Goal: Task Accomplishment & Management: Complete application form

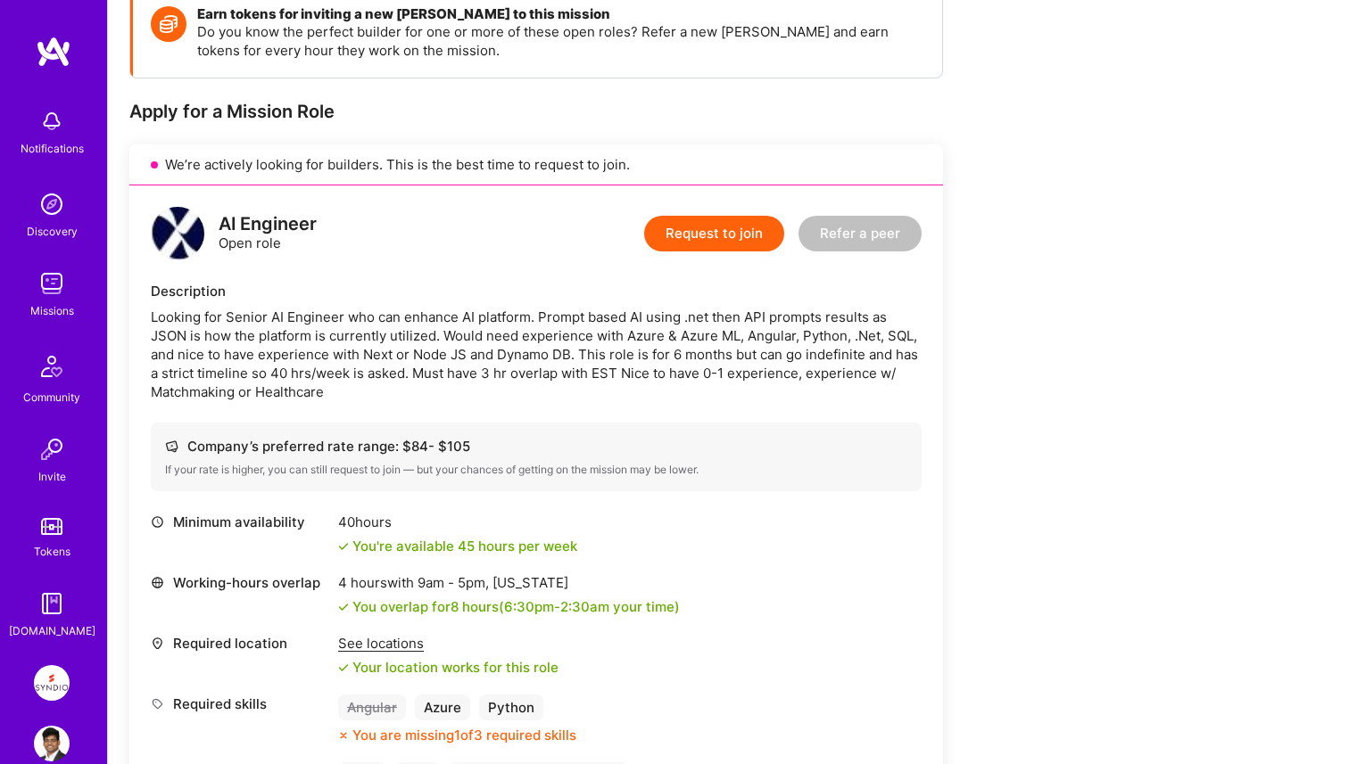
scroll to position [284, 0]
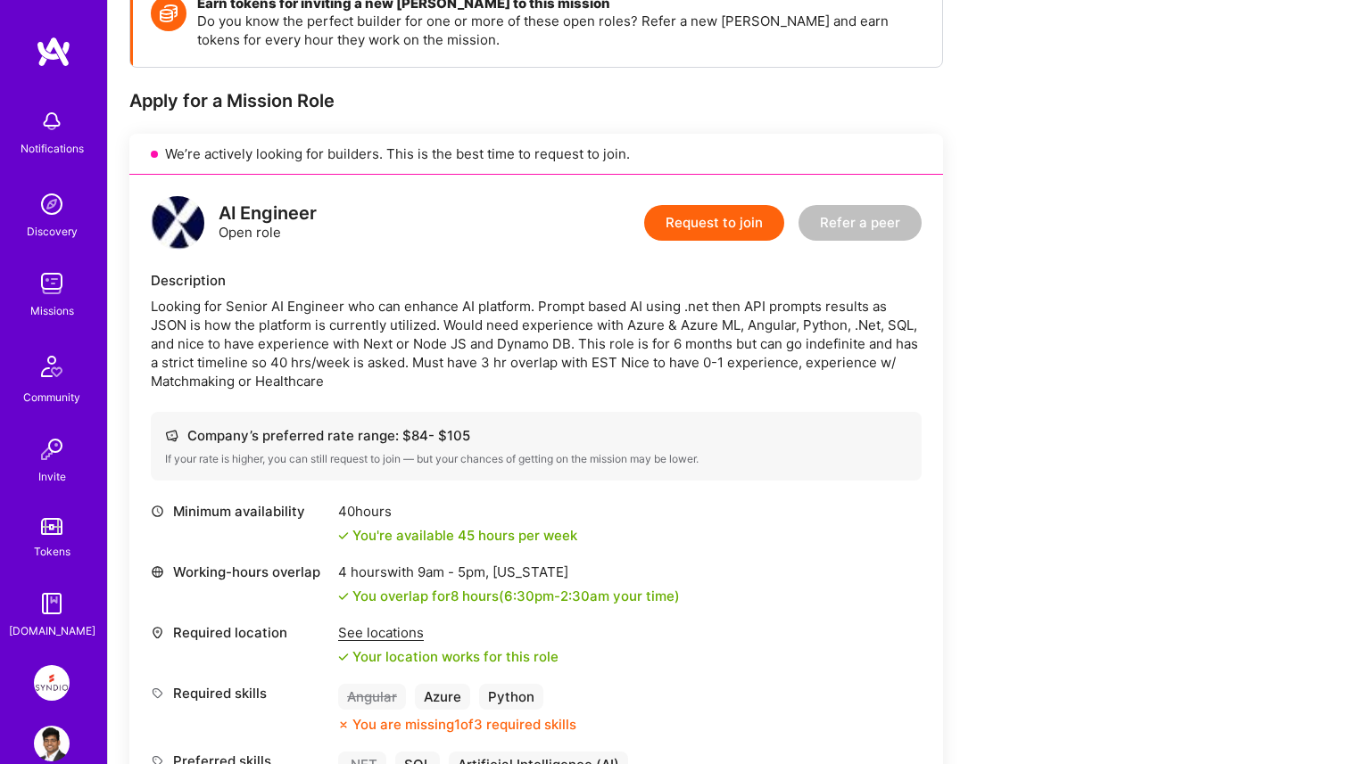
click at [1017, 506] on div "Earn tokens for inviting a new A.Teamer to this mission Do you know the perfect…" at bounding box center [664, 685] width 1070 height 1417
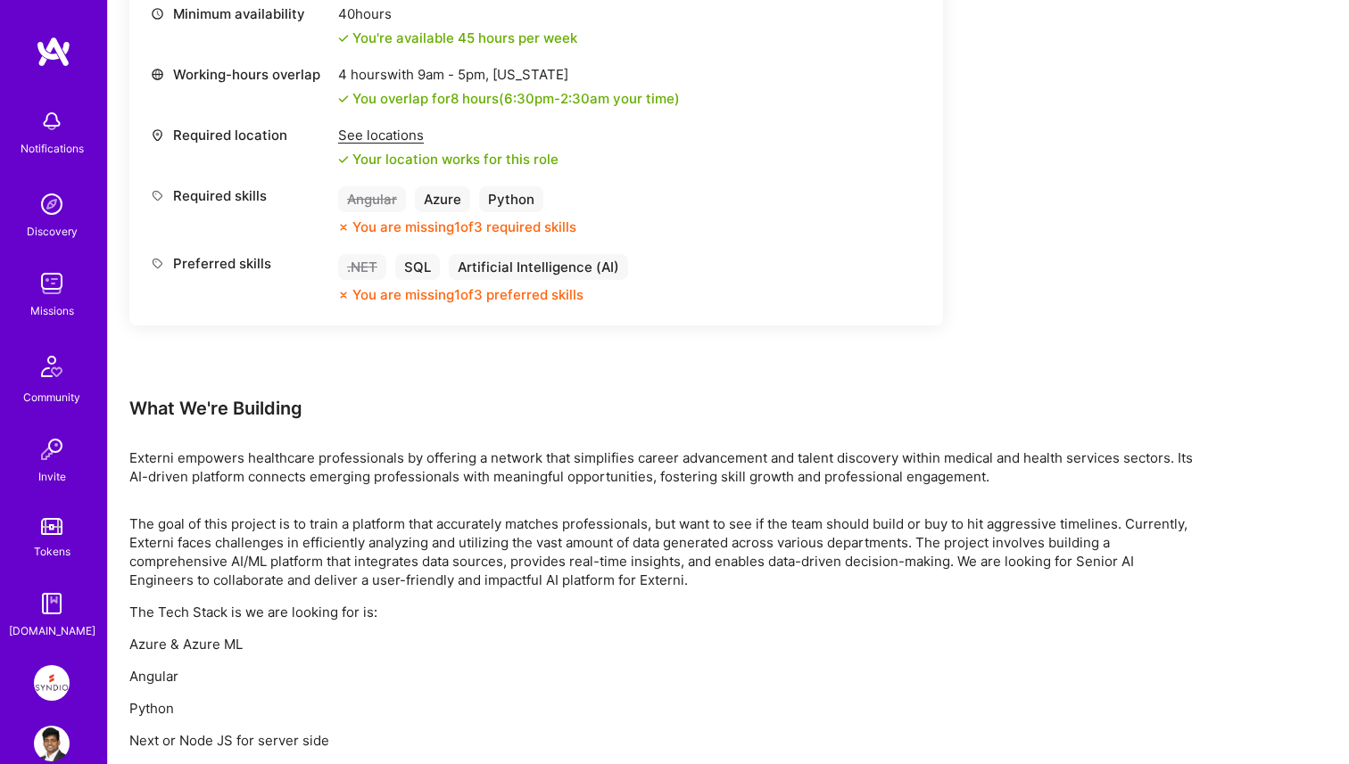
scroll to position [956, 0]
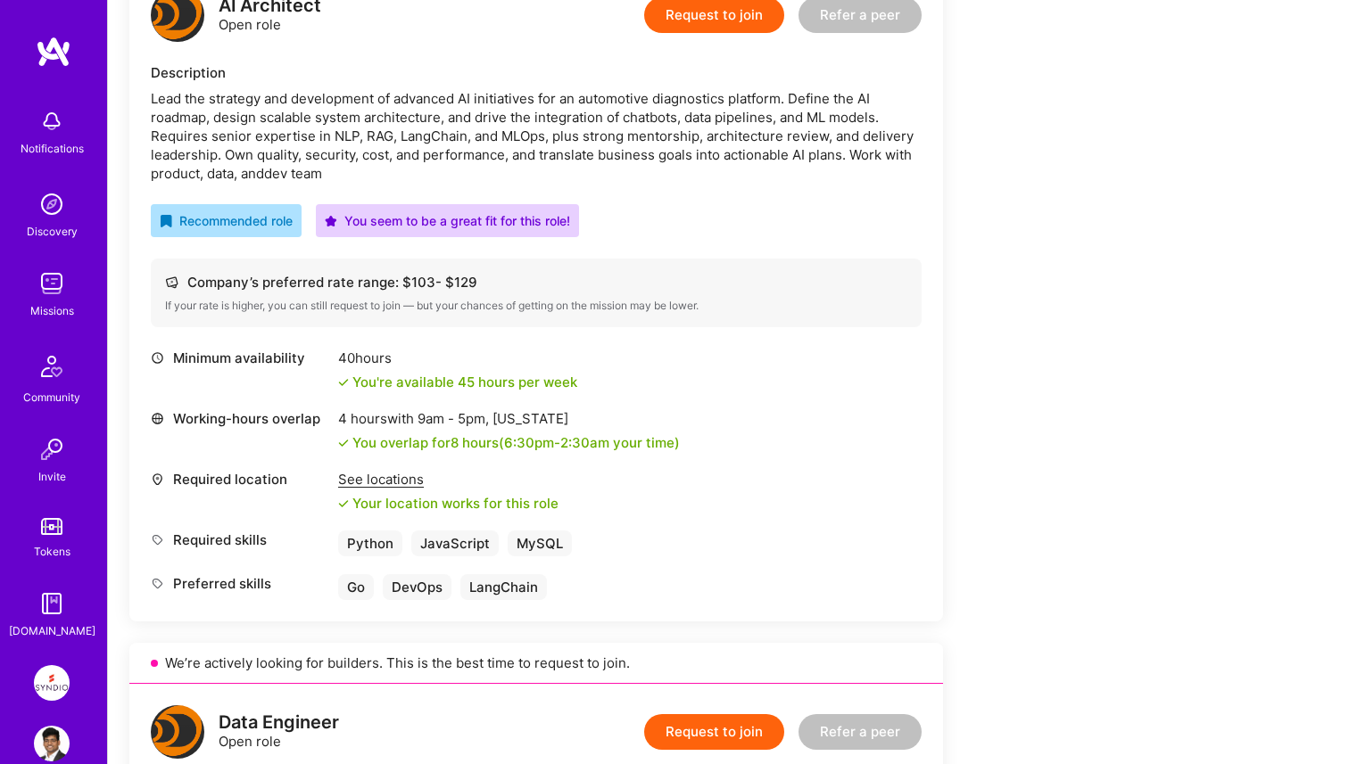
scroll to position [490, 0]
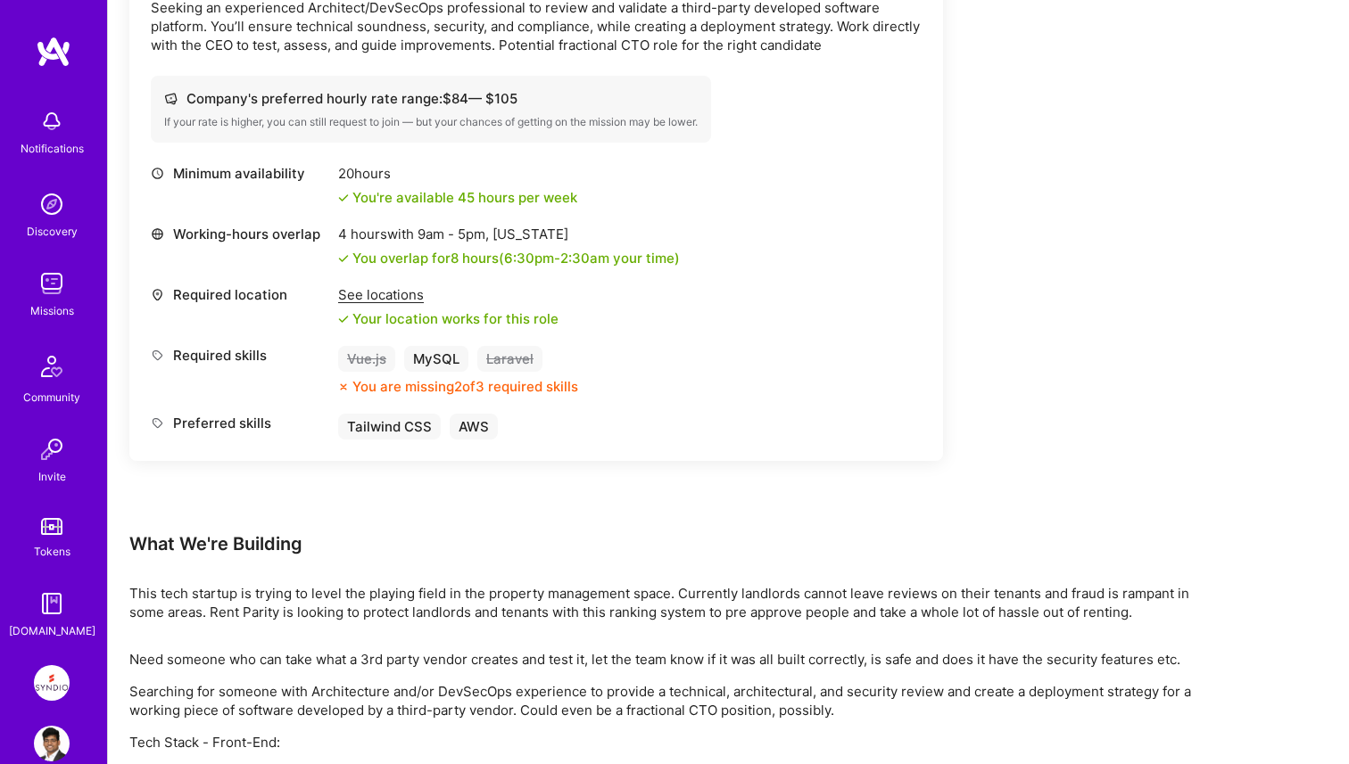
scroll to position [587, 0]
click at [1059, 286] on div "Earn tokens for inviting a new A.Teamer to this mission Do you know the perfect…" at bounding box center [664, 326] width 1070 height 1305
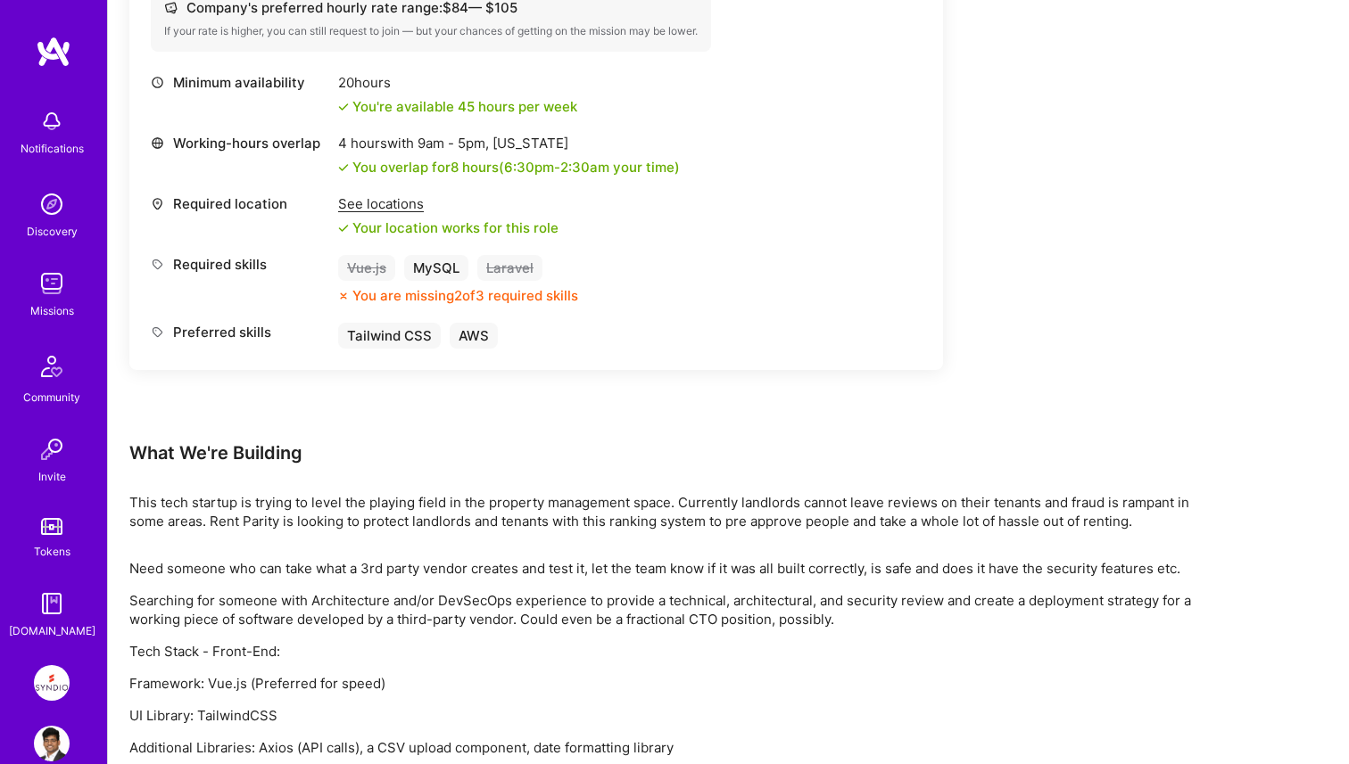
scroll to position [857, 0]
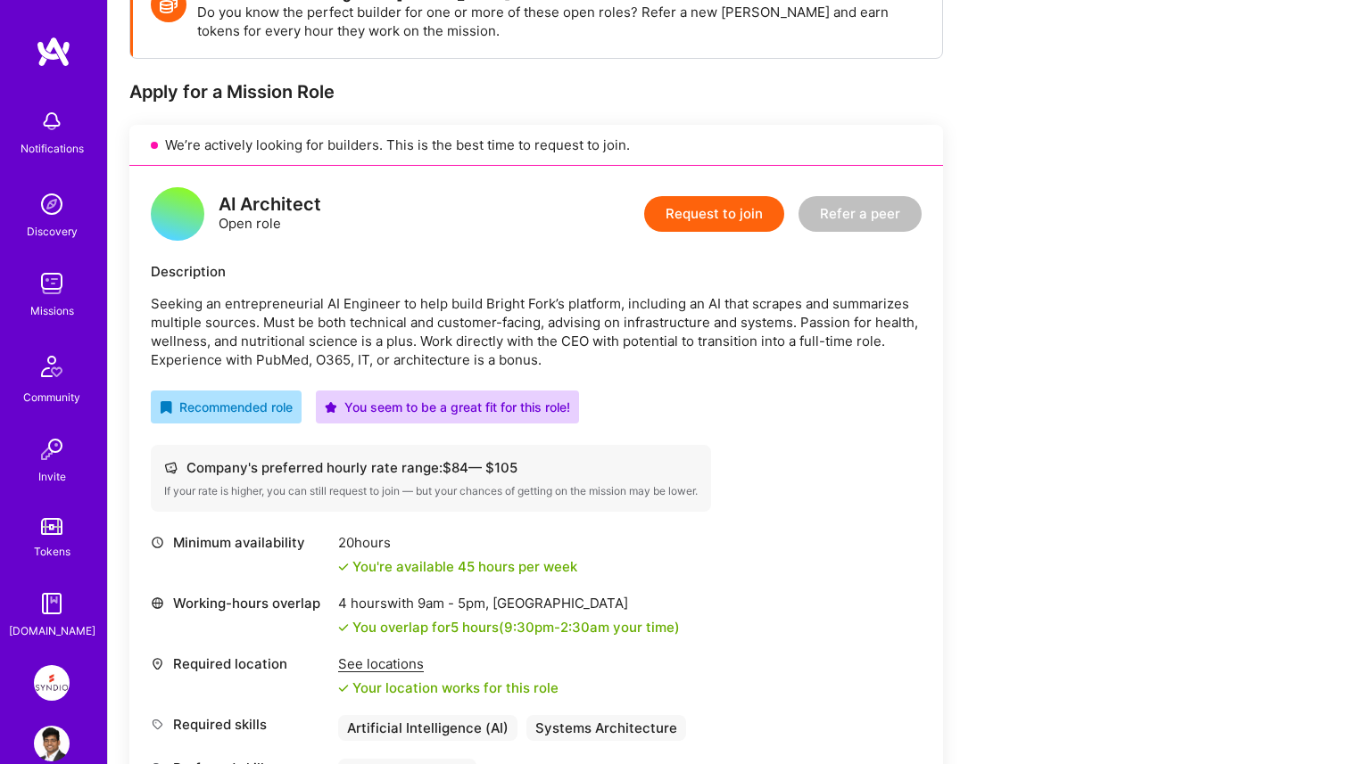
scroll to position [11, 0]
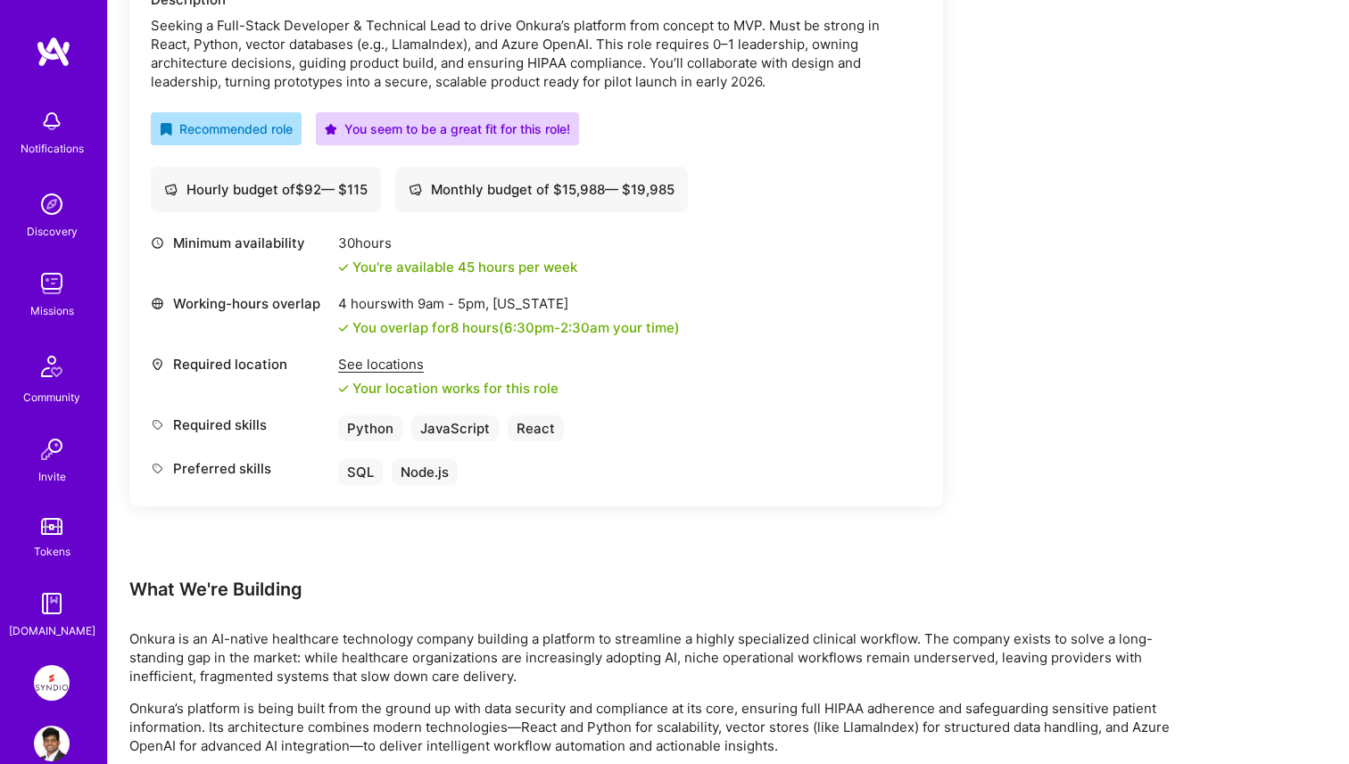
scroll to position [572, 0]
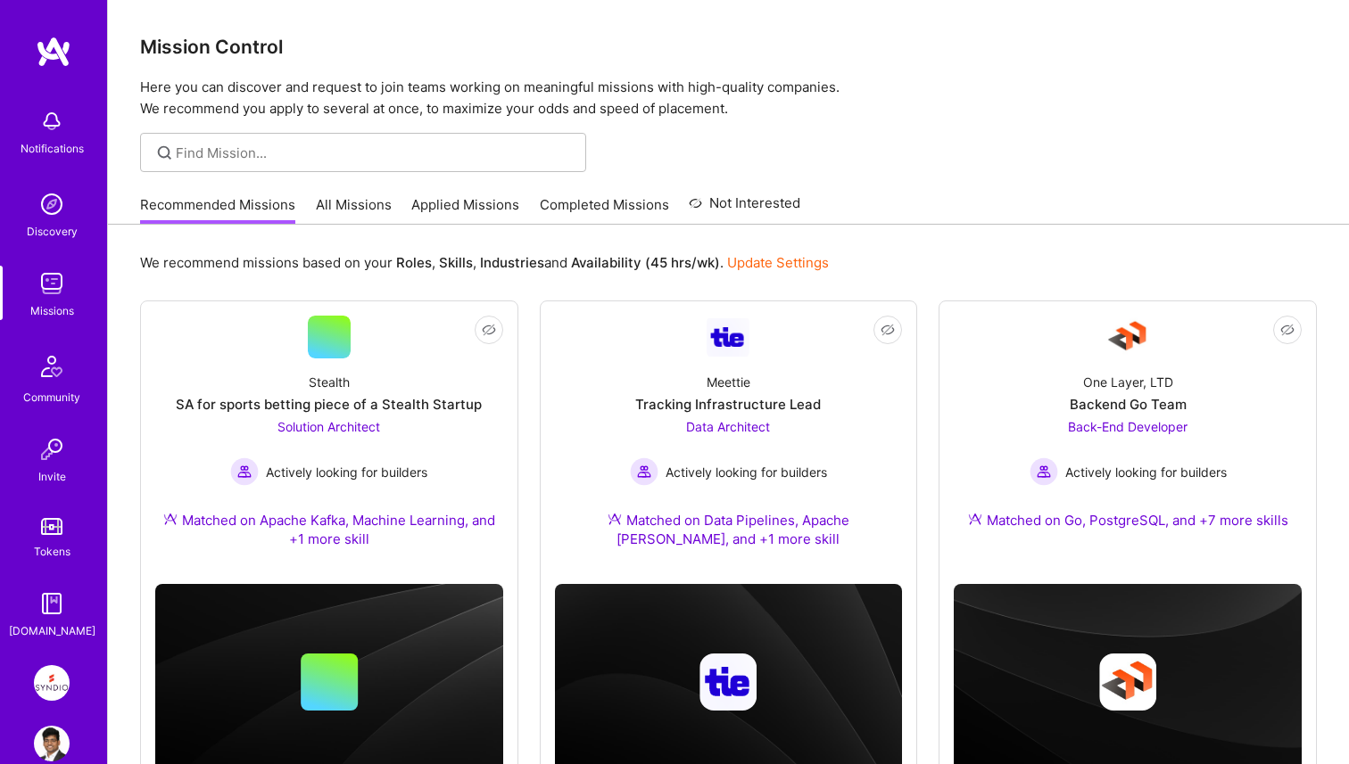
scroll to position [12, 0]
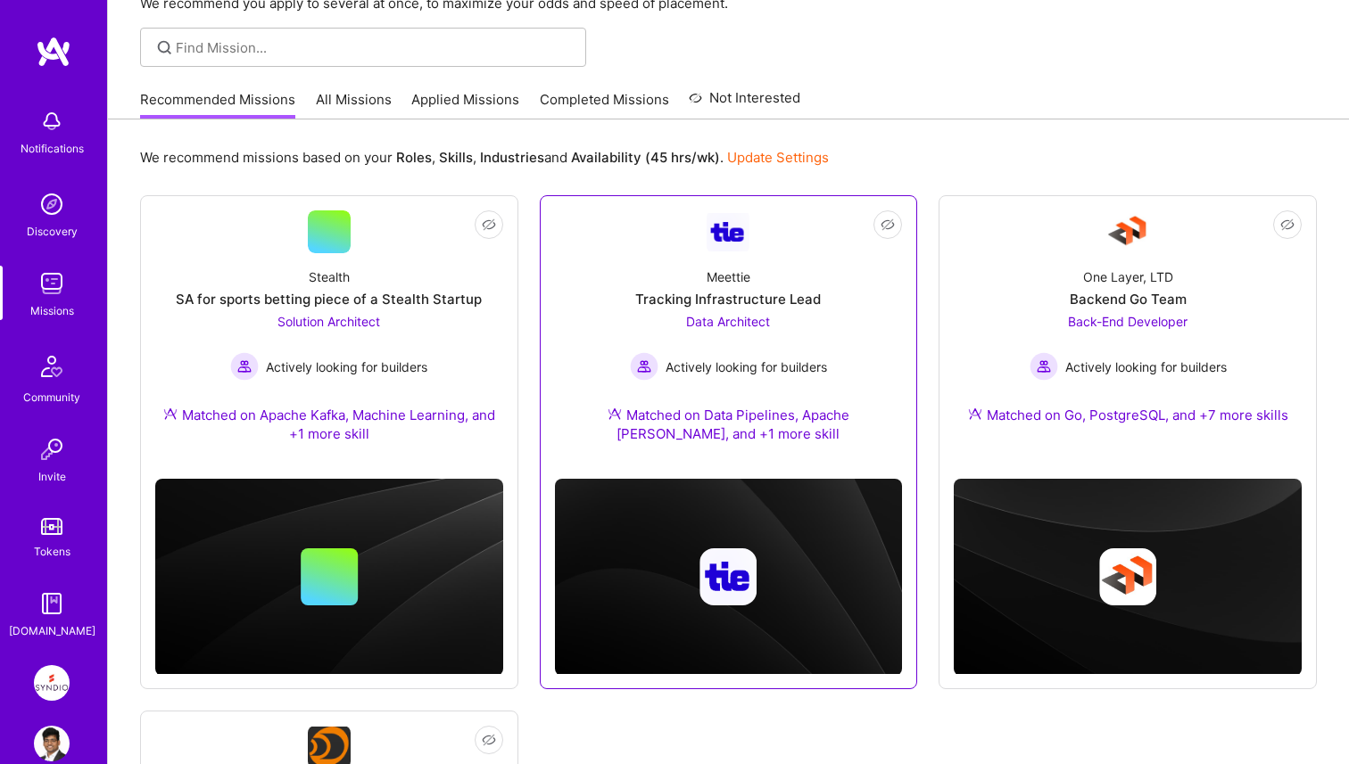
scroll to position [111, 0]
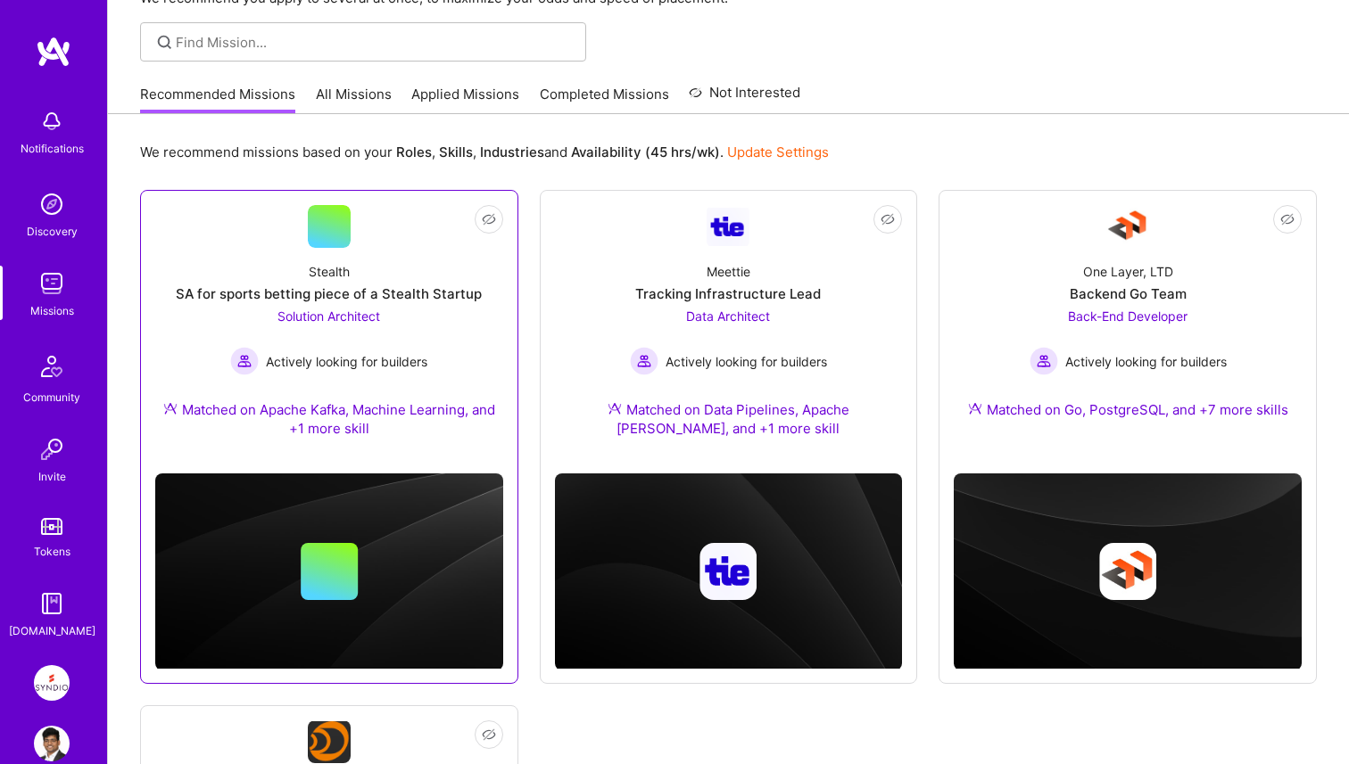
click at [433, 302] on div "SA for sports betting piece of a Stealth Startup" at bounding box center [329, 294] width 306 height 19
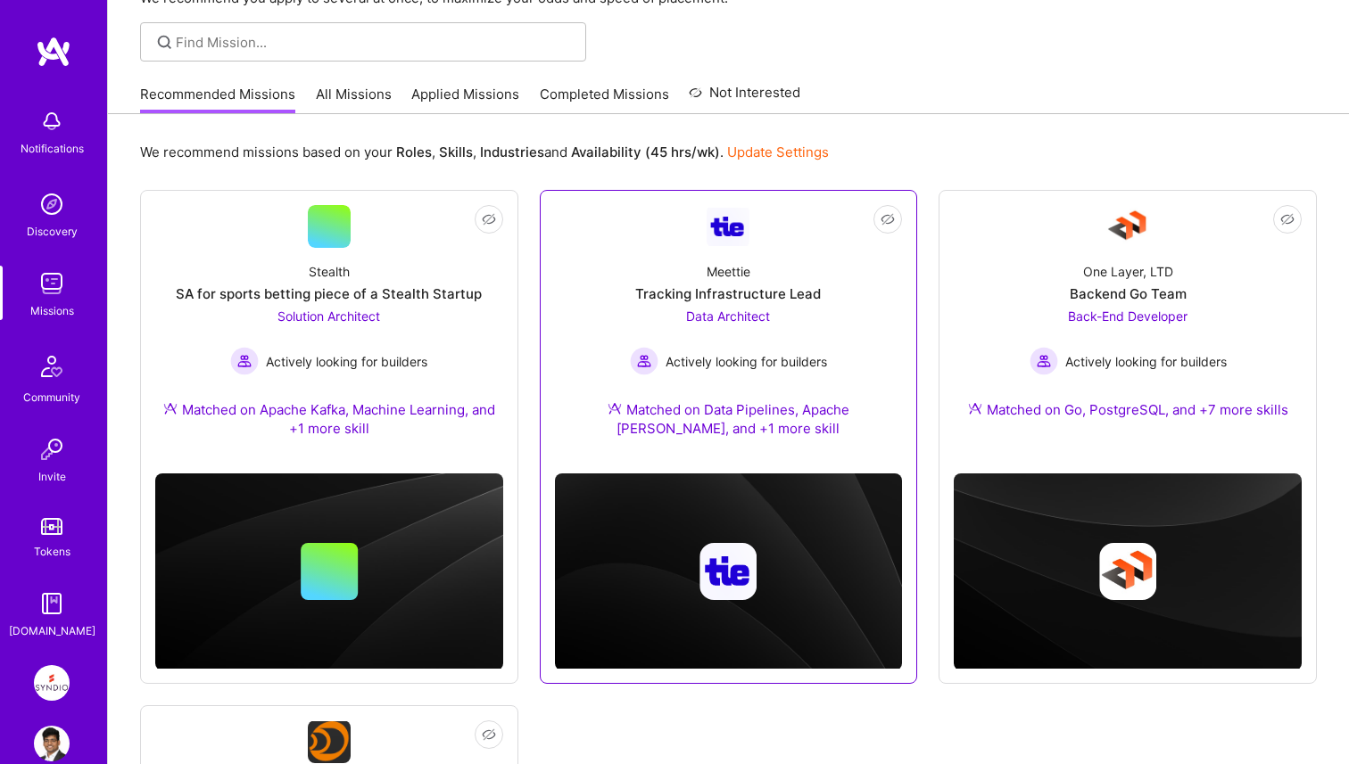
click at [663, 298] on div "Tracking Infrastructure Lead" at bounding box center [728, 294] width 186 height 19
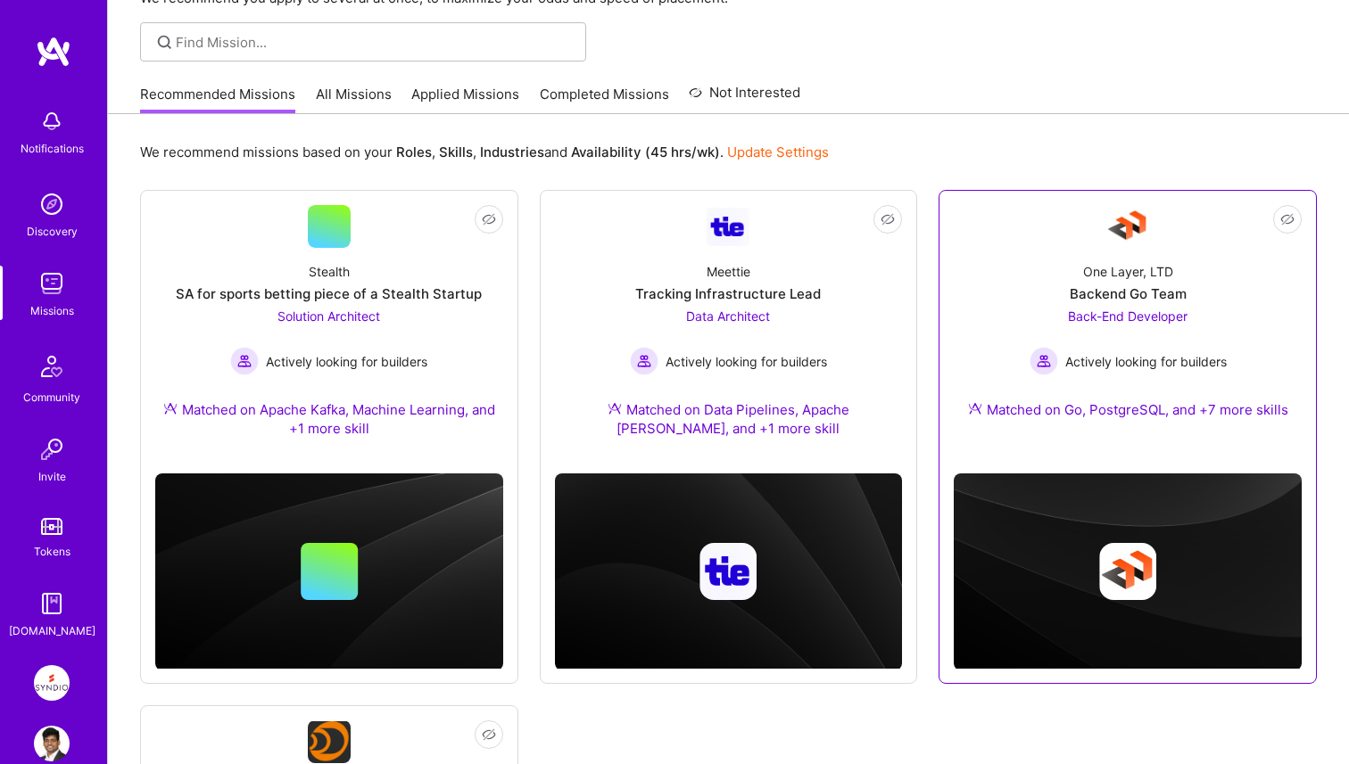
click at [1031, 270] on div "One Layer, LTD Backend Go Team Back-End Developer Actively looking for builders…" at bounding box center [1128, 344] width 348 height 193
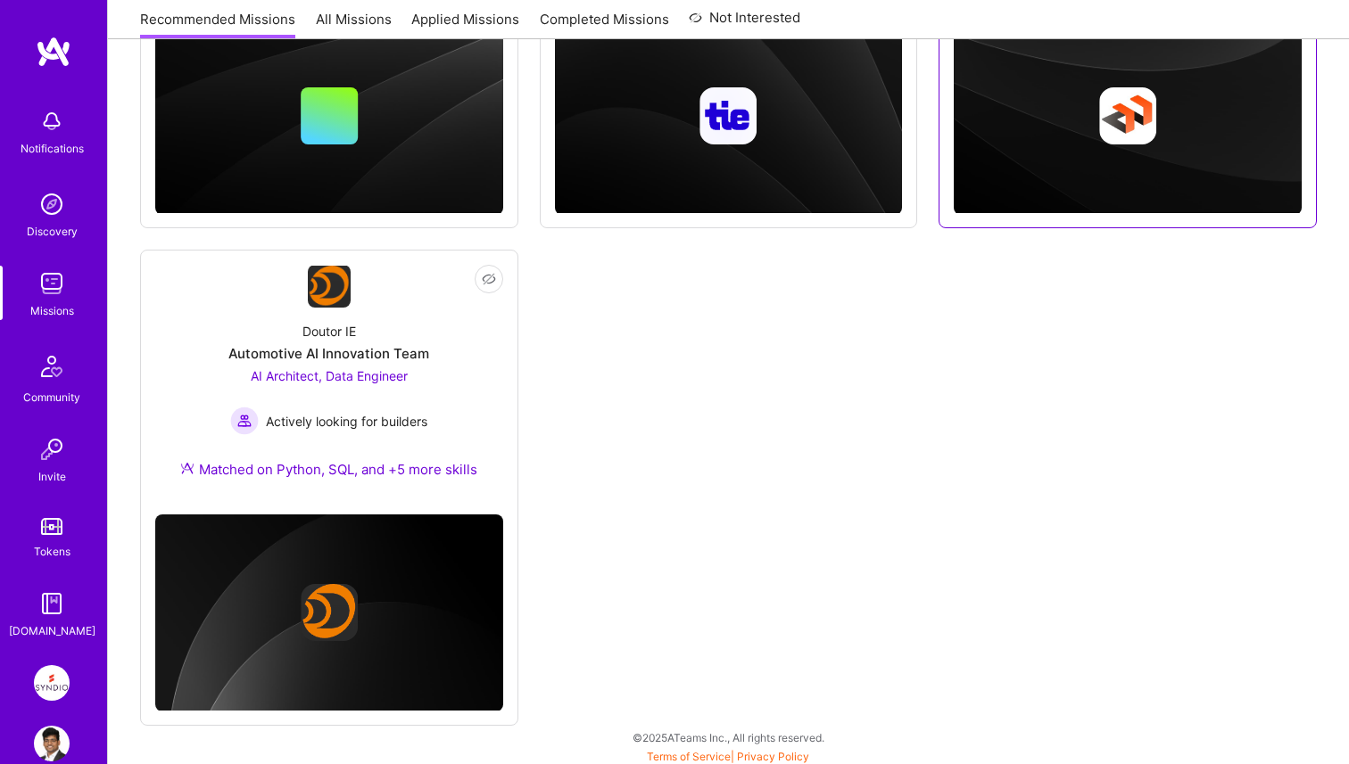
scroll to position [570, 0]
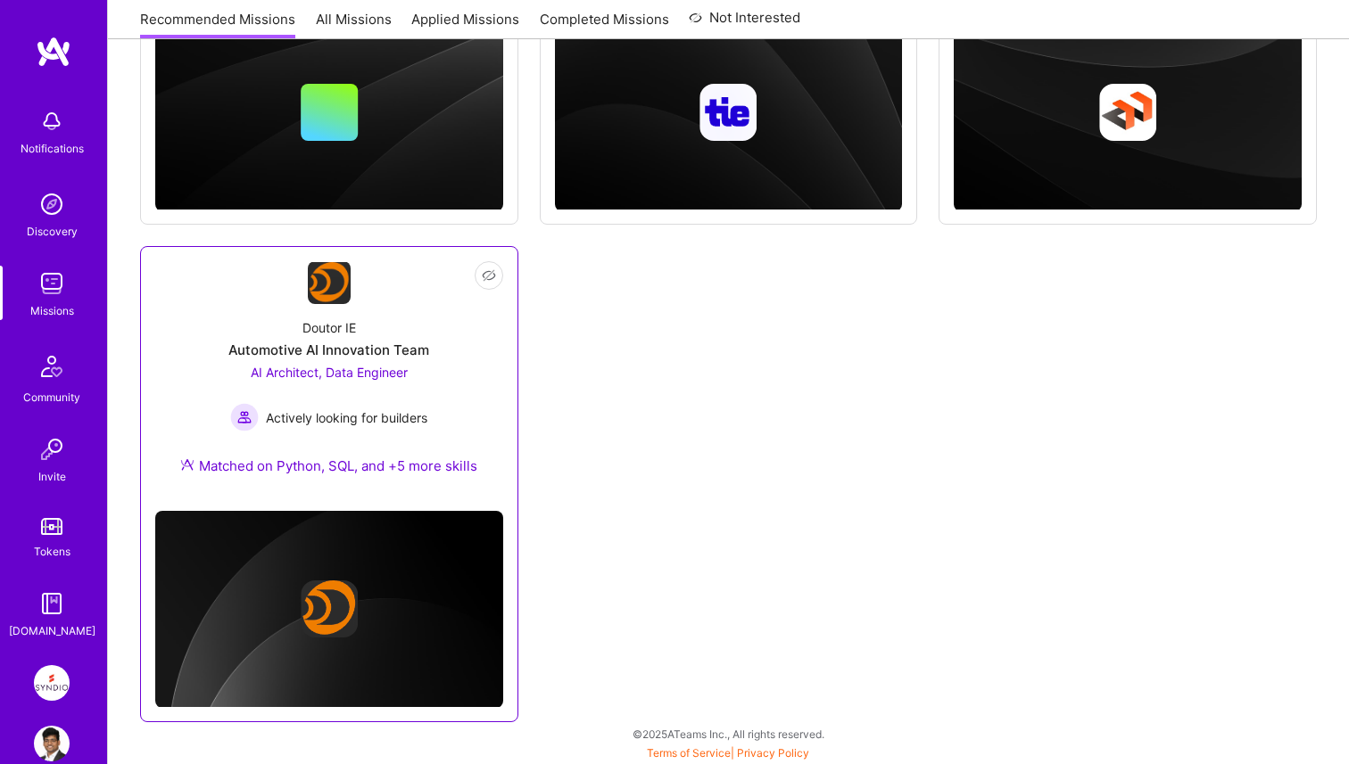
click at [442, 408] on div "Doutor IE Automotive AI Innovation Team AI Architect, Data Engineer Actively lo…" at bounding box center [329, 400] width 348 height 193
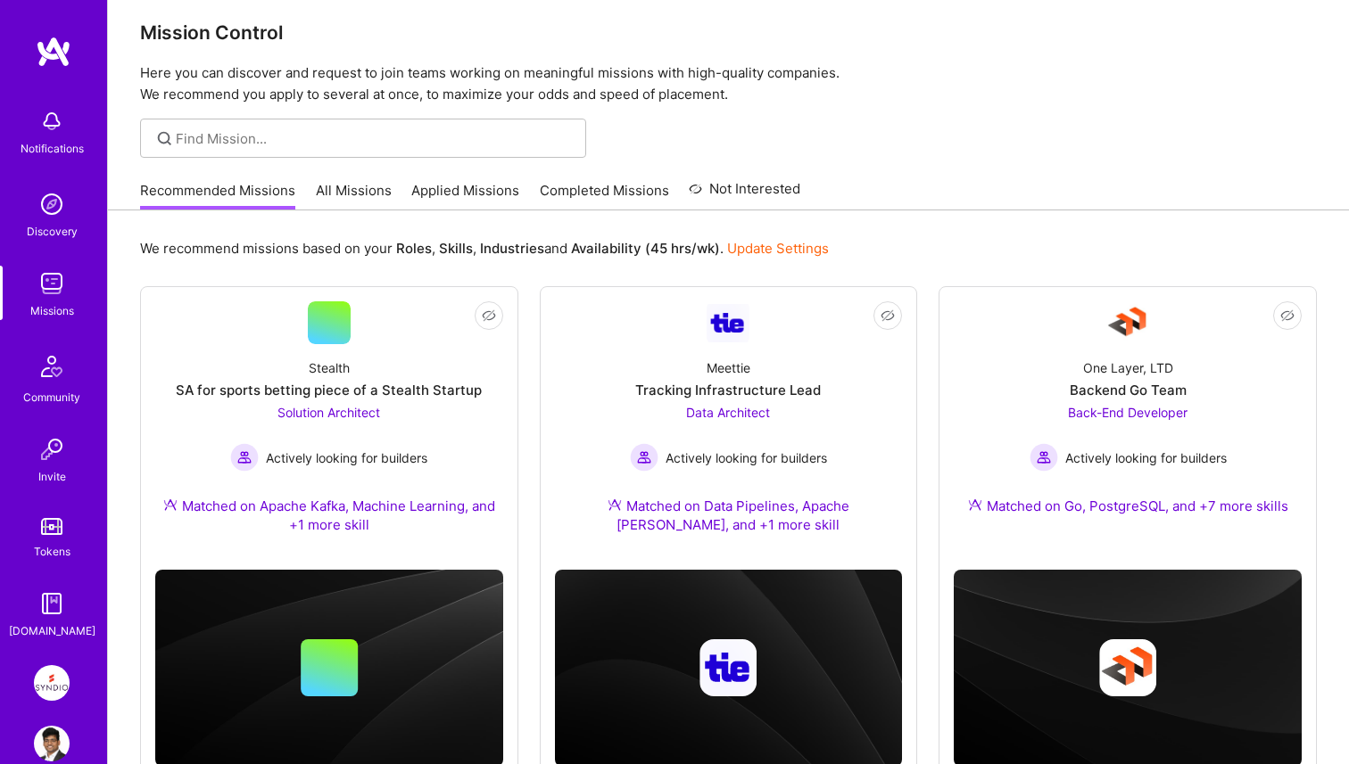
scroll to position [0, 0]
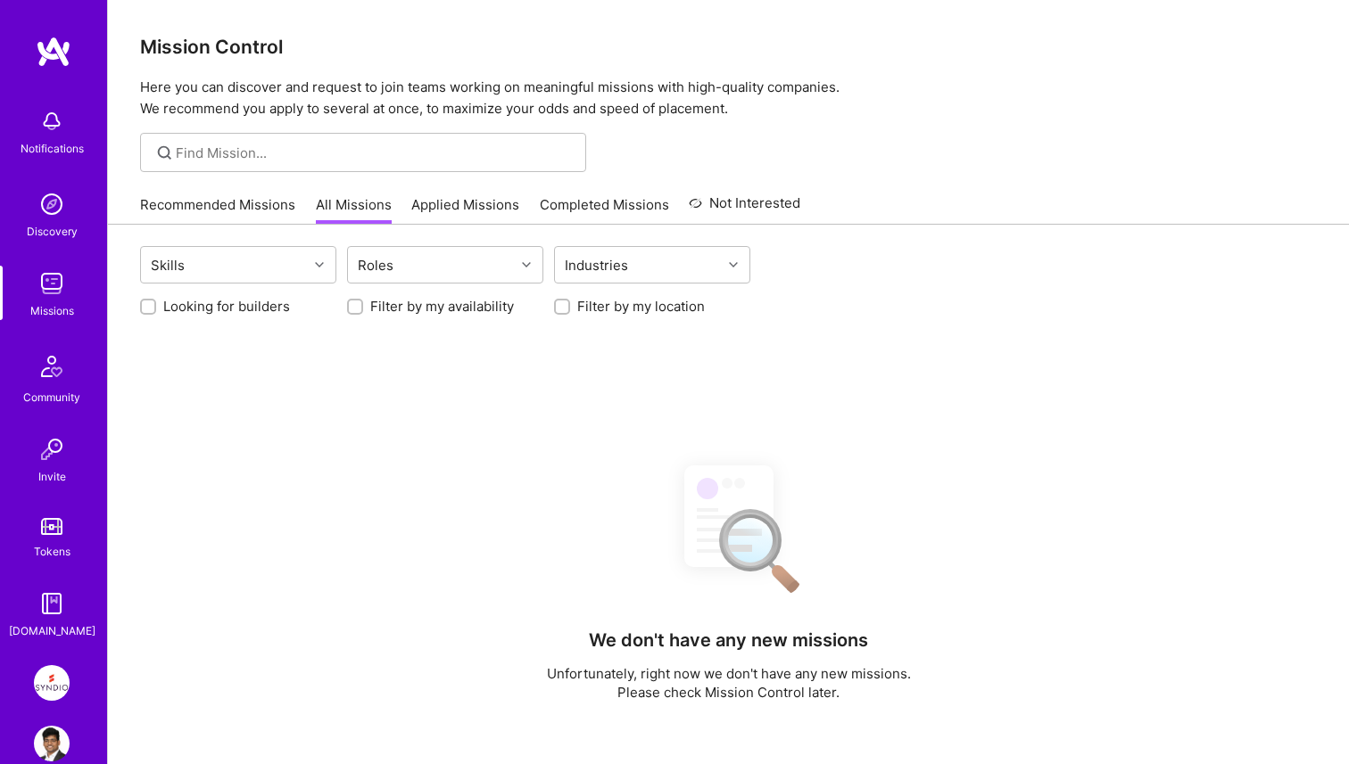
click at [414, 319] on div "Skills Roles Industries Looking for builders Filter by my availability Filter b…" at bounding box center [728, 654] width 1241 height 858
click at [596, 310] on label "Filter by my location" at bounding box center [641, 306] width 128 height 19
click at [570, 310] on input "Filter by my location" at bounding box center [564, 308] width 12 height 12
checkbox input "true"
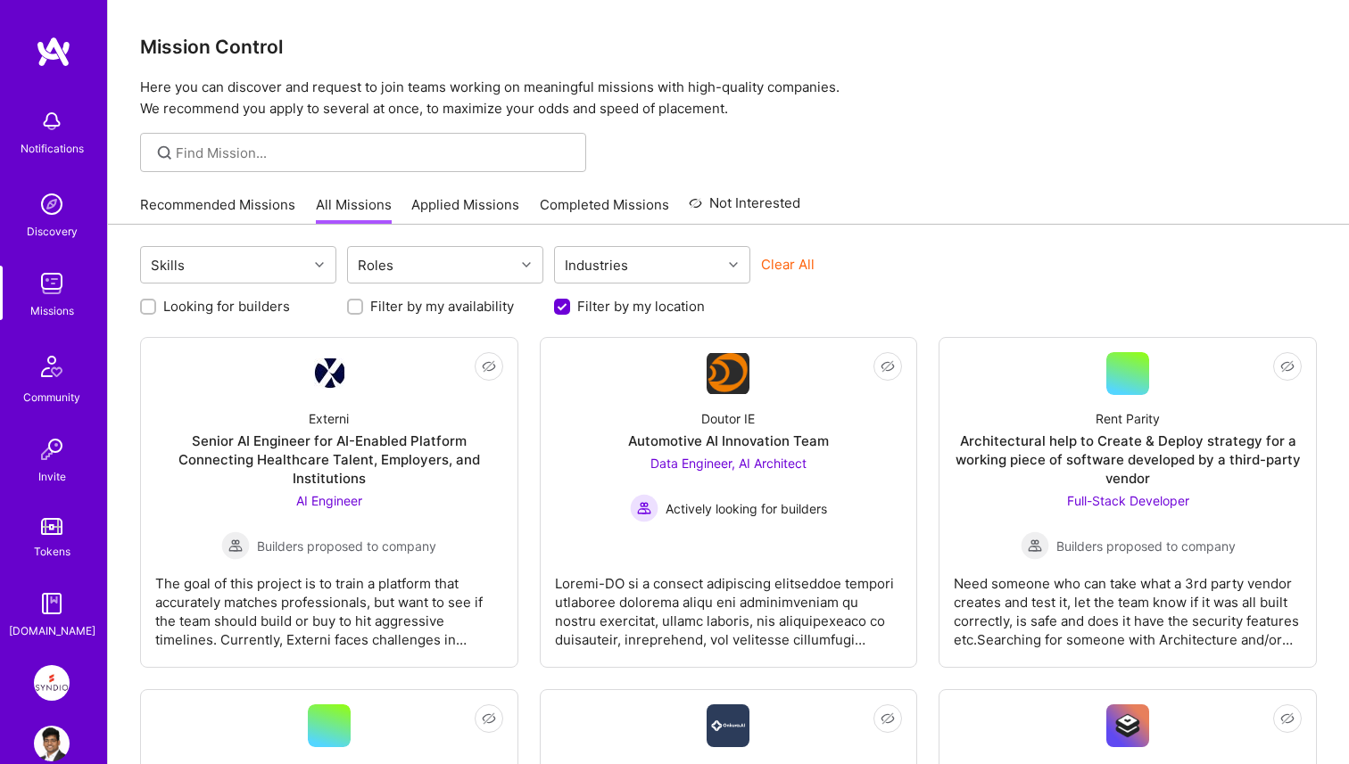
click at [198, 302] on label "Looking for builders" at bounding box center [226, 306] width 127 height 19
click at [156, 302] on input "Looking for builders" at bounding box center [150, 308] width 12 height 12
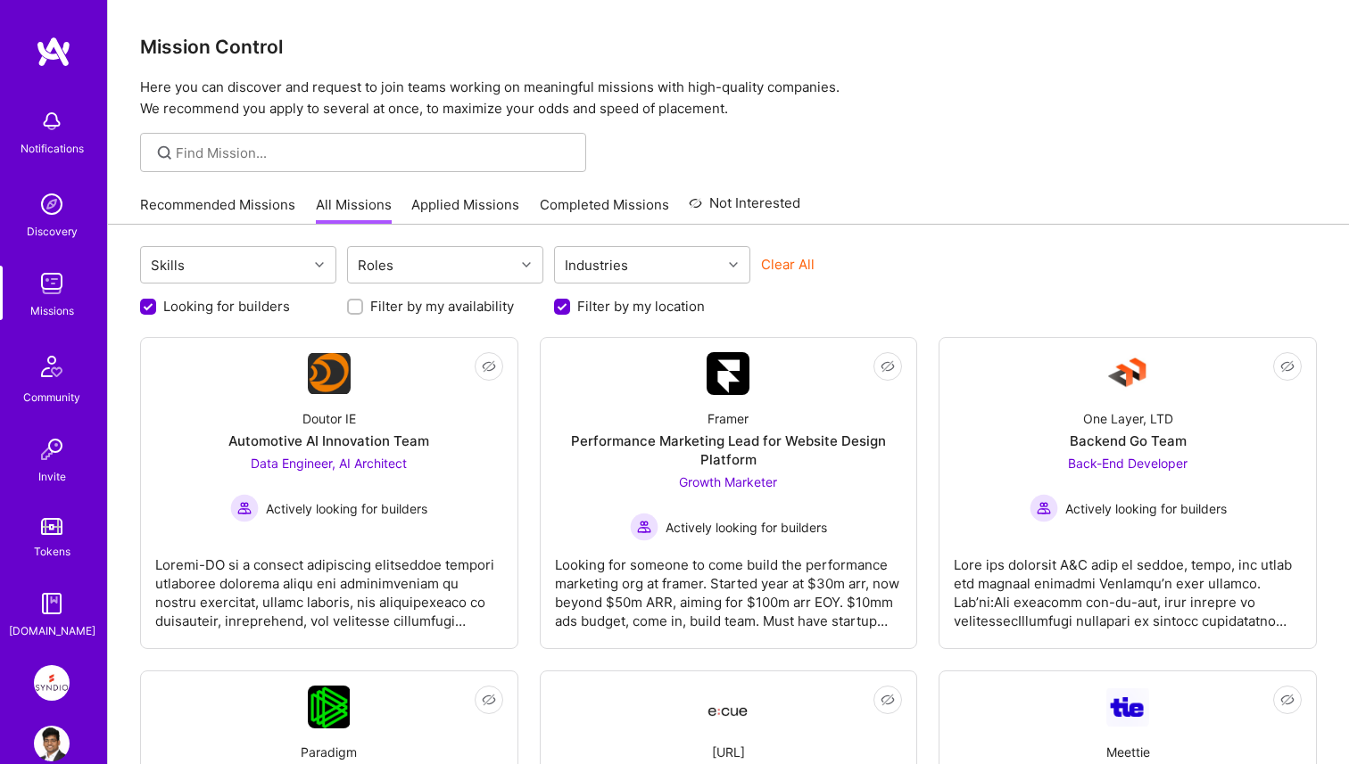
click at [212, 299] on label "Looking for builders" at bounding box center [226, 306] width 127 height 19
click at [158, 300] on input "Looking for builders" at bounding box center [150, 308] width 16 height 16
checkbox input "false"
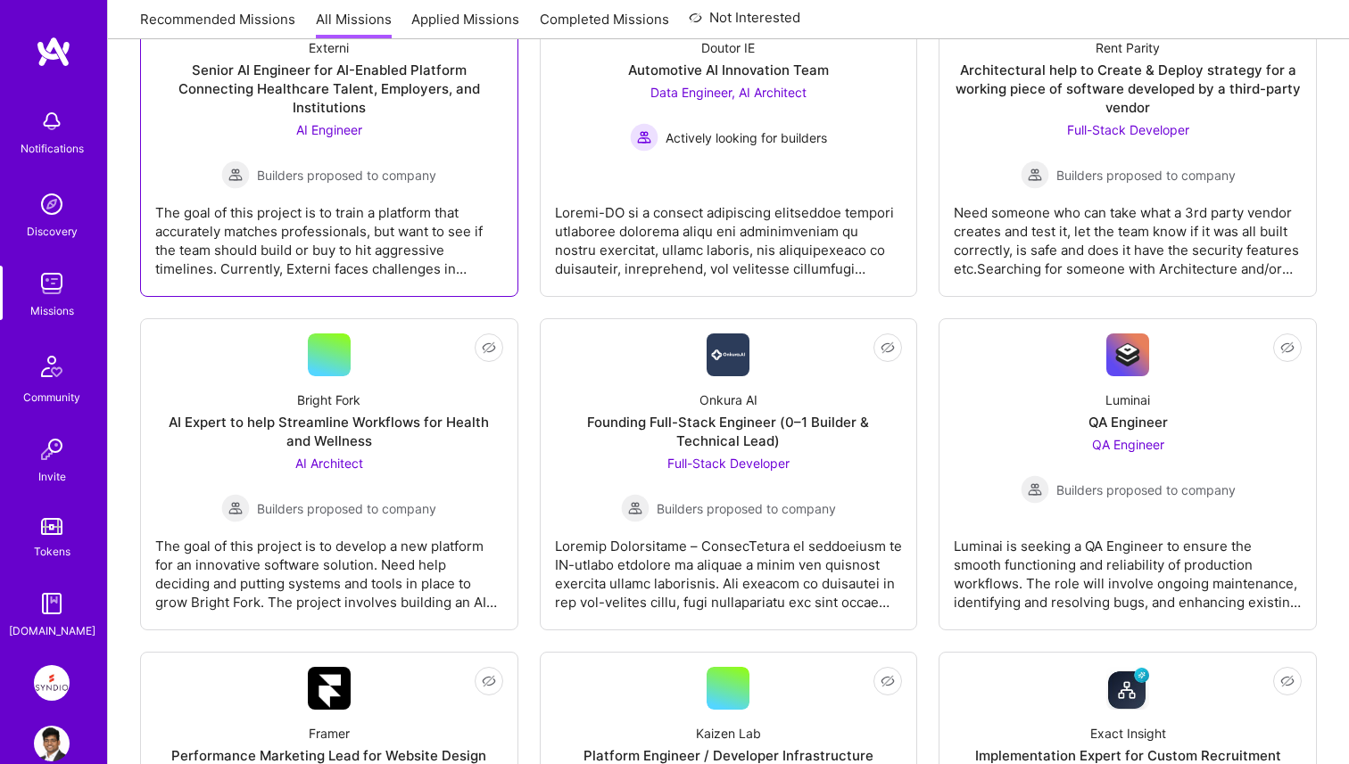
scroll to position [368, 0]
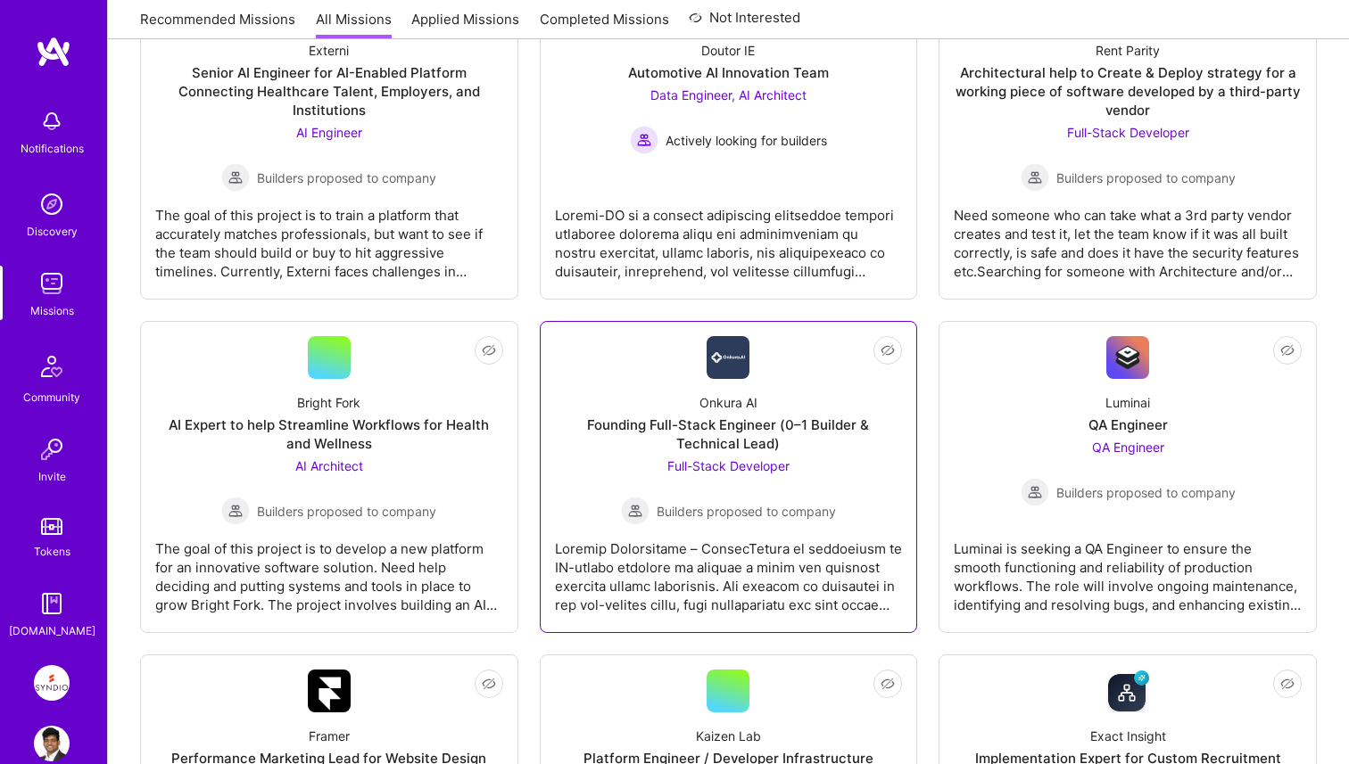
click at [635, 434] on div "Founding Full-Stack Engineer (0–1 Builder & Technical Lead)" at bounding box center [729, 434] width 348 height 37
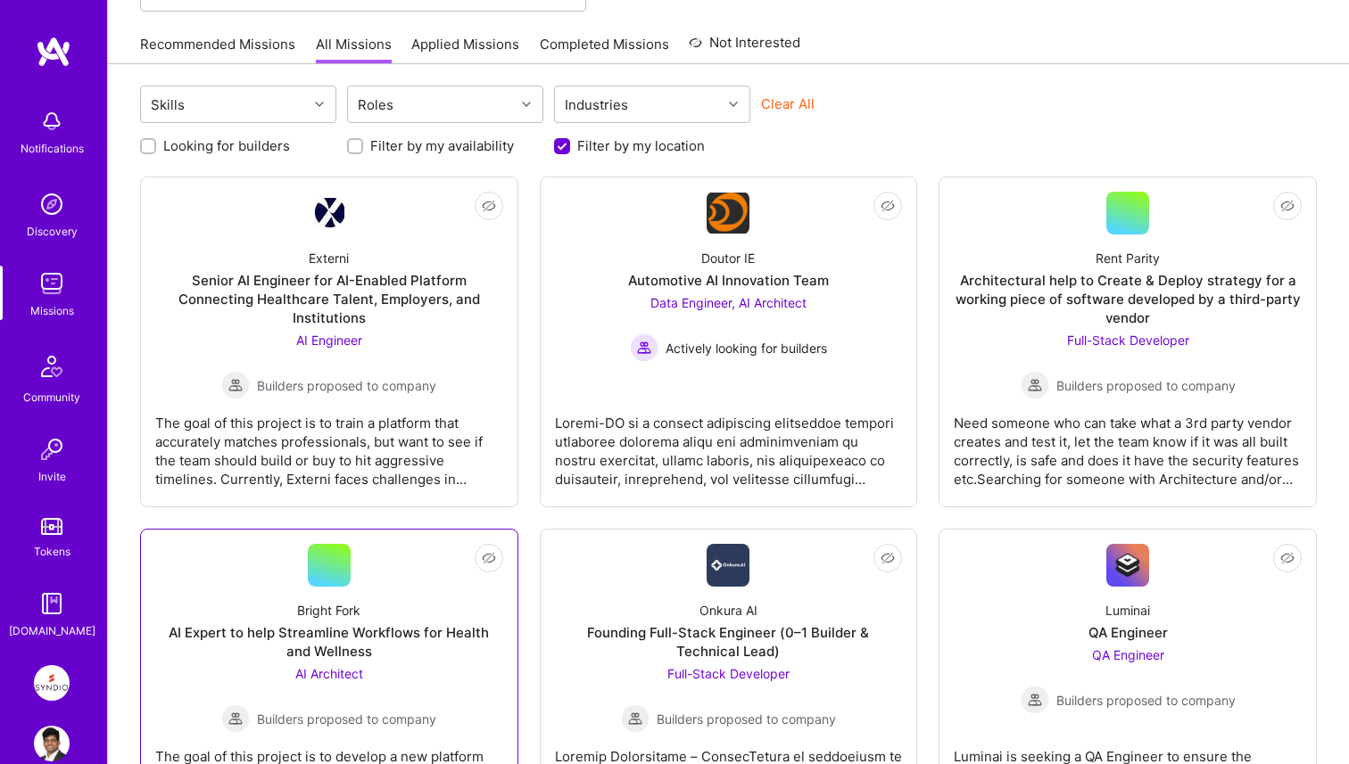
scroll to position [0, 0]
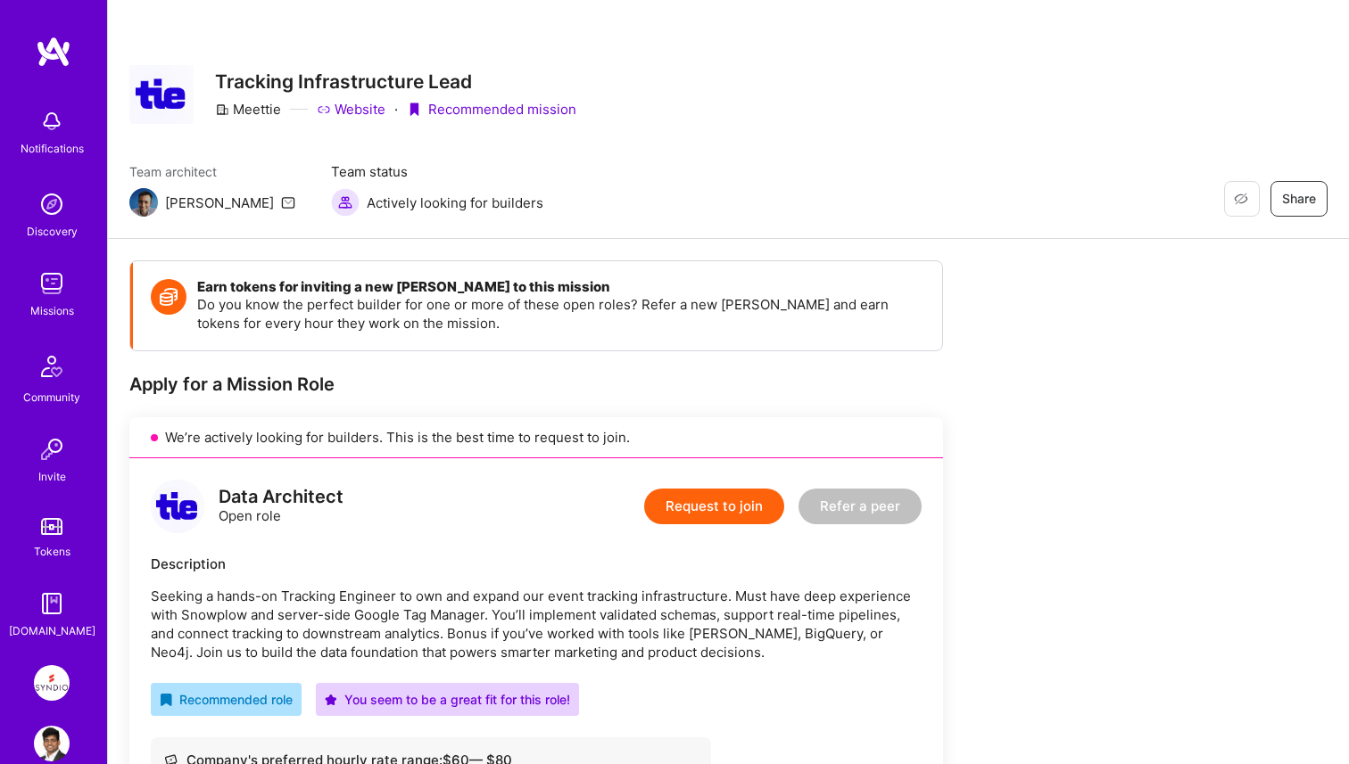
scroll to position [34, 0]
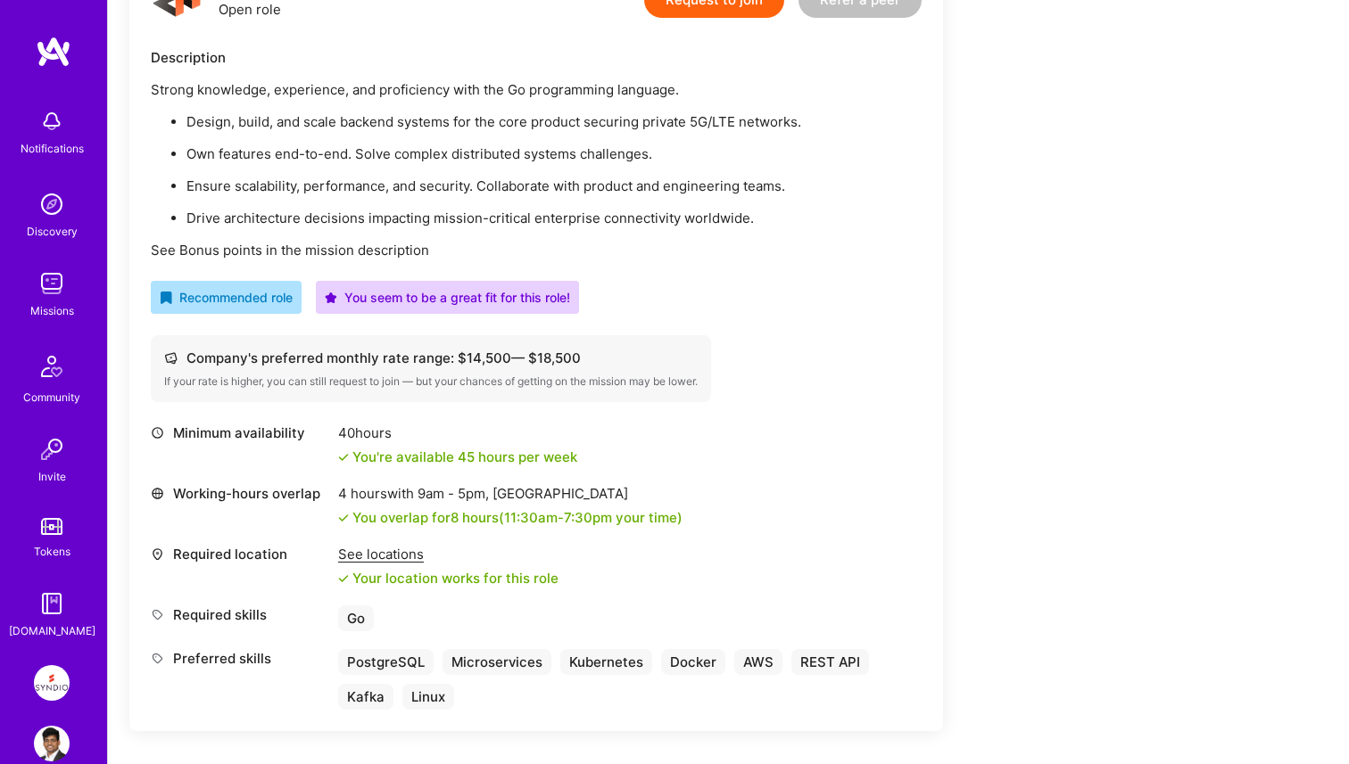
scroll to position [508, 0]
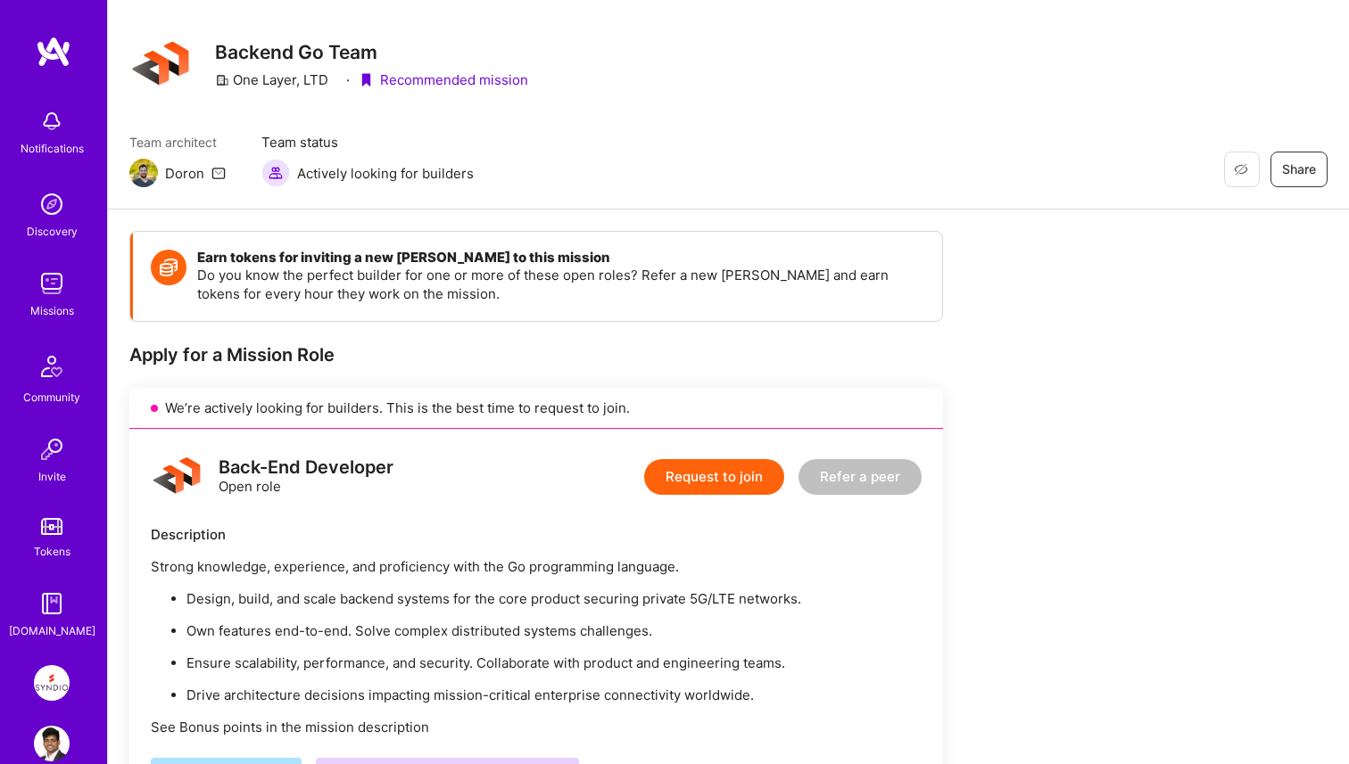
scroll to position [33, 0]
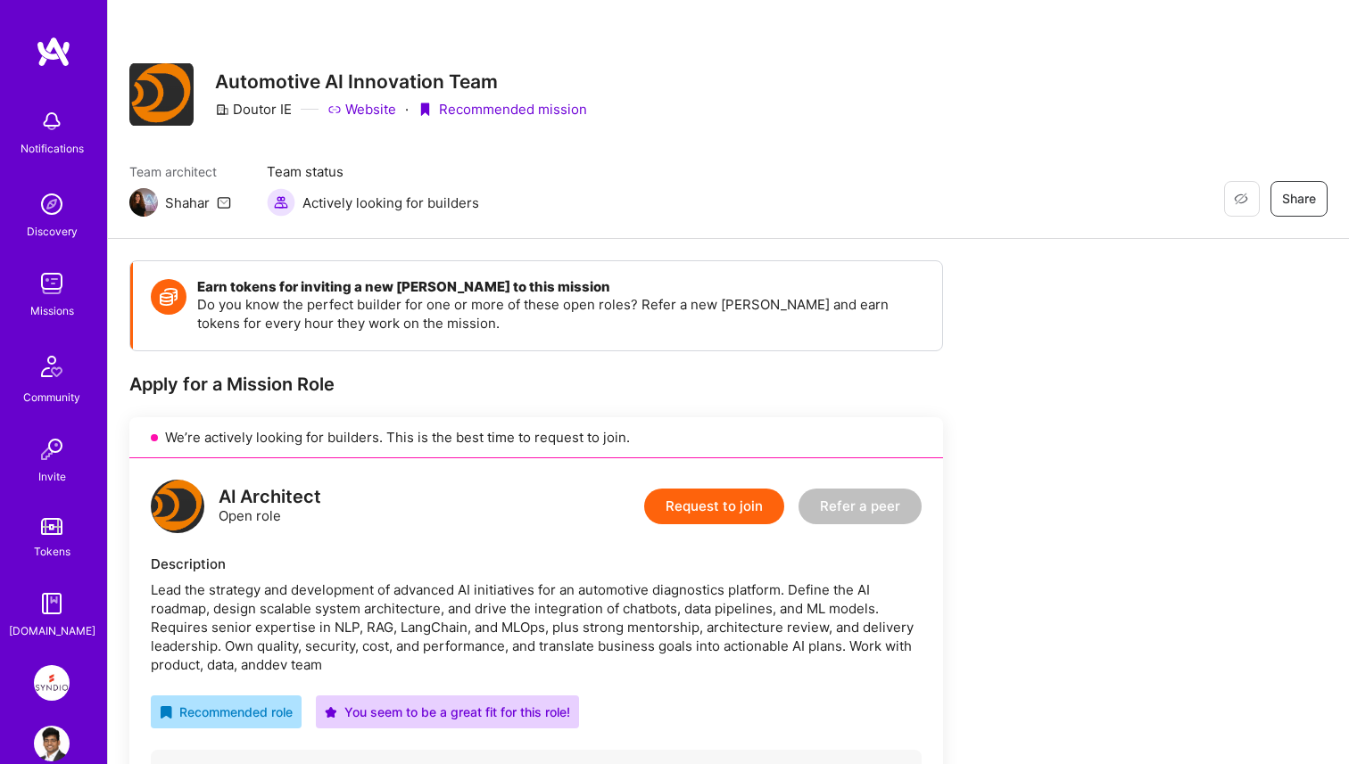
click at [722, 501] on button "Request to join" at bounding box center [714, 507] width 140 height 36
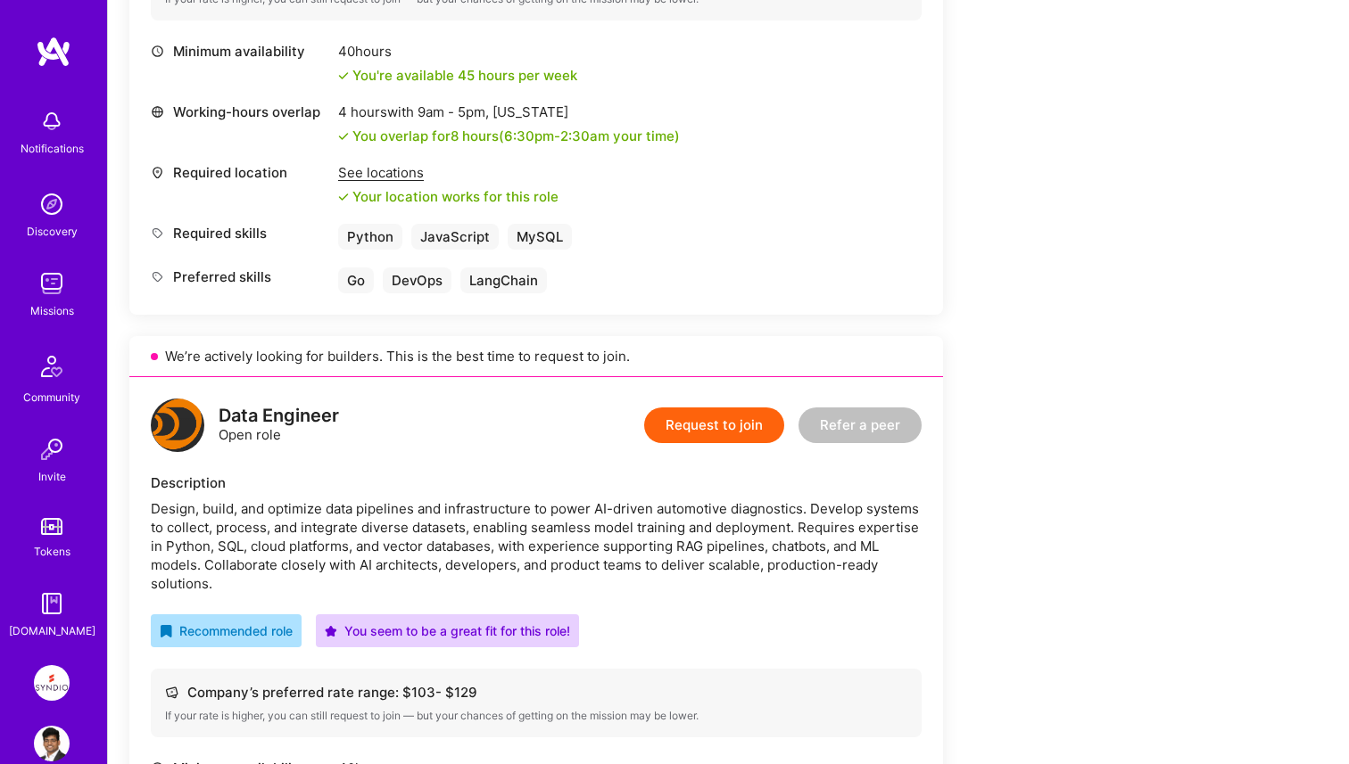
scroll to position [1025, 0]
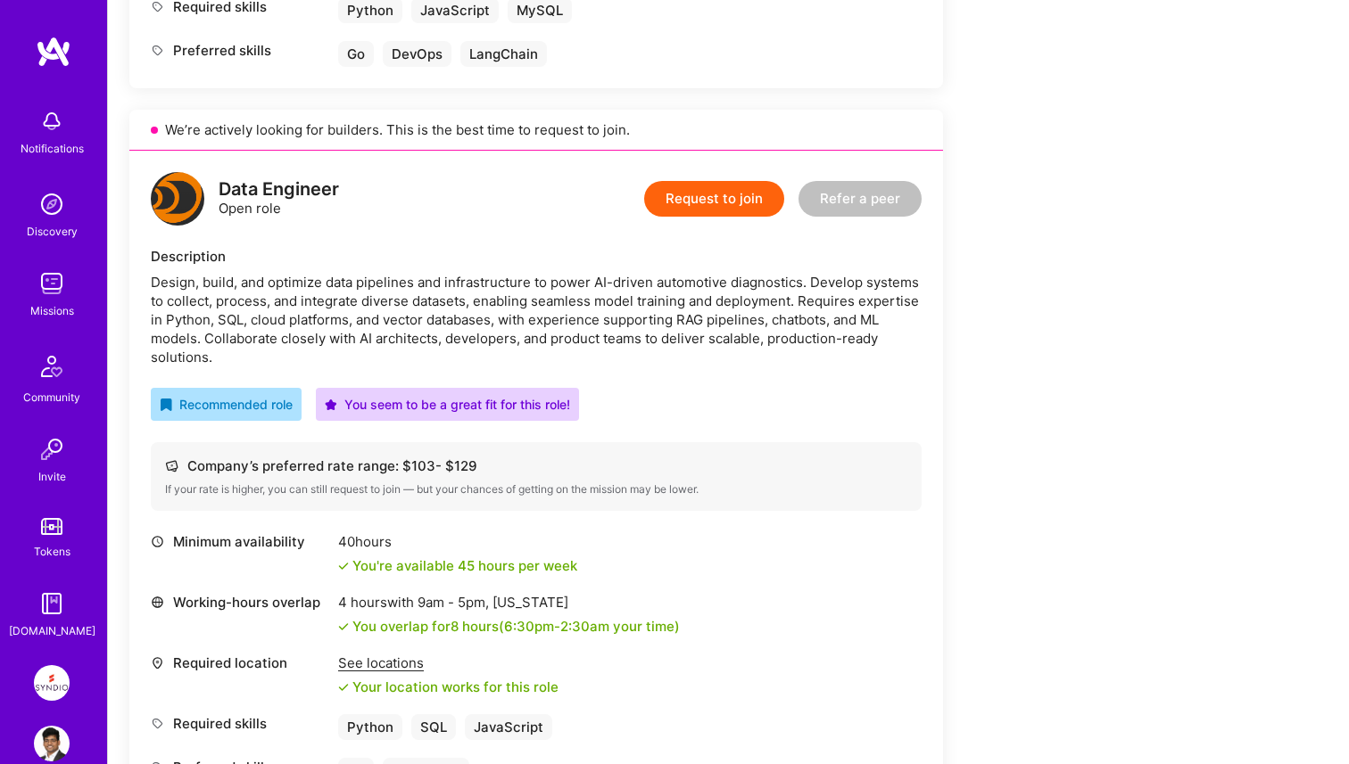
click at [690, 202] on button "Request to join" at bounding box center [714, 199] width 140 height 36
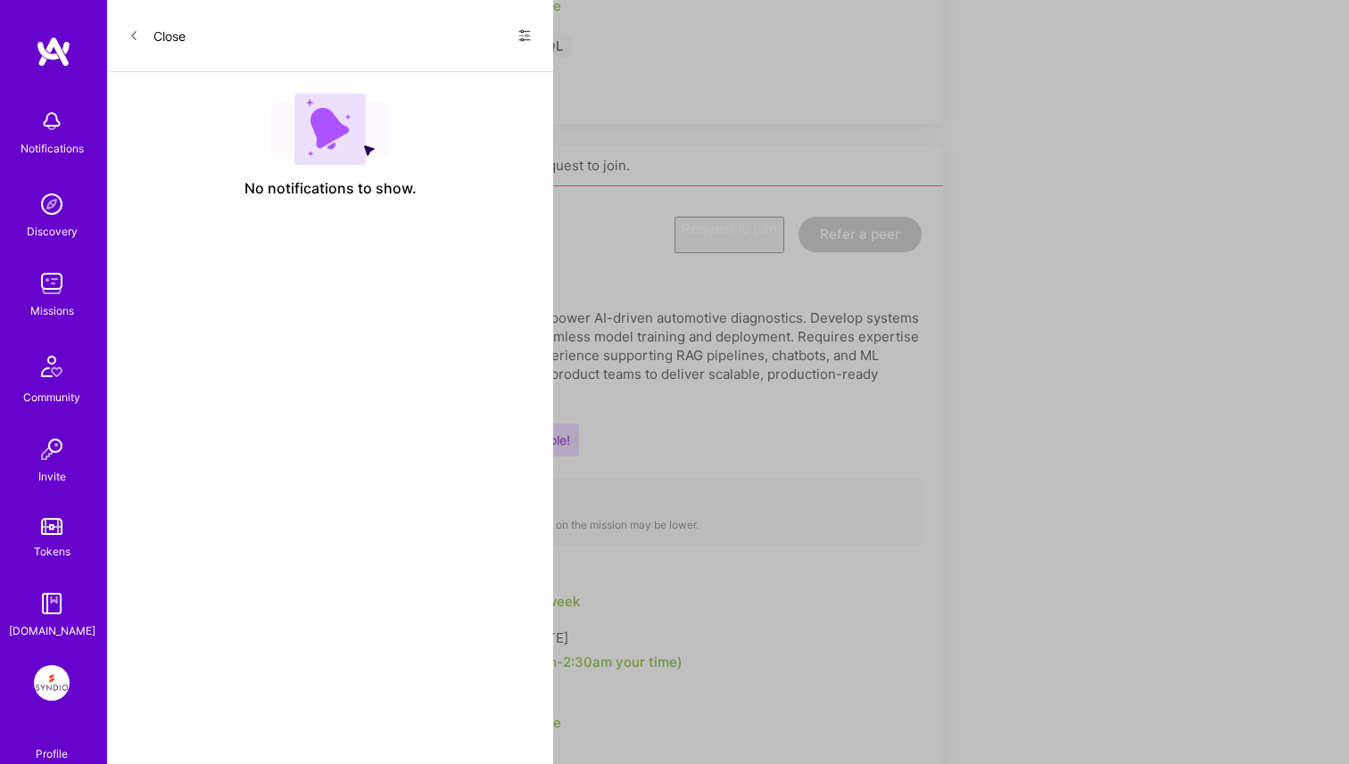
select select "IN"
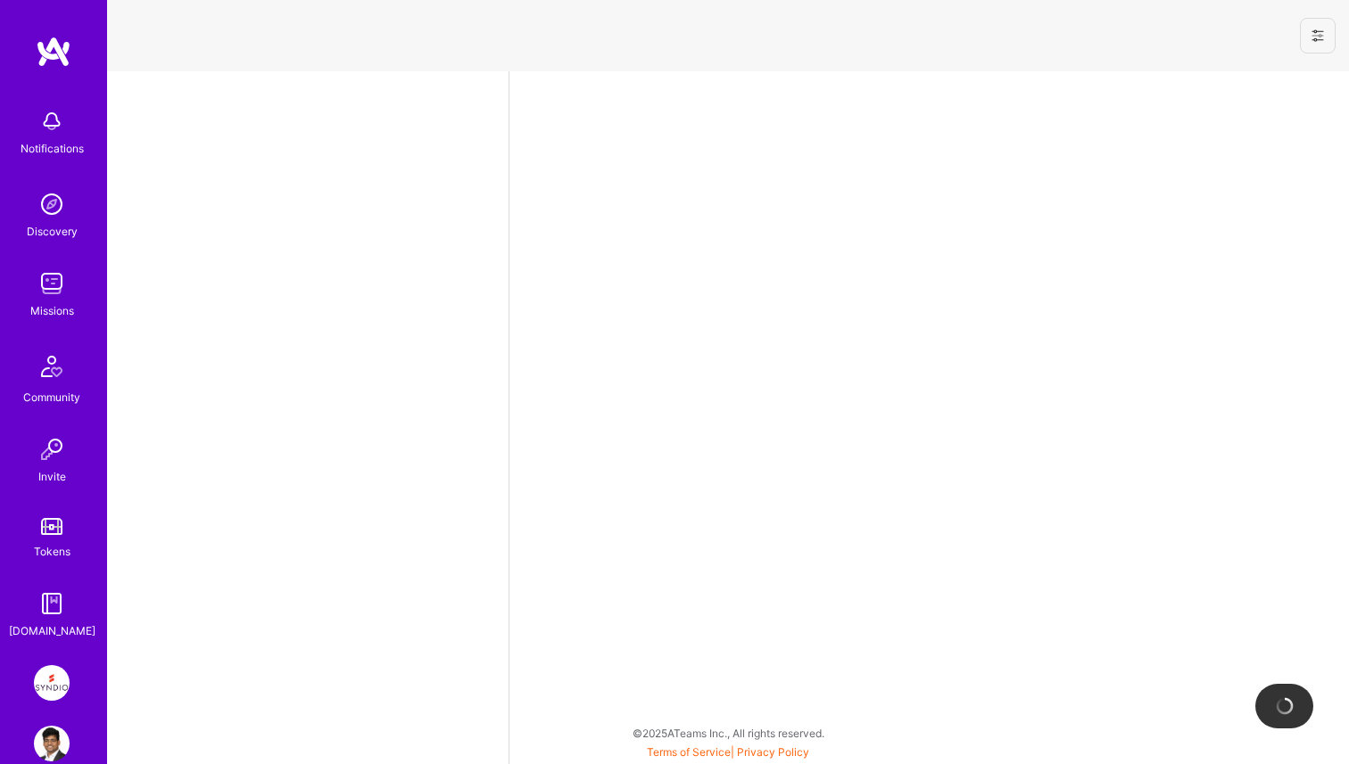
select select "IN"
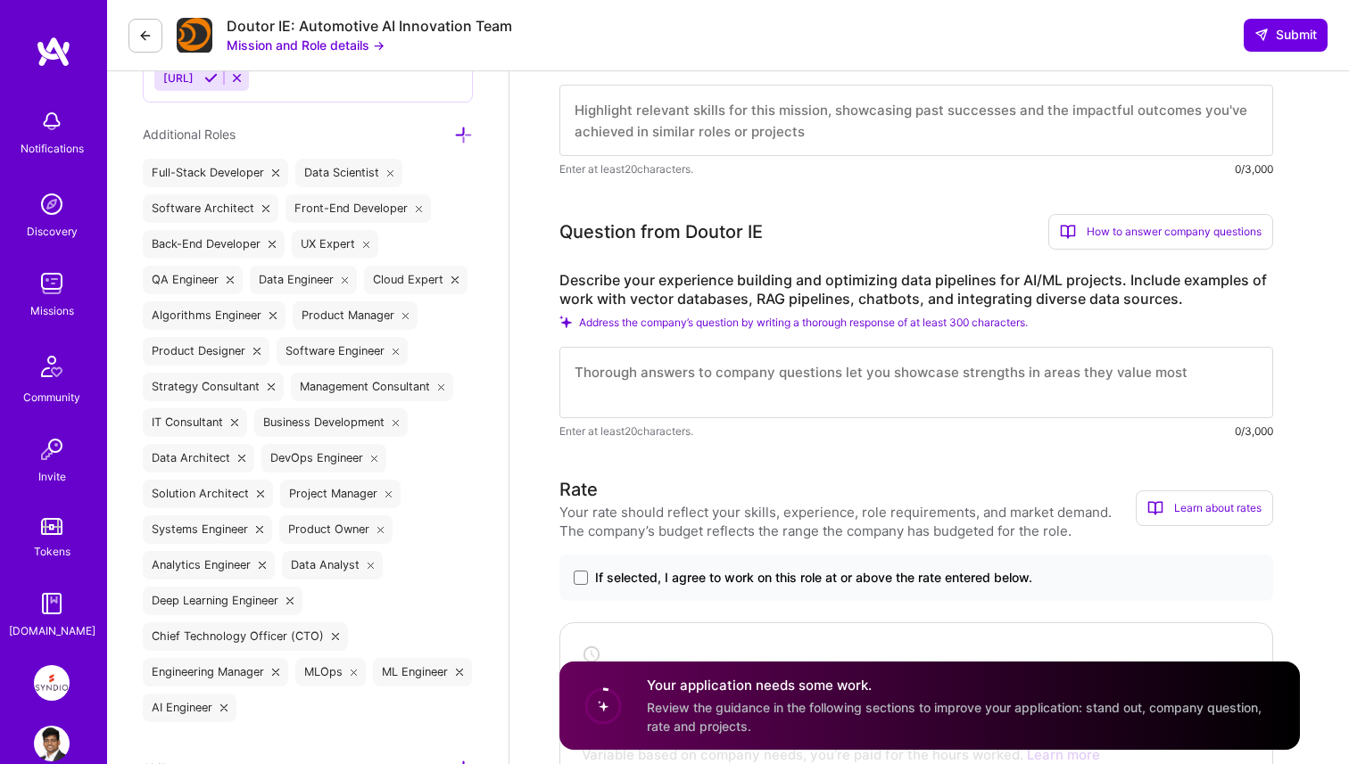
scroll to position [847, 0]
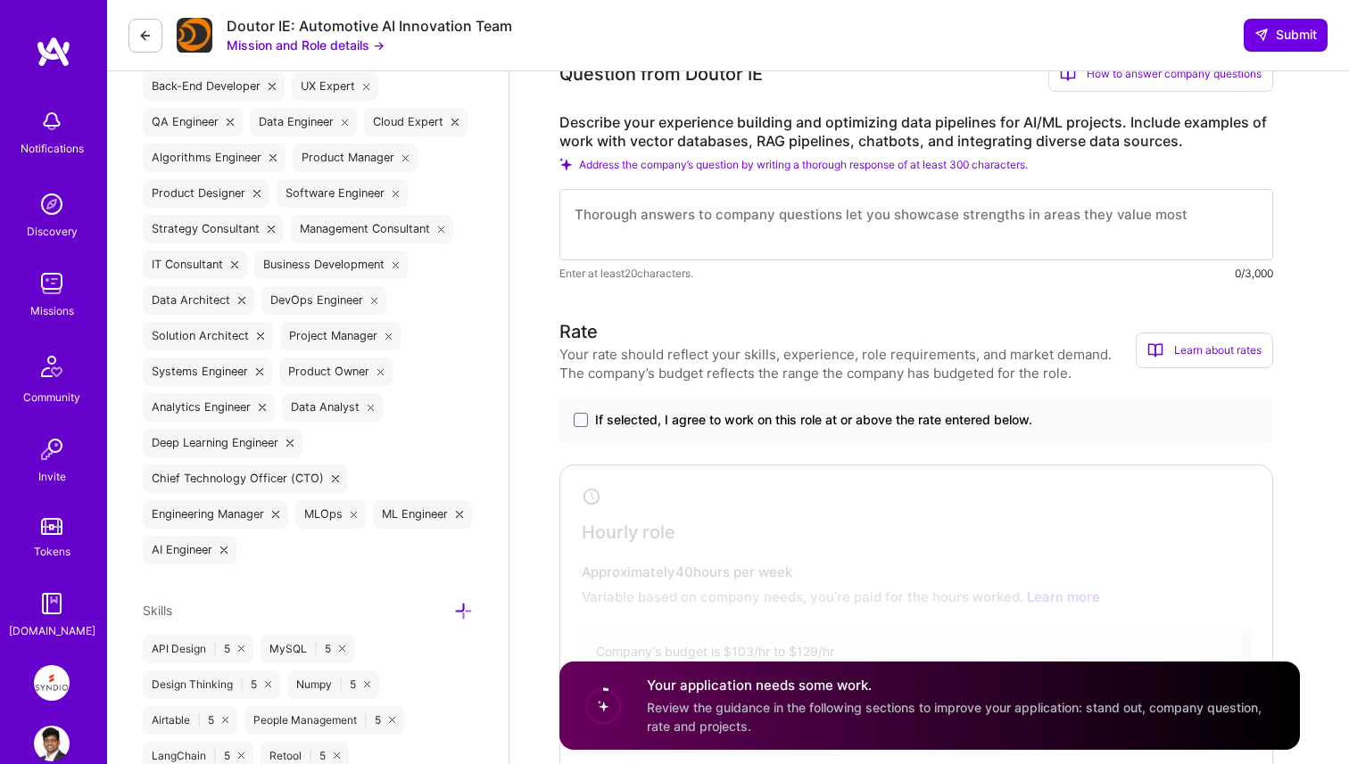
click at [851, 421] on span "If selected, I agree to work on this role at or above the rate entered below." at bounding box center [813, 420] width 437 height 18
click at [0, 0] on input "If selected, I agree to work on this role at or above the rate entered below." at bounding box center [0, 0] width 0 height 0
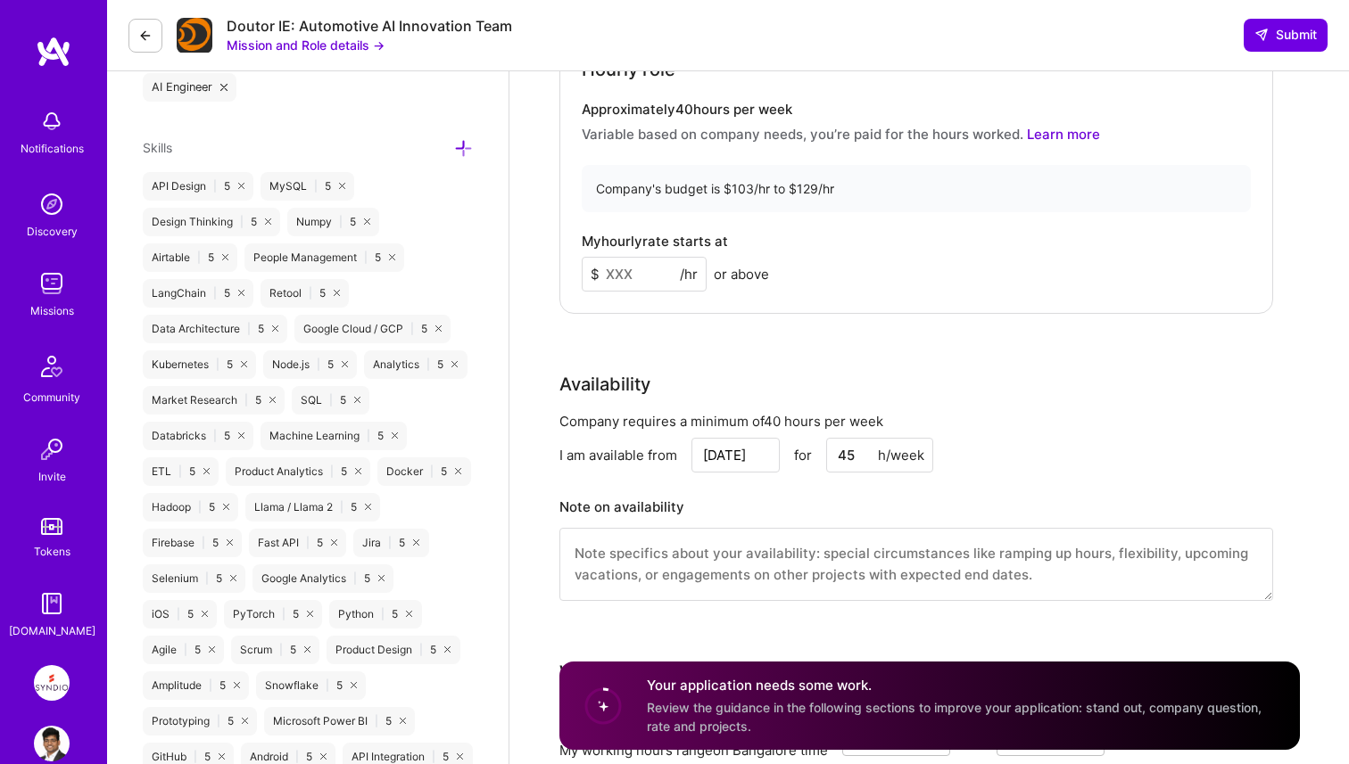
scroll to position [1335, 0]
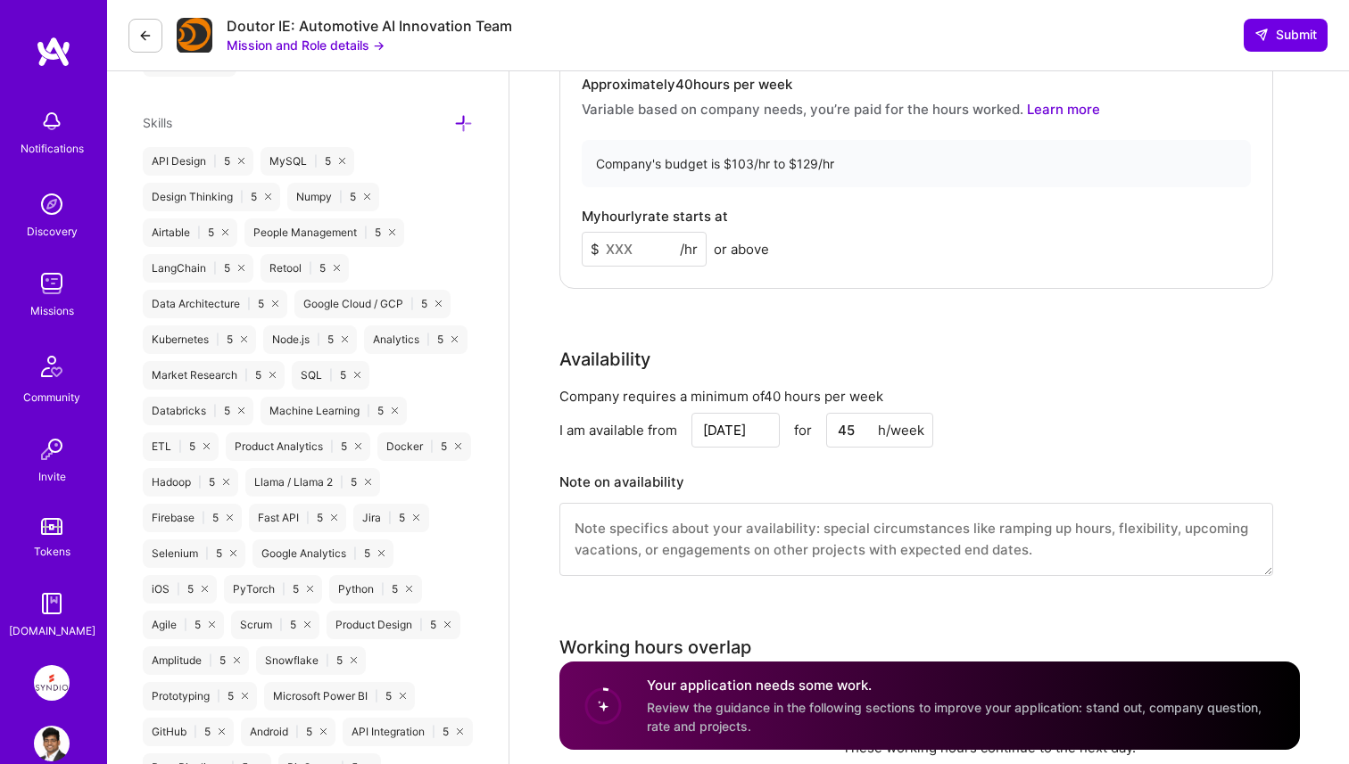
click at [655, 250] on input at bounding box center [644, 249] width 125 height 35
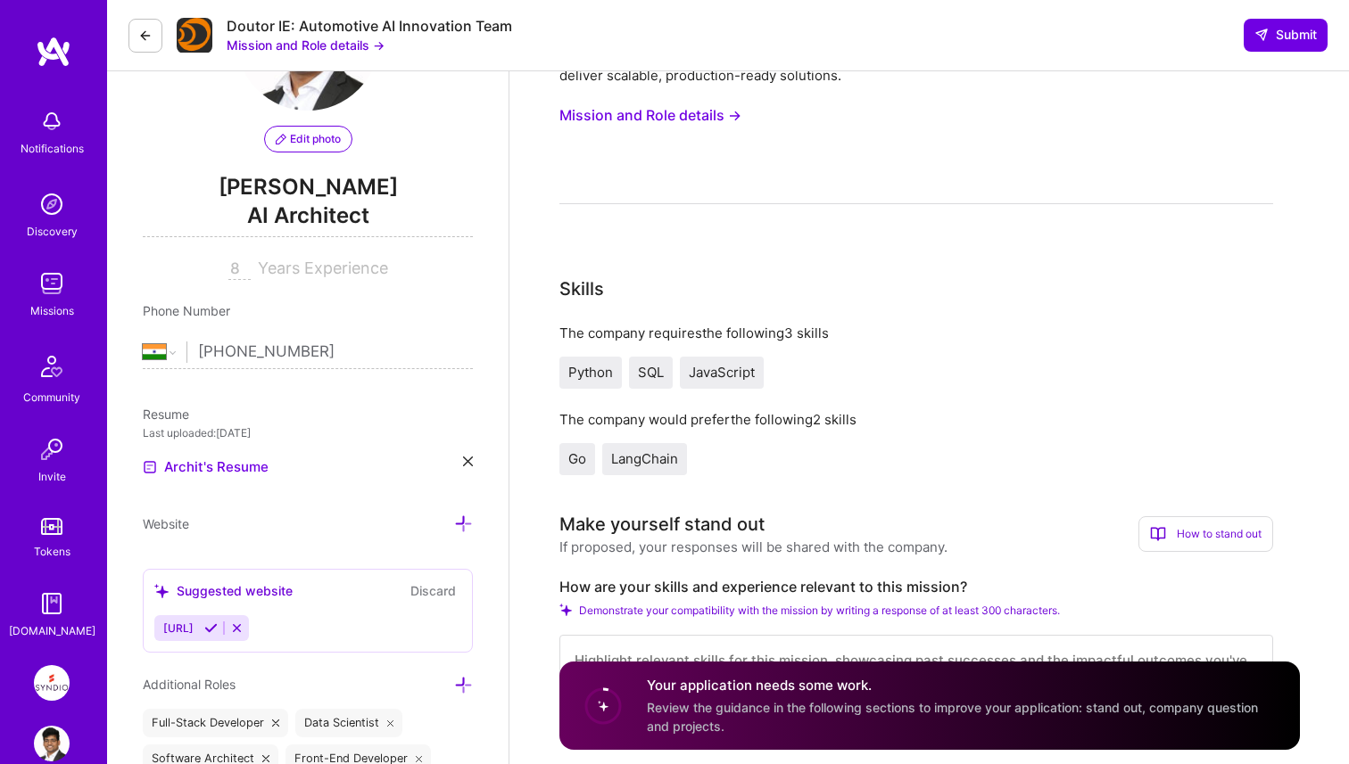
scroll to position [0, 0]
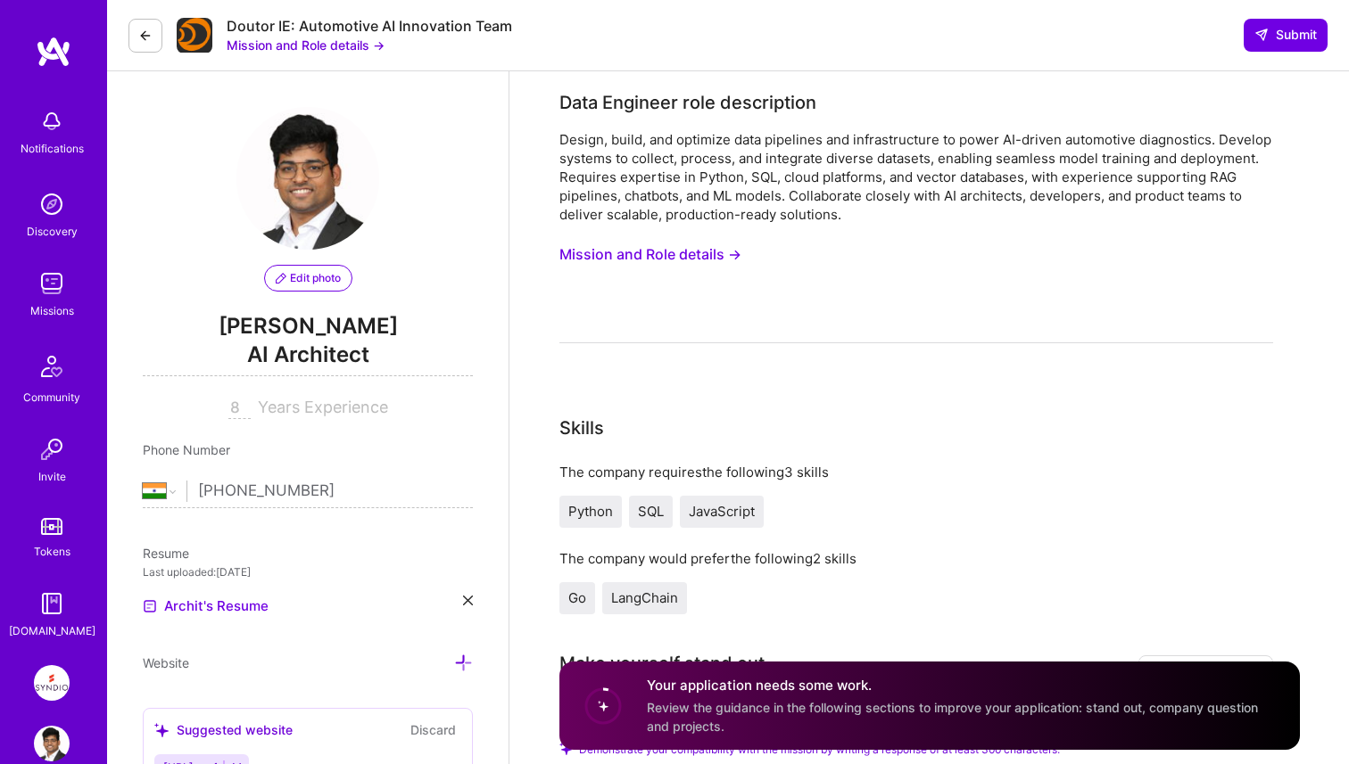
type input "110"
click at [318, 47] on button "Mission and Role details →" at bounding box center [306, 45] width 158 height 19
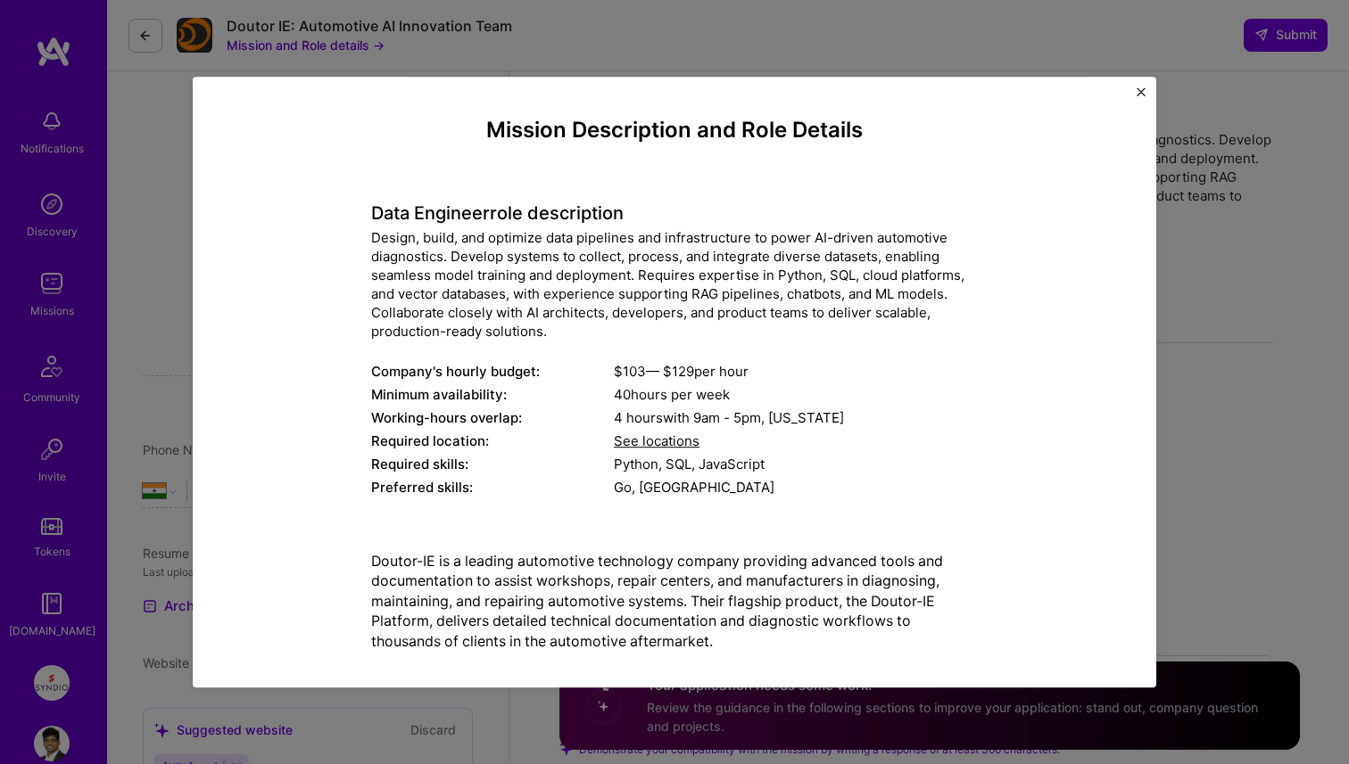
click at [386, 46] on div "Mission Description and Role Details Data Engineer role description Design, bui…" at bounding box center [674, 382] width 1349 height 764
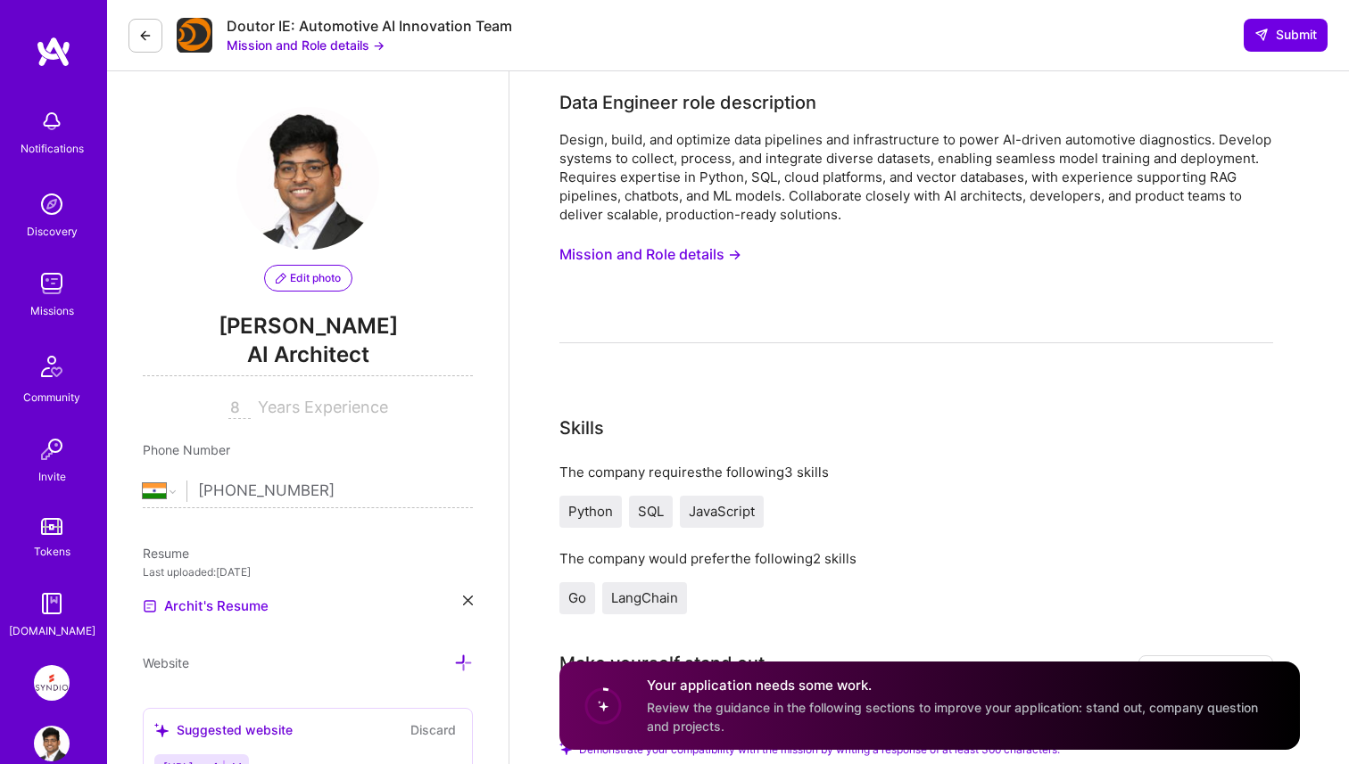
click at [141, 37] on icon at bounding box center [145, 36] width 14 height 14
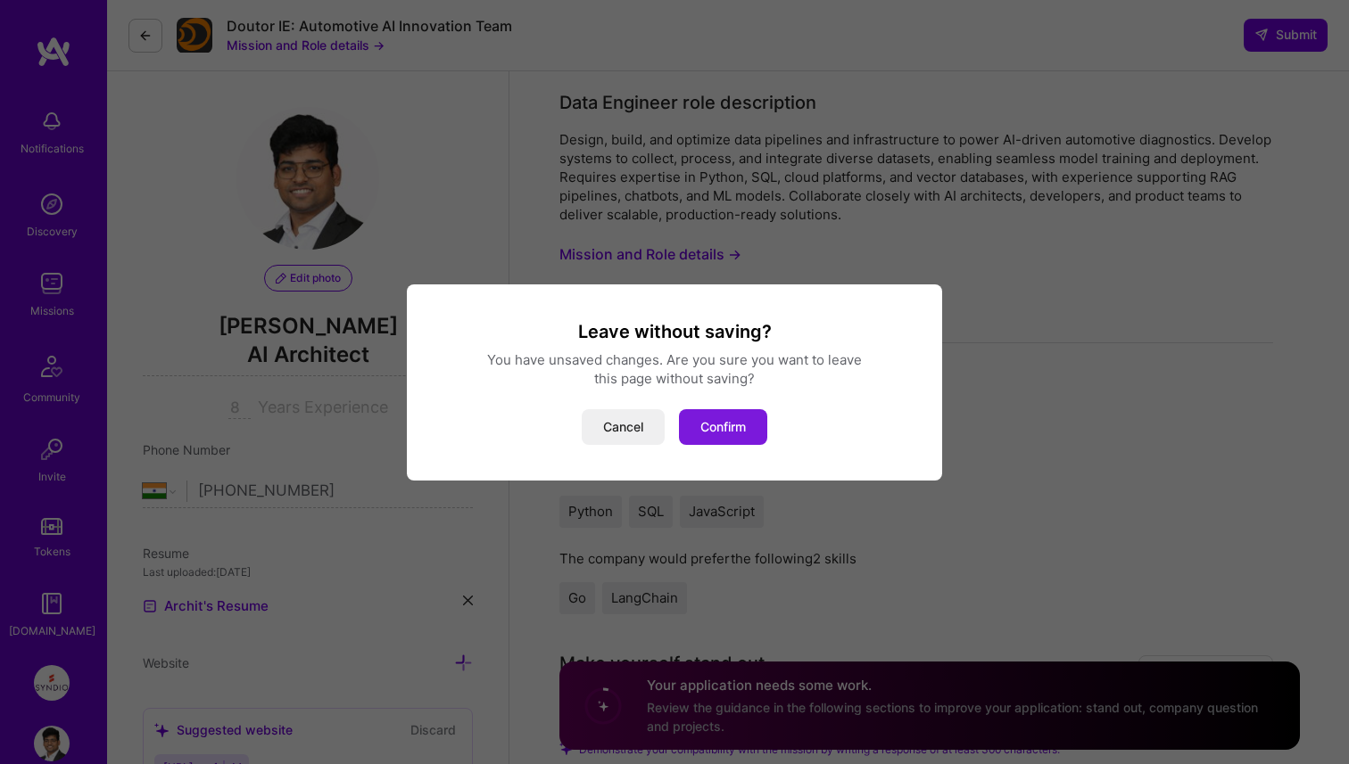
click at [718, 424] on button "Confirm" at bounding box center [723, 427] width 88 height 36
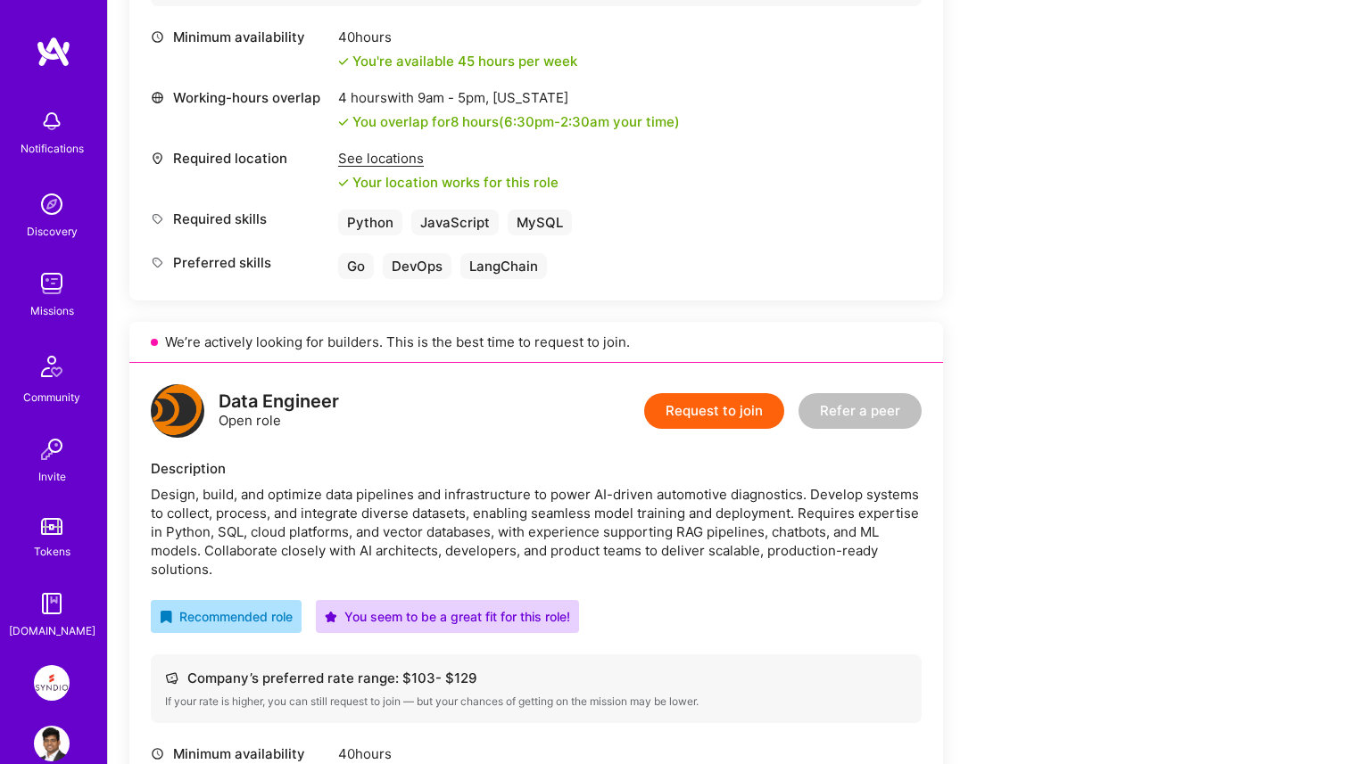
scroll to position [1028, 0]
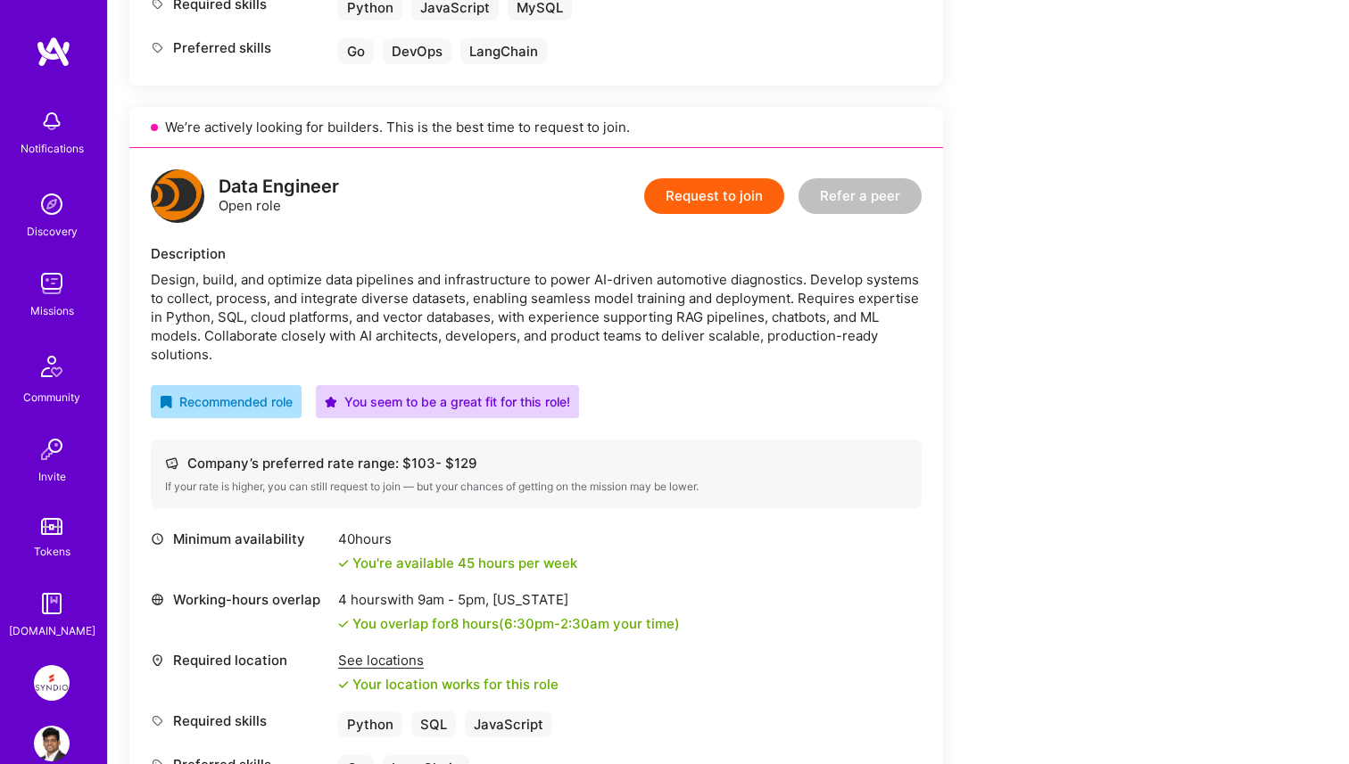
click at [247, 190] on div "Data Engineer" at bounding box center [279, 187] width 120 height 19
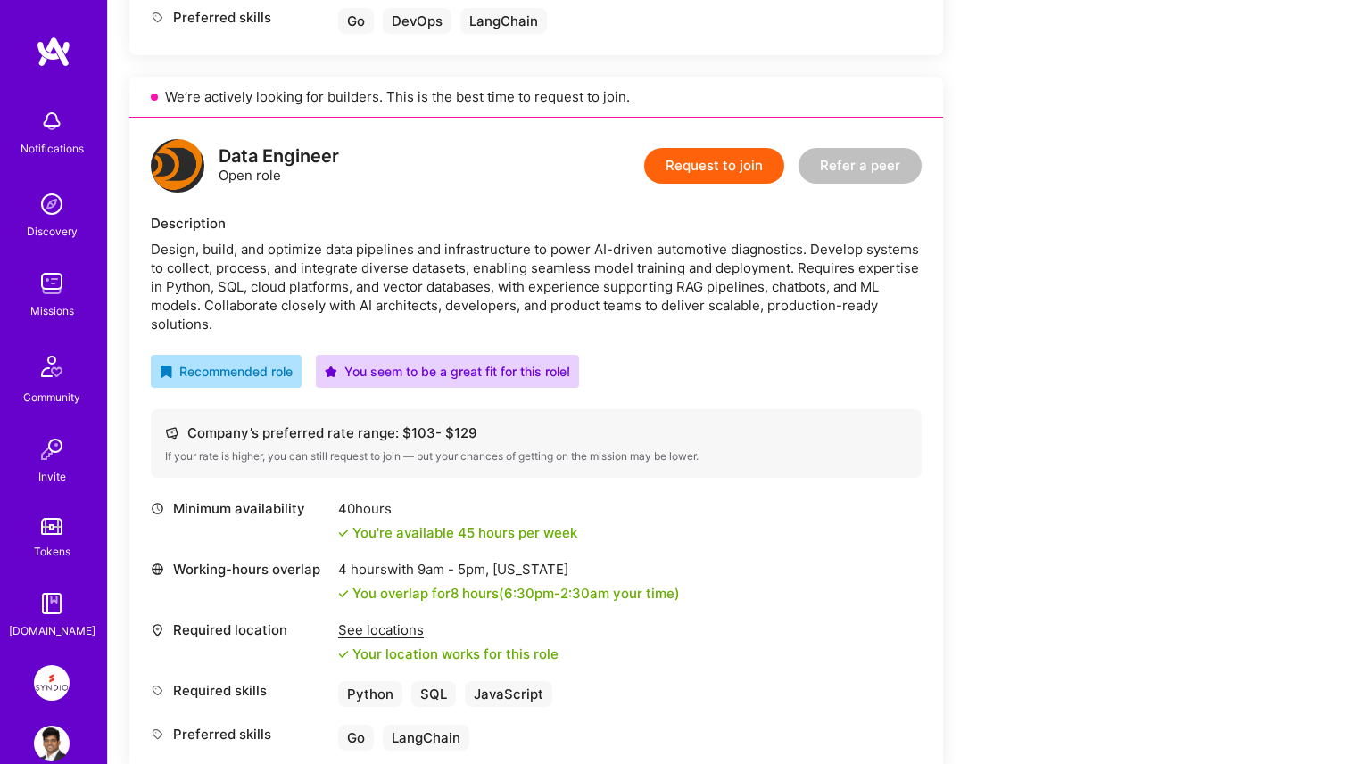
scroll to position [952, 0]
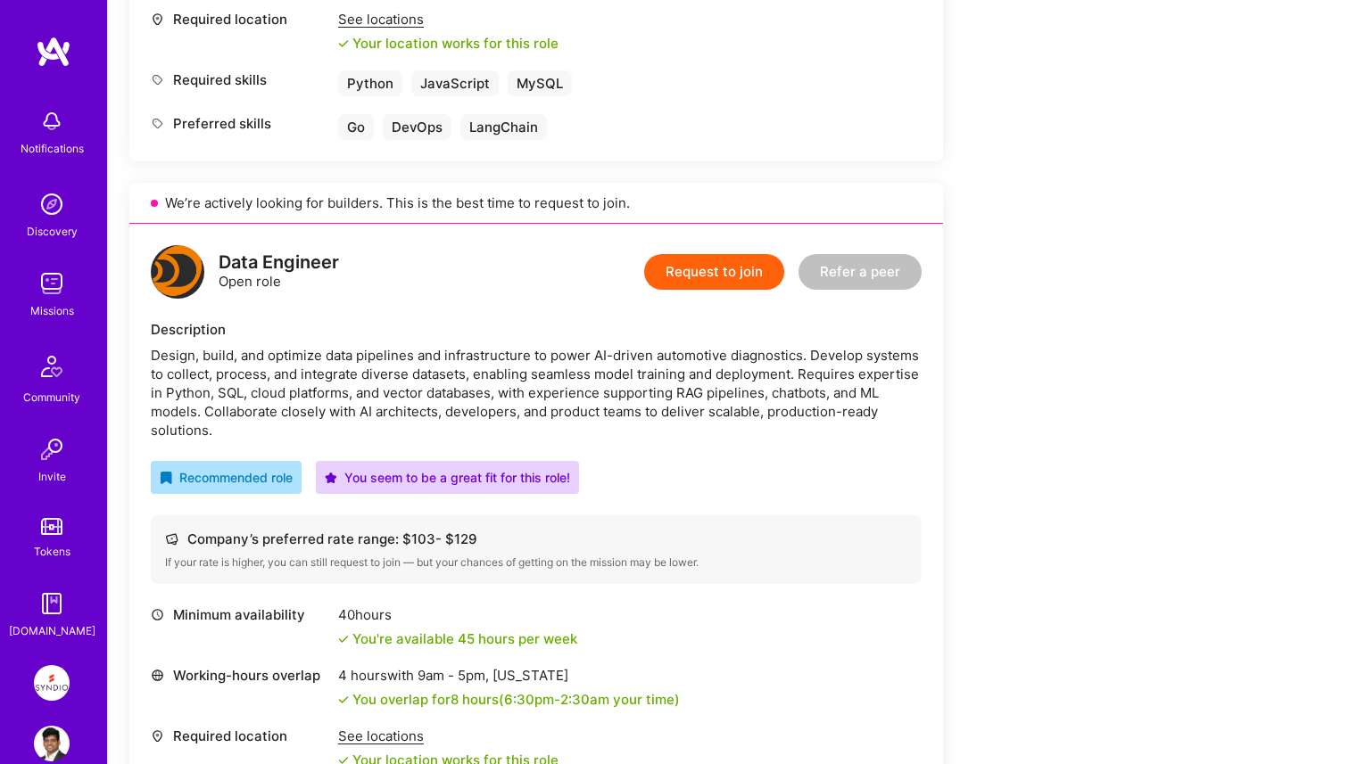
click at [682, 274] on button "Request to join" at bounding box center [714, 272] width 140 height 36
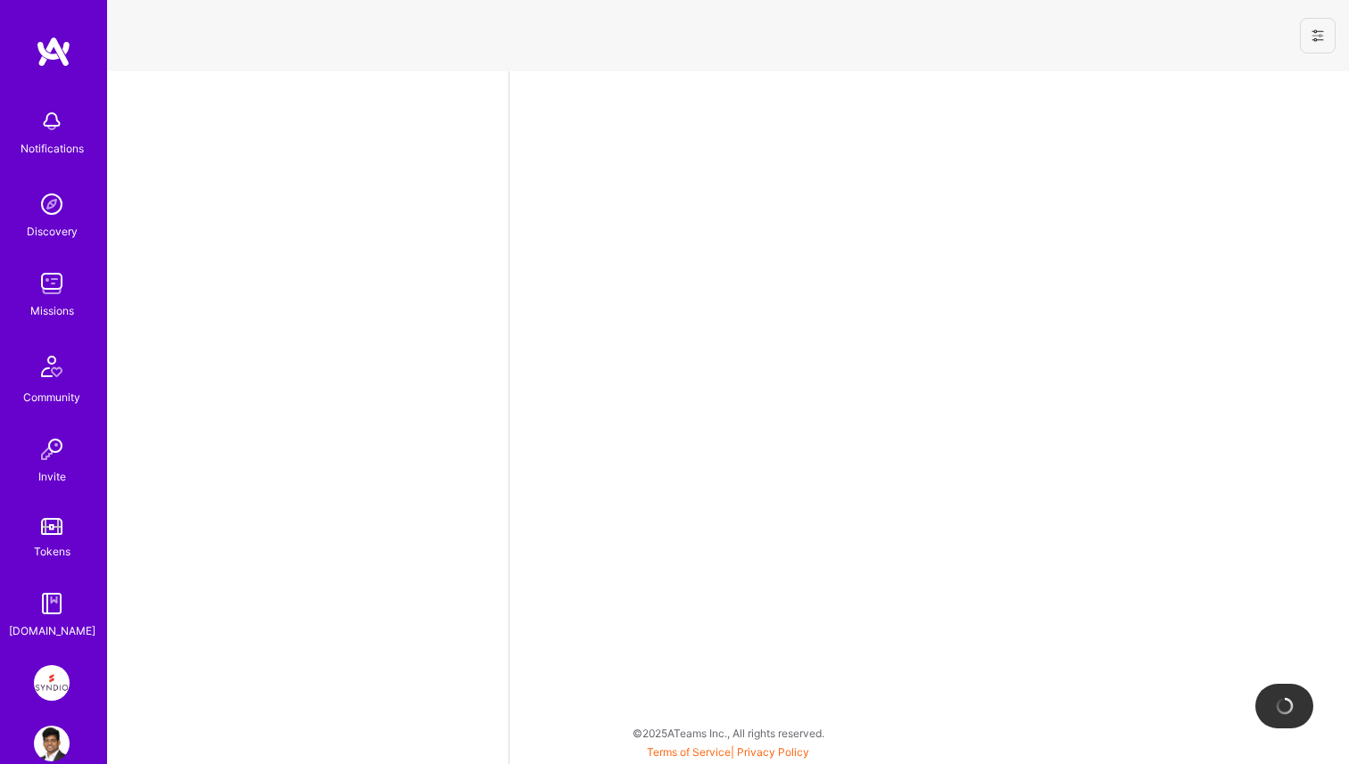
select select "IN"
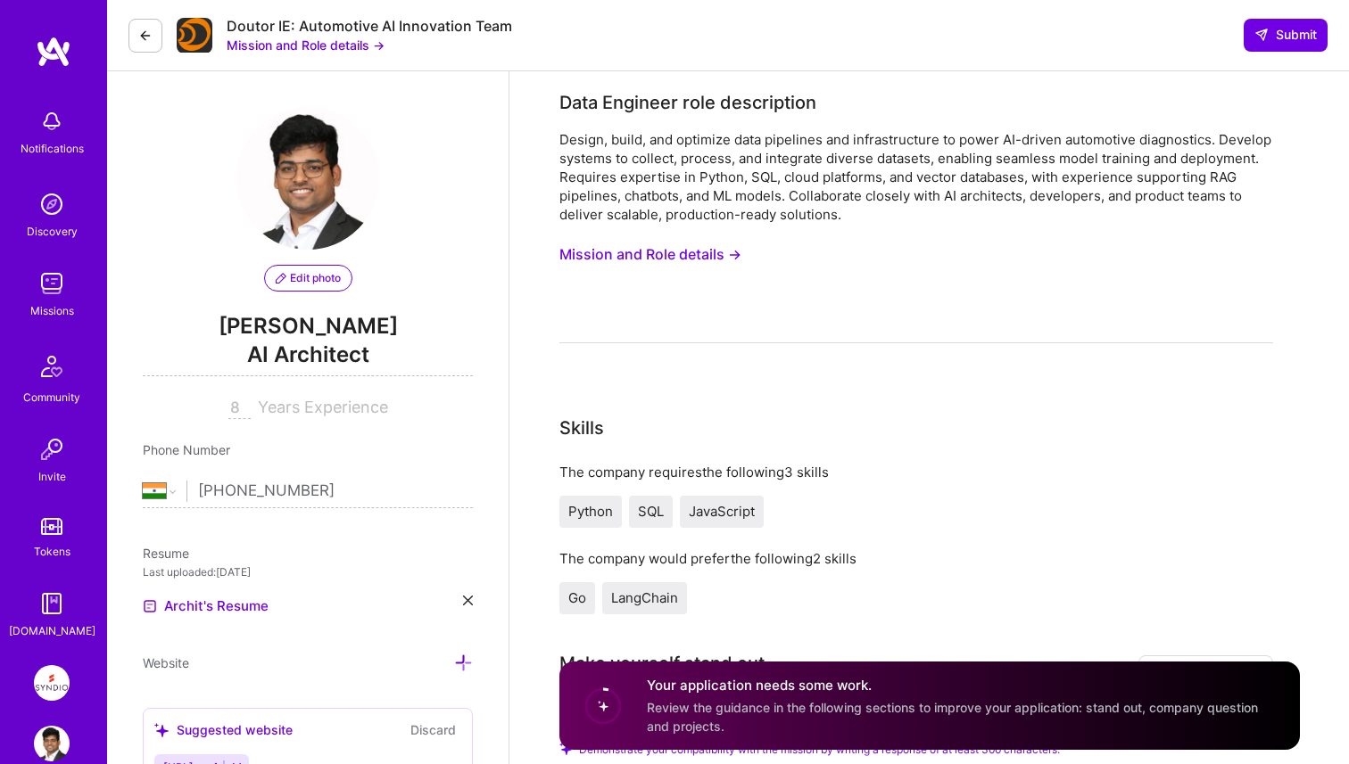
click at [684, 257] on button "Mission and Role details →" at bounding box center [650, 254] width 182 height 33
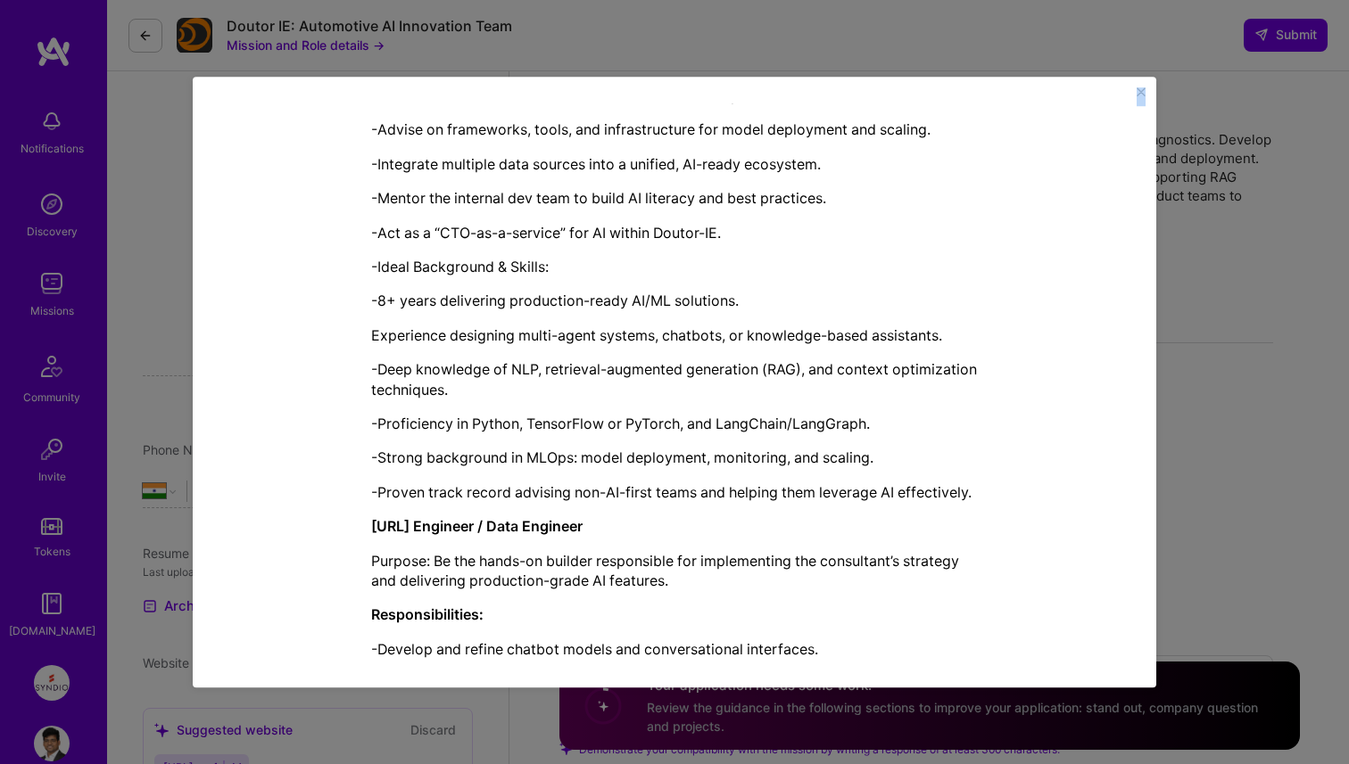
scroll to position [1874, 0]
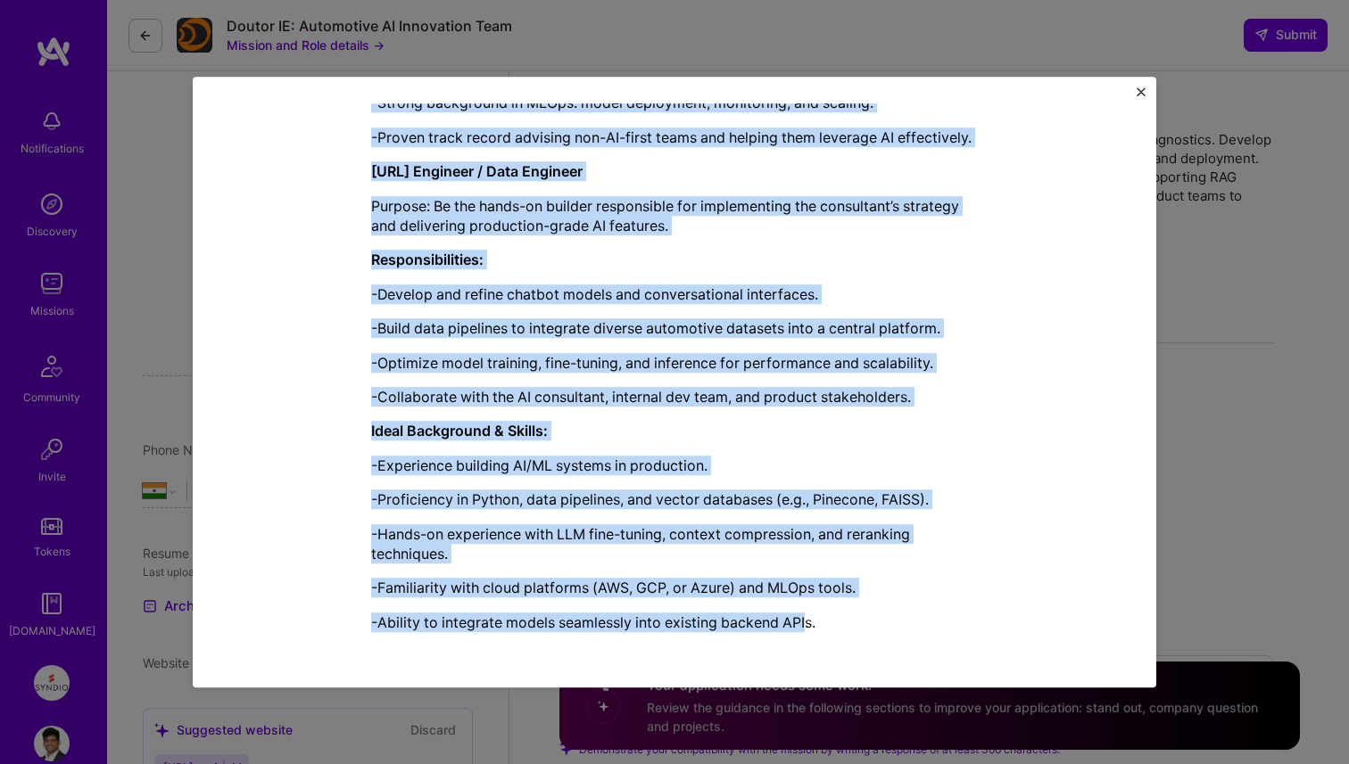
drag, startPoint x: 368, startPoint y: 208, endPoint x: 810, endPoint y: 628, distance: 610.2
copy div "Data Engineer role description Design, build, and optimize data pipelines and i…"
click at [1145, 95] on div "Mission Description and Role Details Data Engineer role description Design, bui…" at bounding box center [674, 383] width 963 height 612
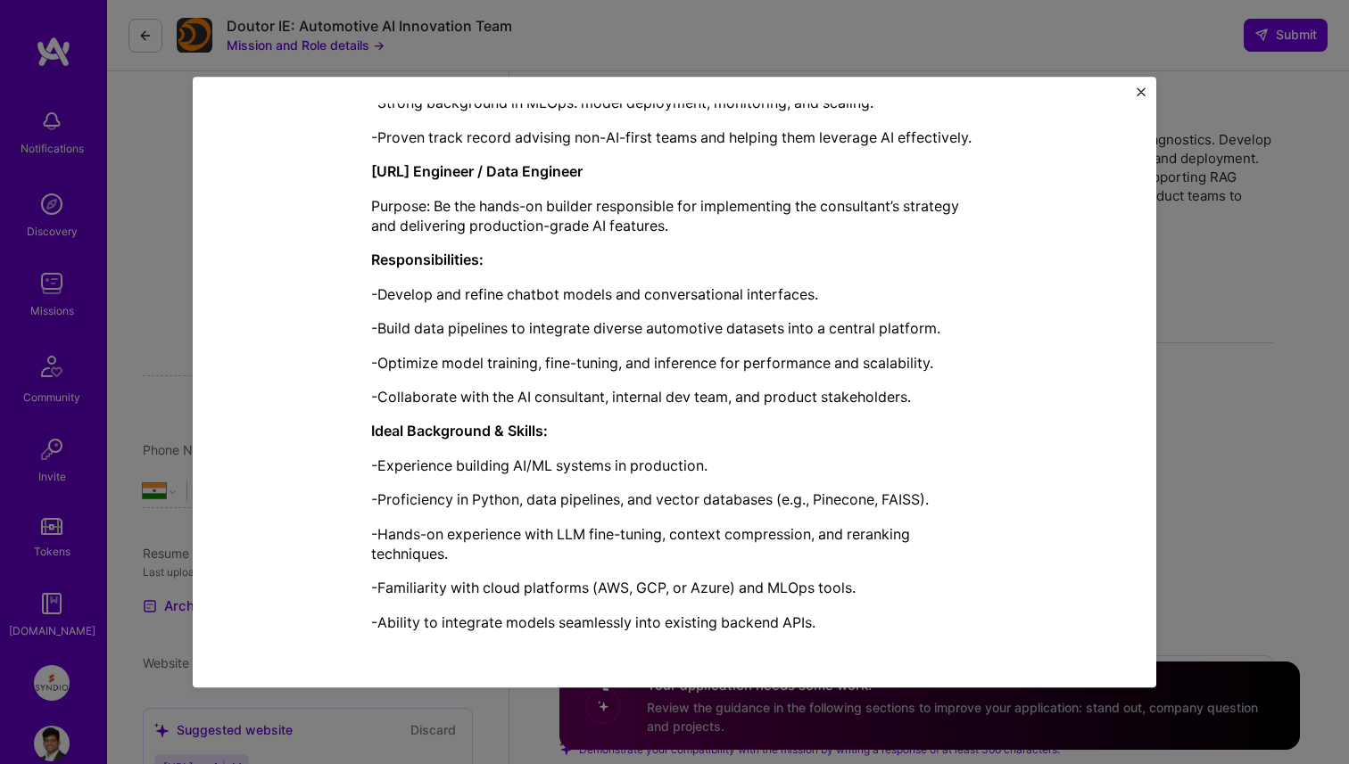
click at [1138, 90] on img "Close" at bounding box center [1140, 91] width 9 height 9
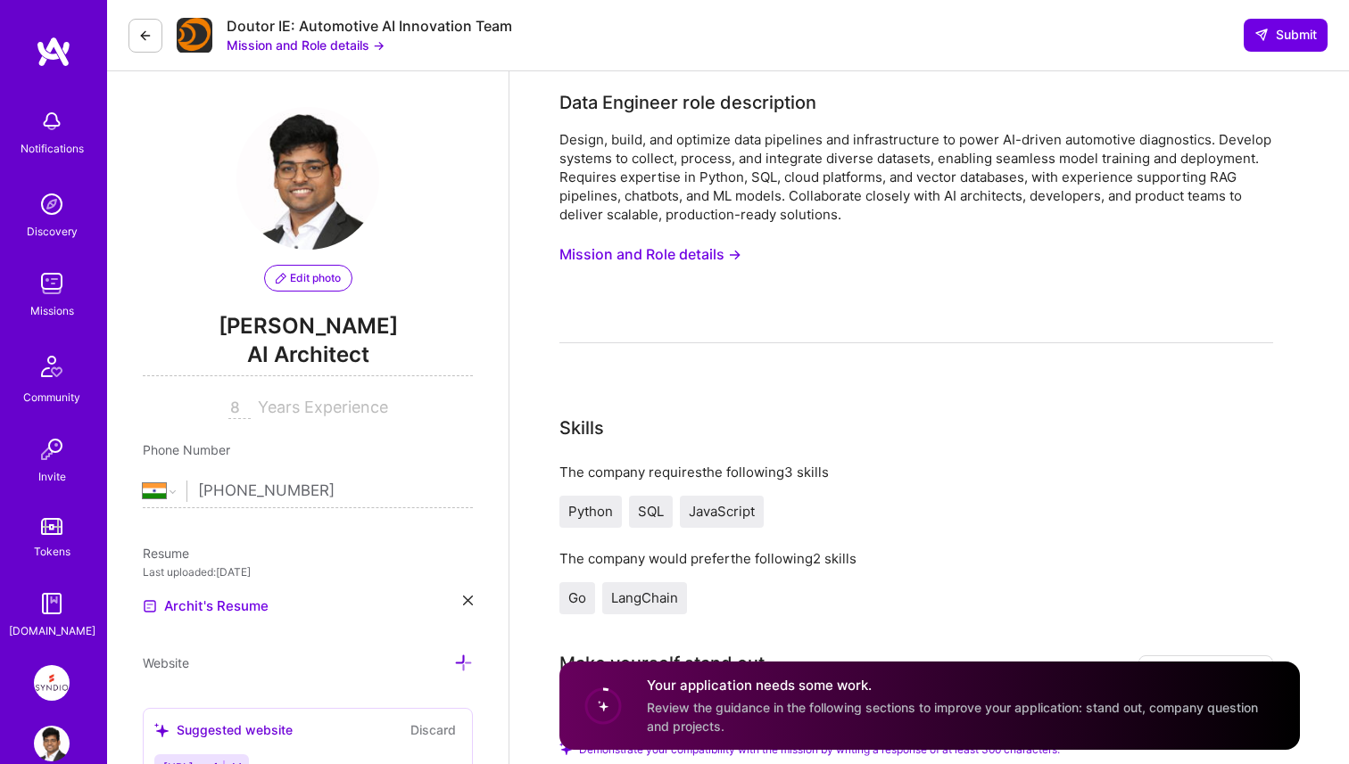
scroll to position [7, 0]
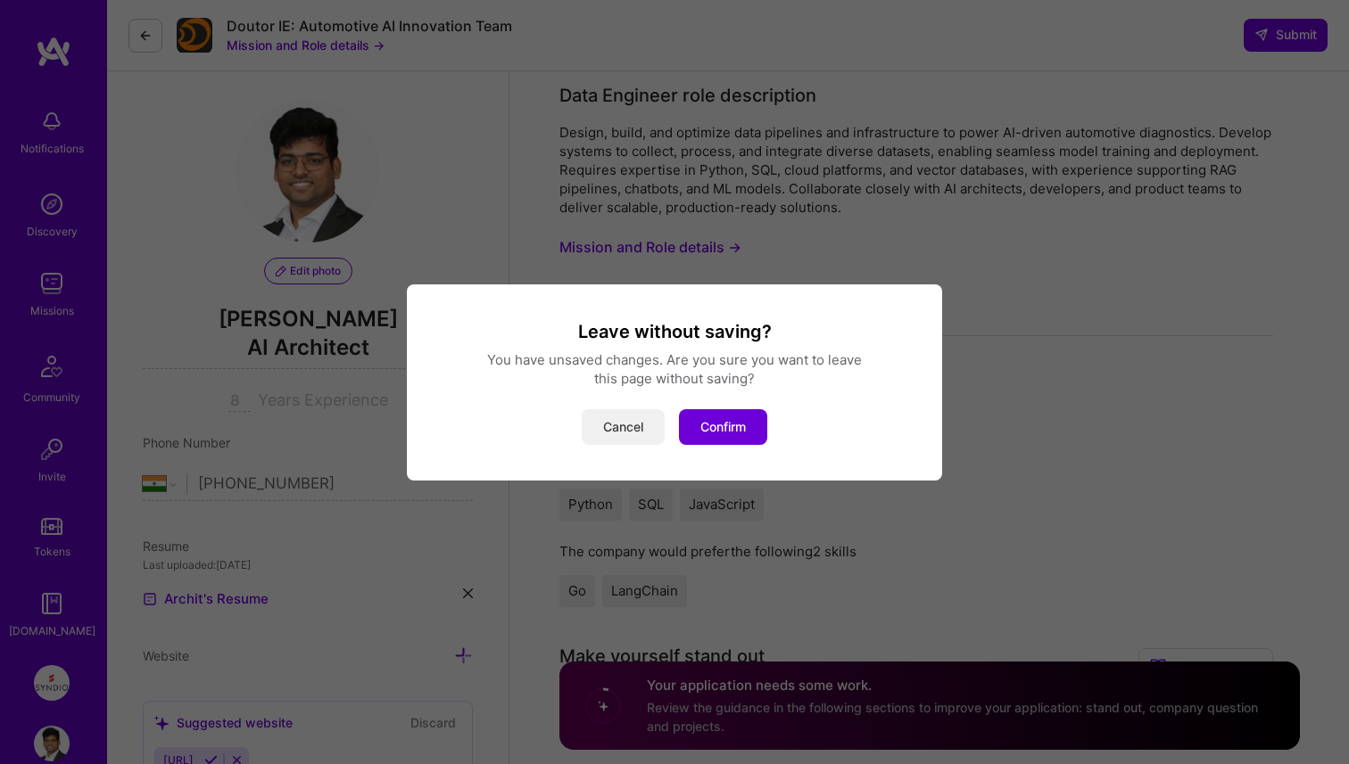
click at [599, 428] on button "Cancel" at bounding box center [623, 427] width 83 height 36
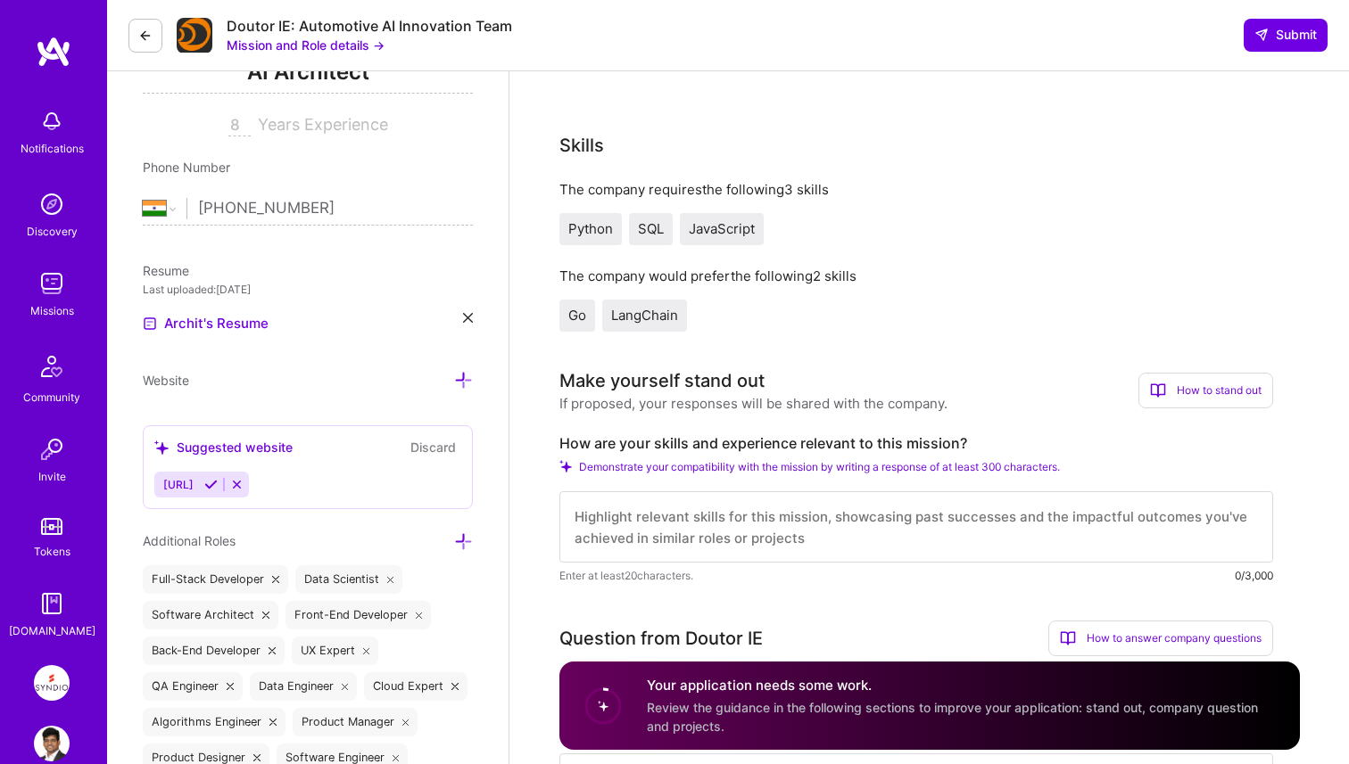
scroll to position [520, 0]
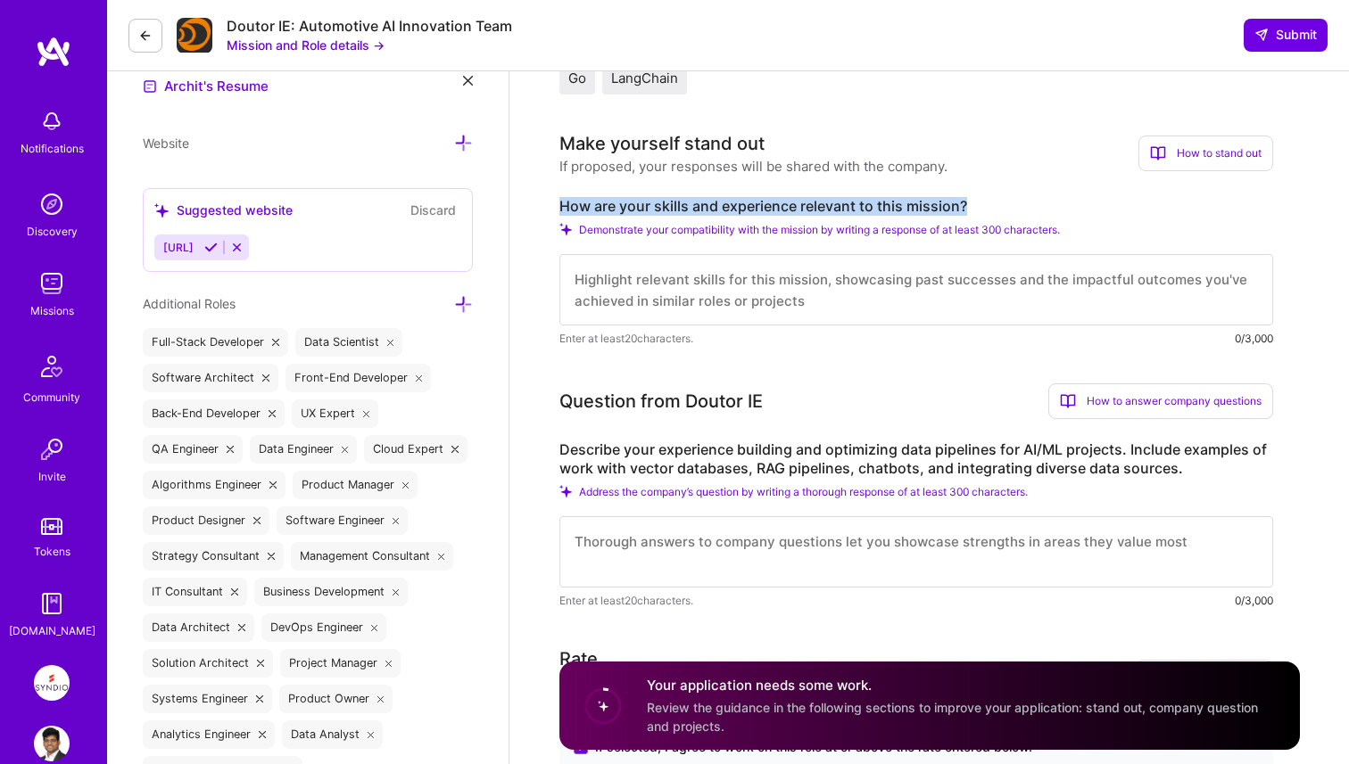
drag, startPoint x: 557, startPoint y: 205, endPoint x: 1035, endPoint y: 205, distance: 478.1
copy label "How are your skills and experience relevant to this mission?"
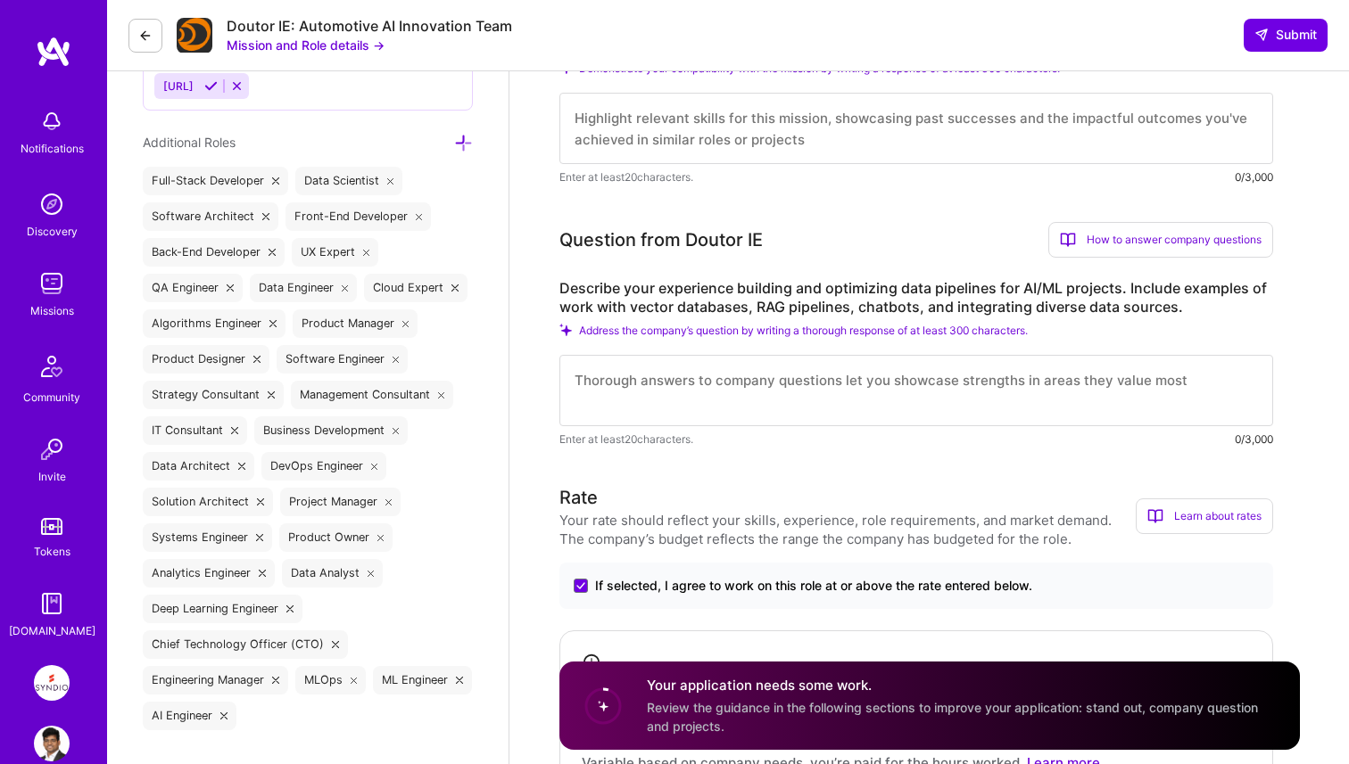
scroll to position [747, 0]
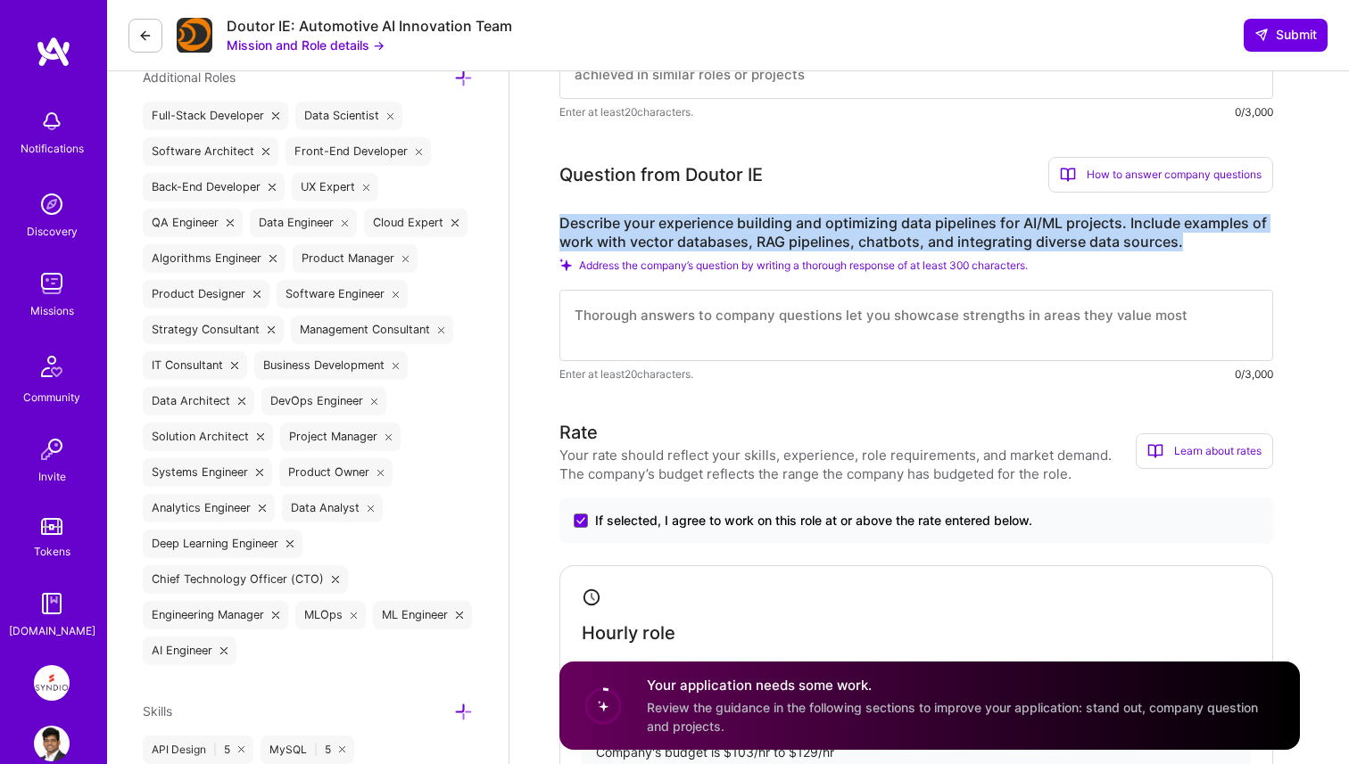
drag, startPoint x: 558, startPoint y: 226, endPoint x: 1208, endPoint y: 247, distance: 650.7
copy label "Describe your experience building and optimizing data pipelines for AI/ML proje…"
click at [62, 299] on img at bounding box center [52, 284] width 36 height 36
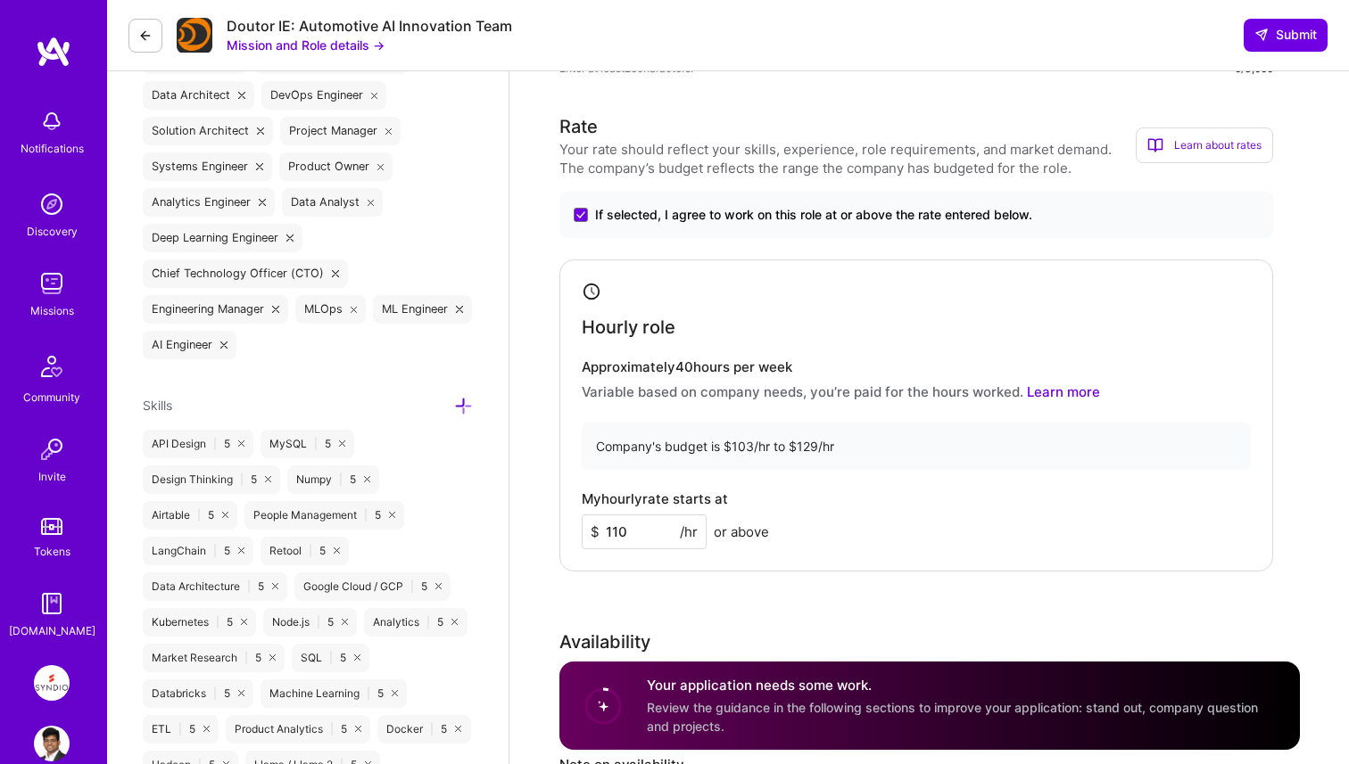
scroll to position [1303, 0]
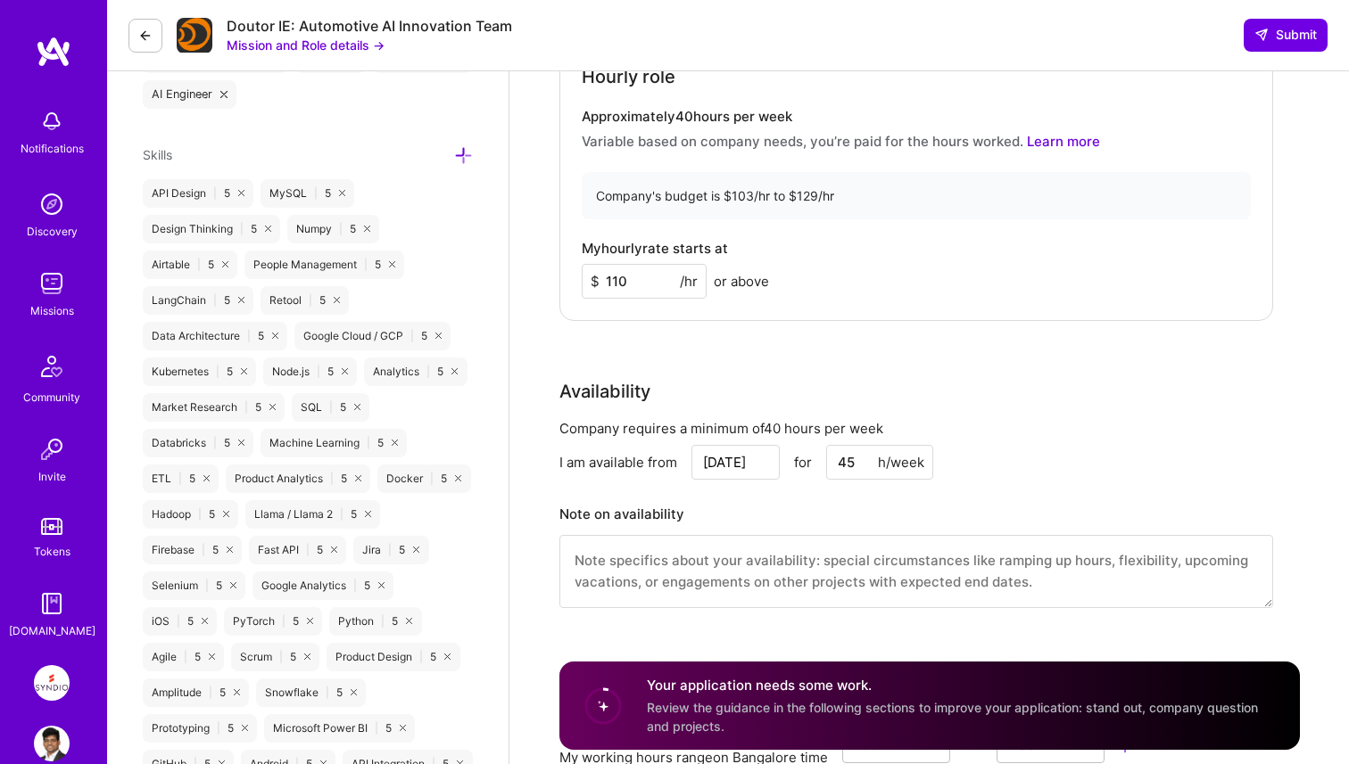
click at [702, 336] on div "Rate Your rate should reflect your skills, experience, role requirements, and m…" at bounding box center [929, 247] width 740 height 768
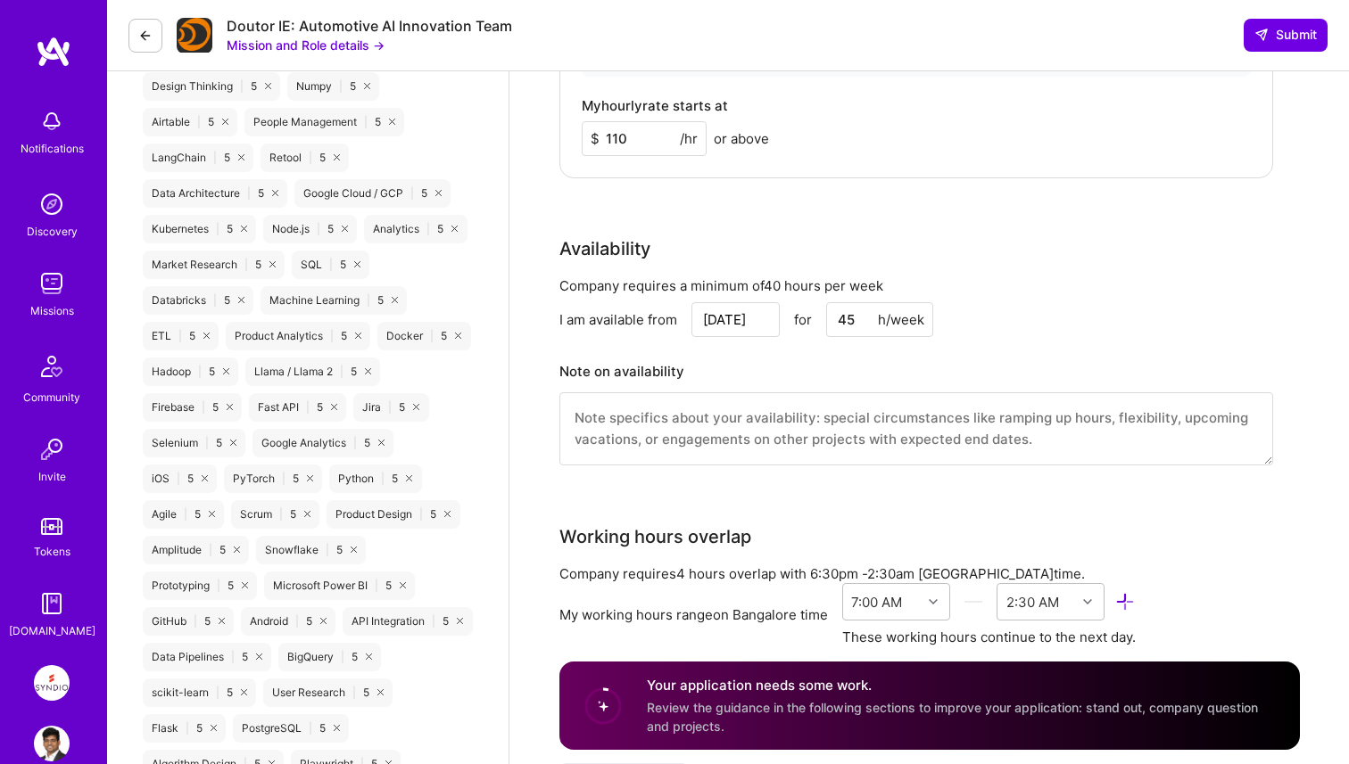
scroll to position [1453, 0]
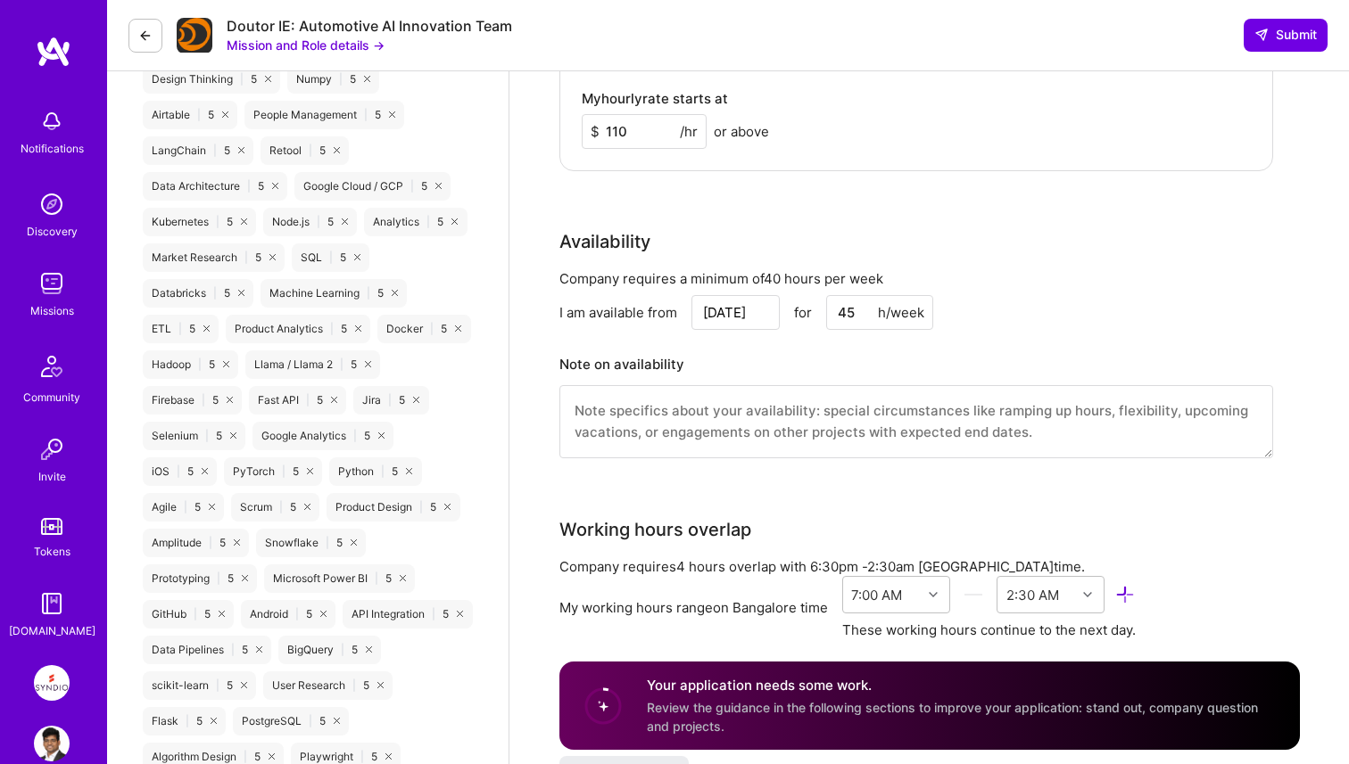
click at [855, 315] on input "45" at bounding box center [879, 312] width 107 height 35
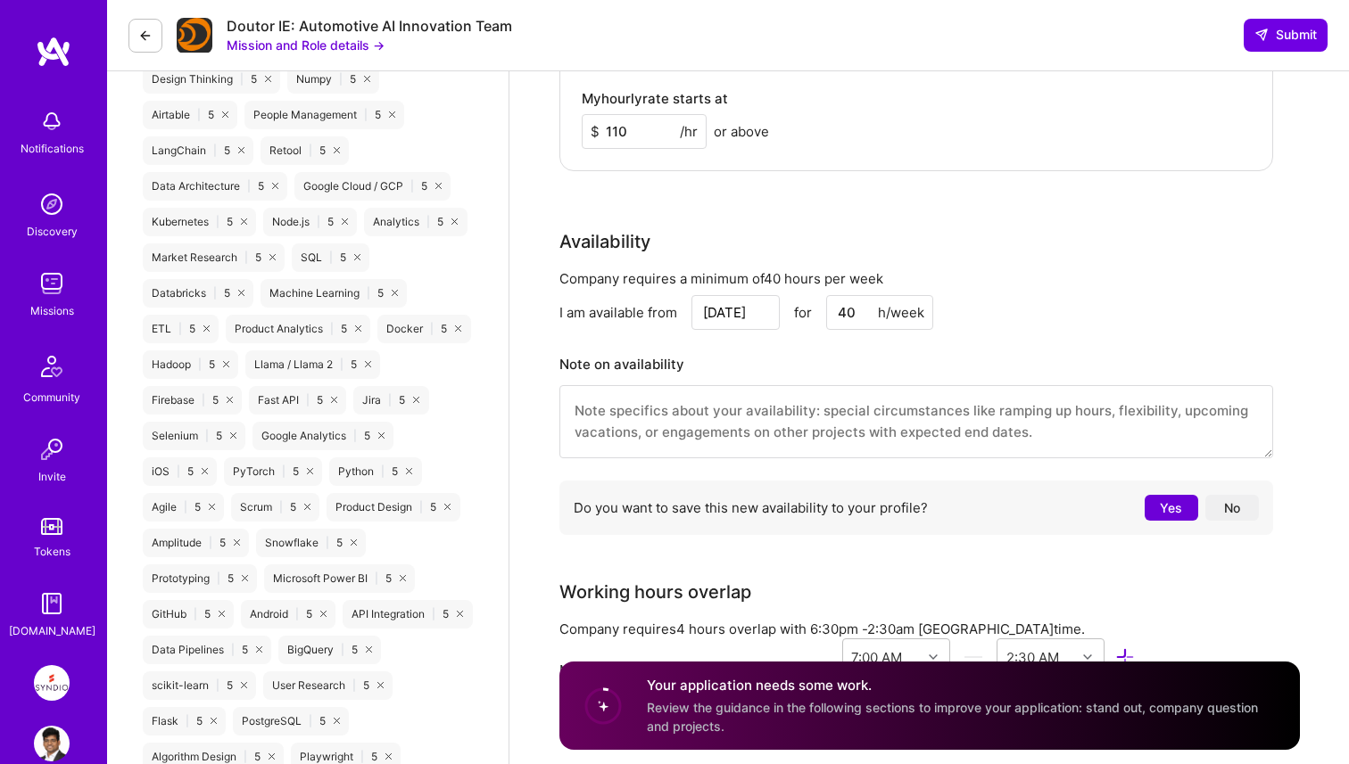
type input "40"
click at [853, 353] on h3 "Note on availability" at bounding box center [916, 364] width 714 height 27
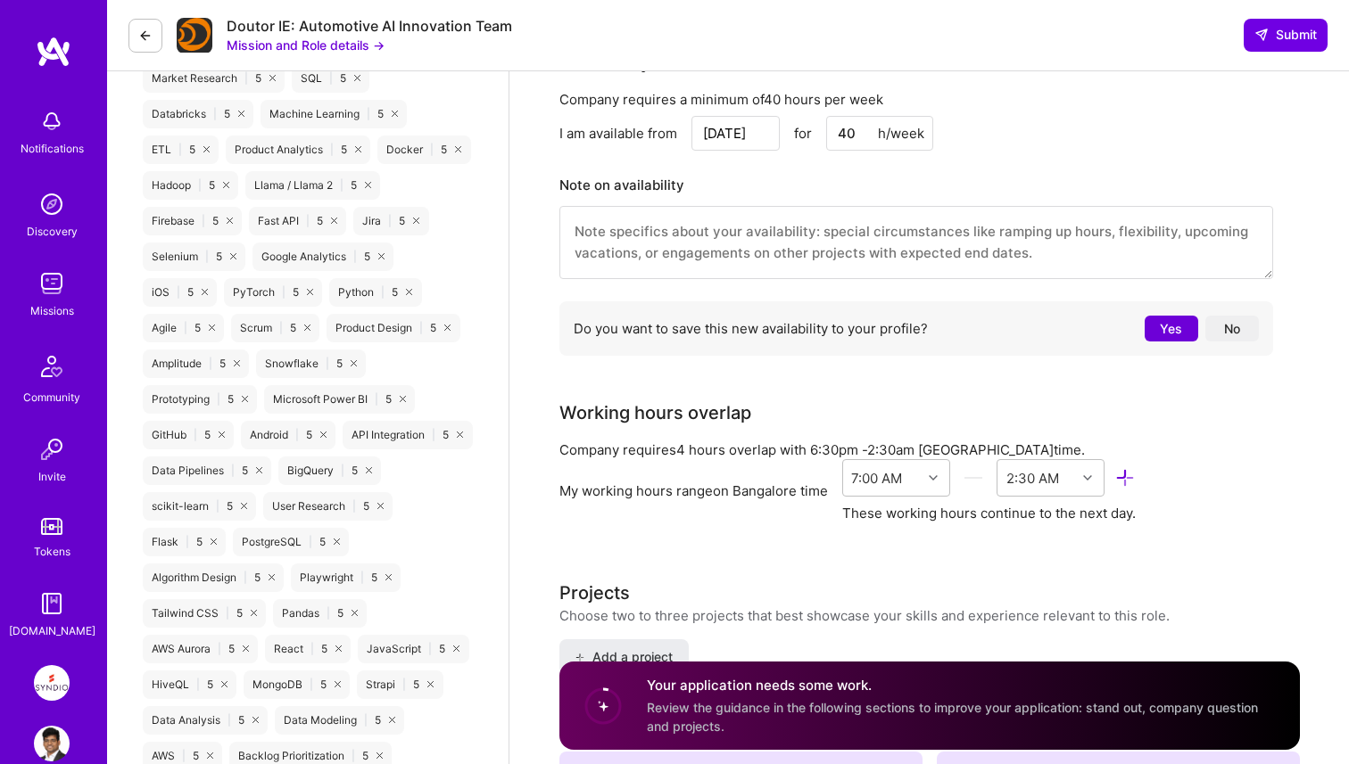
scroll to position [1638, 0]
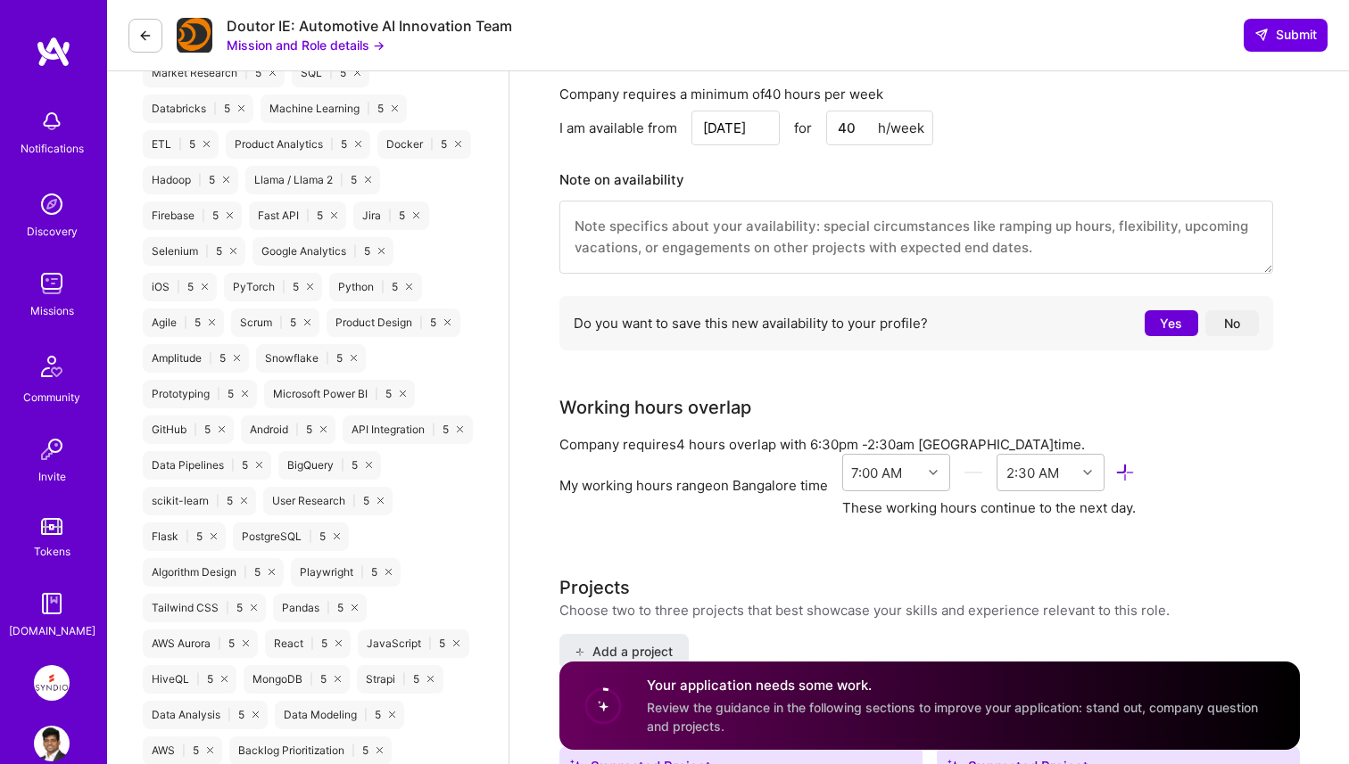
click at [1236, 318] on button "No" at bounding box center [1232, 323] width 54 height 26
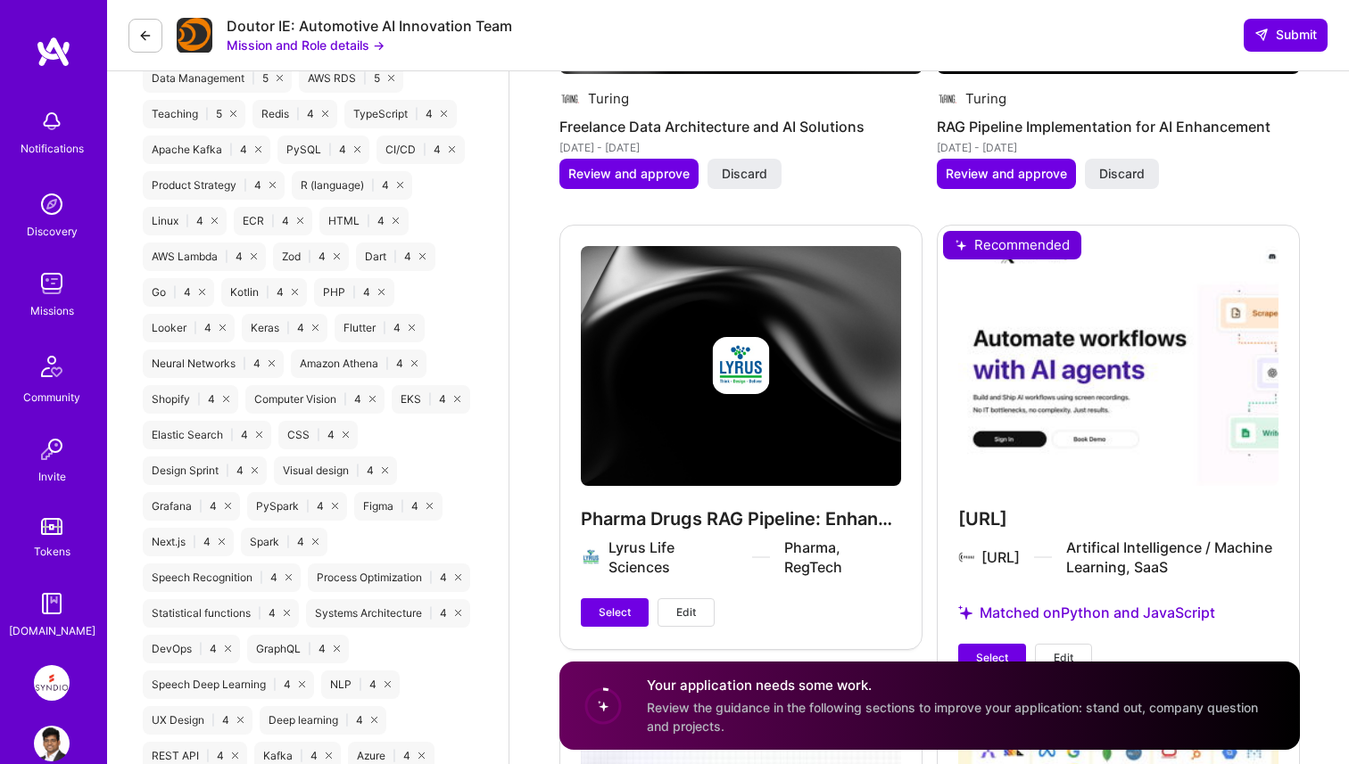
scroll to position [2637, 0]
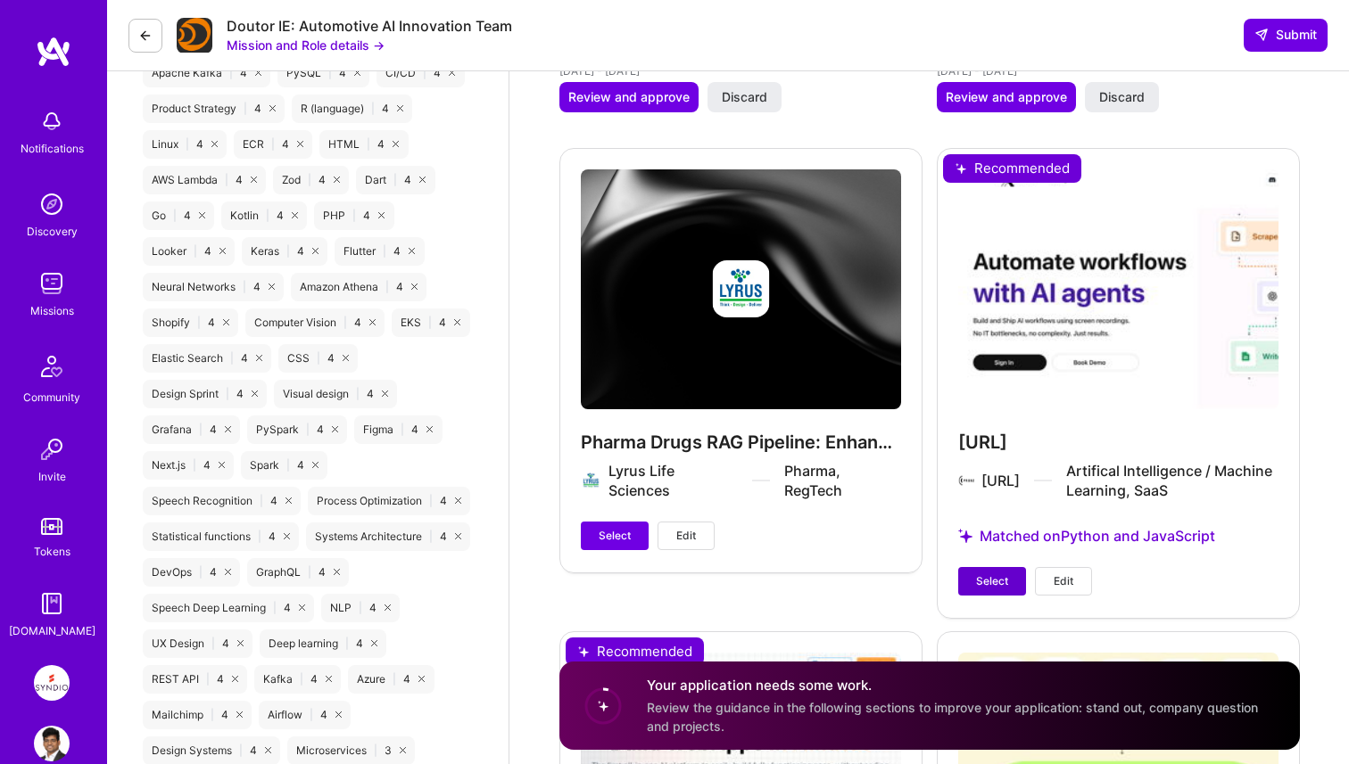
click at [1004, 581] on span "Select" at bounding box center [992, 582] width 32 height 16
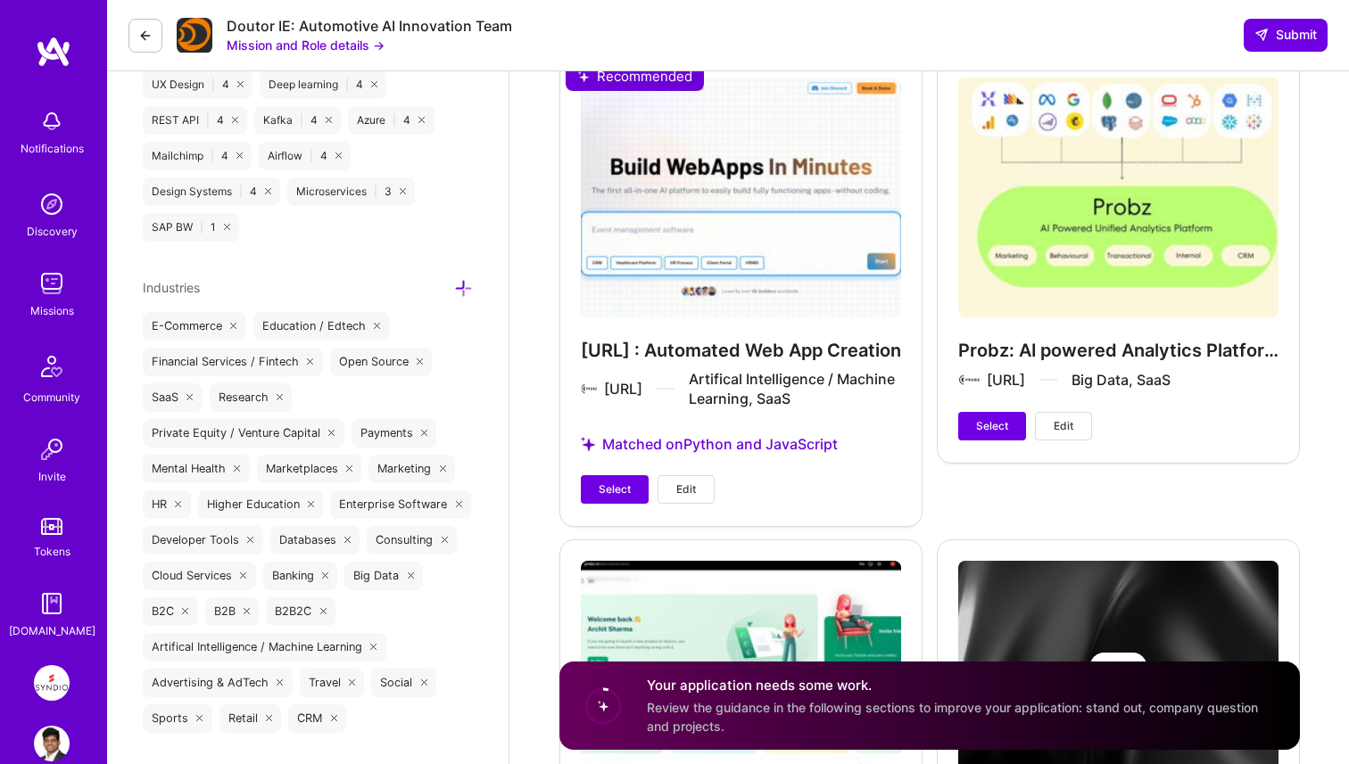
scroll to position [3348, 0]
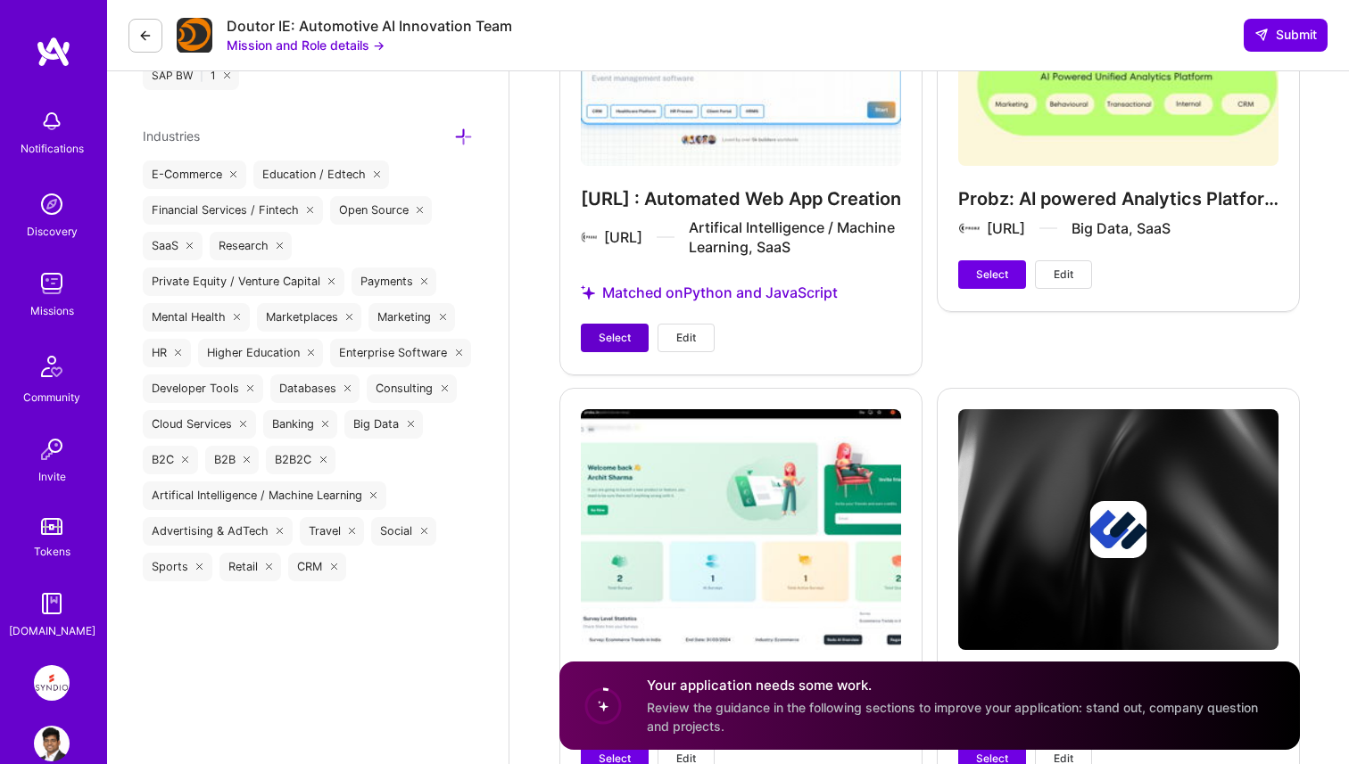
click at [613, 336] on span "Select" at bounding box center [615, 338] width 32 height 16
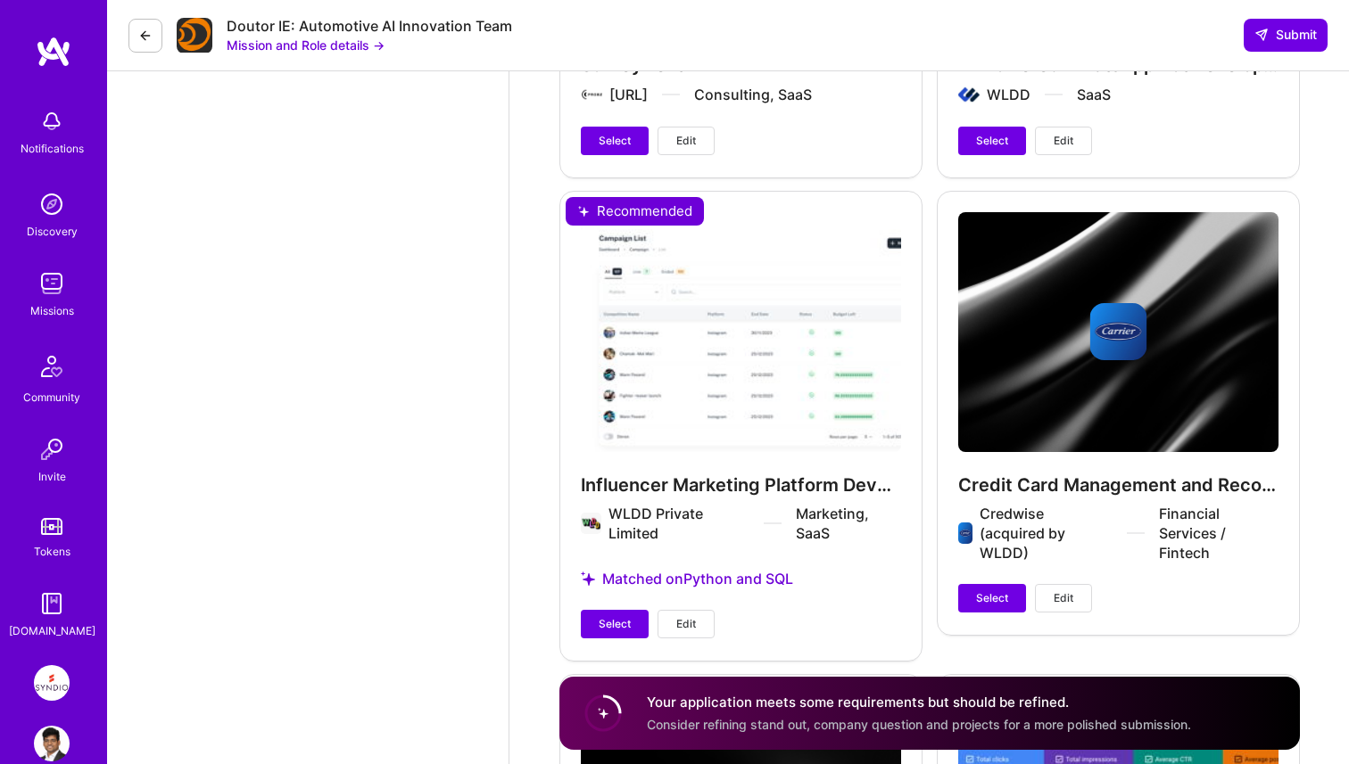
scroll to position [4168, 0]
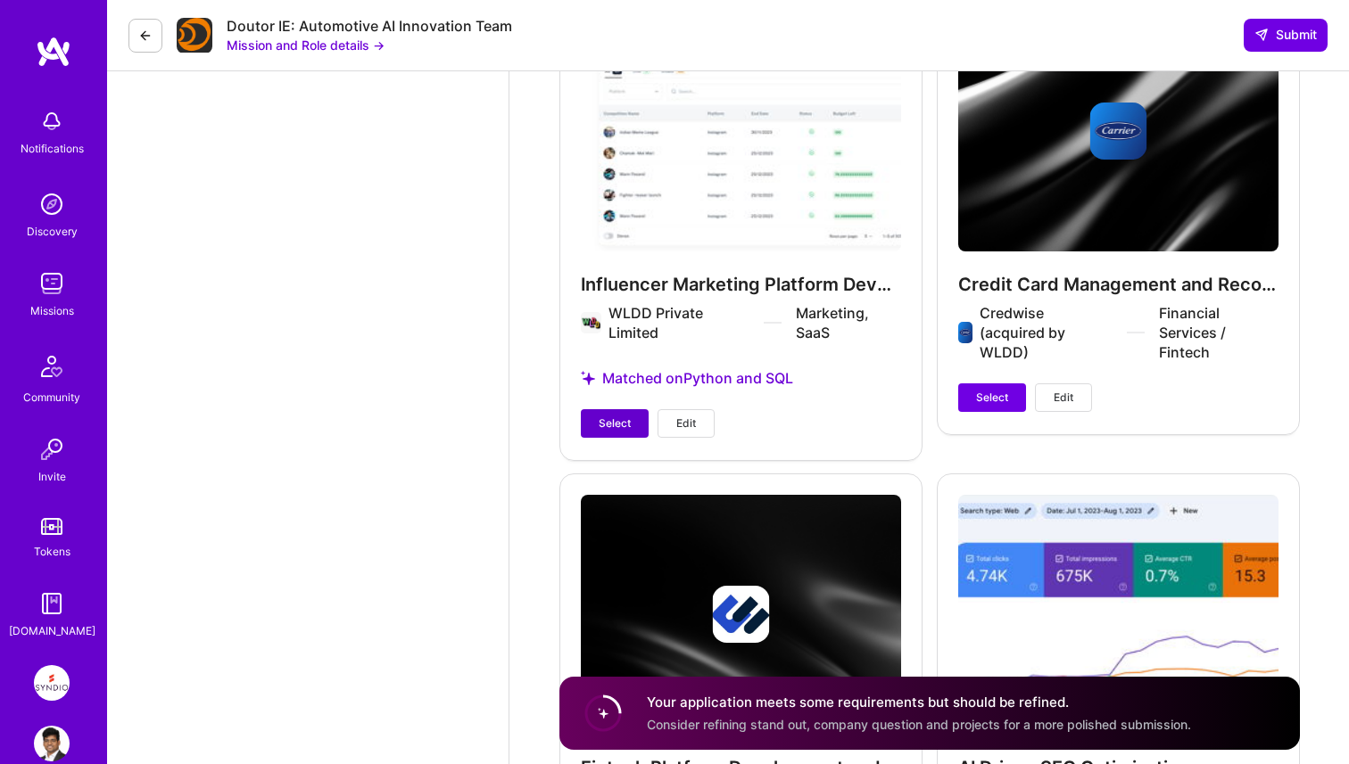
click at [608, 420] on span "Select" at bounding box center [615, 424] width 32 height 16
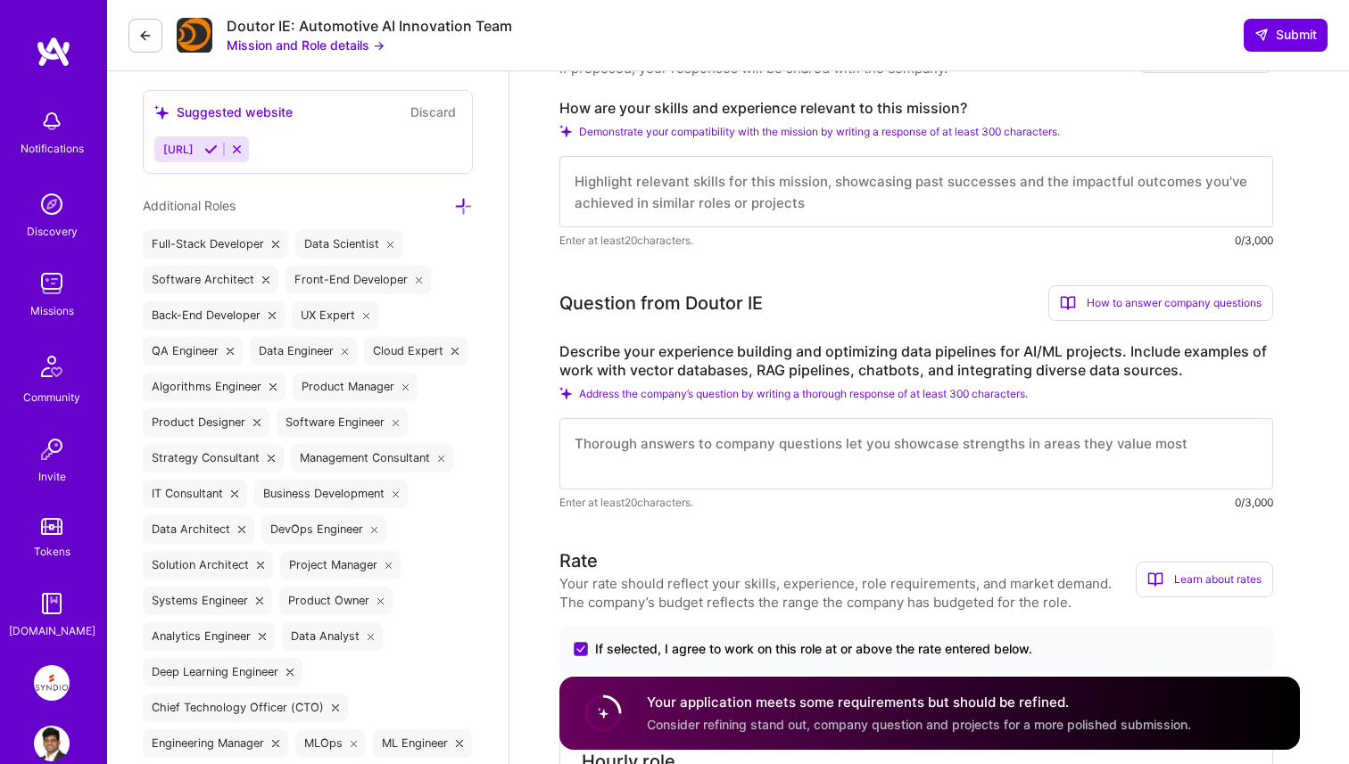
scroll to position [597, 0]
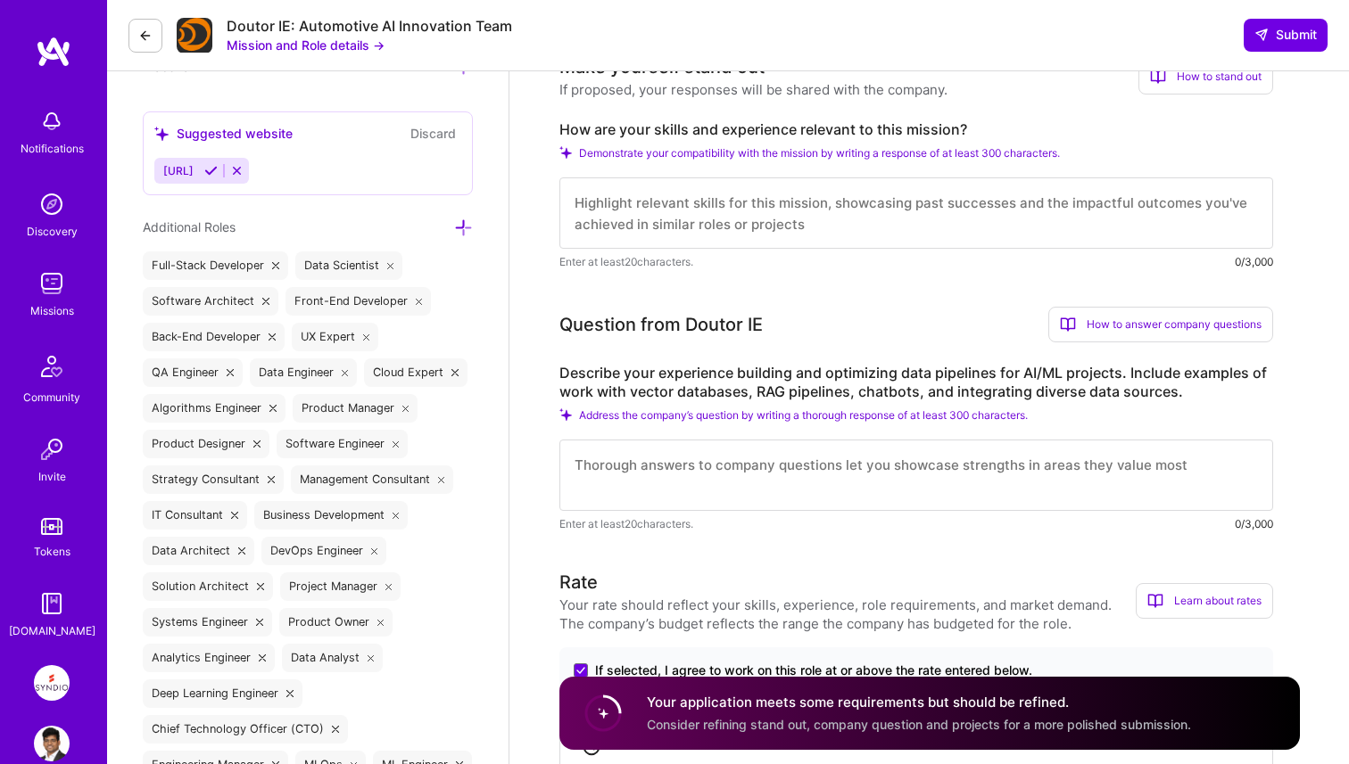
click at [791, 212] on textarea at bounding box center [916, 213] width 714 height 71
paste textarea "I’ve led AI and data engineering initiatives across automotive, fintech, and le…"
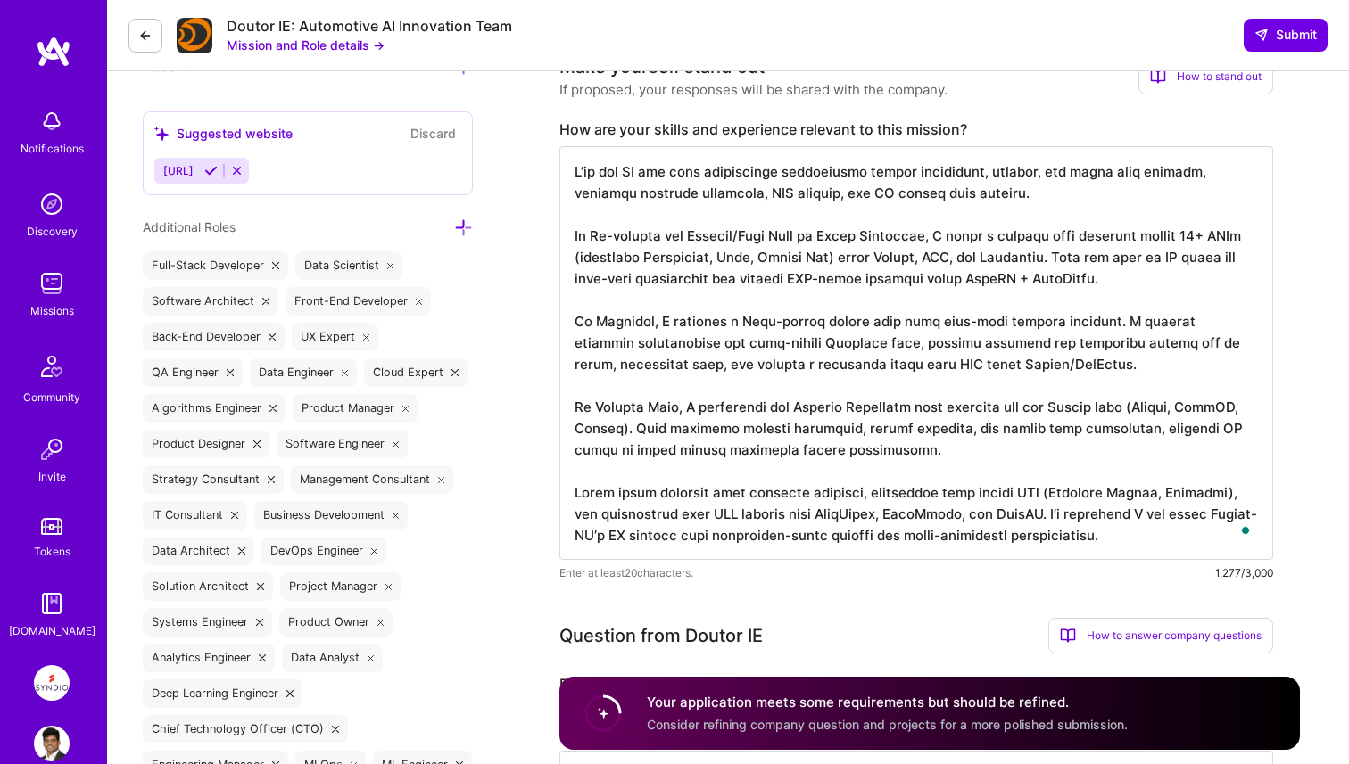
type textarea "I’ve led AI and data engineering initiatives across automotive, fintech, and le…"
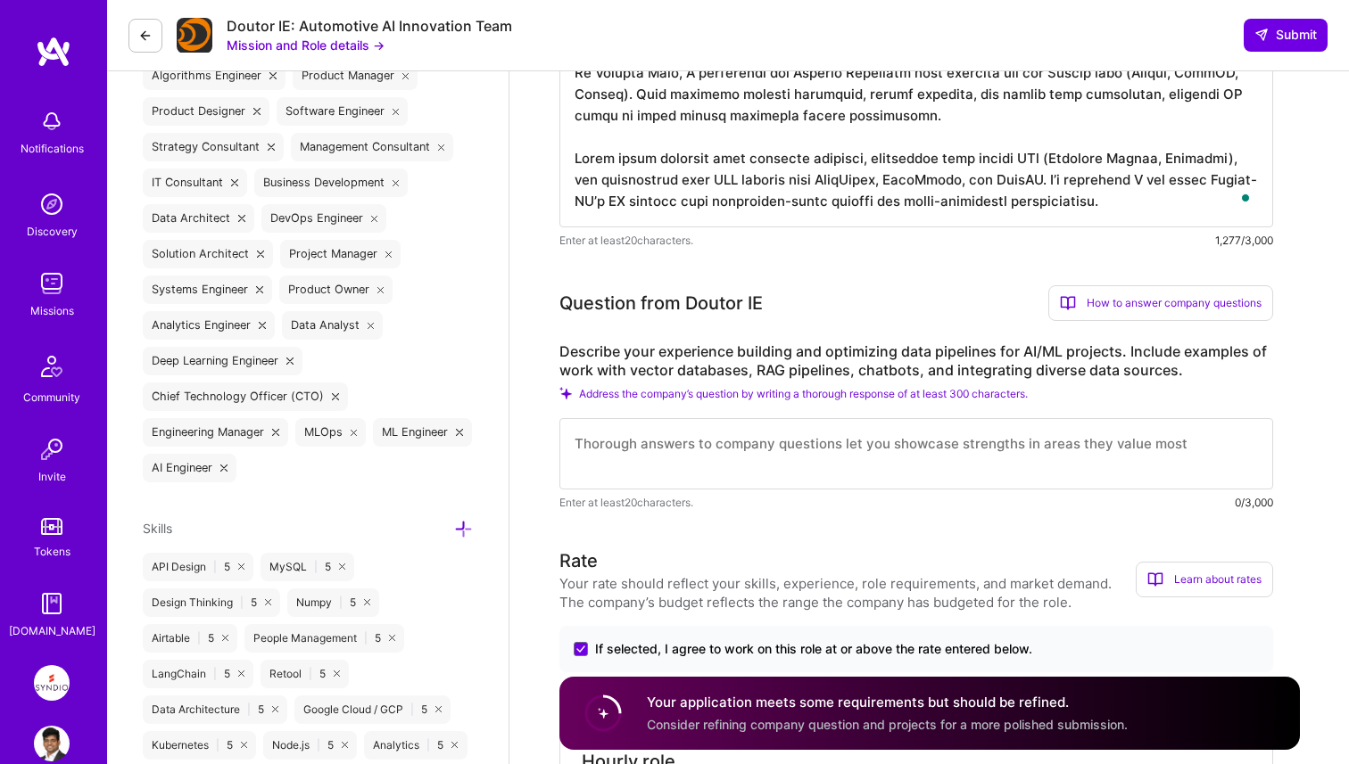
click at [649, 471] on textarea at bounding box center [916, 453] width 714 height 71
paste textarea "Vector DB + RAG: In Nutix (AI Agent Builder), I implemented a hybrid Supabase +…"
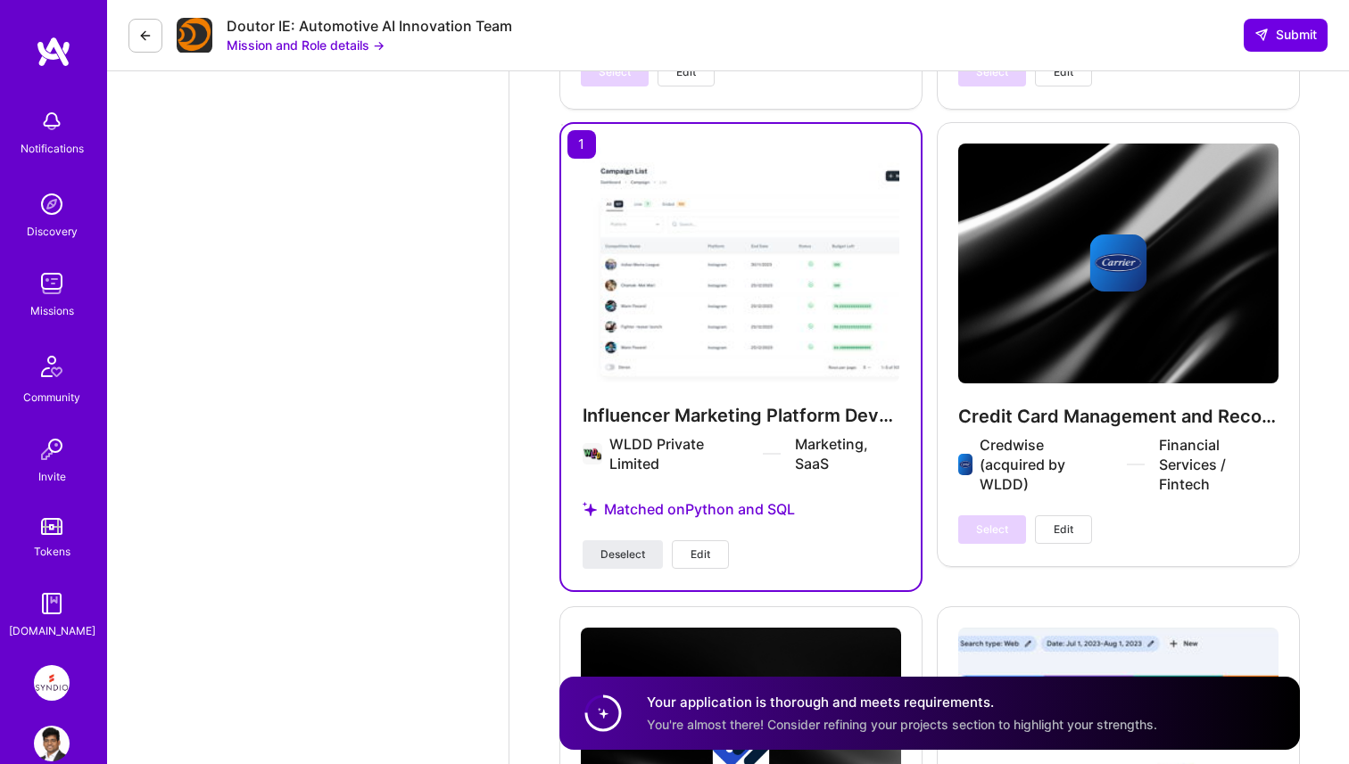
scroll to position [4810, 0]
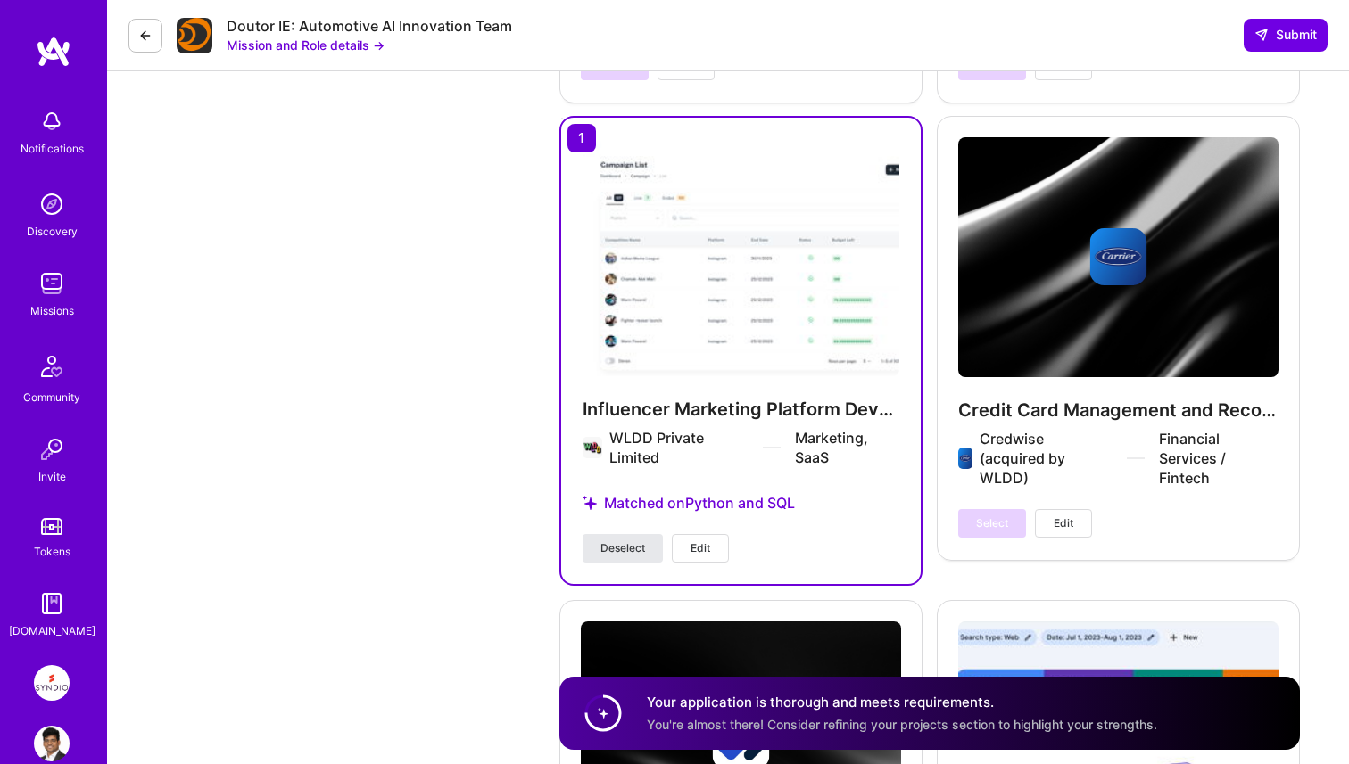
type textarea "Vector DB + RAG: In Nutix (AI Agent Builder), I implemented a hybrid Supabase +…"
click at [631, 556] on span "Deselect" at bounding box center [622, 549] width 45 height 16
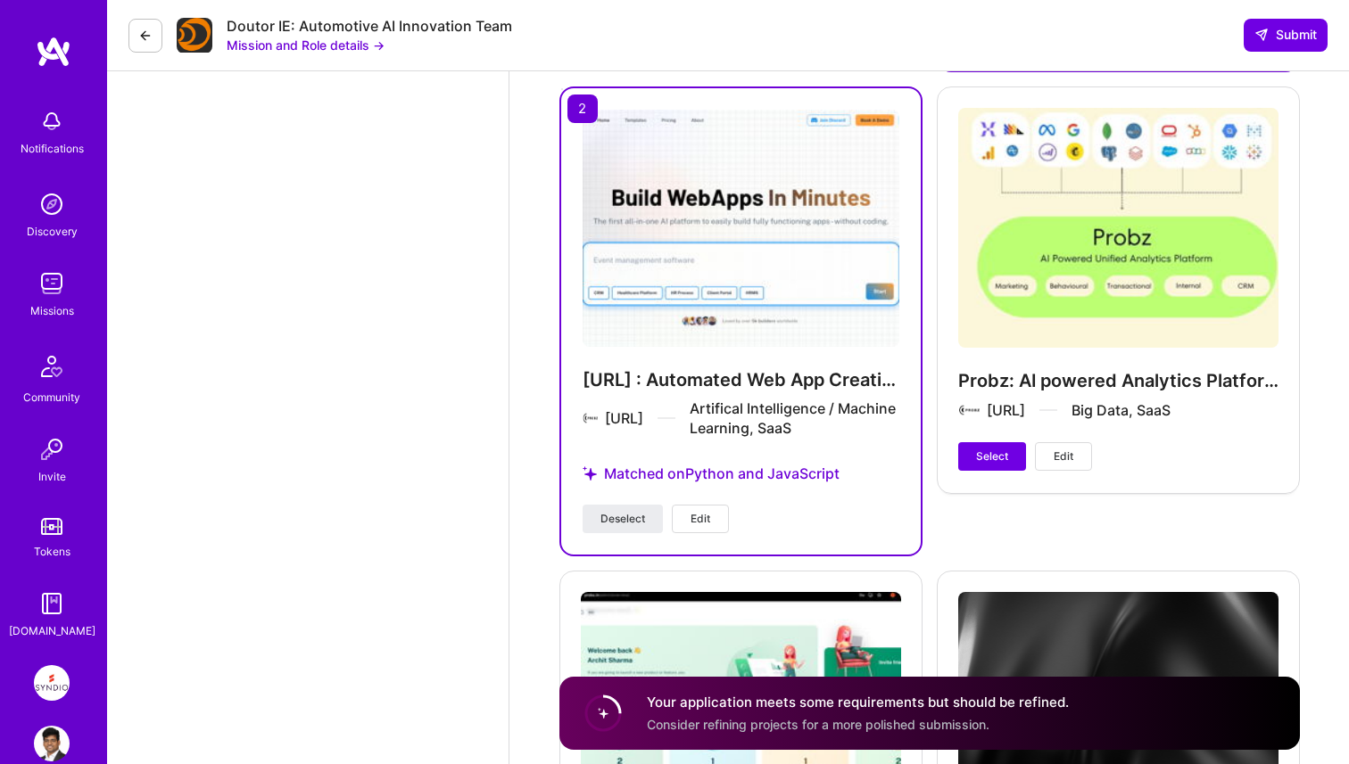
scroll to position [3912, 0]
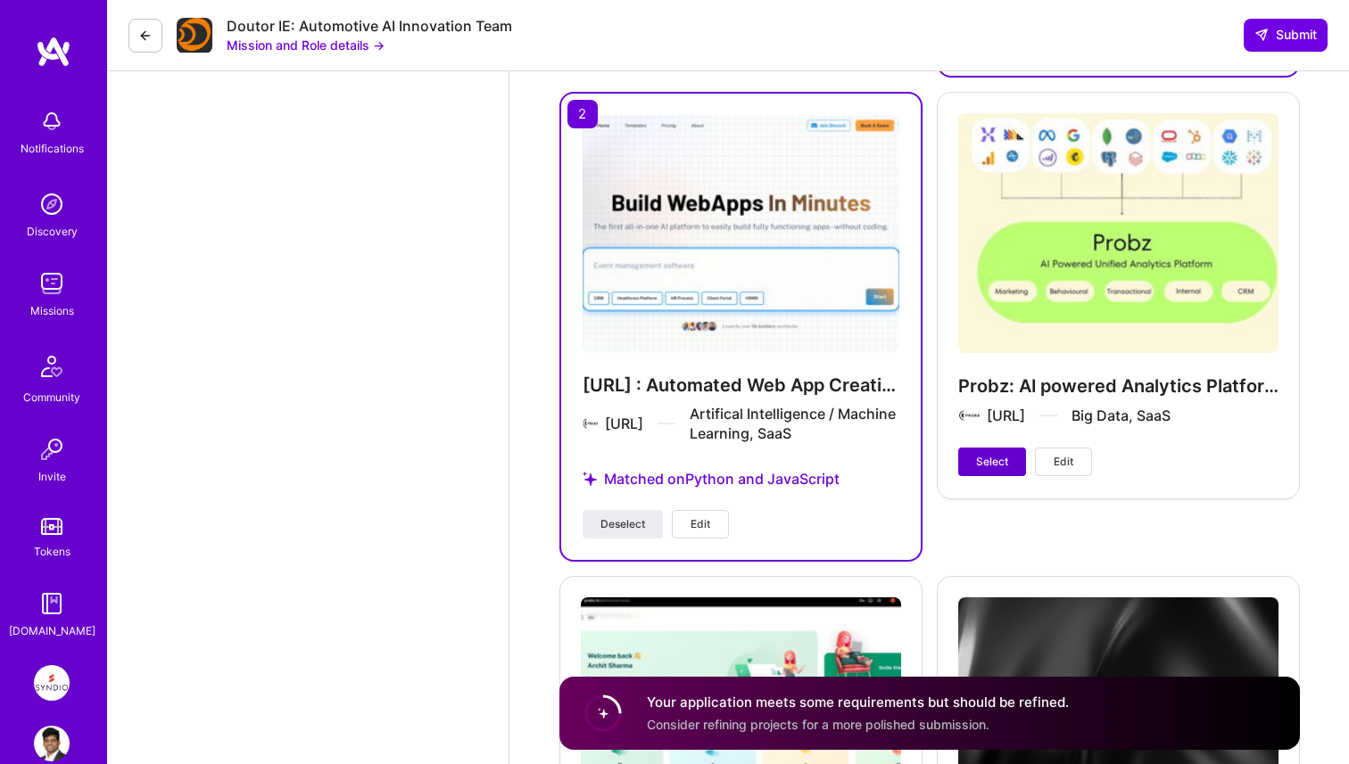
click at [995, 456] on span "Select" at bounding box center [992, 462] width 32 height 16
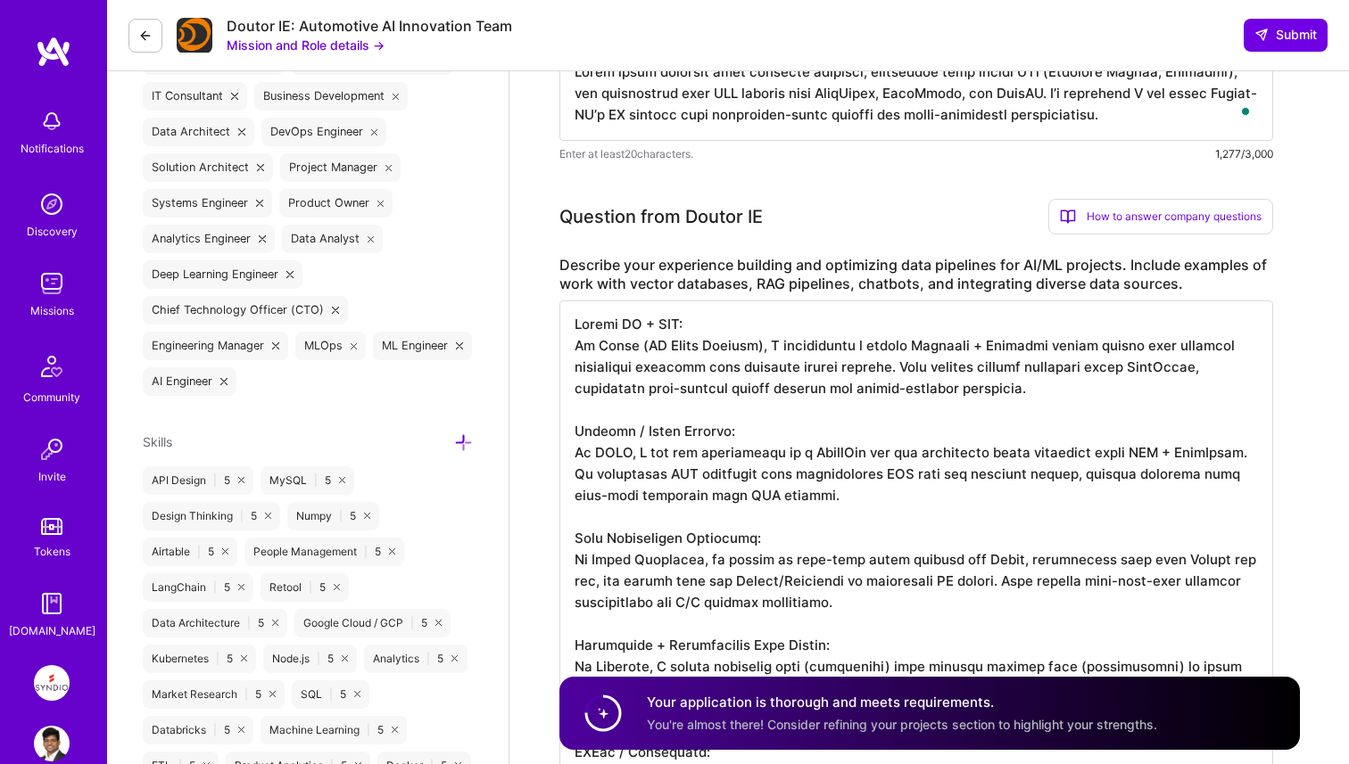
scroll to position [991, 0]
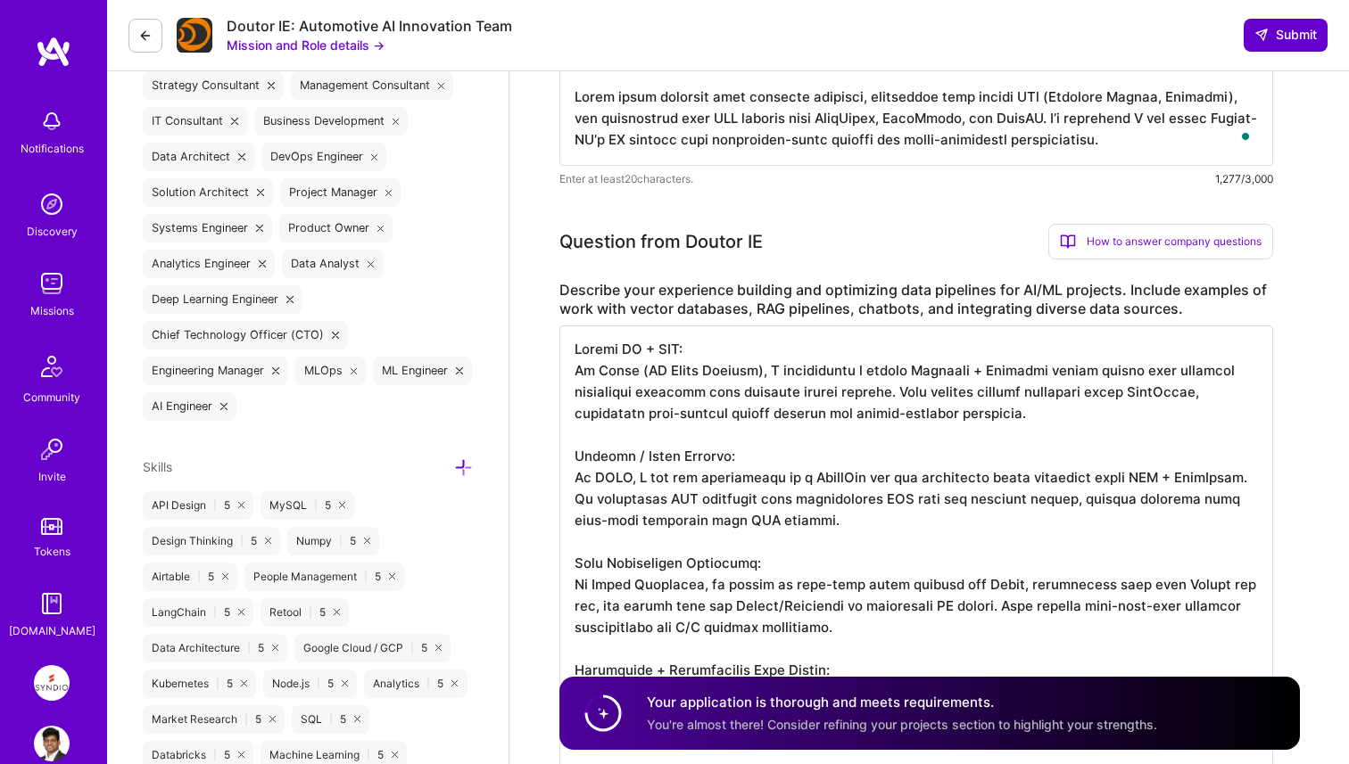
click at [1283, 29] on span "Submit" at bounding box center [1285, 35] width 62 height 18
click at [1288, 31] on span "Submit" at bounding box center [1285, 35] width 62 height 18
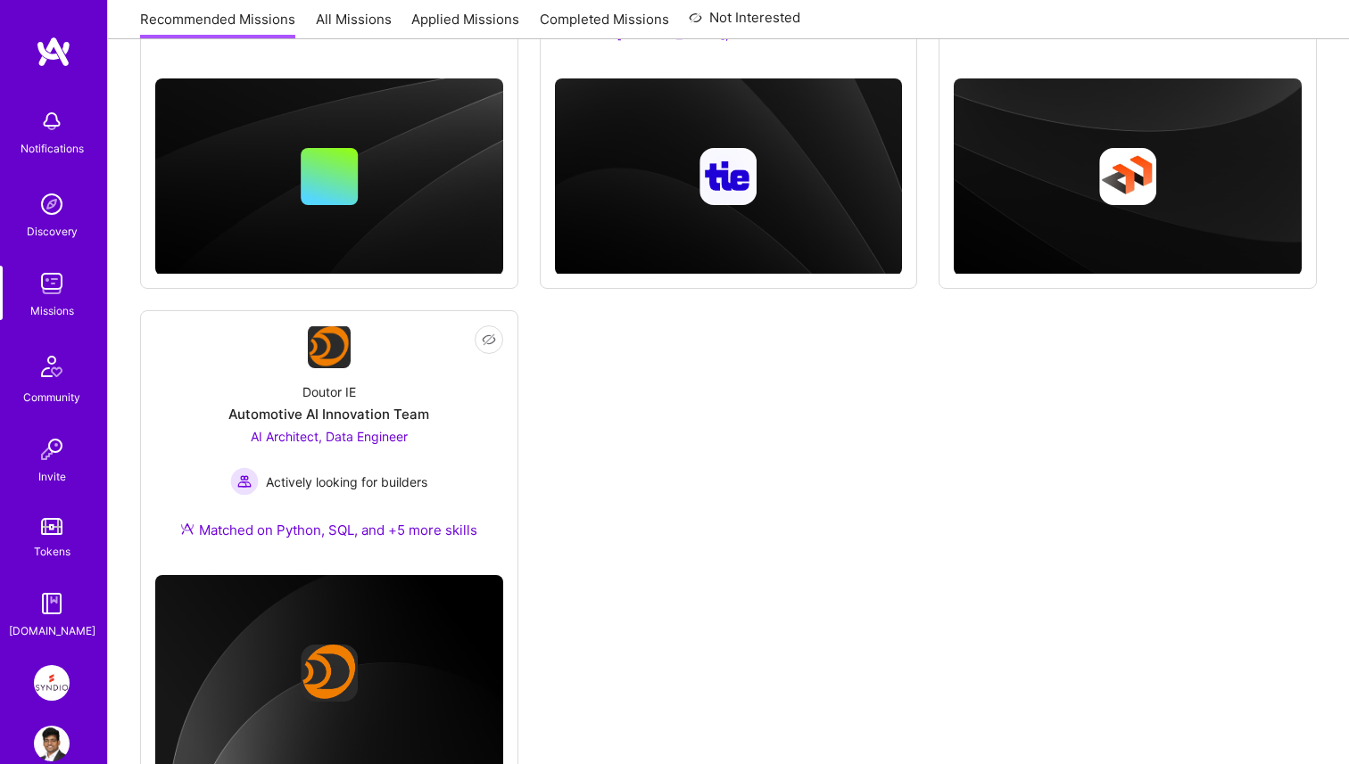
scroll to position [570, 0]
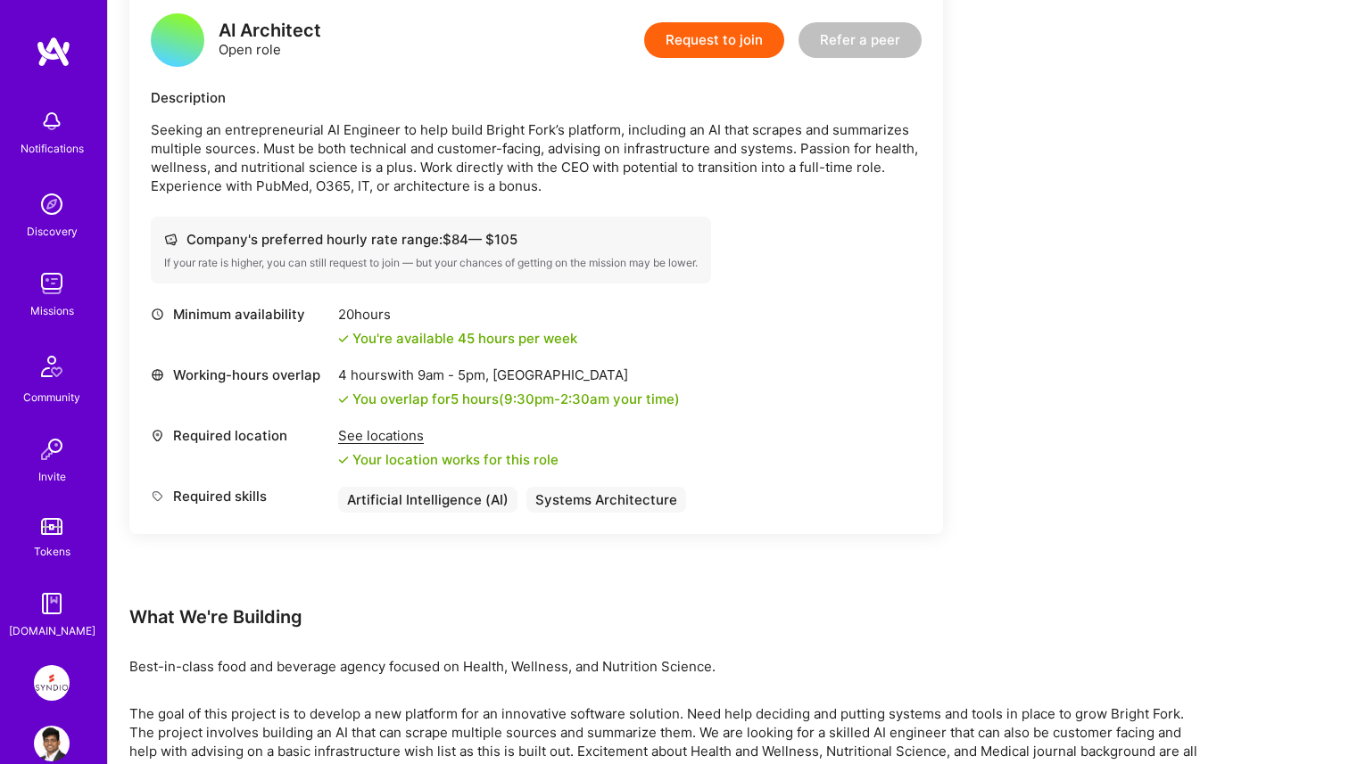
scroll to position [462, 0]
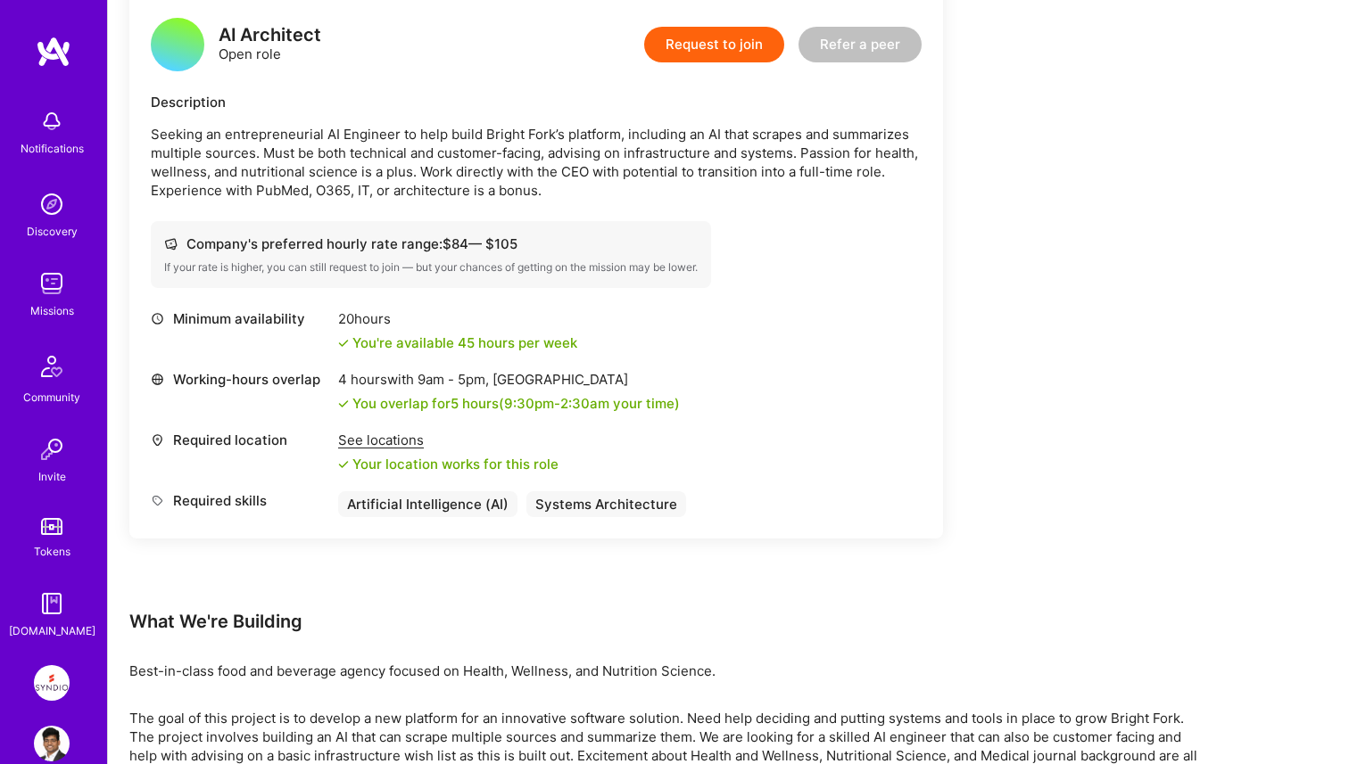
click at [705, 41] on button "Request to join" at bounding box center [714, 45] width 140 height 36
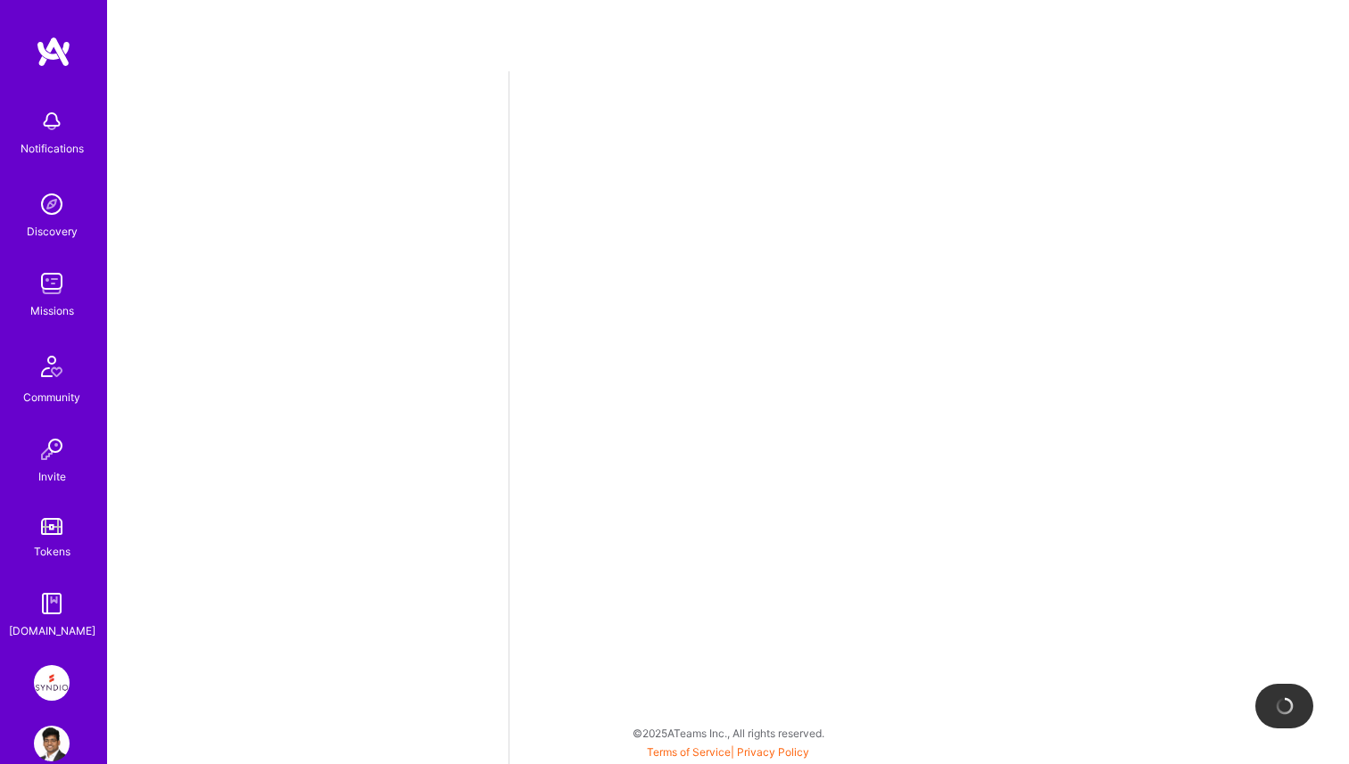
select select "IN"
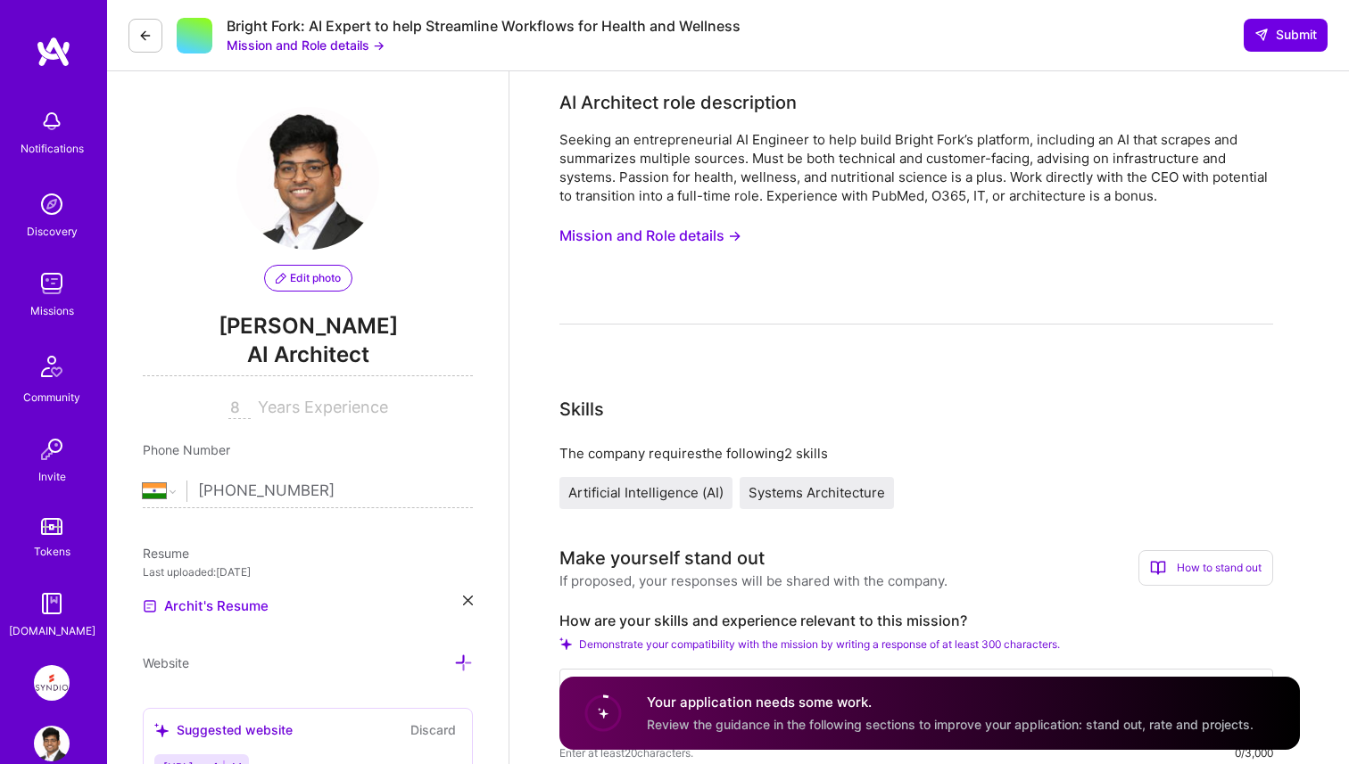
click at [694, 239] on button "Mission and Role details →" at bounding box center [650, 235] width 182 height 33
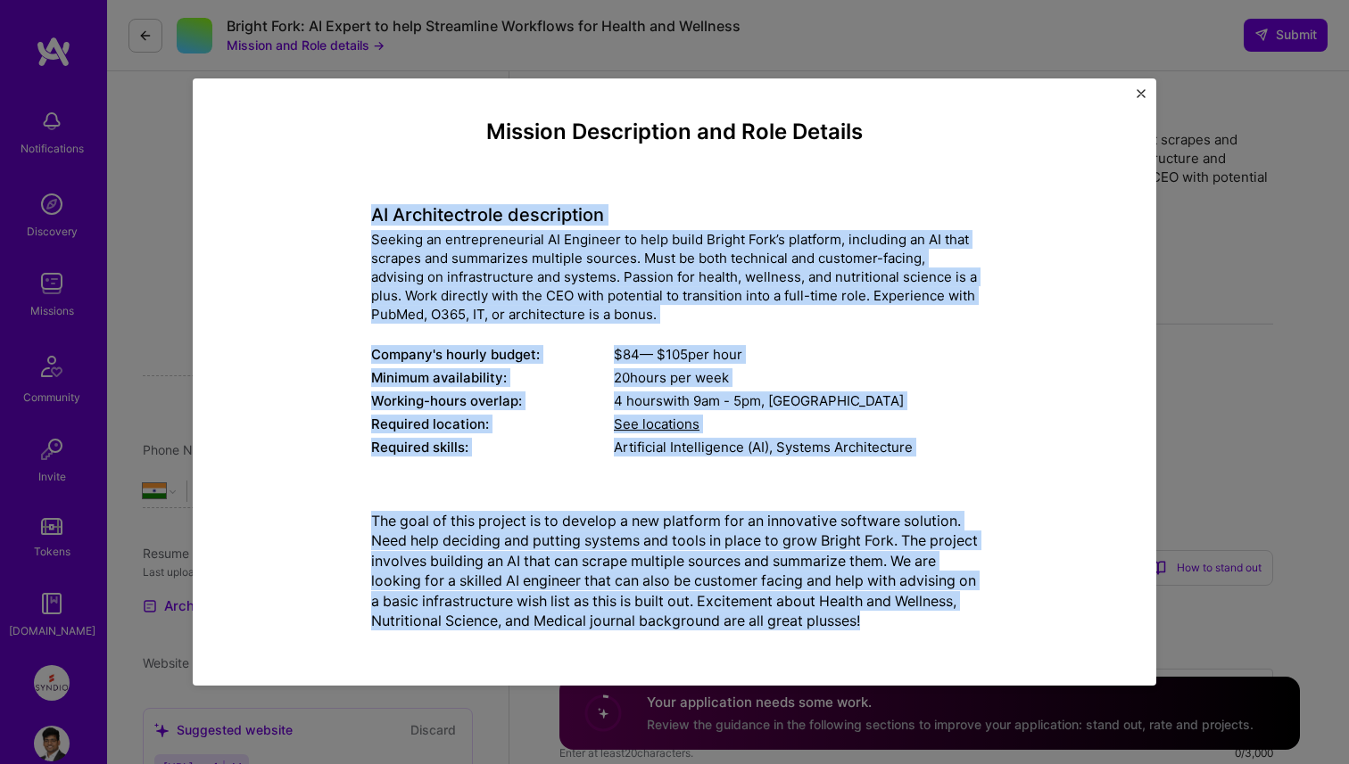
drag, startPoint x: 362, startPoint y: 218, endPoint x: 1004, endPoint y: 617, distance: 755.7
click at [1004, 617] on div "Mission Description and Role Details AI Architect role description Seeking an e…" at bounding box center [674, 383] width 881 height 526
copy div "AI Architect role description Seeking an entrepreneurial AI Engineer to help bu…"
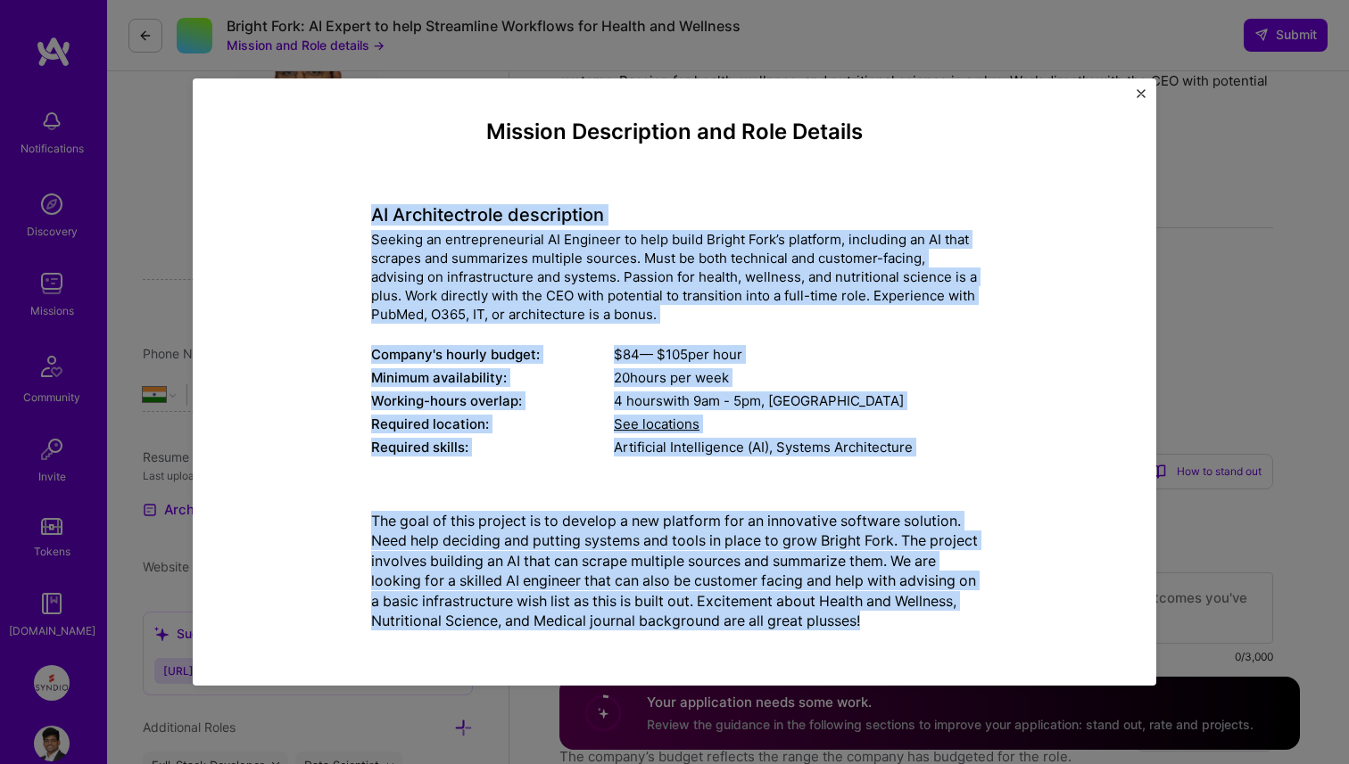
scroll to position [101, 0]
click at [1139, 93] on img "Close" at bounding box center [1140, 93] width 9 height 9
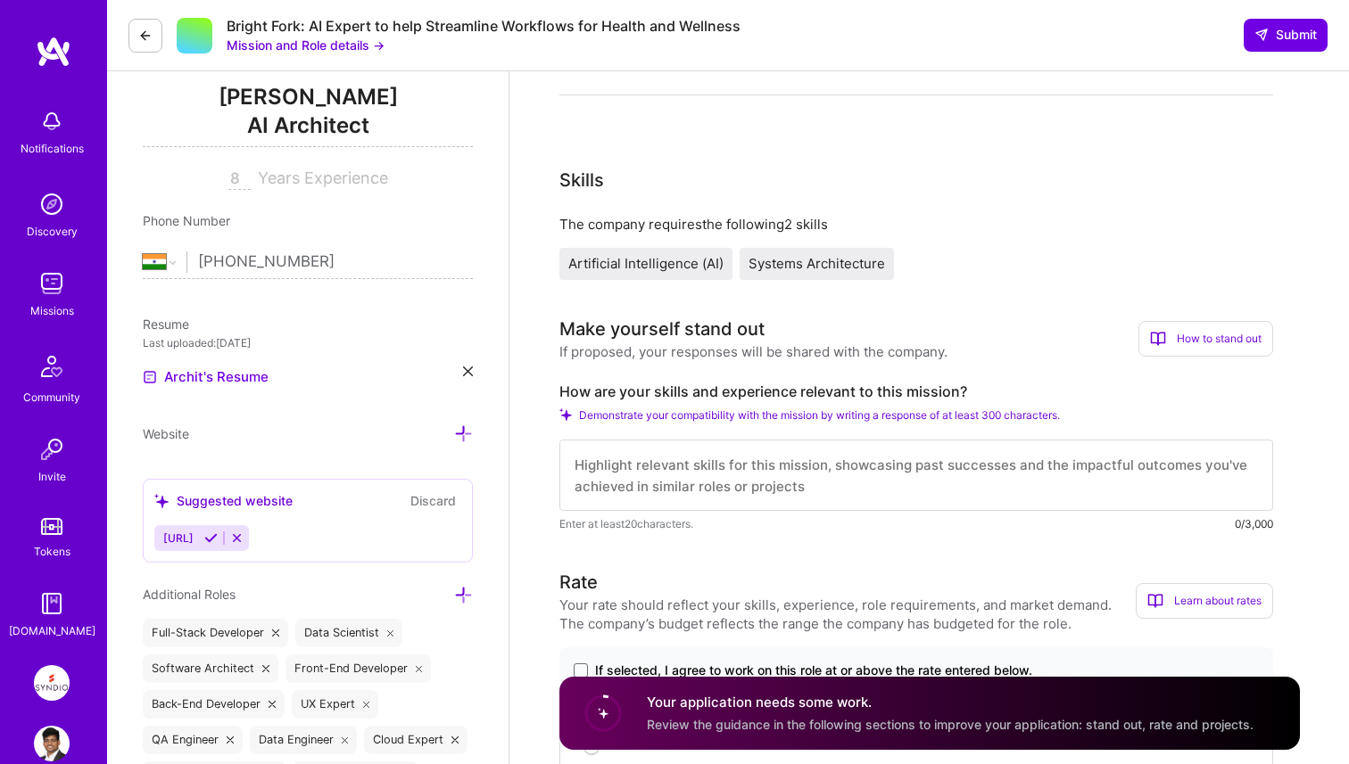
scroll to position [405, 0]
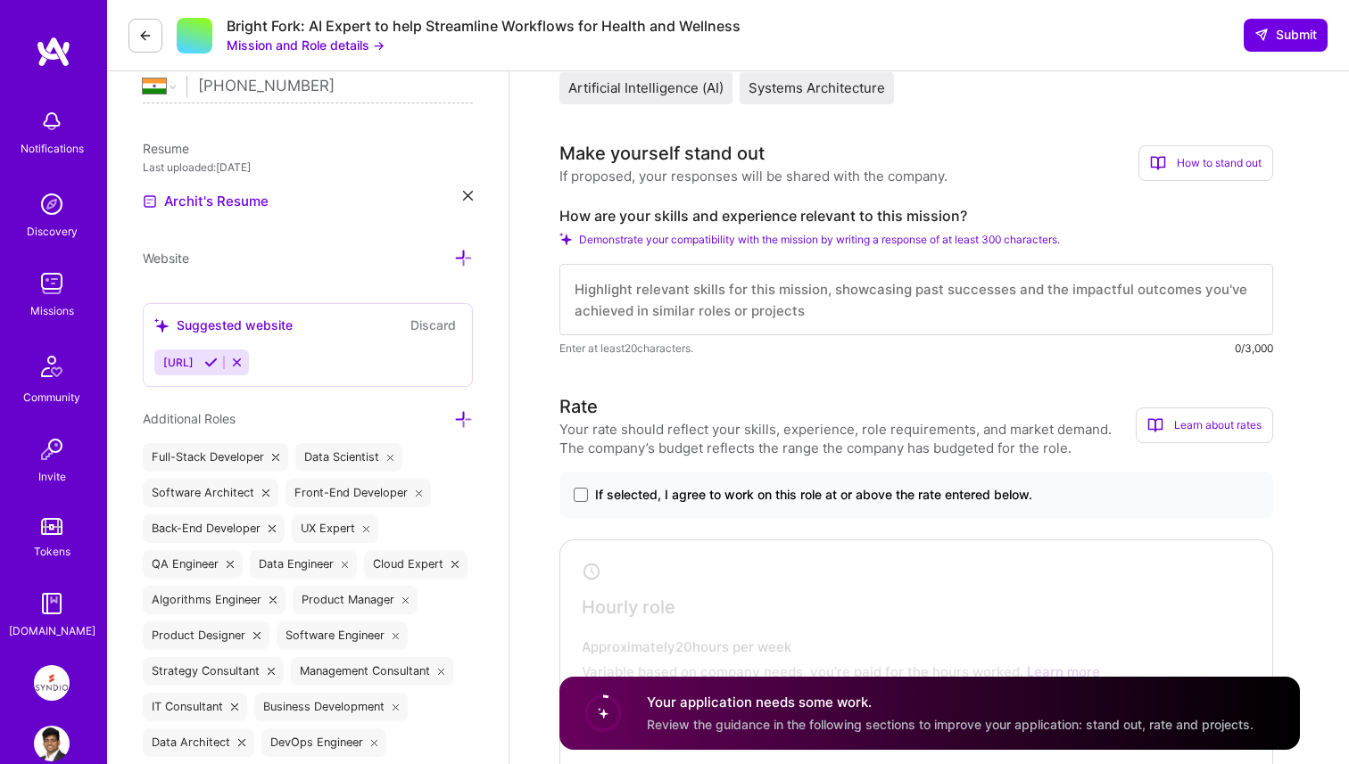
drag, startPoint x: 555, startPoint y: 214, endPoint x: 1114, endPoint y: 198, distance: 559.6
click at [862, 217] on label "How are your skills and experience relevant to this mission?" at bounding box center [916, 216] width 714 height 19
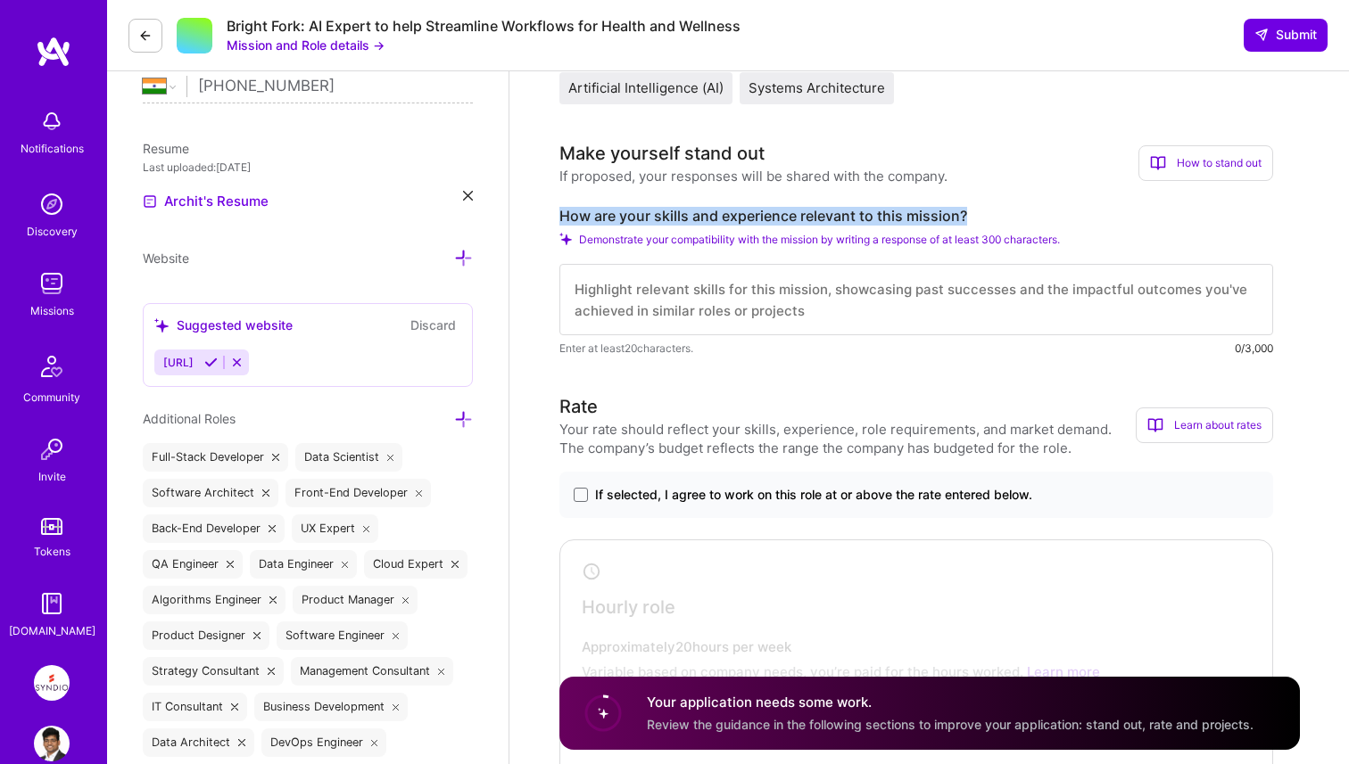
copy label "How are your skills and experience relevant to this mission?"
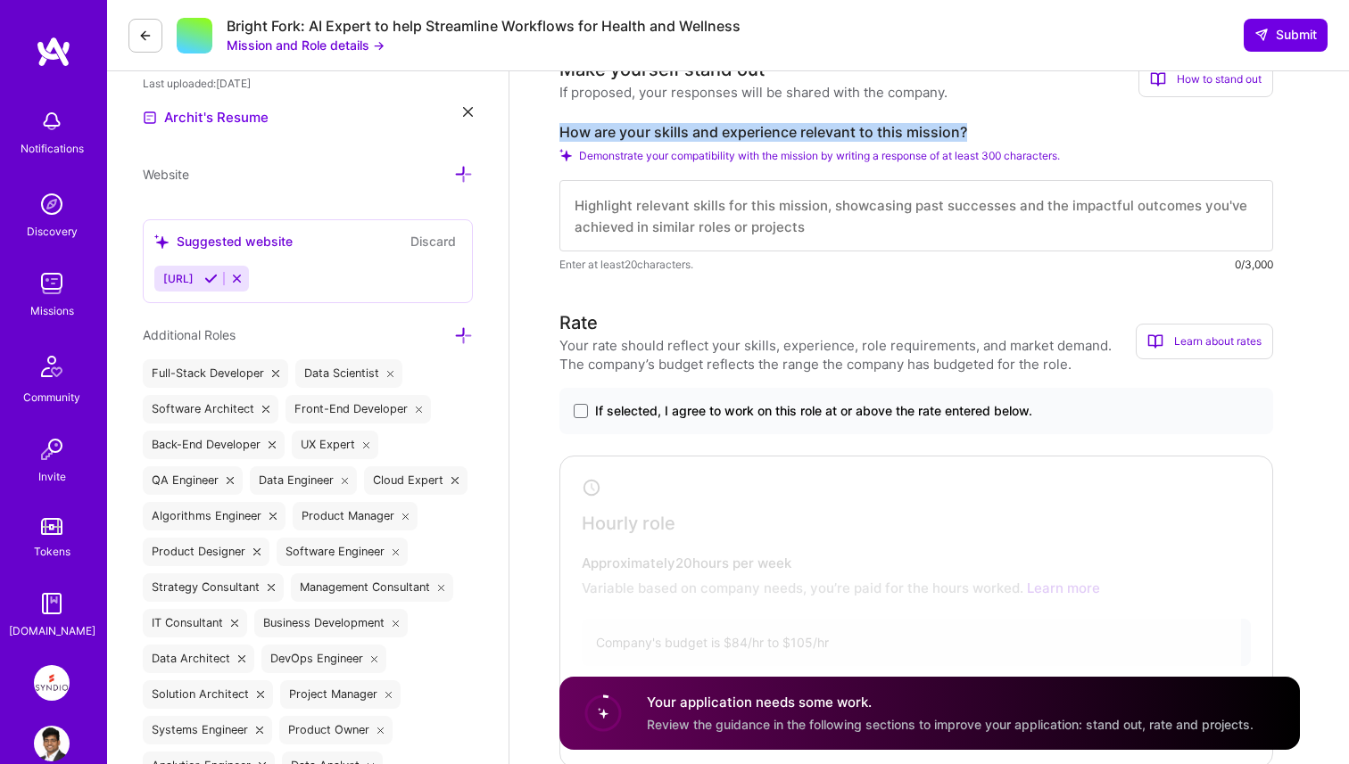
scroll to position [665, 0]
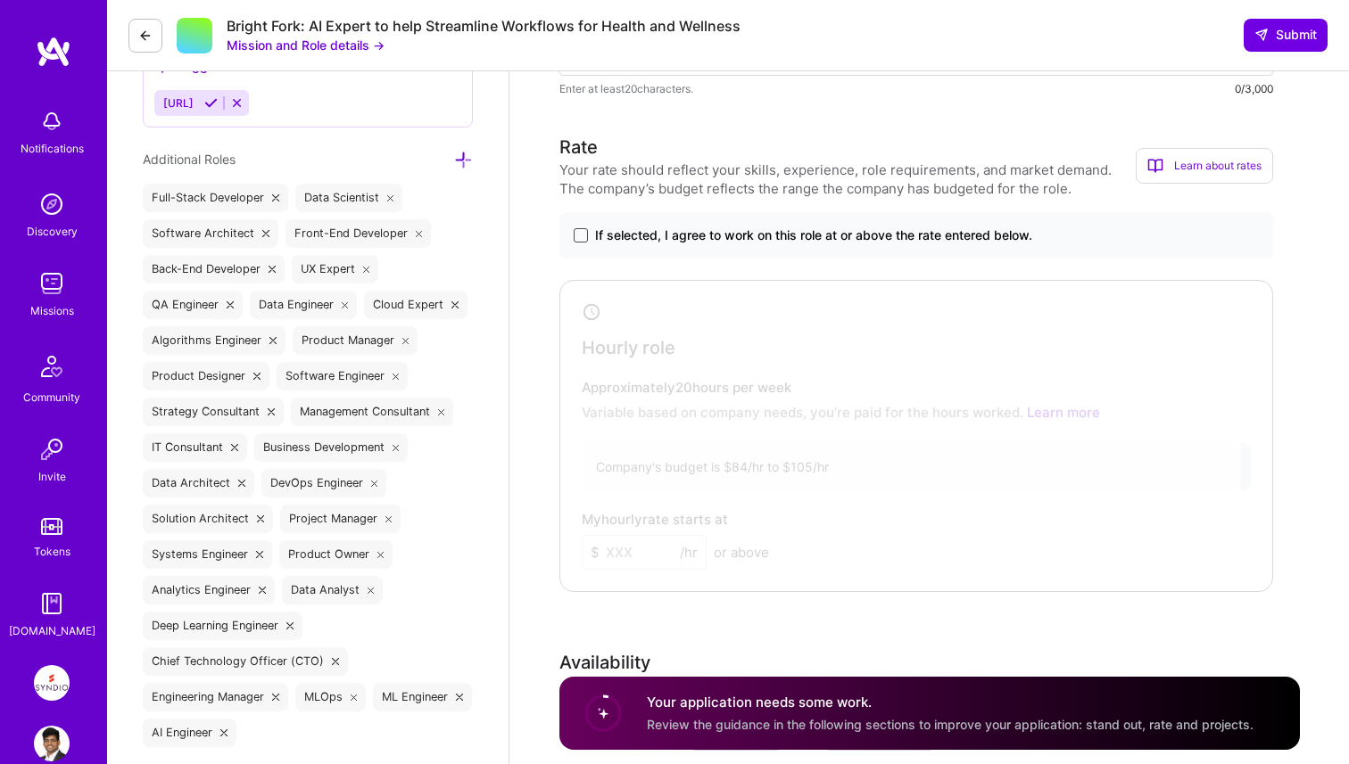
click at [583, 239] on span at bounding box center [581, 235] width 14 height 14
click at [0, 0] on input "If selected, I agree to work on this role at or above the rate entered below." at bounding box center [0, 0] width 0 height 0
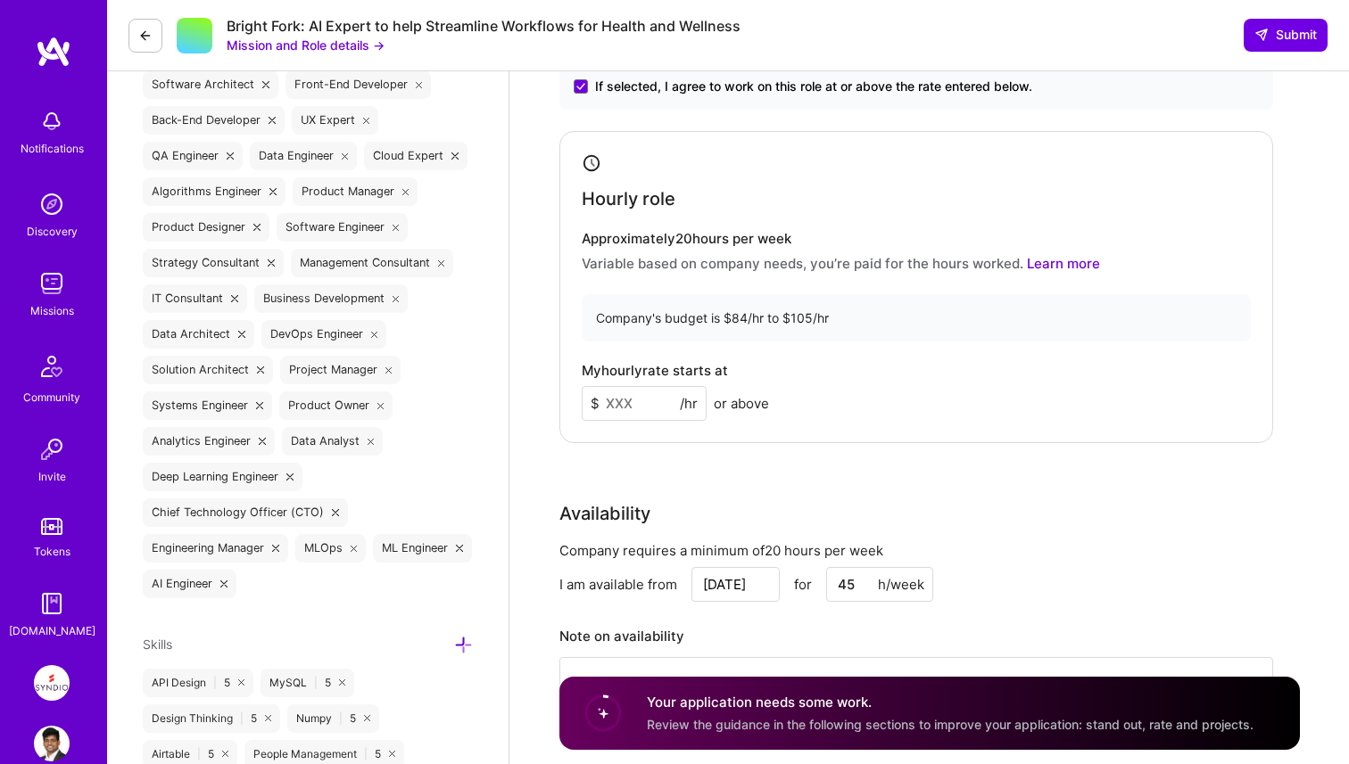
scroll to position [856, 0]
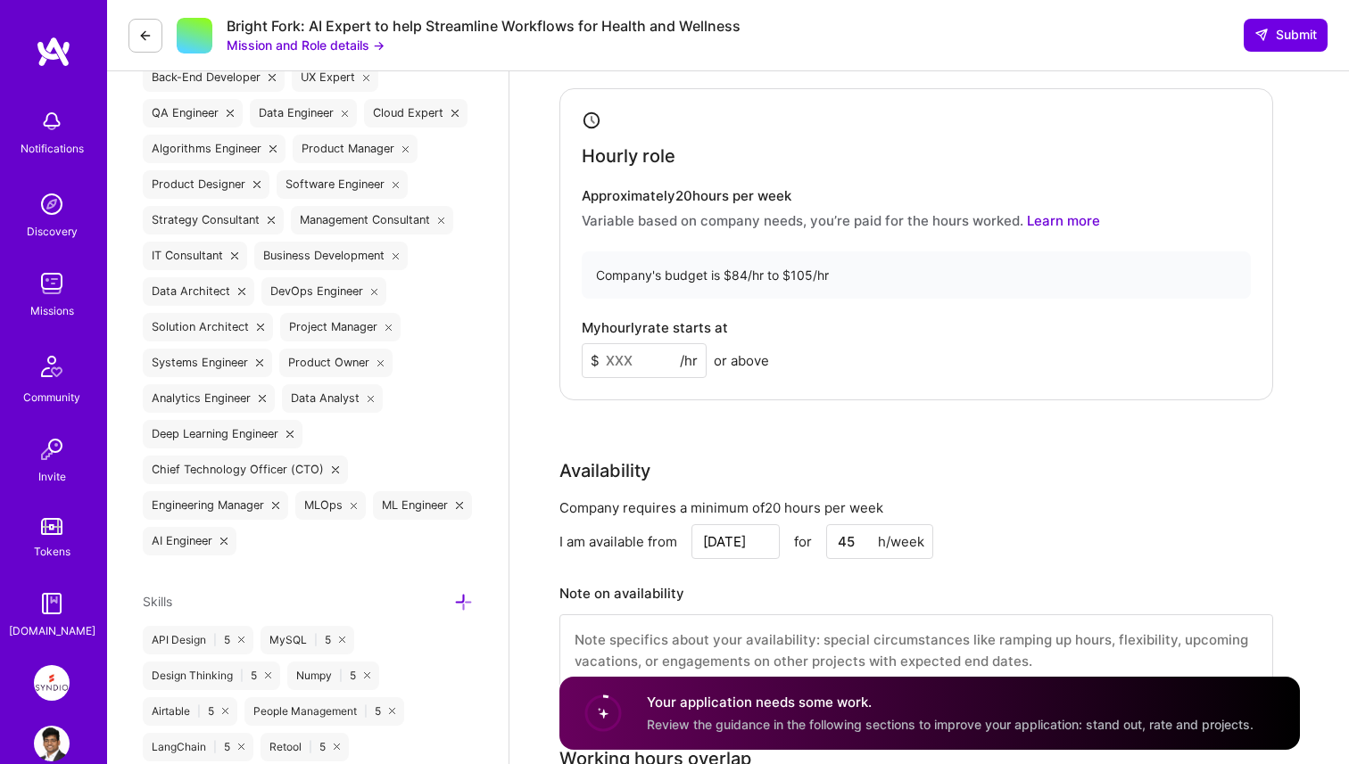
click at [617, 370] on input at bounding box center [644, 360] width 125 height 35
type input "90"
click at [650, 407] on div "Rate Your rate should reflect your skills, experience, role requirements, and m…" at bounding box center [929, 326] width 740 height 768
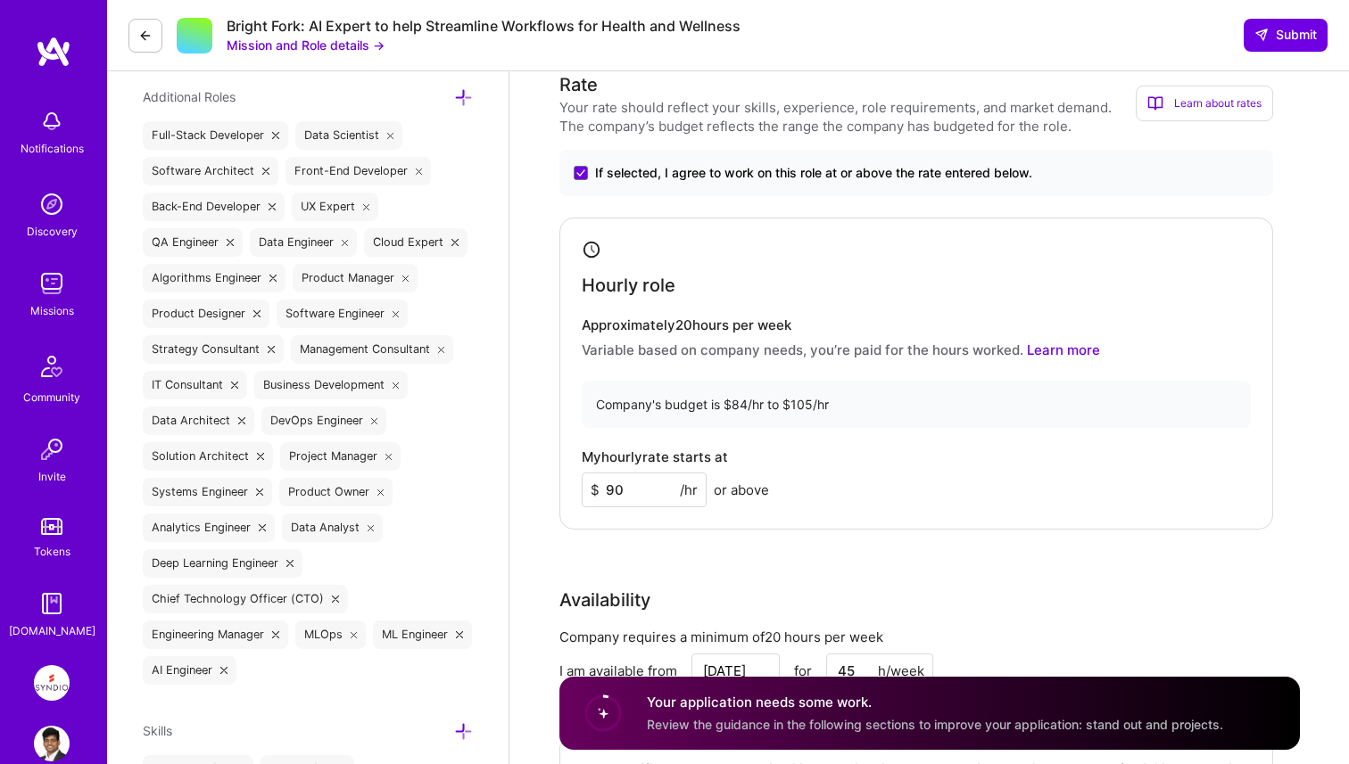
scroll to position [775, 0]
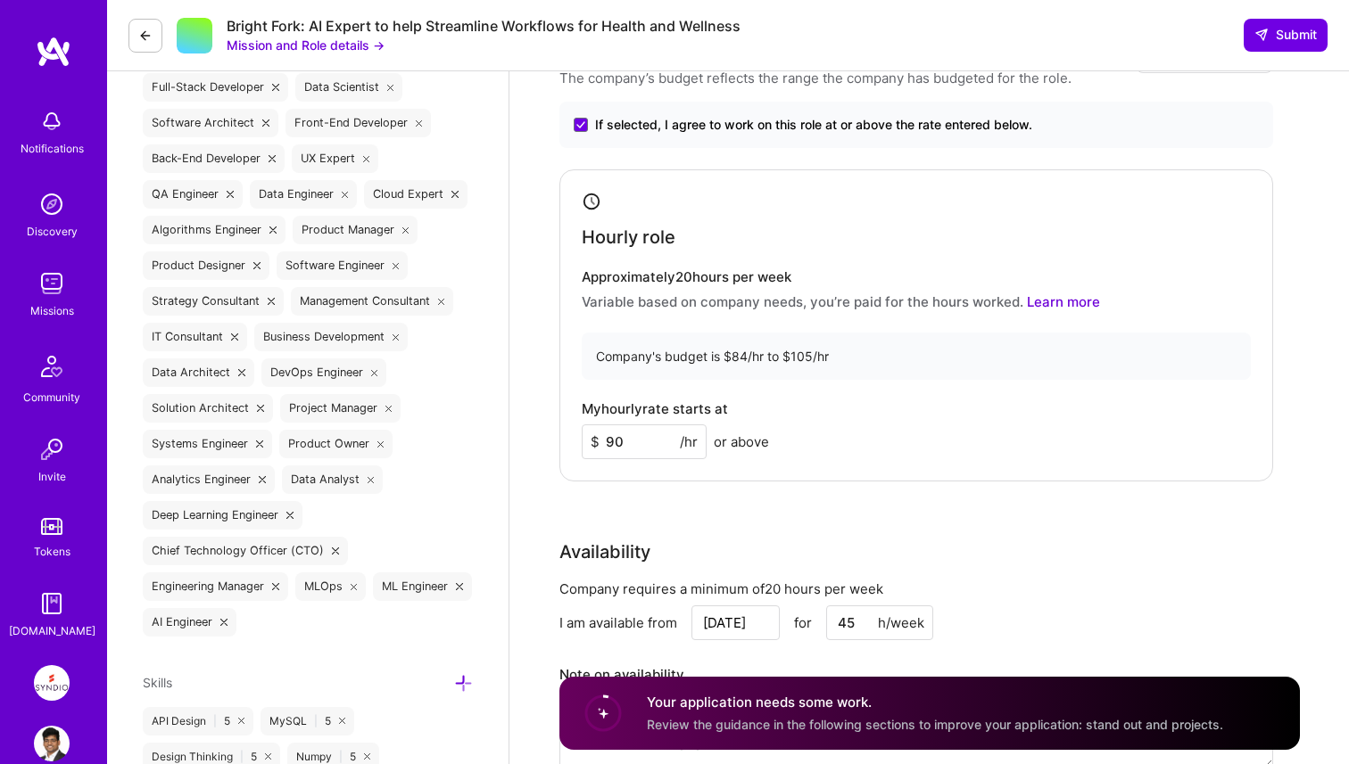
click at [787, 399] on div "Hourly role Approximately 20 hours per week Variable based on company needs, yo…" at bounding box center [916, 325] width 714 height 312
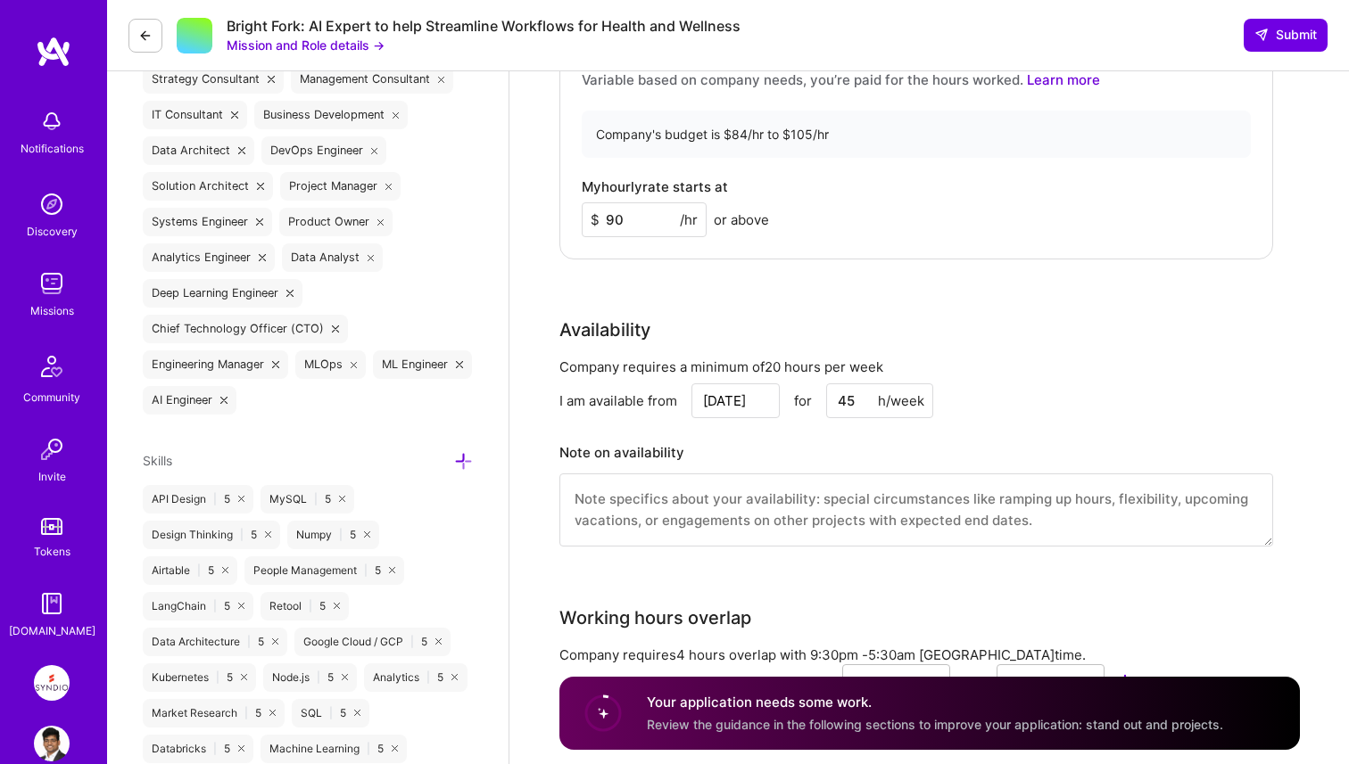
scroll to position [1037, 0]
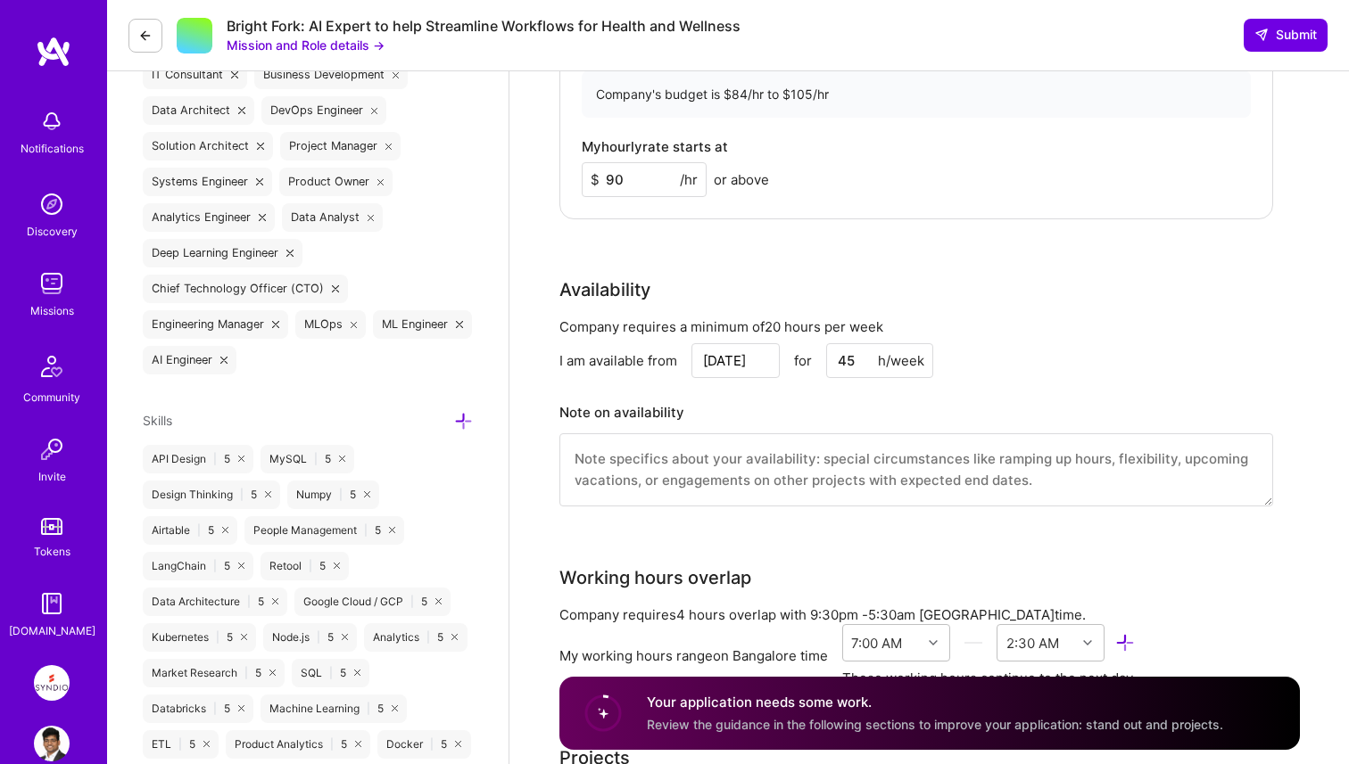
click at [835, 358] on input "45" at bounding box center [879, 360] width 107 height 35
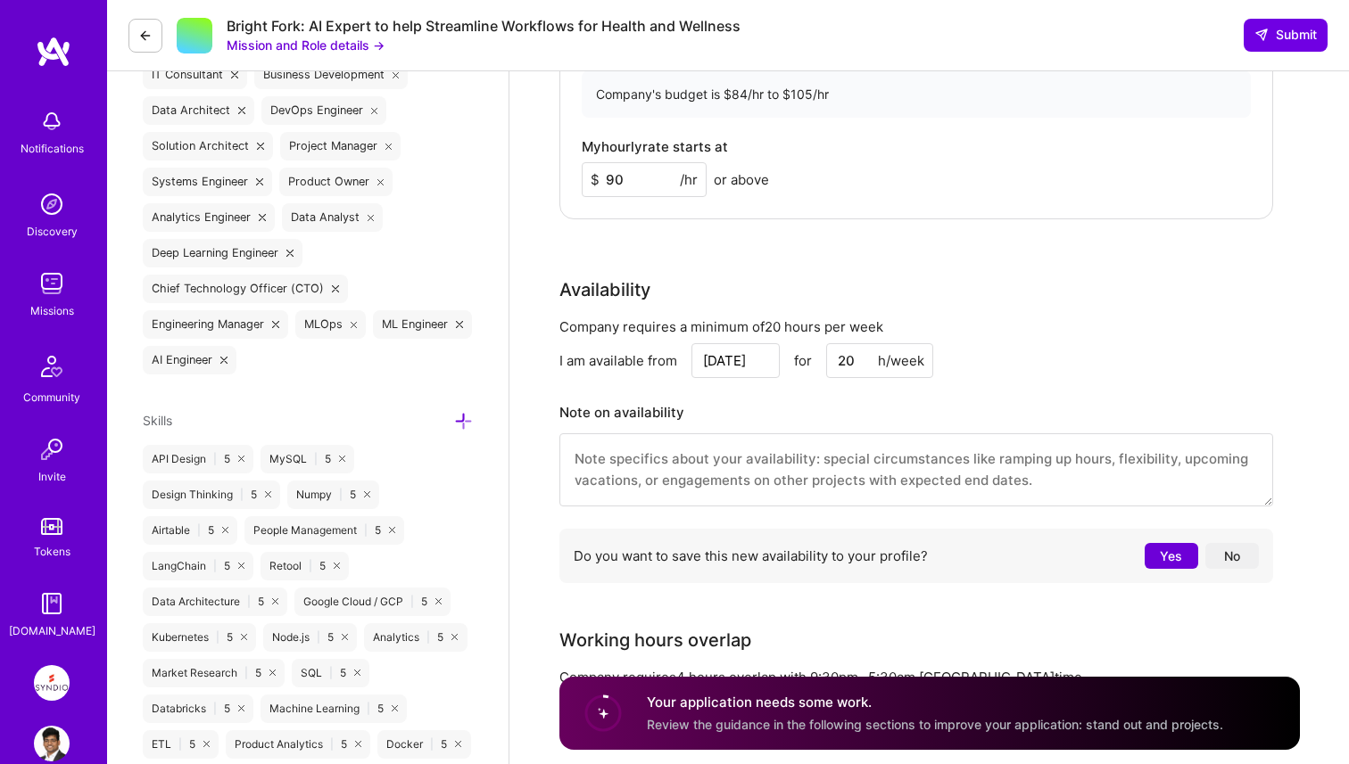
type input "20"
click at [1061, 364] on div "I am available from Aug 22 for 20 h/week" at bounding box center [916, 360] width 714 height 35
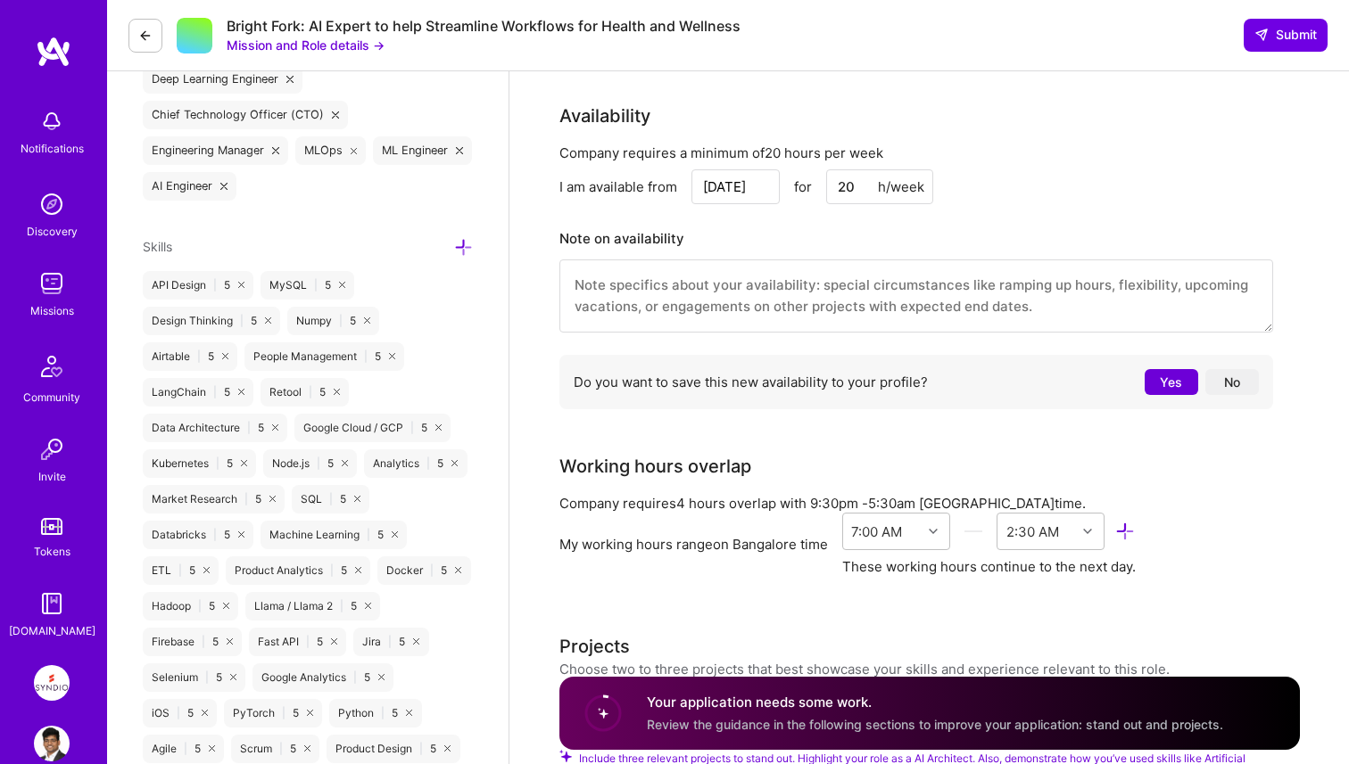
scroll to position [1284, 0]
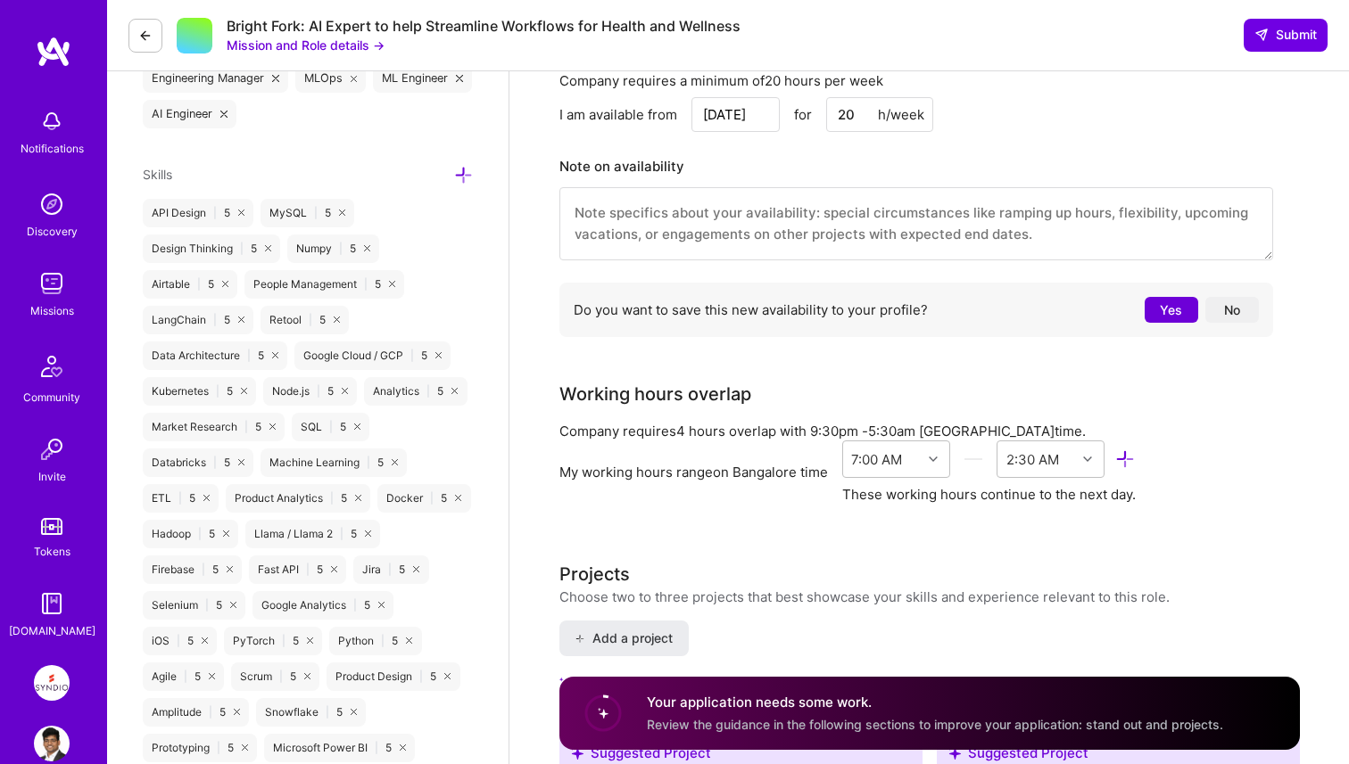
click at [1239, 310] on button "No" at bounding box center [1232, 310] width 54 height 26
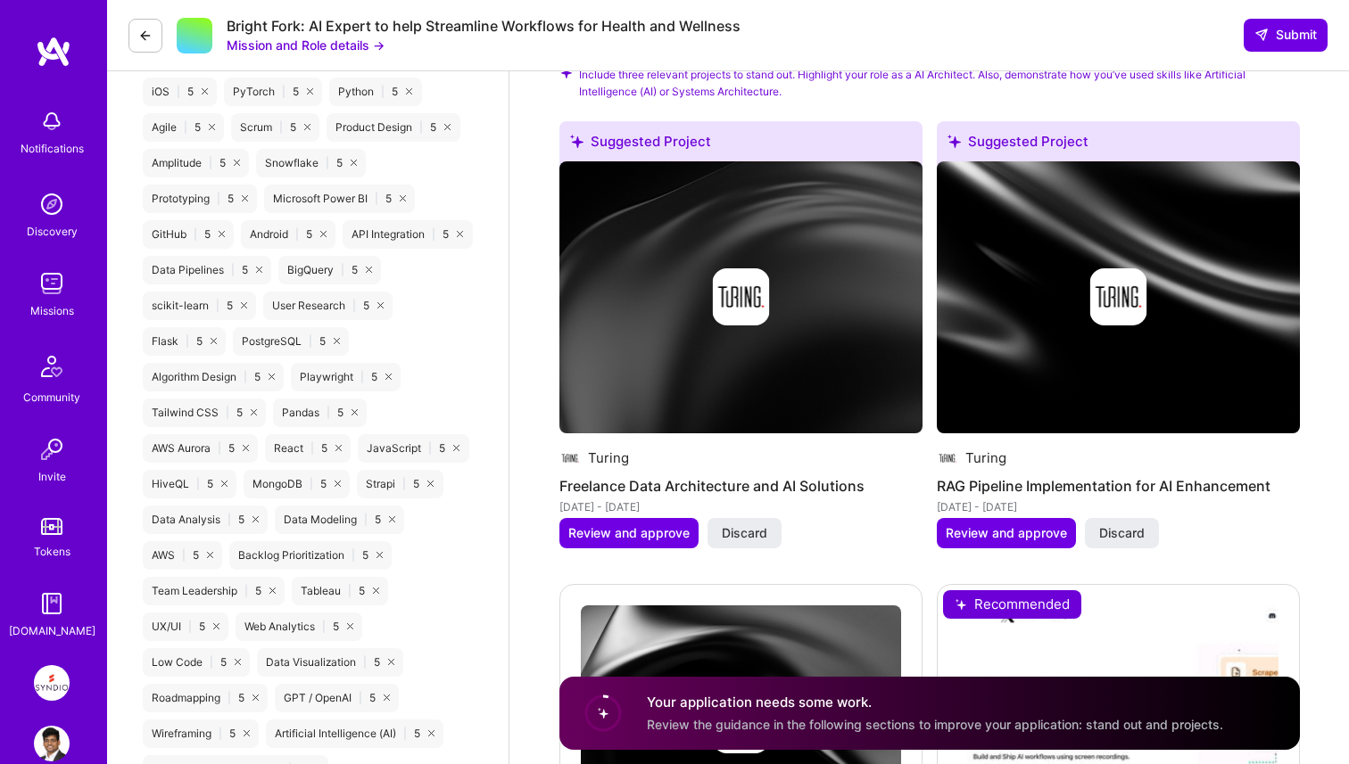
scroll to position [1834, 0]
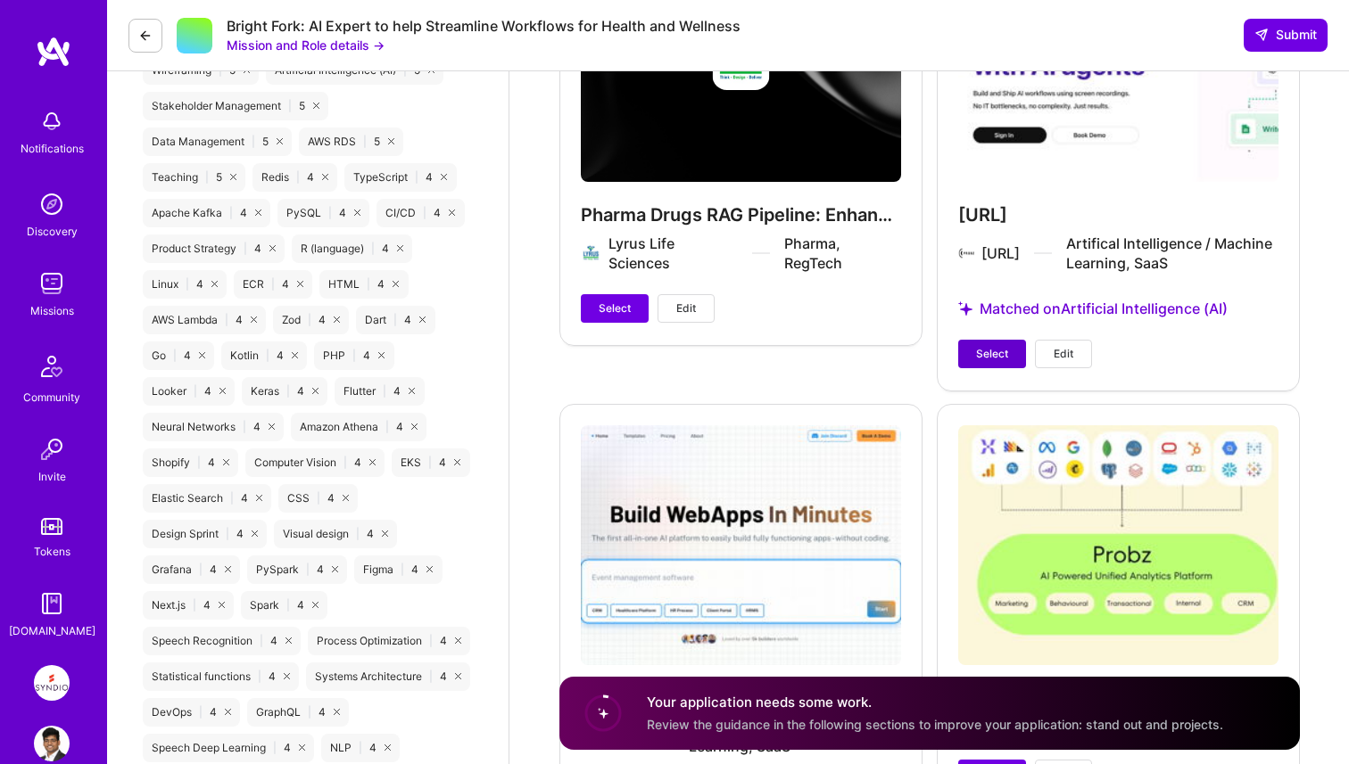
click at [997, 351] on span "Select" at bounding box center [992, 354] width 32 height 16
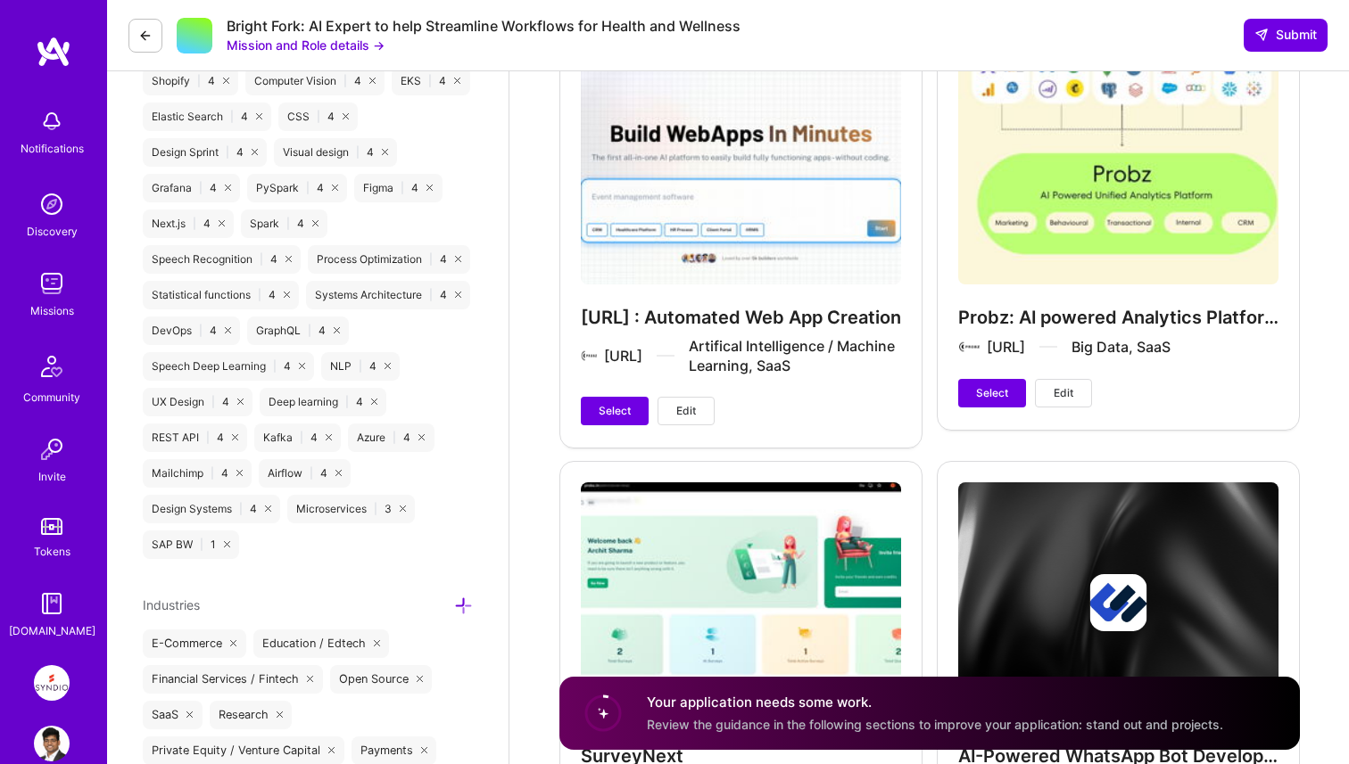
scroll to position [2997, 0]
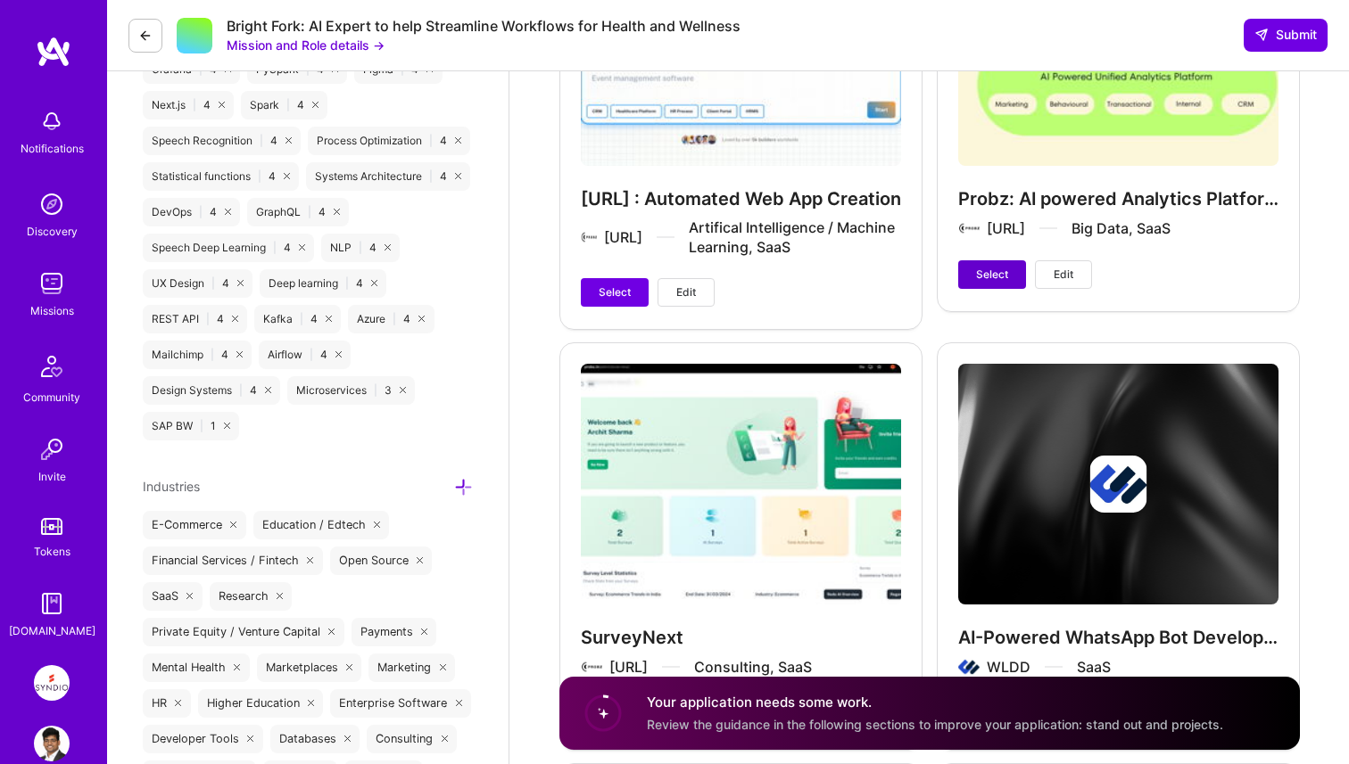
click at [996, 275] on span "Select" at bounding box center [992, 275] width 32 height 16
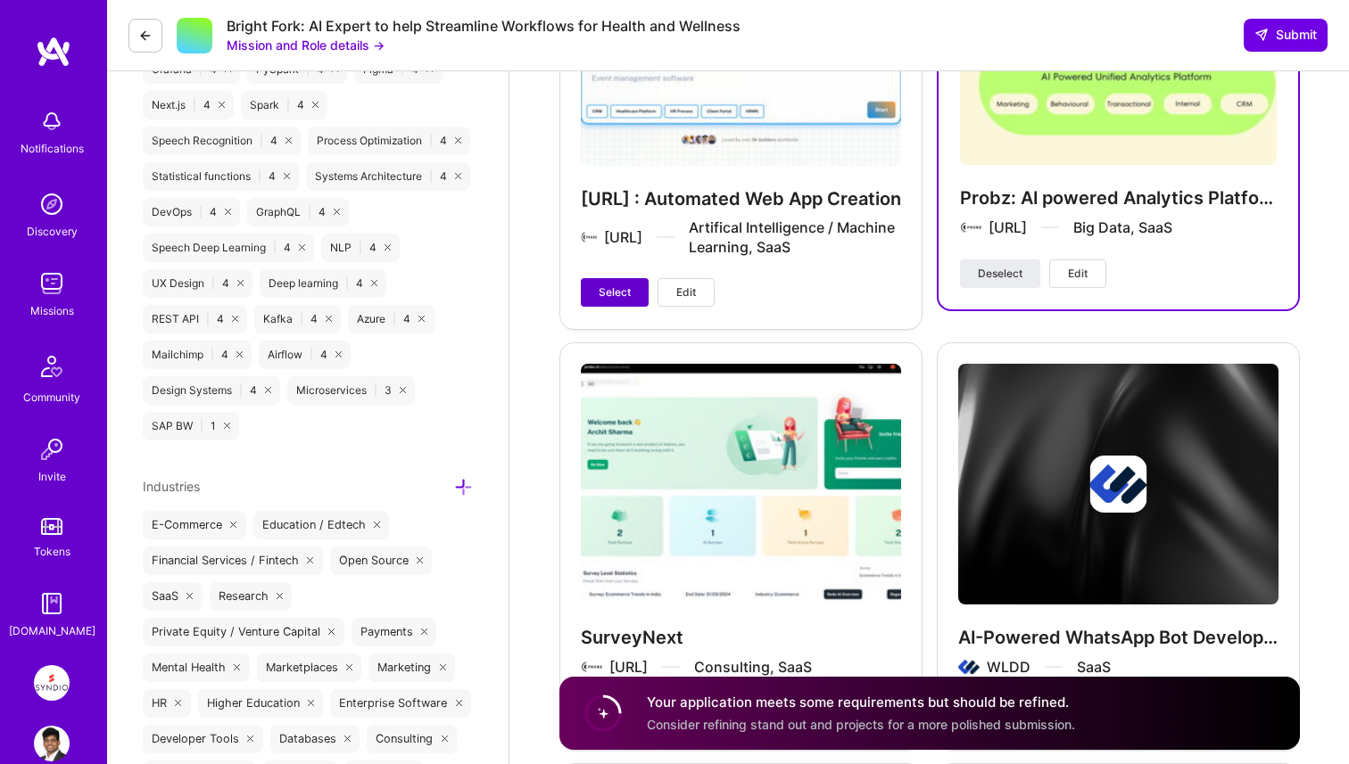
click at [623, 297] on span "Select" at bounding box center [615, 293] width 32 height 16
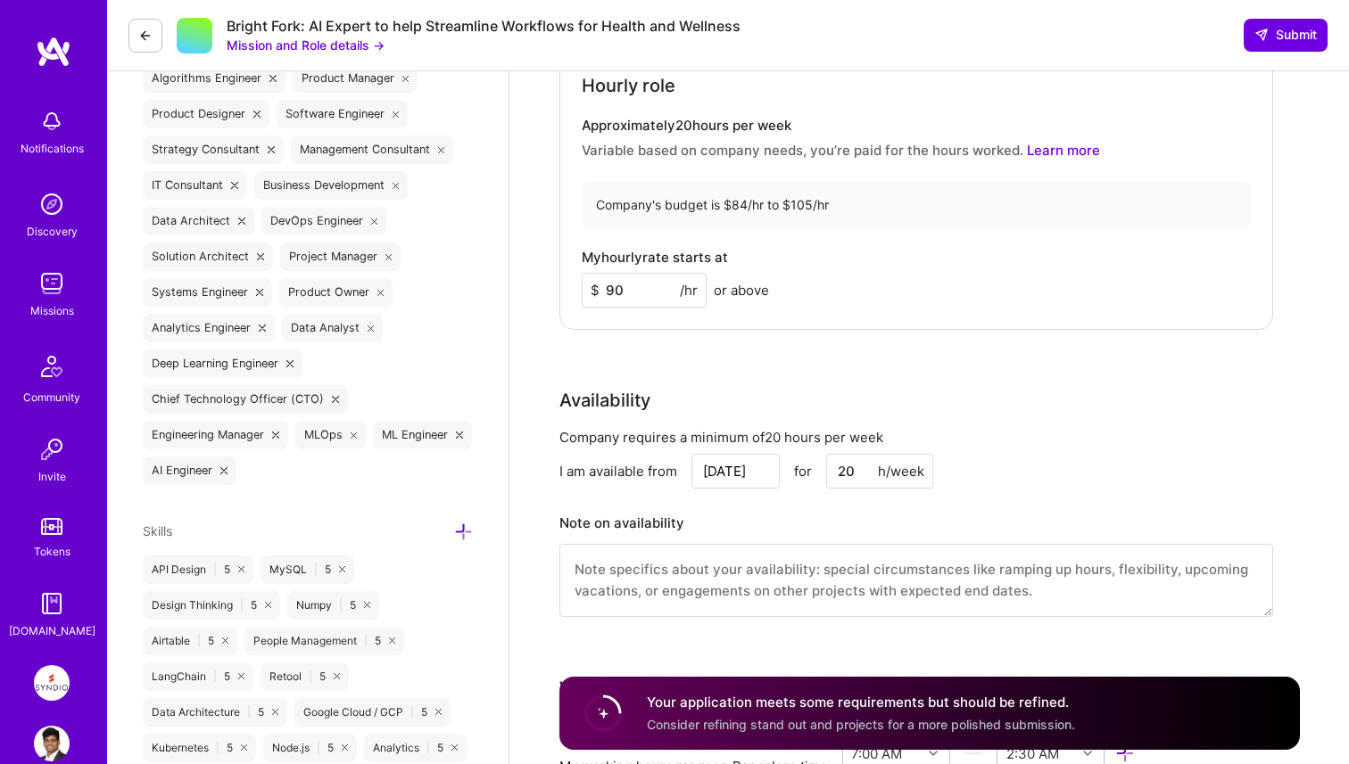
scroll to position [902, 0]
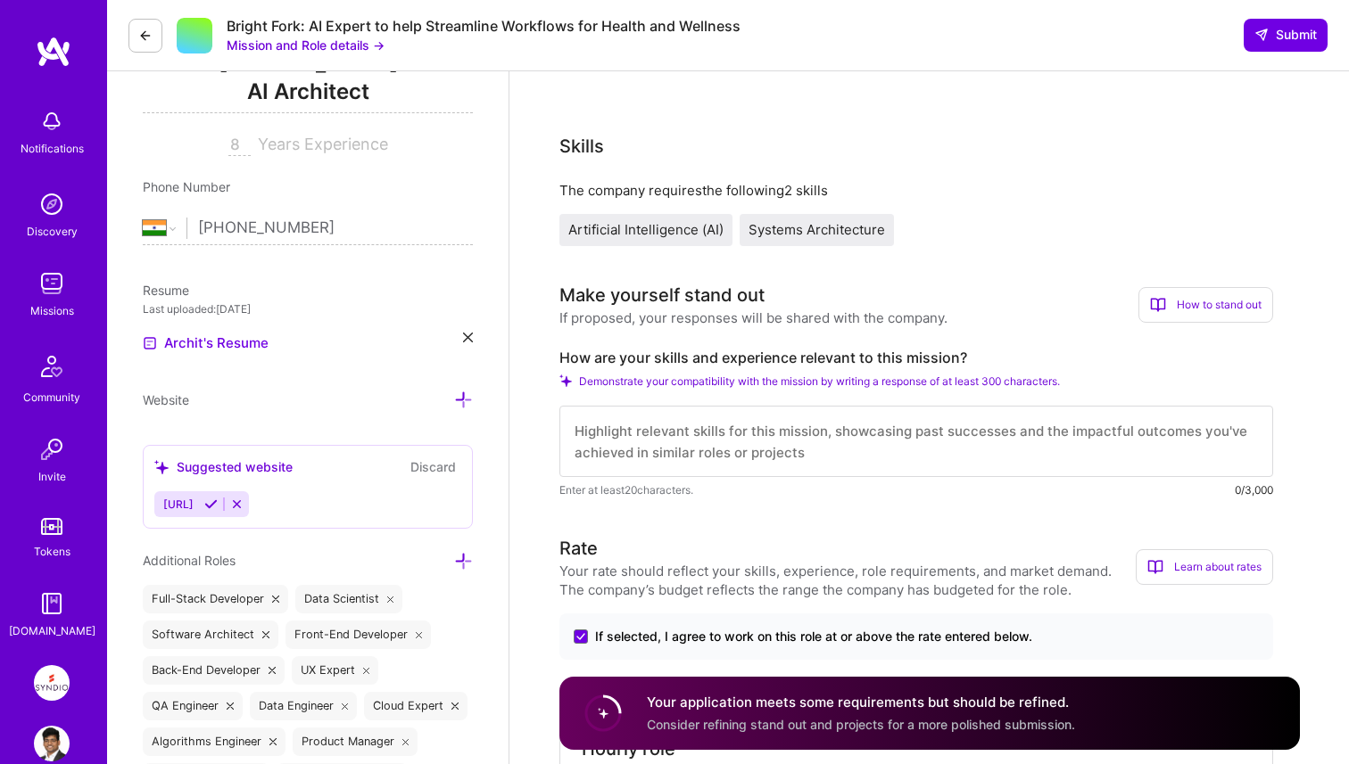
click at [714, 429] on textarea at bounding box center [916, 441] width 714 height 71
paste textarea "I’ve led multiple AI-first platform builds focused on data aggregation, summari…"
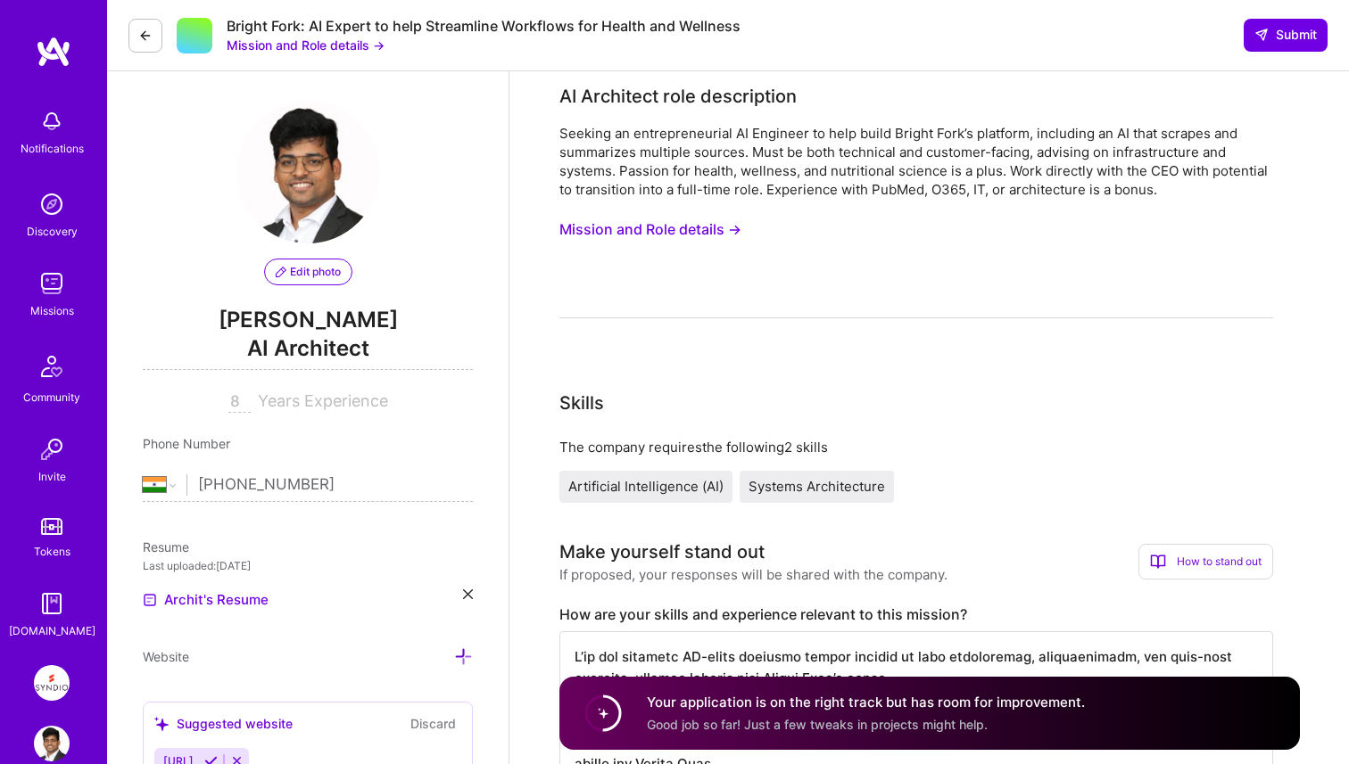
scroll to position [0, 0]
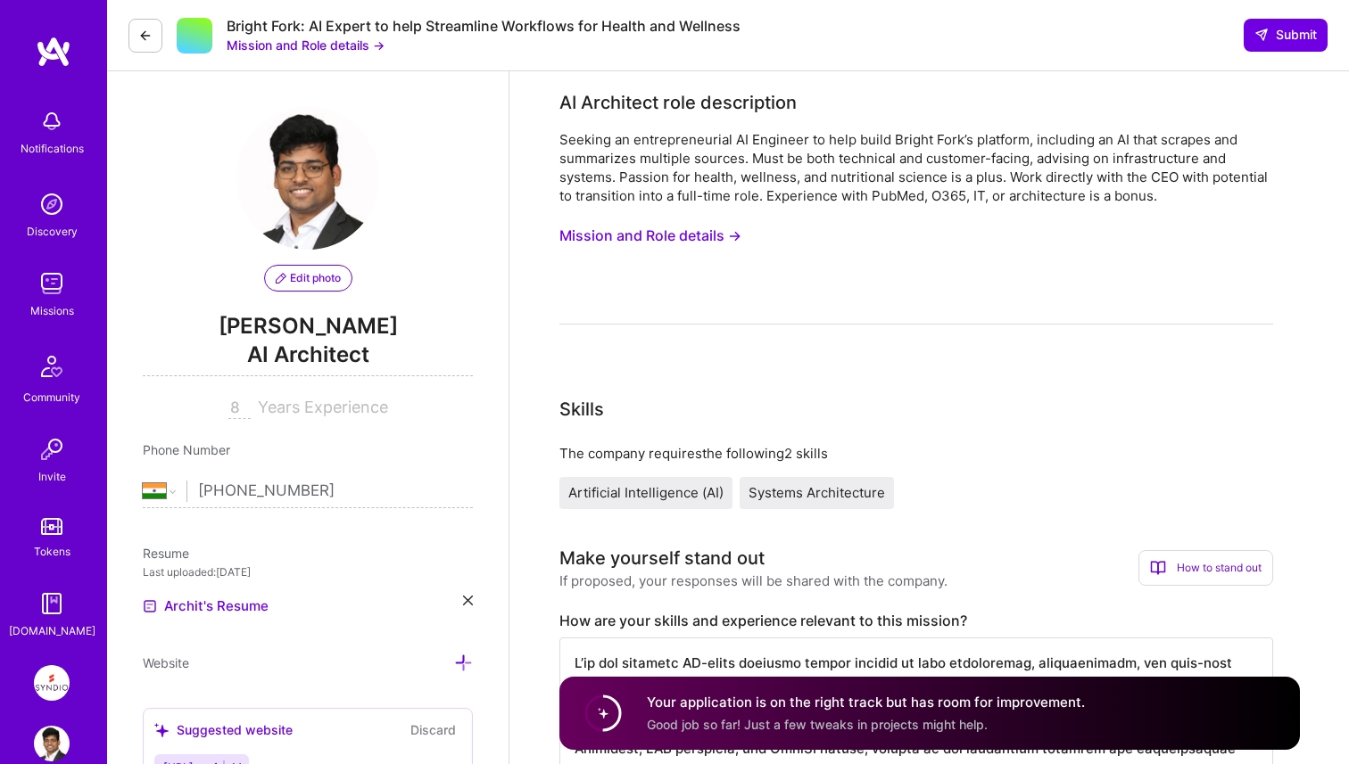
type textarea "I’ve led multiple AI-first platform builds focused on data aggregation, summari…"
click at [679, 228] on button "Mission and Role details →" at bounding box center [650, 235] width 182 height 33
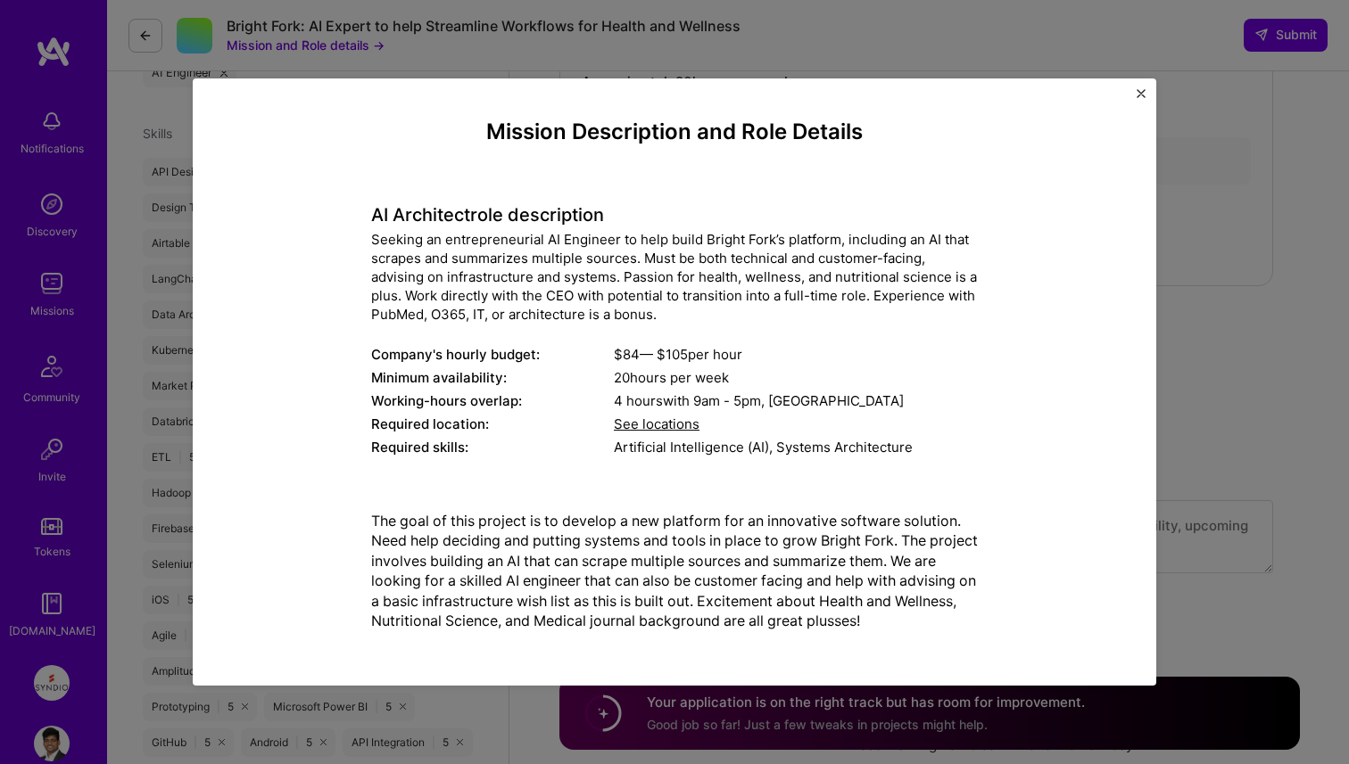
scroll to position [1331, 0]
click at [1142, 93] on img "Close" at bounding box center [1140, 93] width 9 height 9
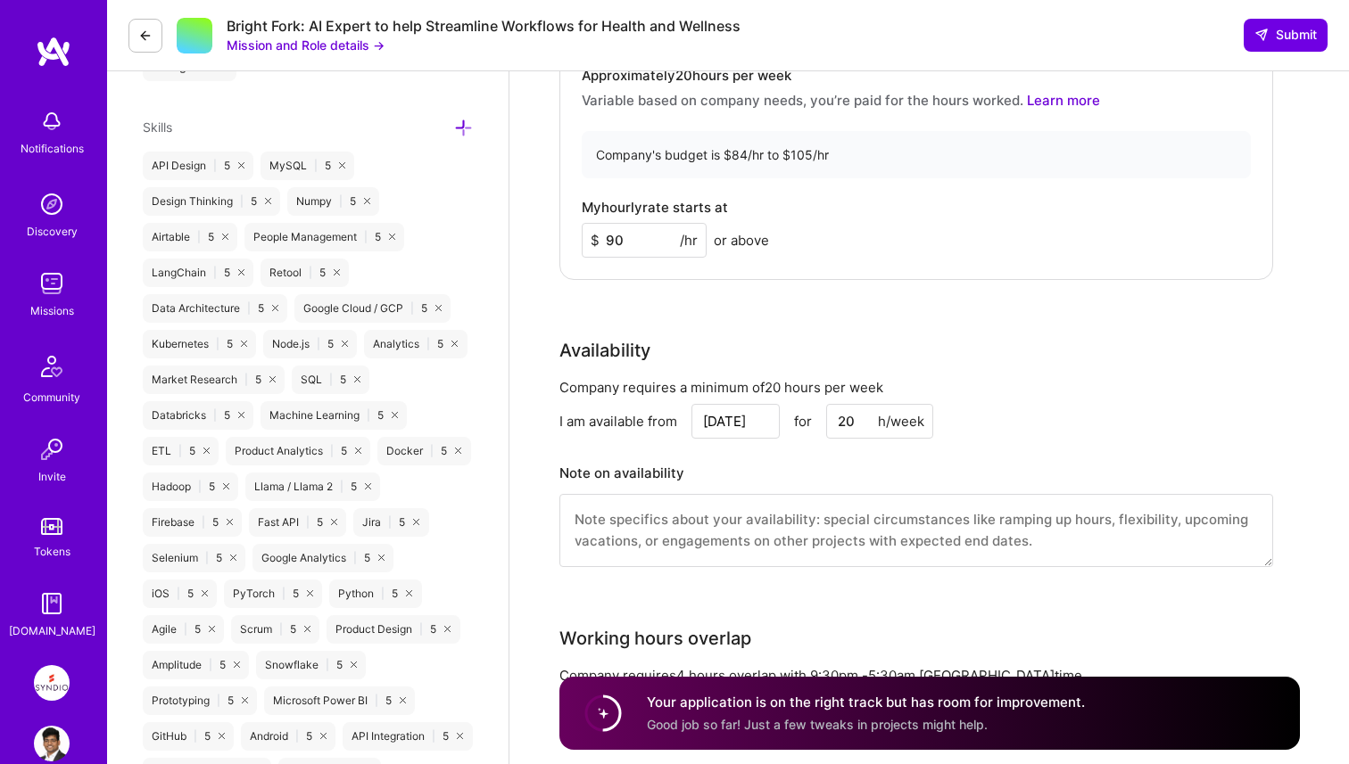
scroll to position [0, 0]
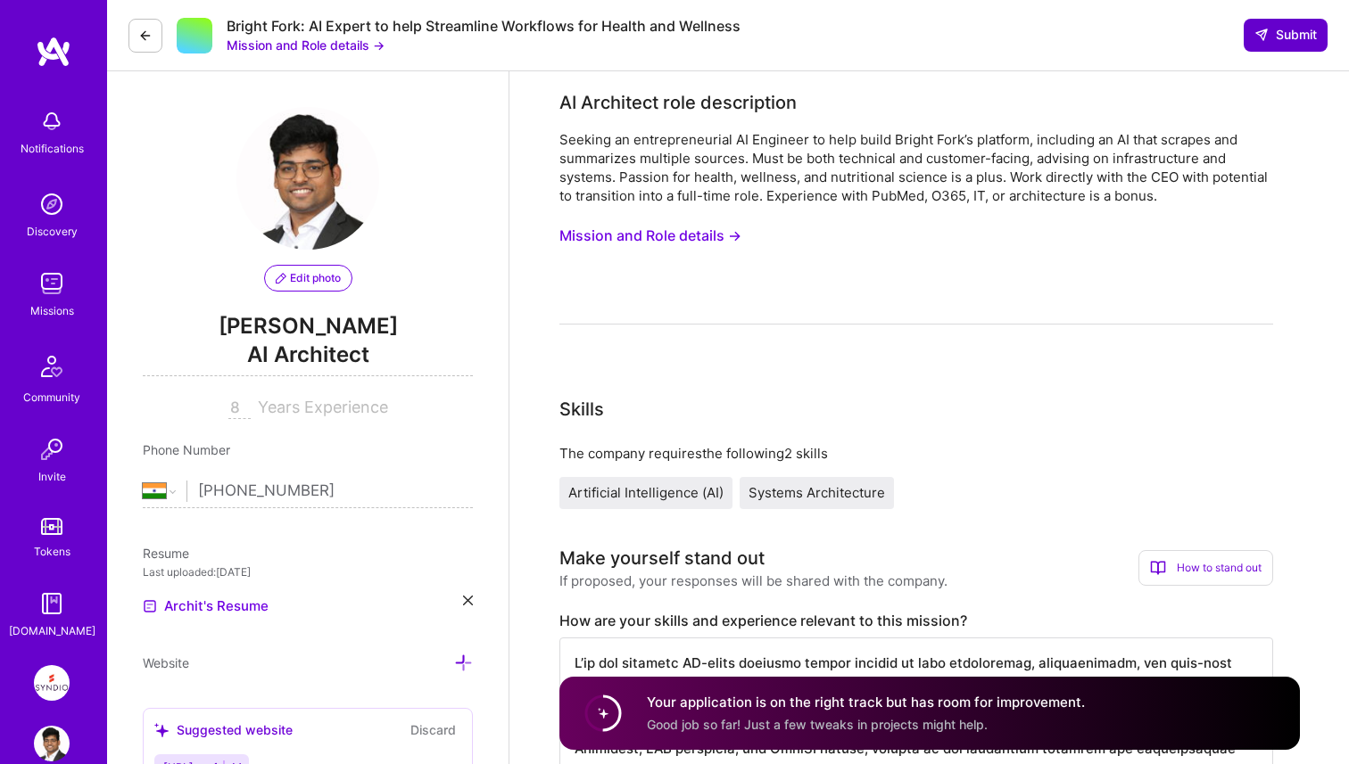
click at [1278, 37] on span "Submit" at bounding box center [1285, 35] width 62 height 18
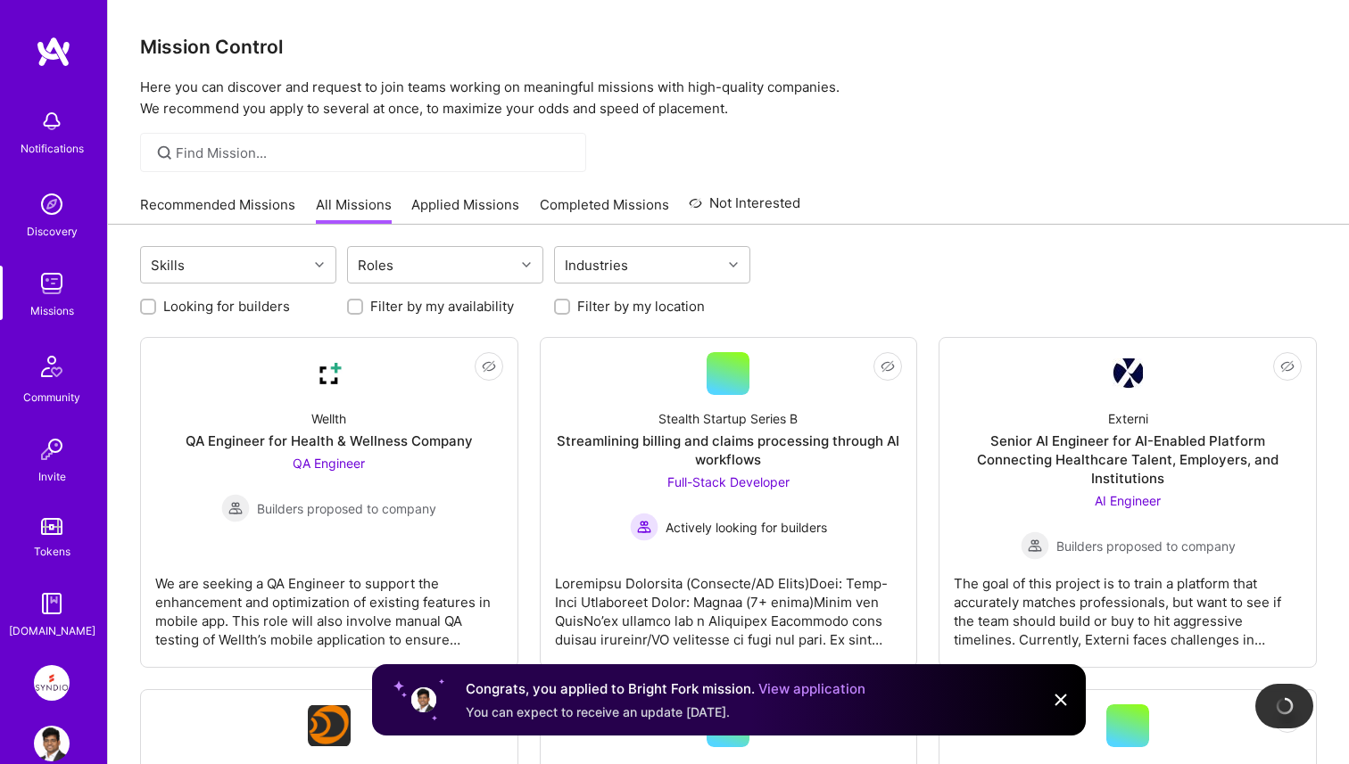
click at [205, 301] on label "Looking for builders" at bounding box center [226, 306] width 127 height 19
click at [156, 302] on input "Looking for builders" at bounding box center [150, 308] width 12 height 12
checkbox input "true"
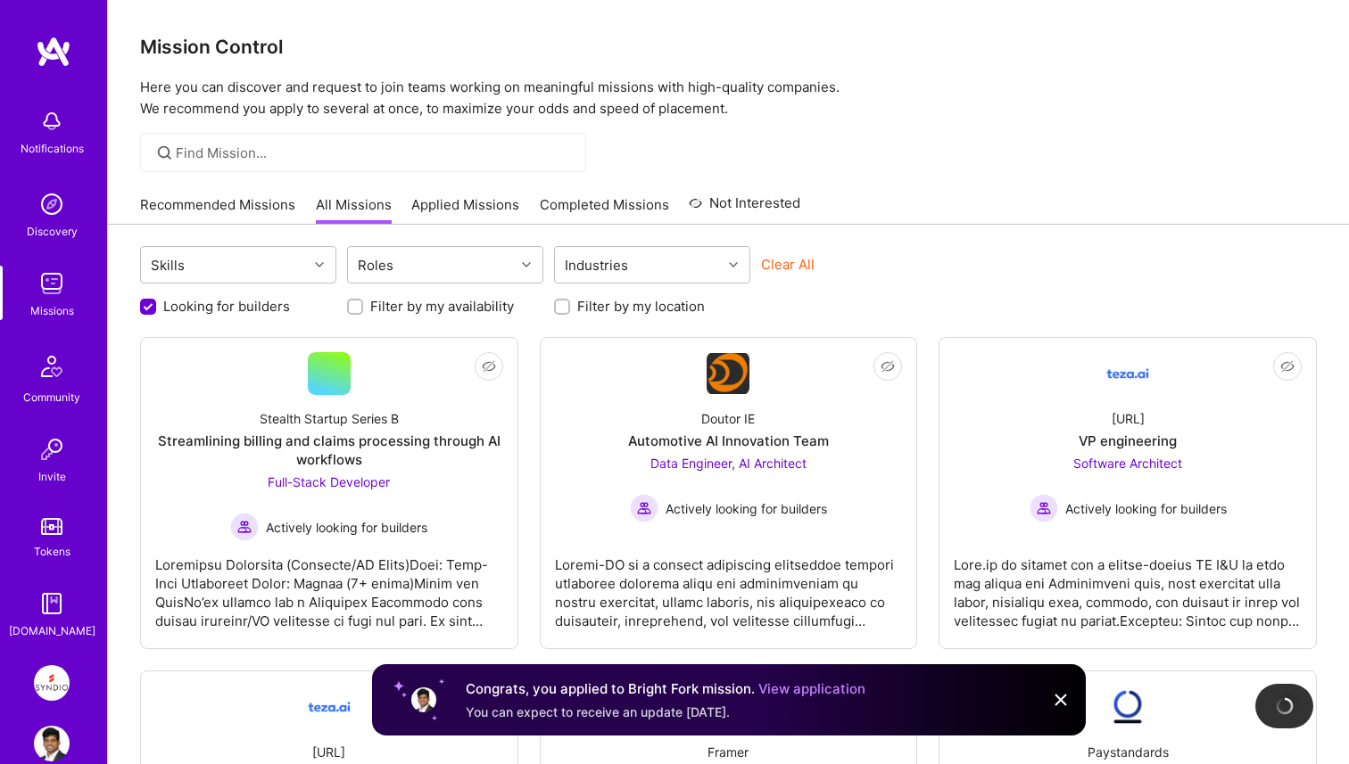
click at [576, 310] on div "Filter by my location" at bounding box center [652, 306] width 196 height 19
click at [557, 310] on div at bounding box center [562, 307] width 16 height 16
click at [565, 306] on input "Filter by my location" at bounding box center [564, 308] width 12 height 12
checkbox input "true"
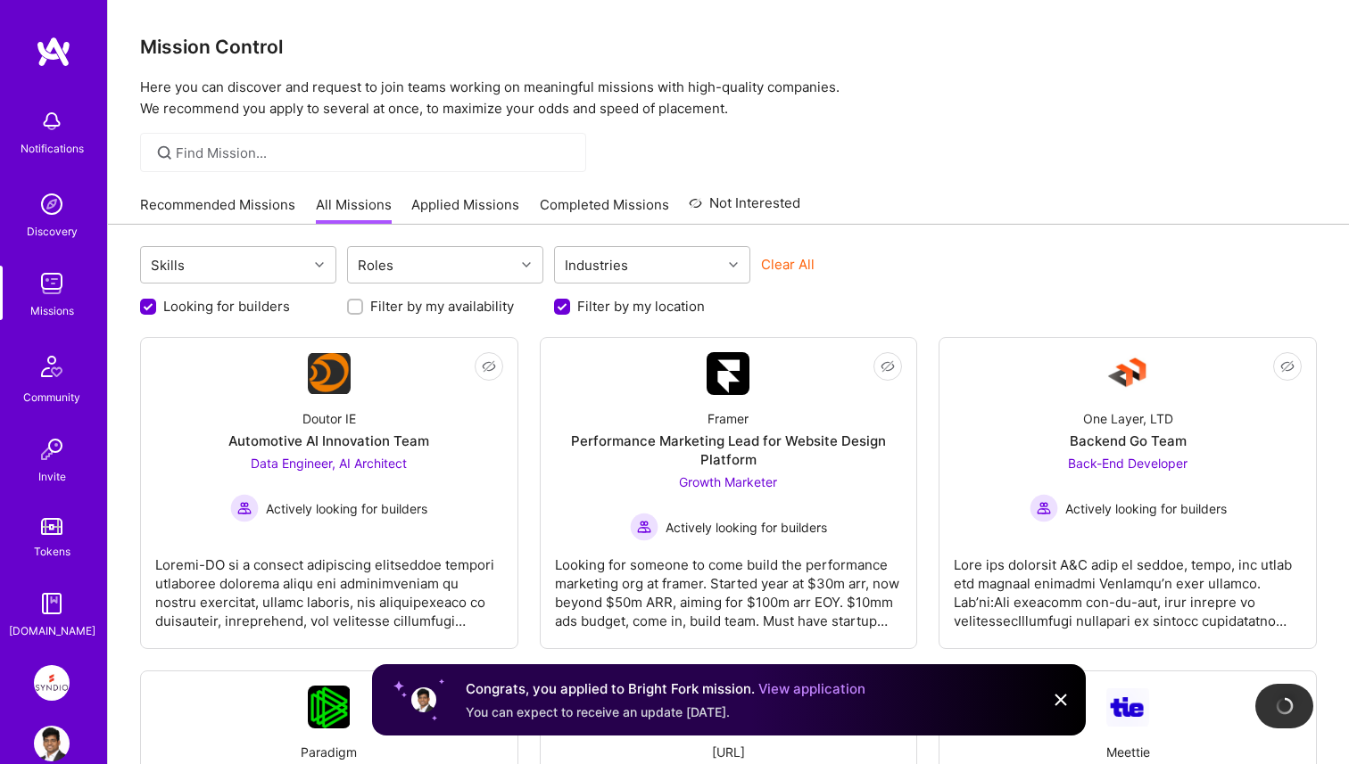
click at [145, 303] on input "Looking for builders" at bounding box center [150, 308] width 16 height 16
checkbox input "false"
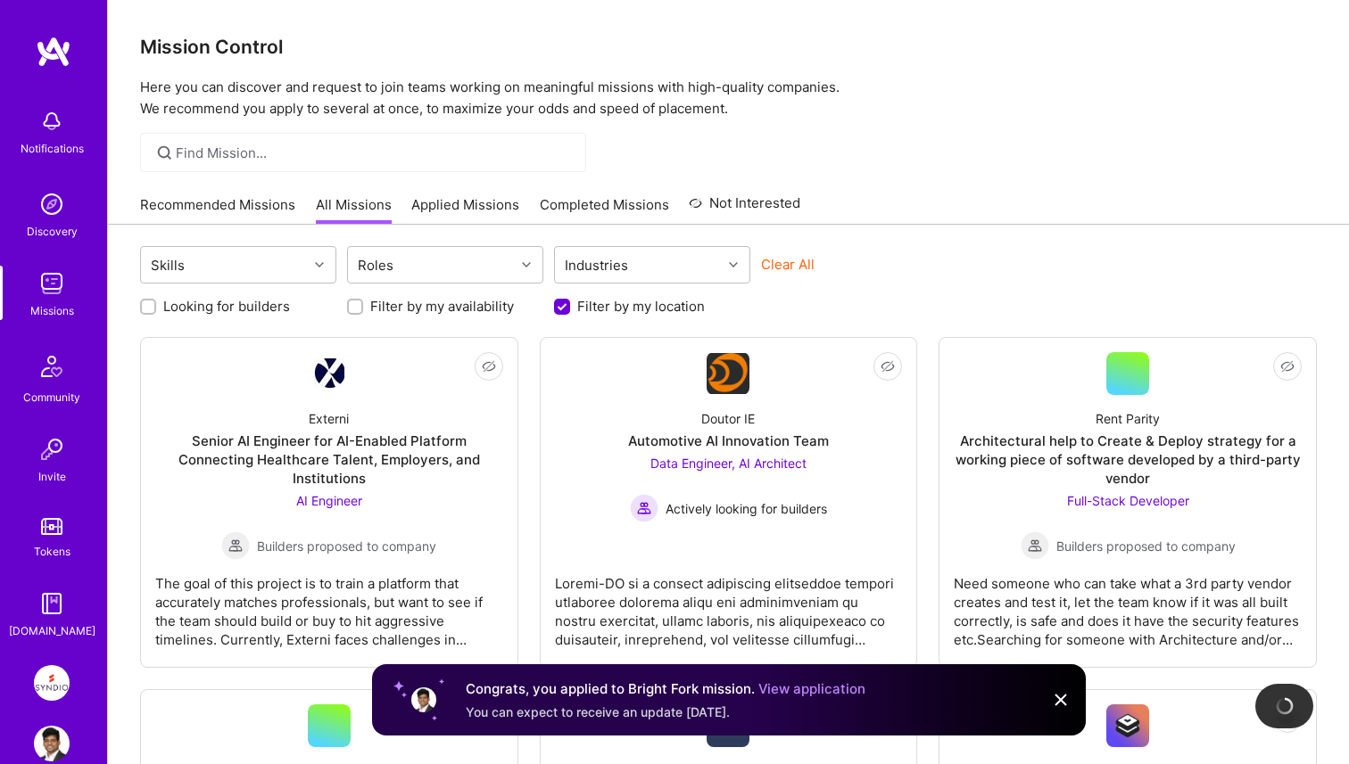
click at [353, 308] on input "Filter by my availability" at bounding box center [357, 308] width 12 height 12
checkbox input "true"
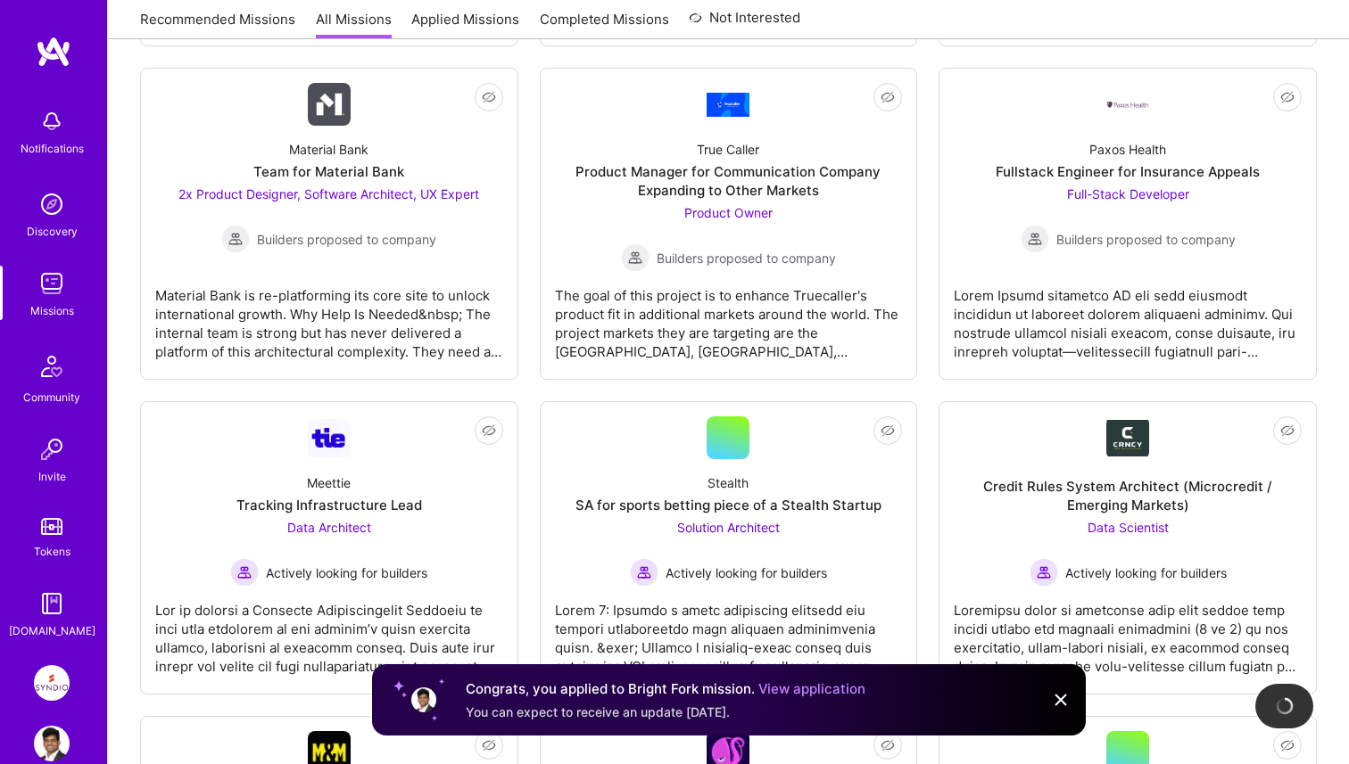
scroll to position [2344, 0]
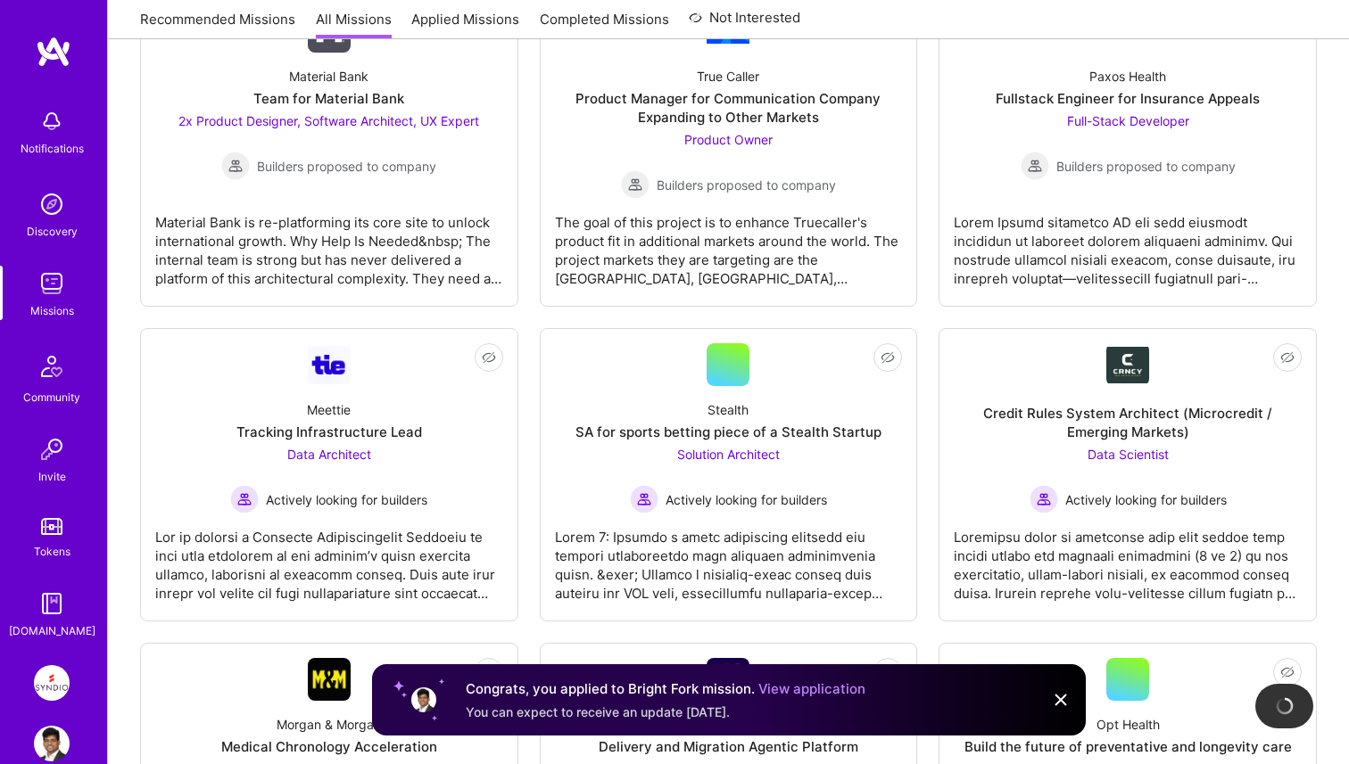
click at [1062, 701] on img at bounding box center [1060, 700] width 21 height 21
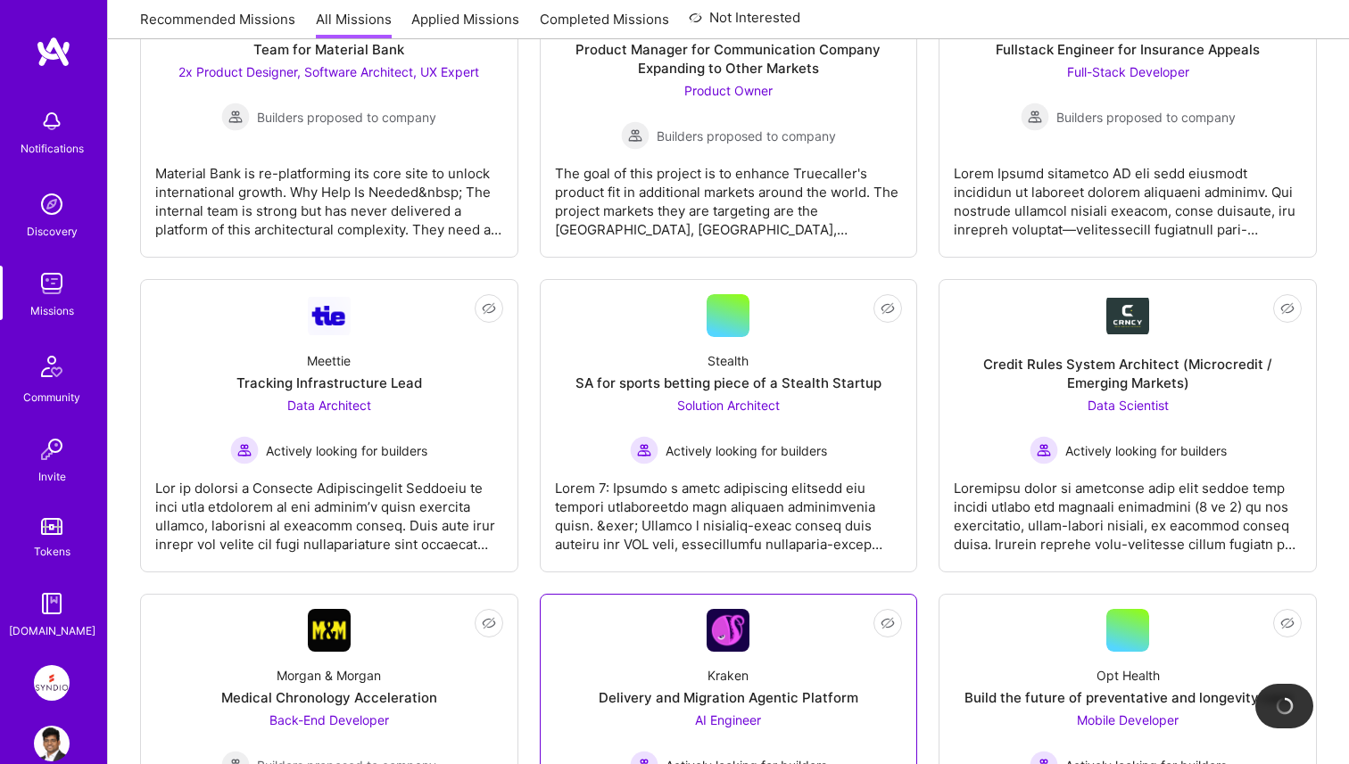
scroll to position [2390, 0]
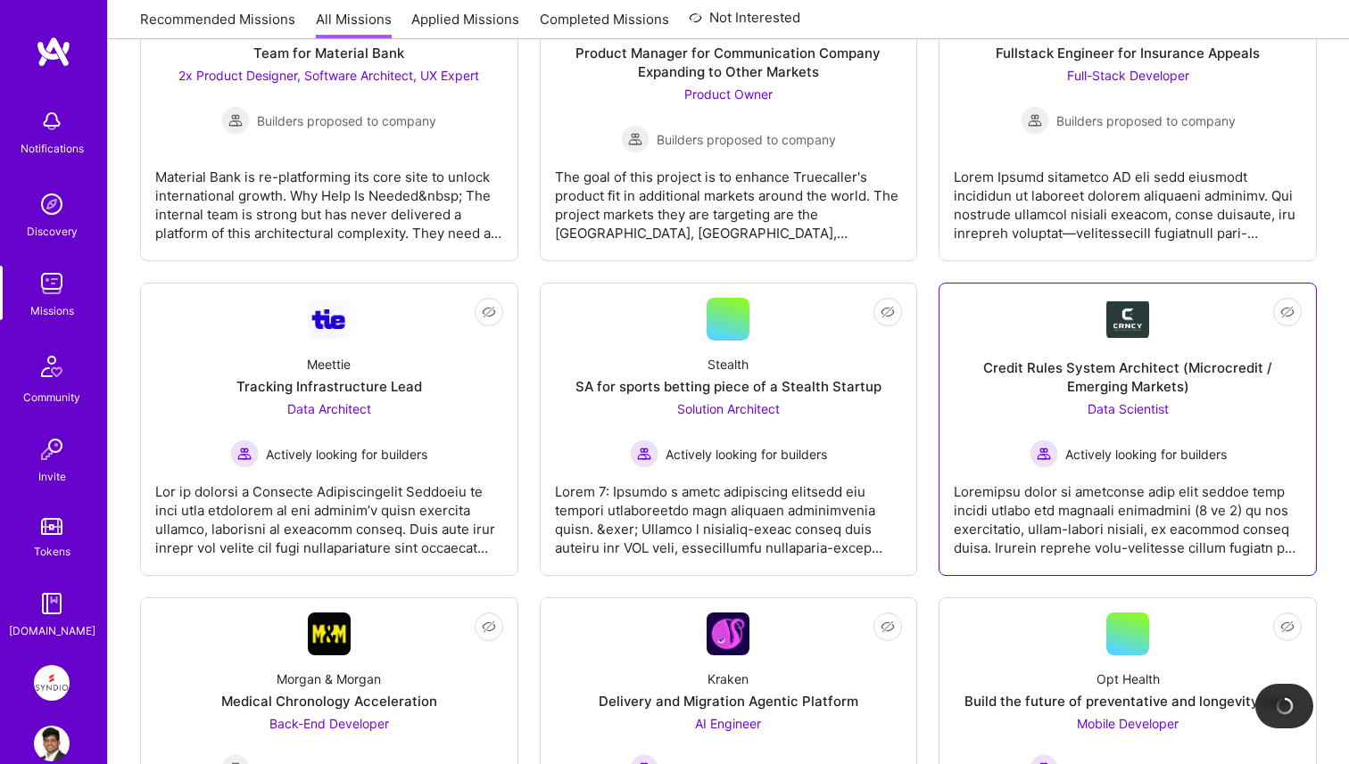
click at [1067, 377] on div "Credit Rules System Architect (Microcredit / Emerging Markets)" at bounding box center [1128, 377] width 348 height 37
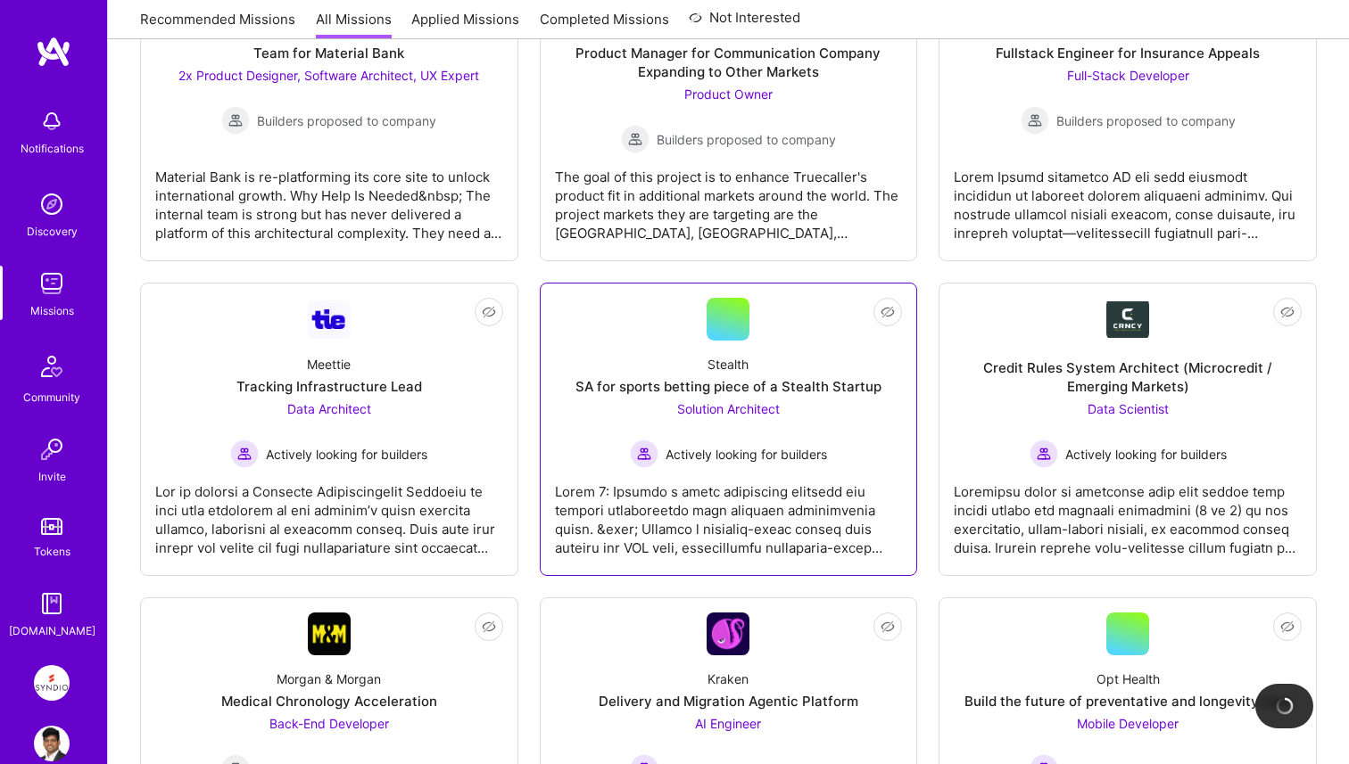
click at [831, 393] on div "SA for sports betting piece of a Stealth Startup" at bounding box center [728, 386] width 306 height 19
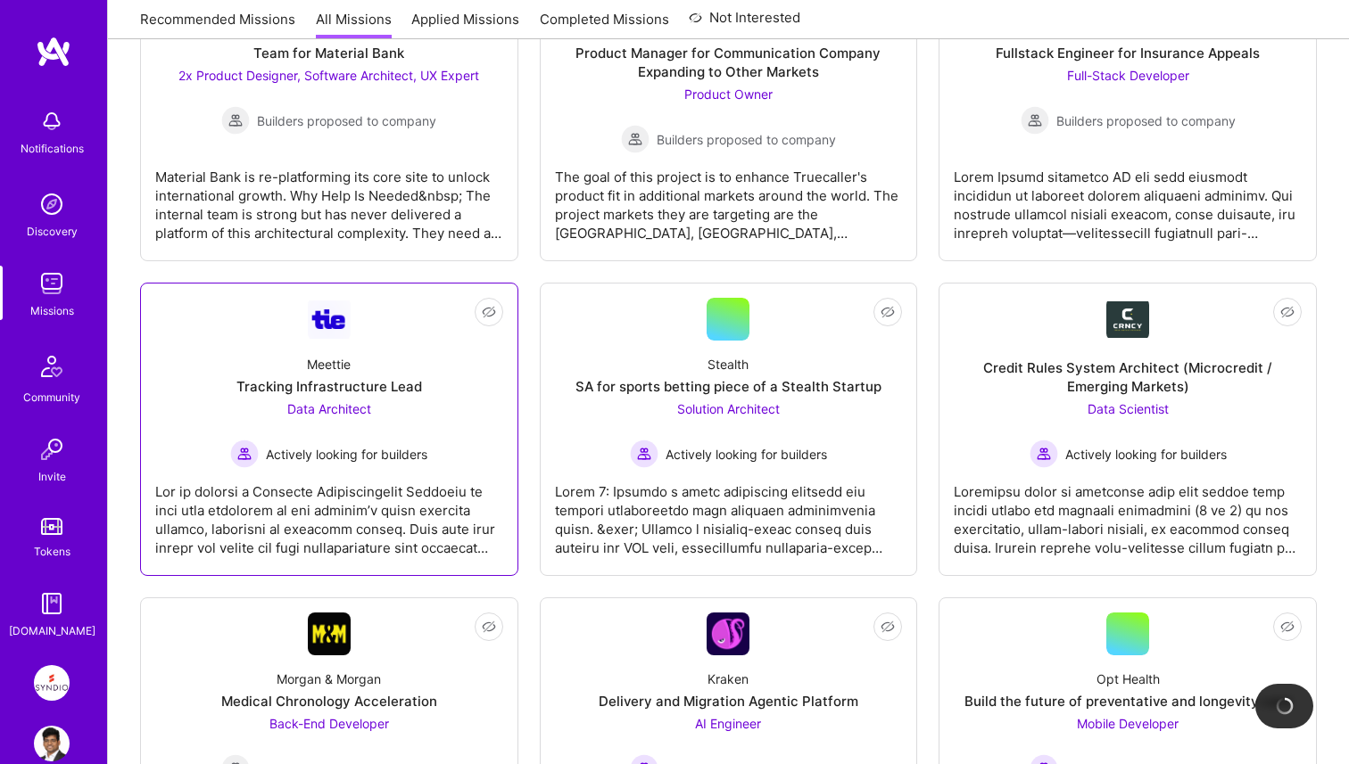
click at [341, 385] on div "Tracking Infrastructure Lead" at bounding box center [329, 386] width 186 height 19
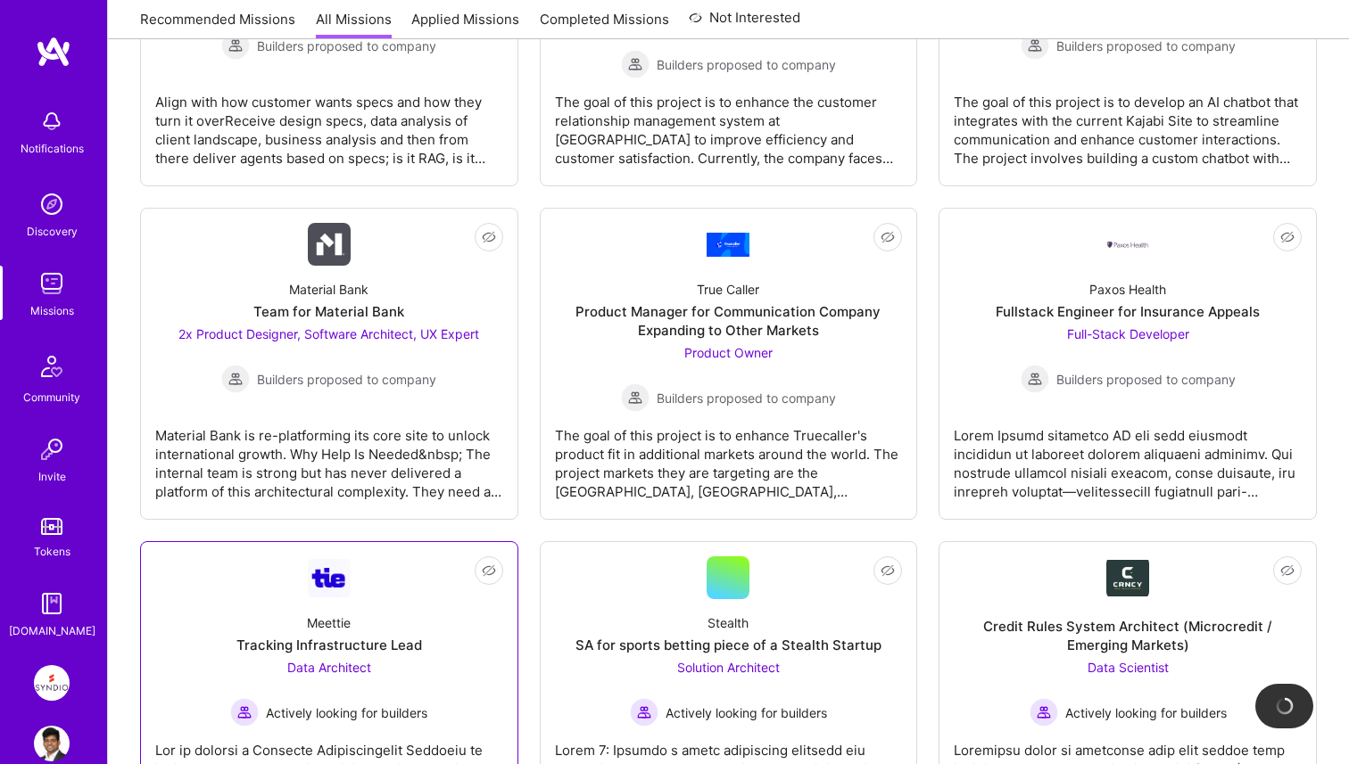
scroll to position [2085, 0]
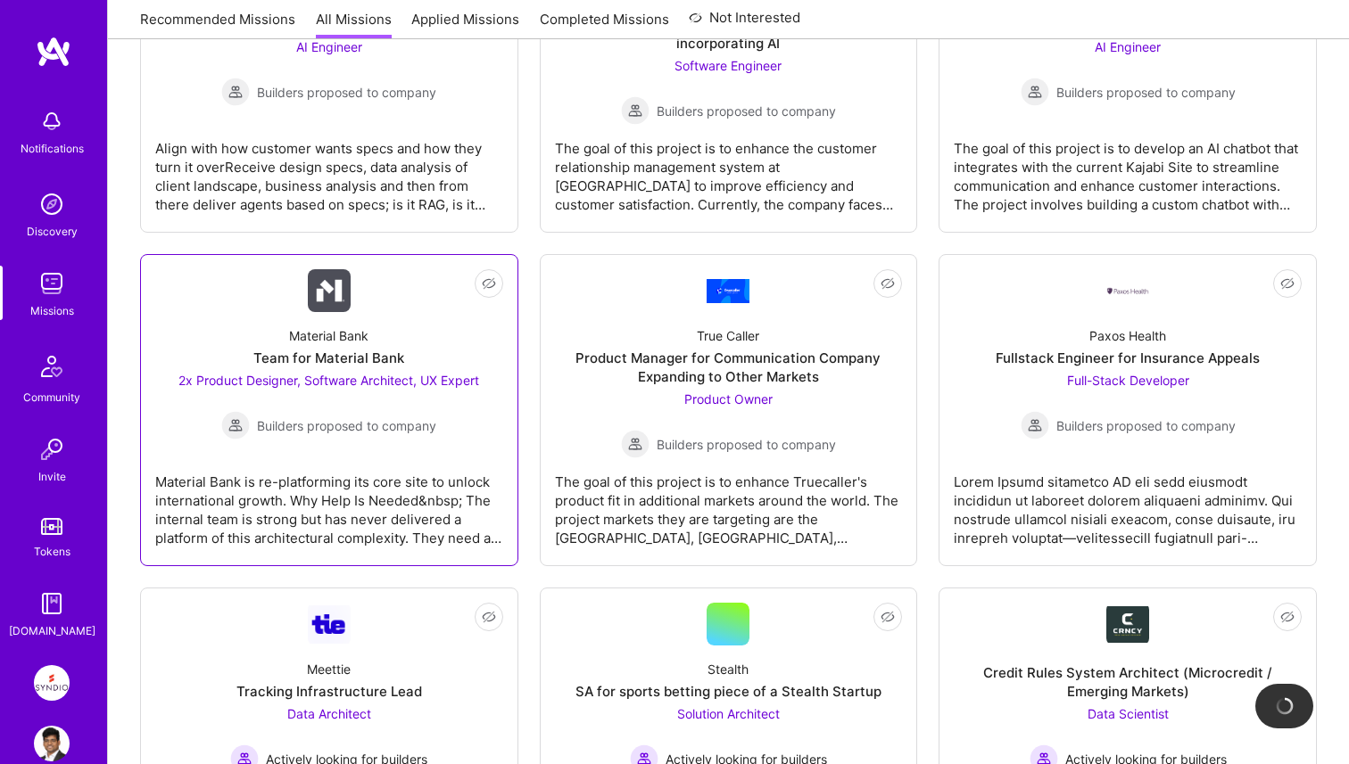
click at [376, 345] on div "Material Bank Team for Material Bank 2x Product Designer, Software Architect, U…" at bounding box center [329, 376] width 348 height 128
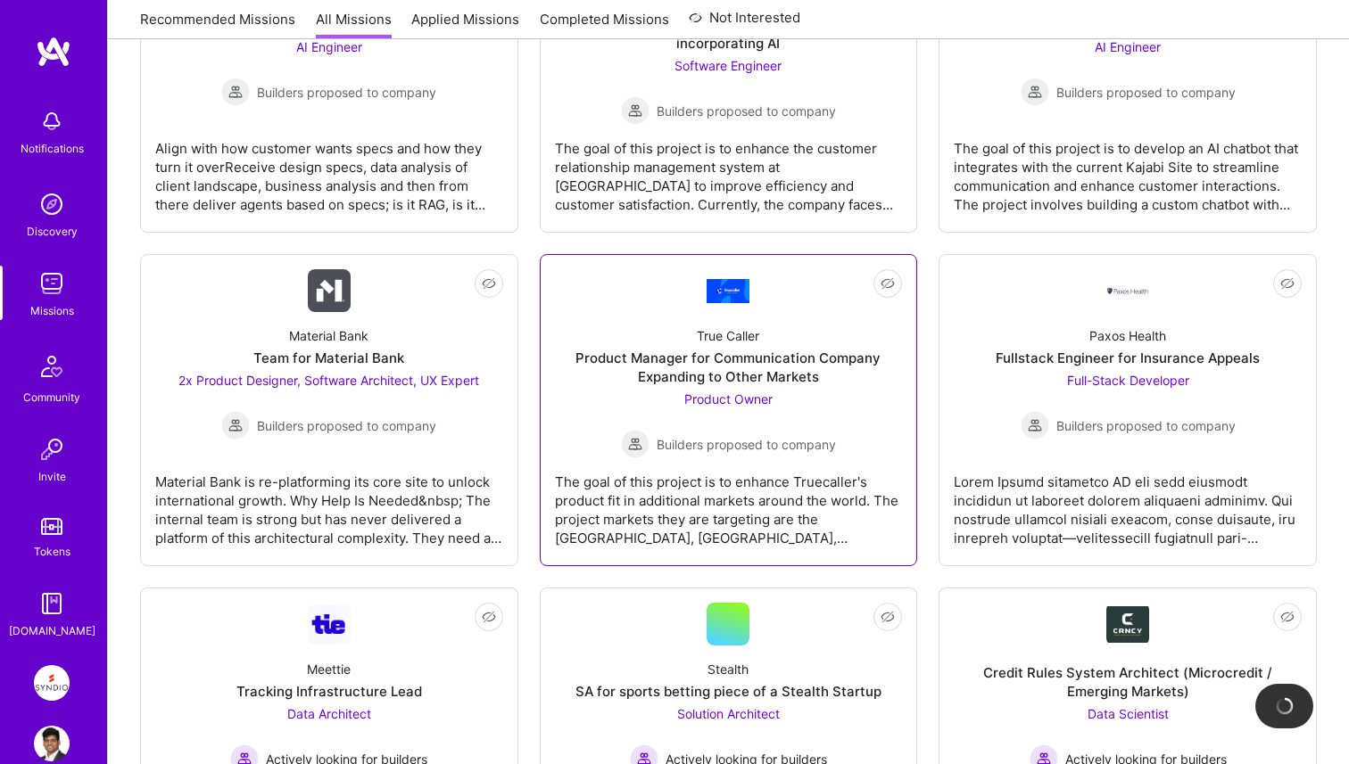
click at [617, 356] on div "Product Manager for Communication Company Expanding to Other Markets" at bounding box center [729, 367] width 348 height 37
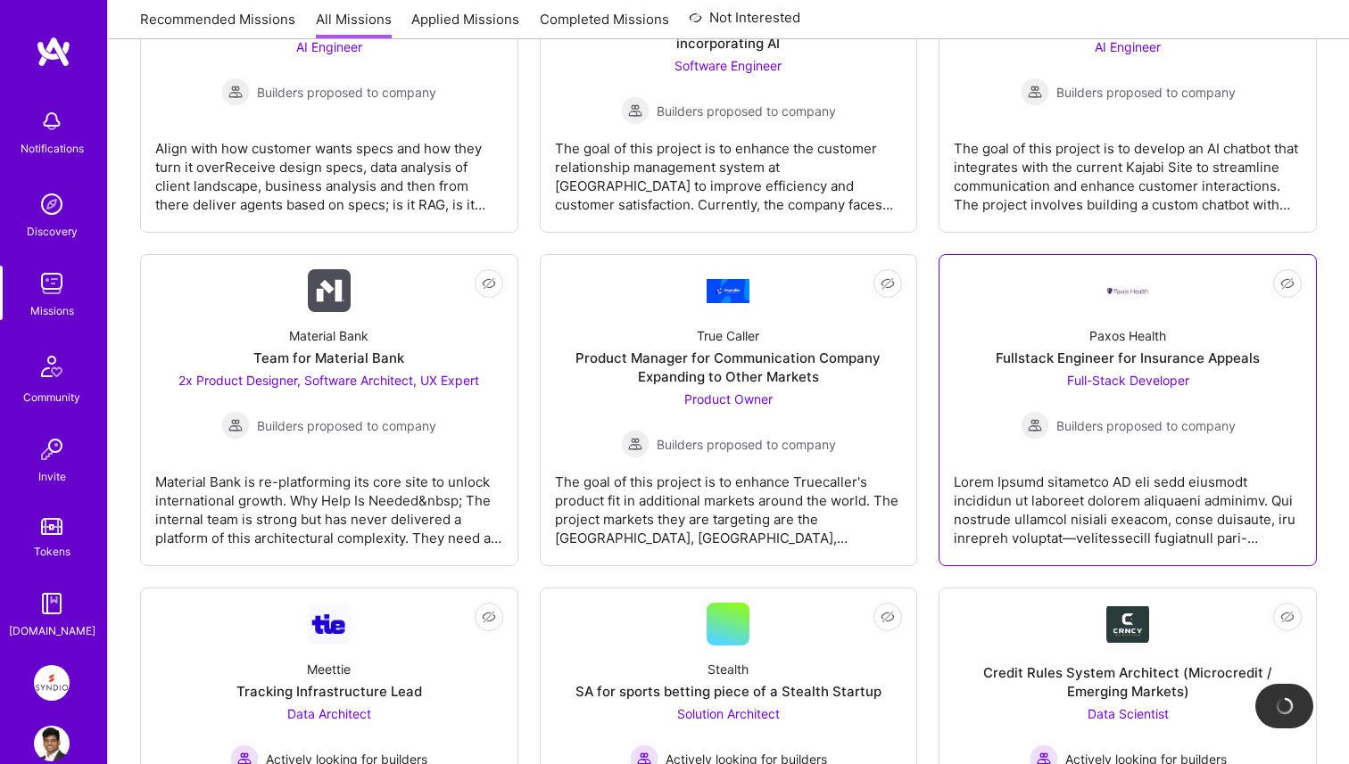
click at [1151, 379] on span "Full-Stack Developer" at bounding box center [1128, 380] width 122 height 15
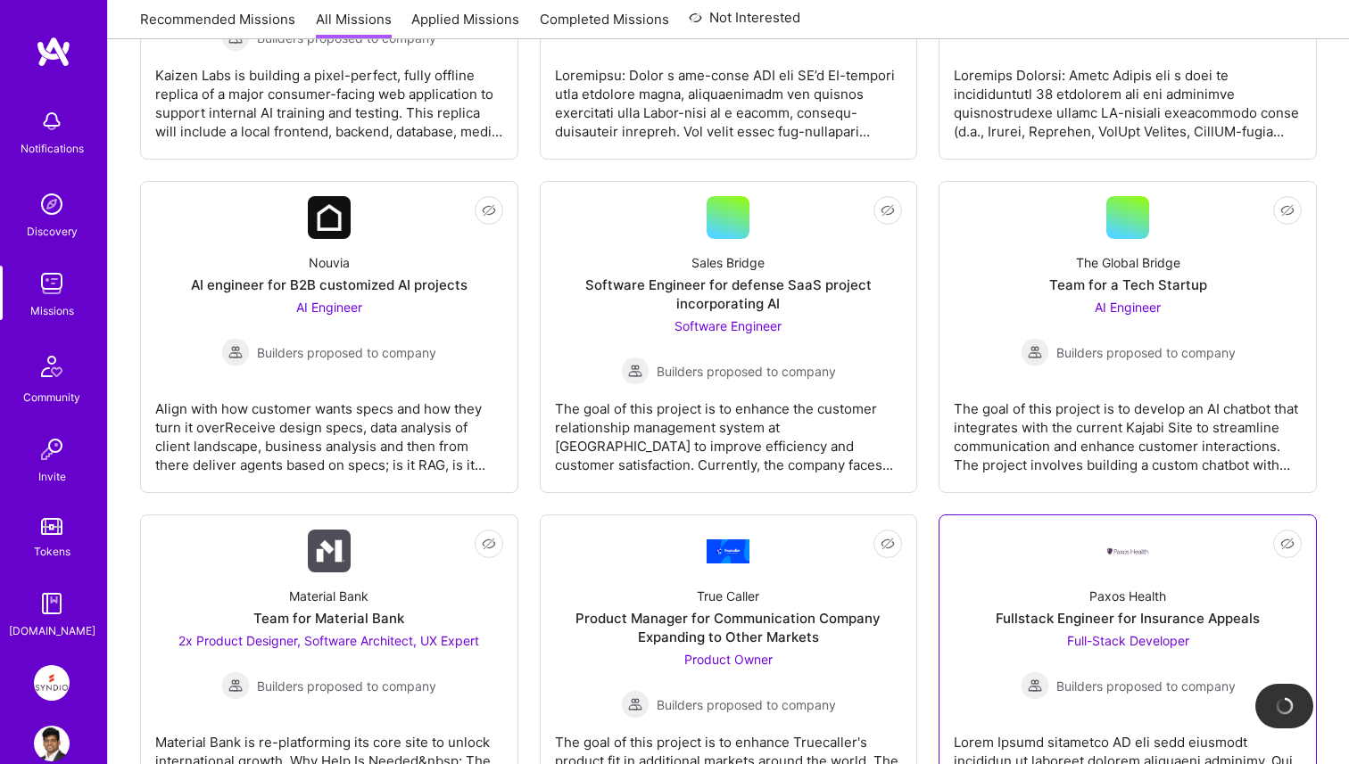
scroll to position [1794, 0]
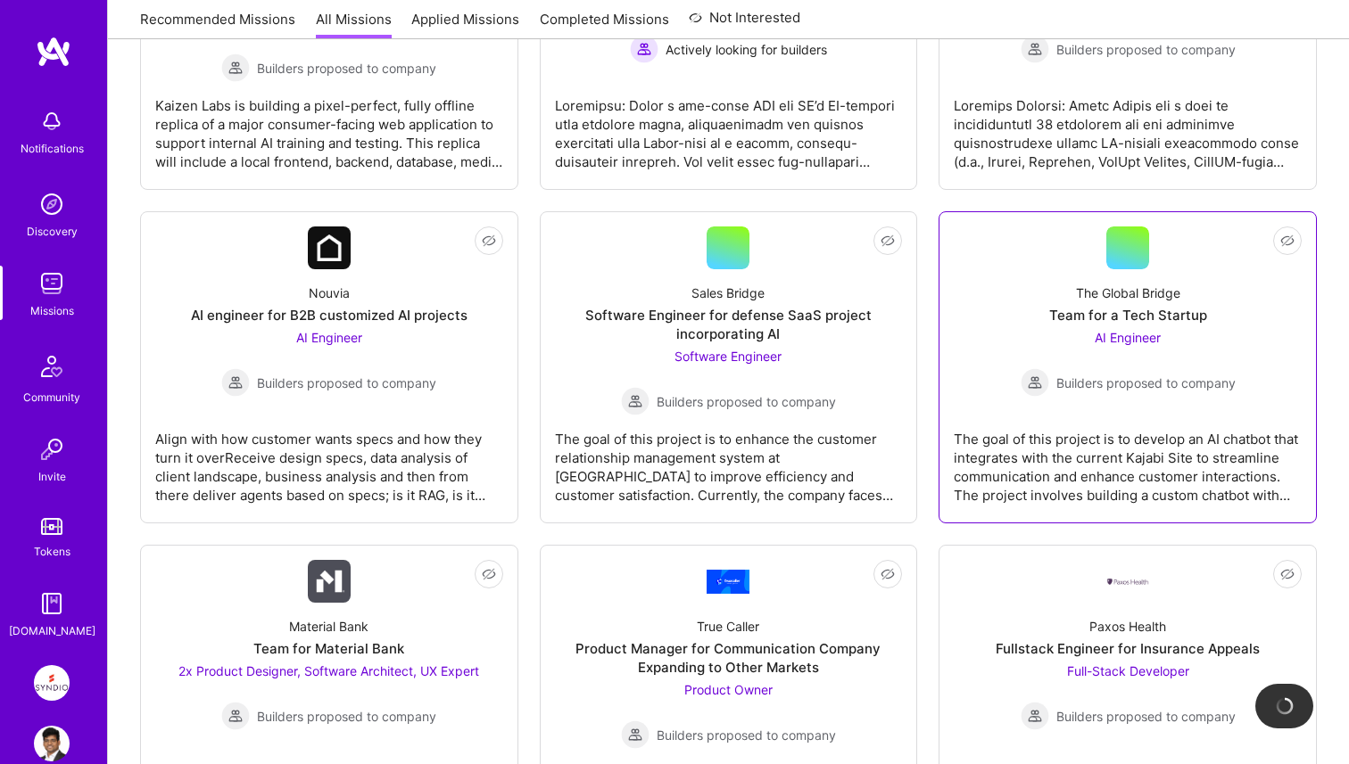
click at [1108, 302] on div "The Global Bridge" at bounding box center [1128, 293] width 104 height 19
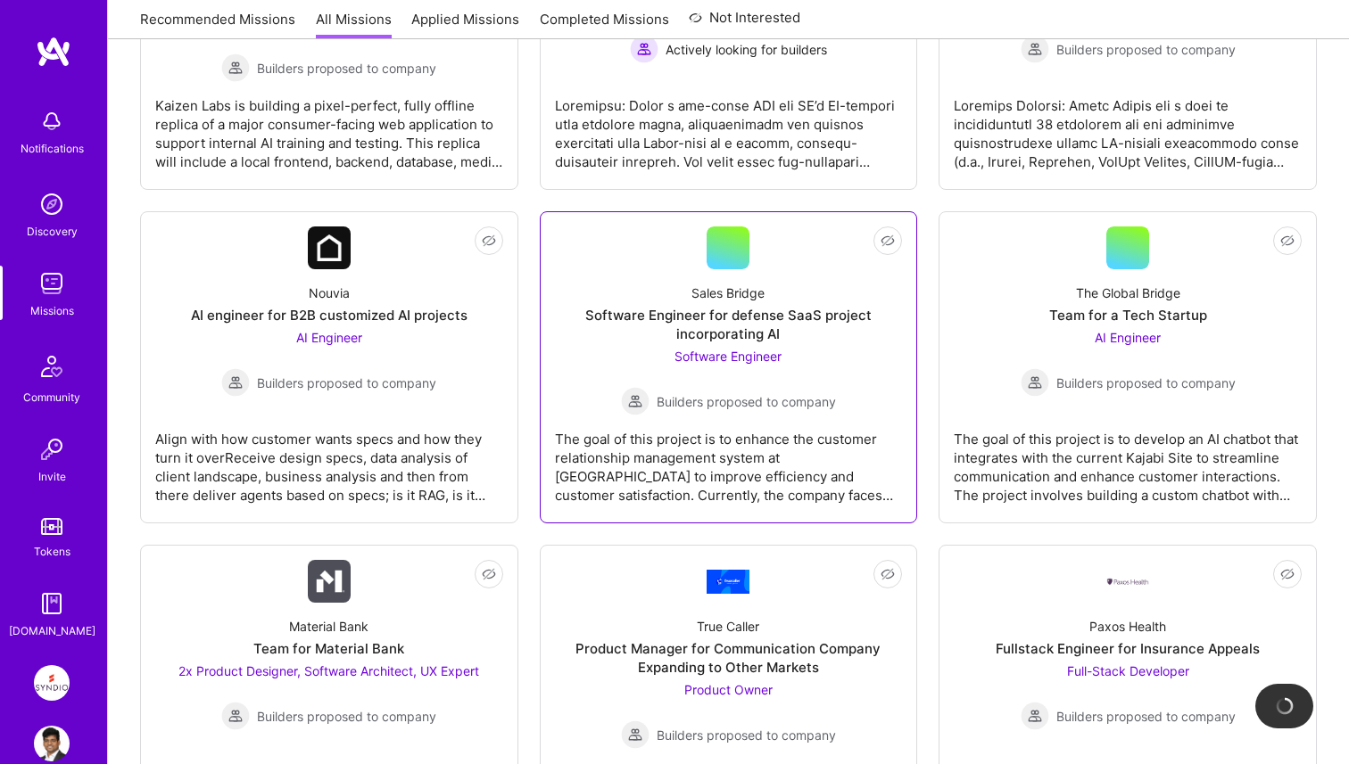
click at [767, 352] on span "Software Engineer" at bounding box center [727, 356] width 107 height 15
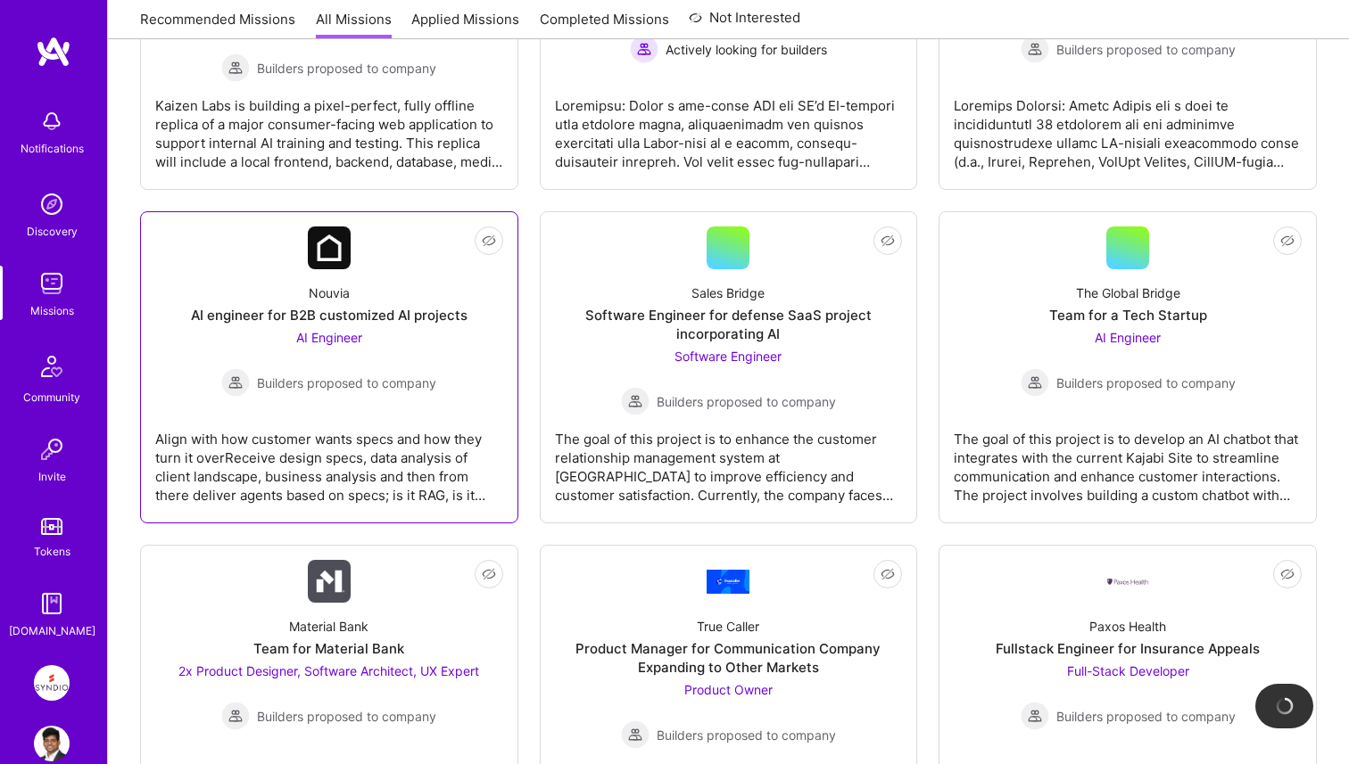
click at [376, 305] on div "Nouvia AI engineer for B2B customized AI projects AI Engineer Builders proposed…" at bounding box center [329, 333] width 348 height 128
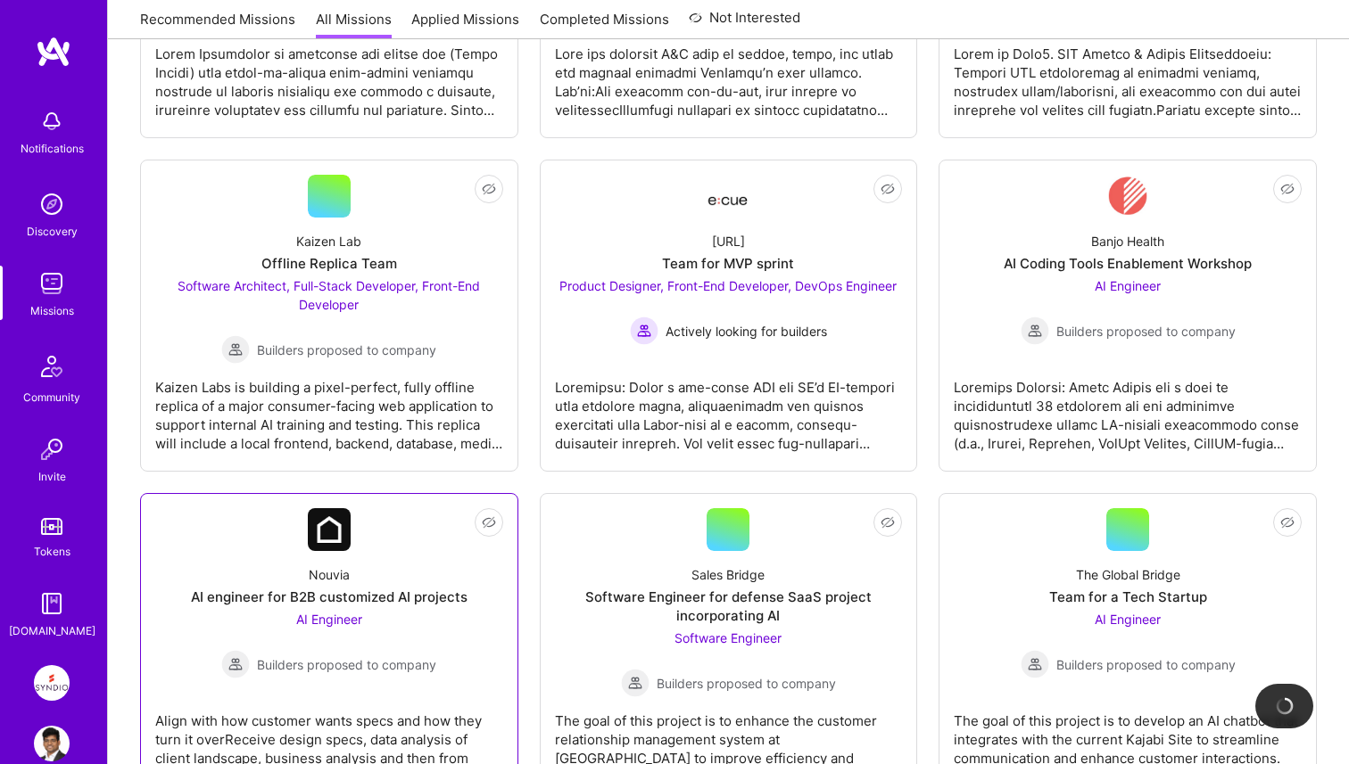
scroll to position [1463, 0]
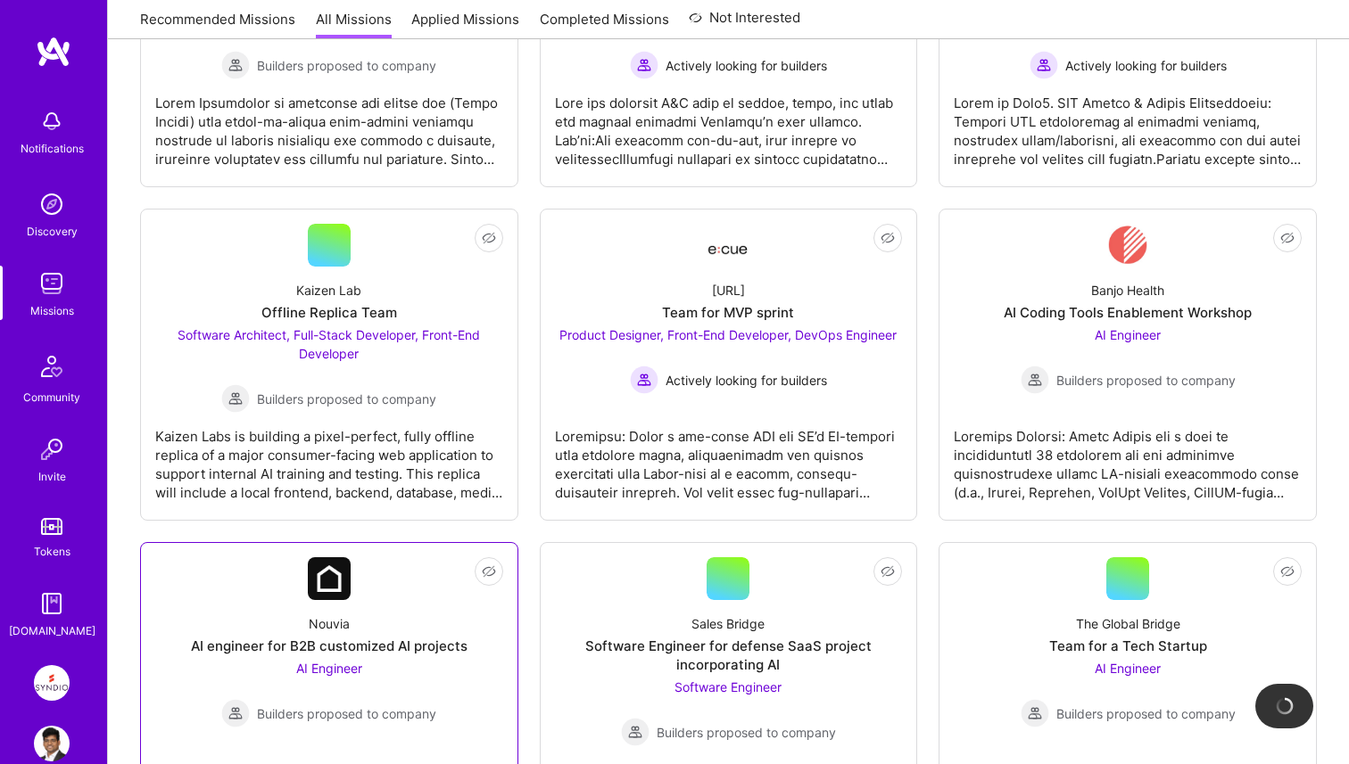
click at [376, 305] on div "Offline Replica Team" at bounding box center [329, 312] width 136 height 19
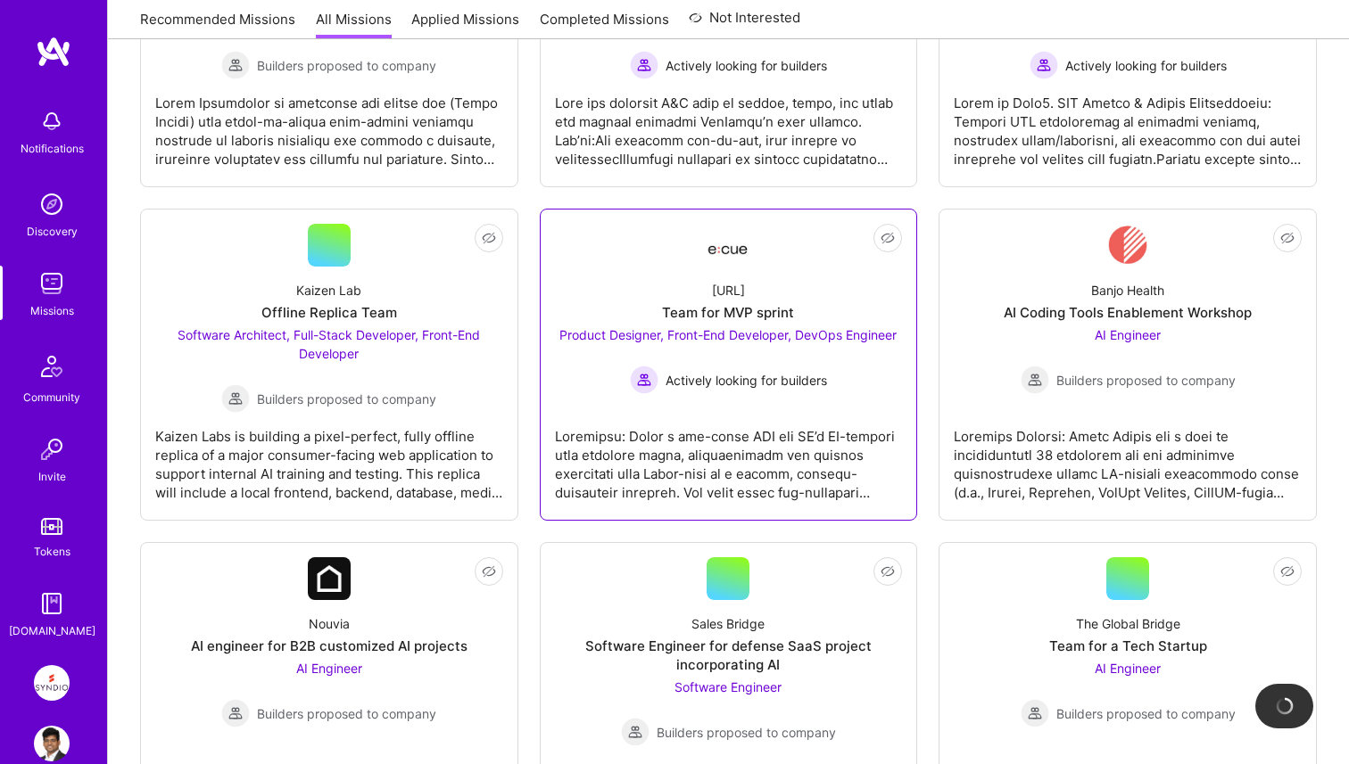
click at [665, 307] on div "Team for MVP sprint" at bounding box center [728, 312] width 132 height 19
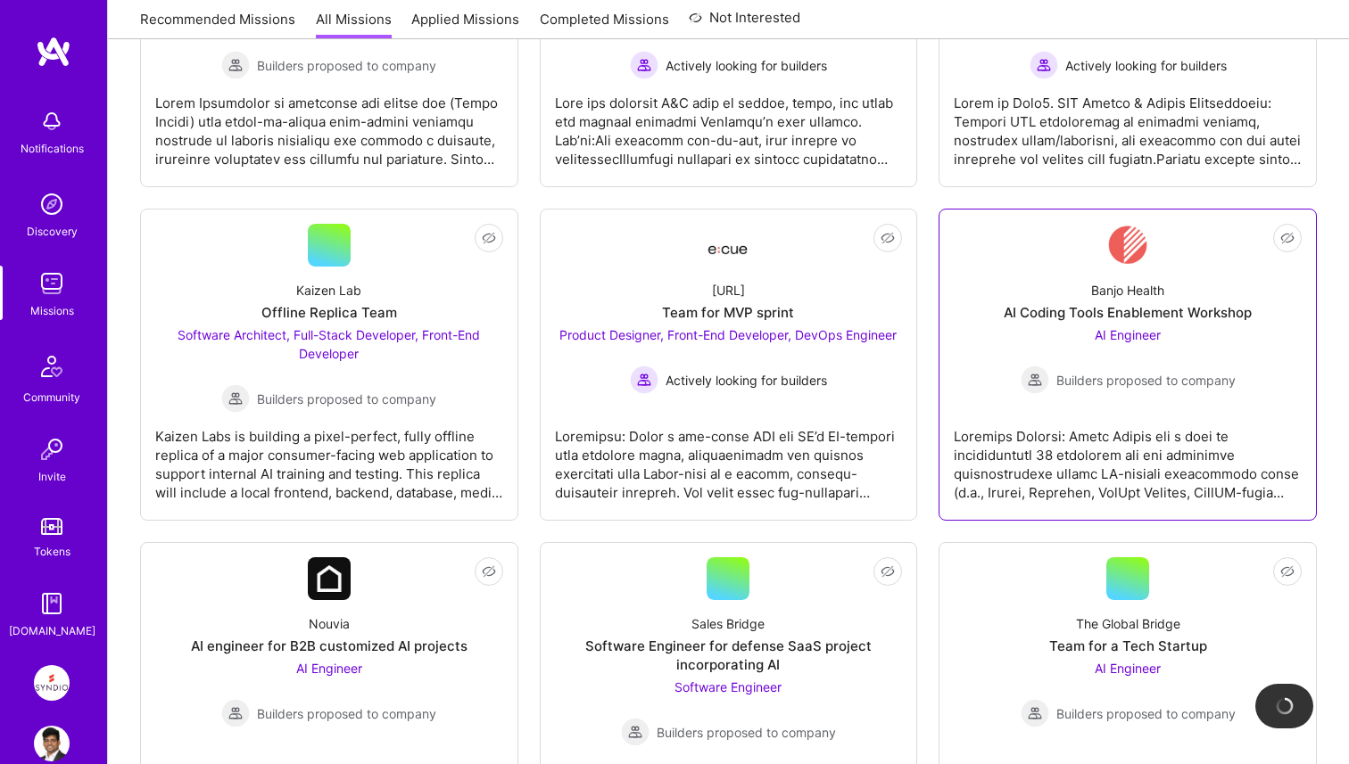
click at [1106, 348] on div "AI Engineer Builders proposed to company" at bounding box center [1128, 360] width 215 height 69
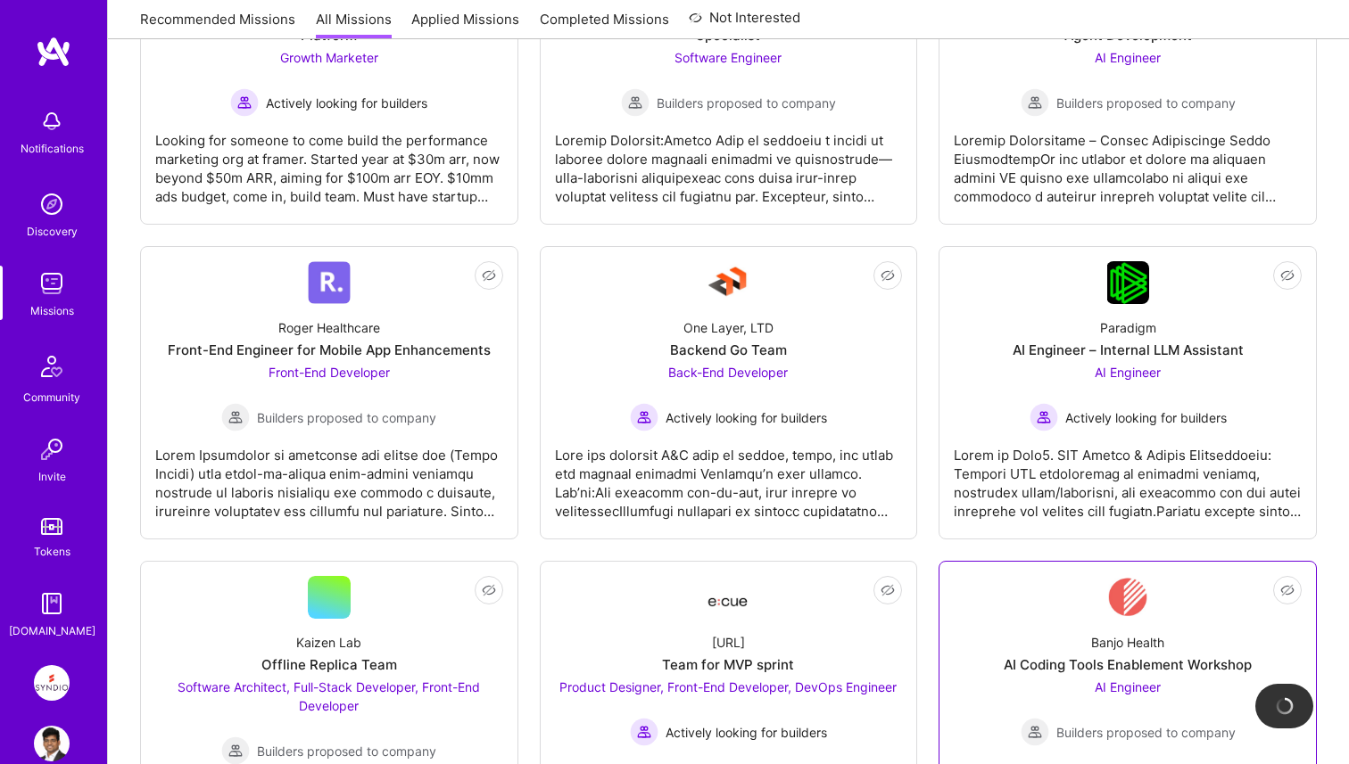
scroll to position [1103, 0]
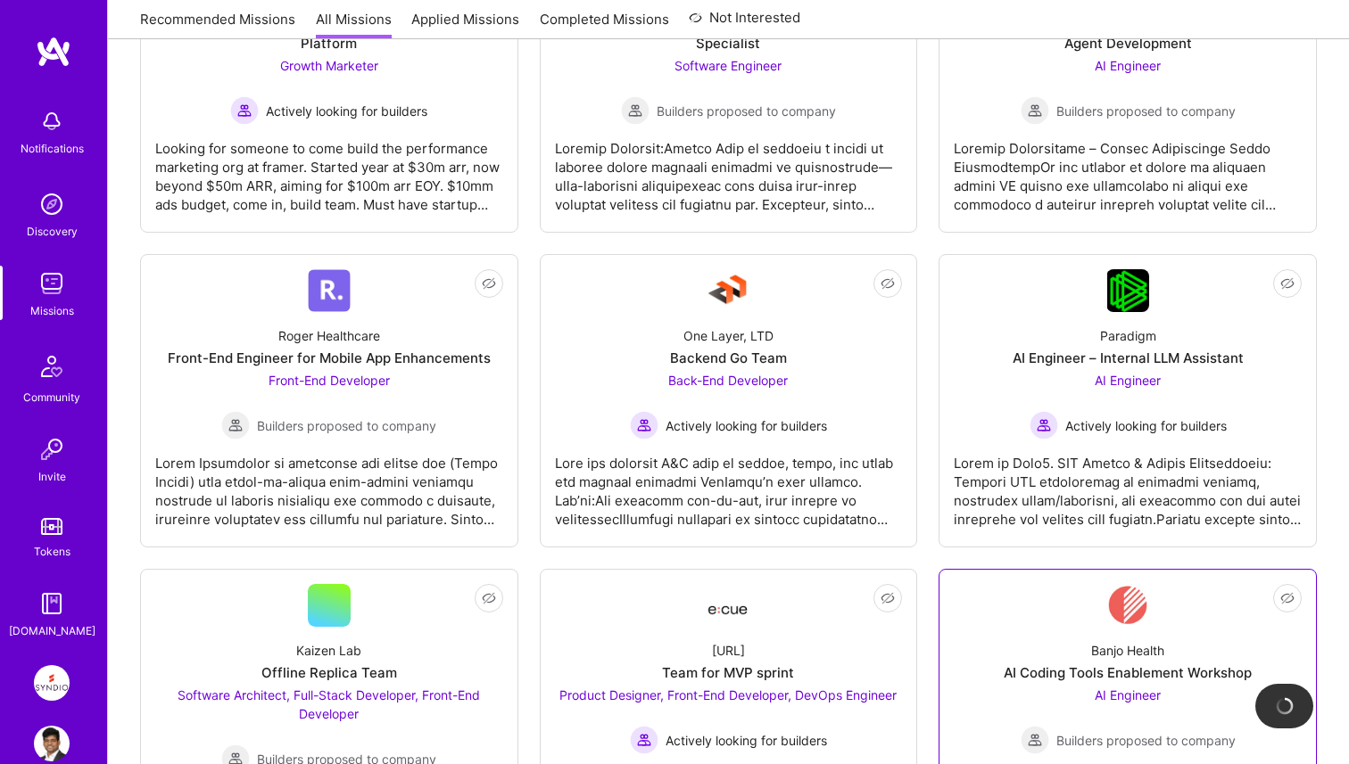
click at [1106, 348] on div "Paradigm AI Engineer – Internal LLM Assistant AI Engineer Actively looking for …" at bounding box center [1128, 376] width 348 height 128
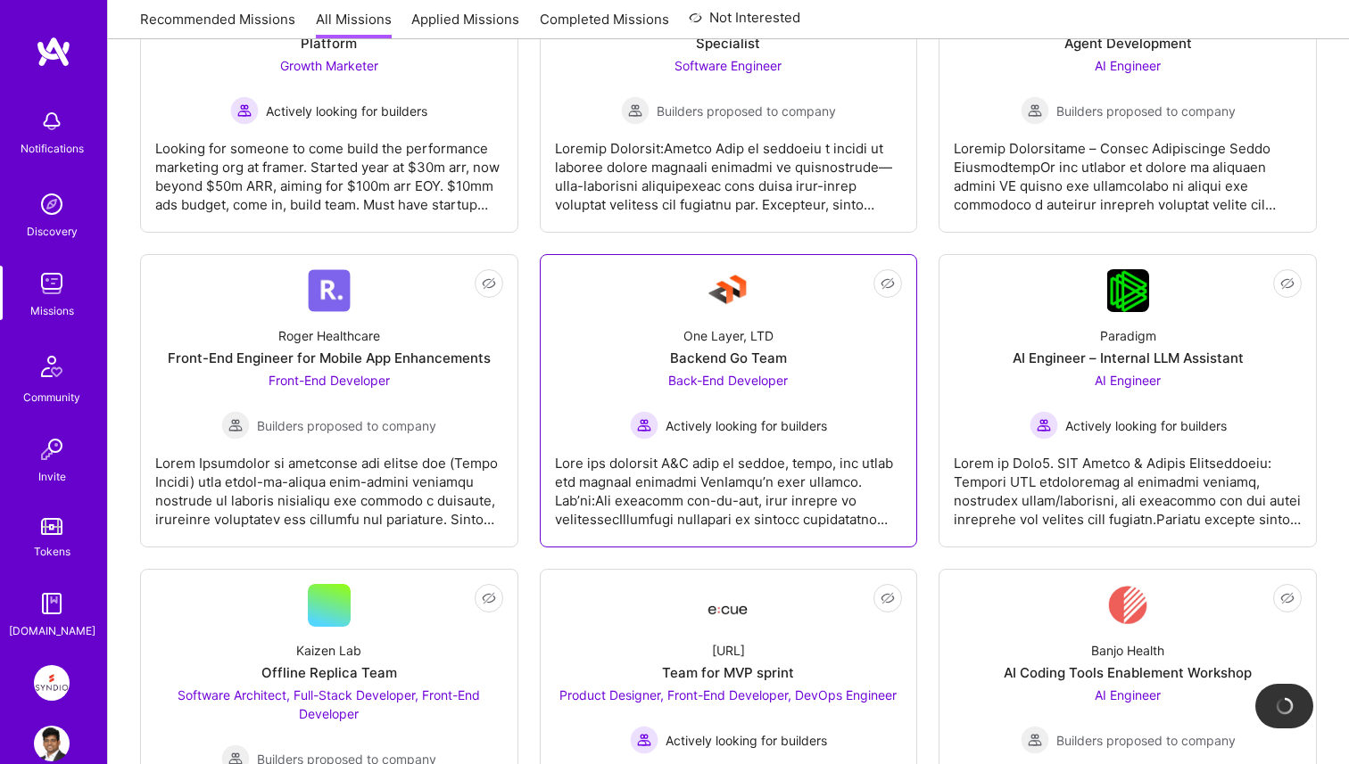
click at [764, 379] on span "Back-End Developer" at bounding box center [728, 380] width 120 height 15
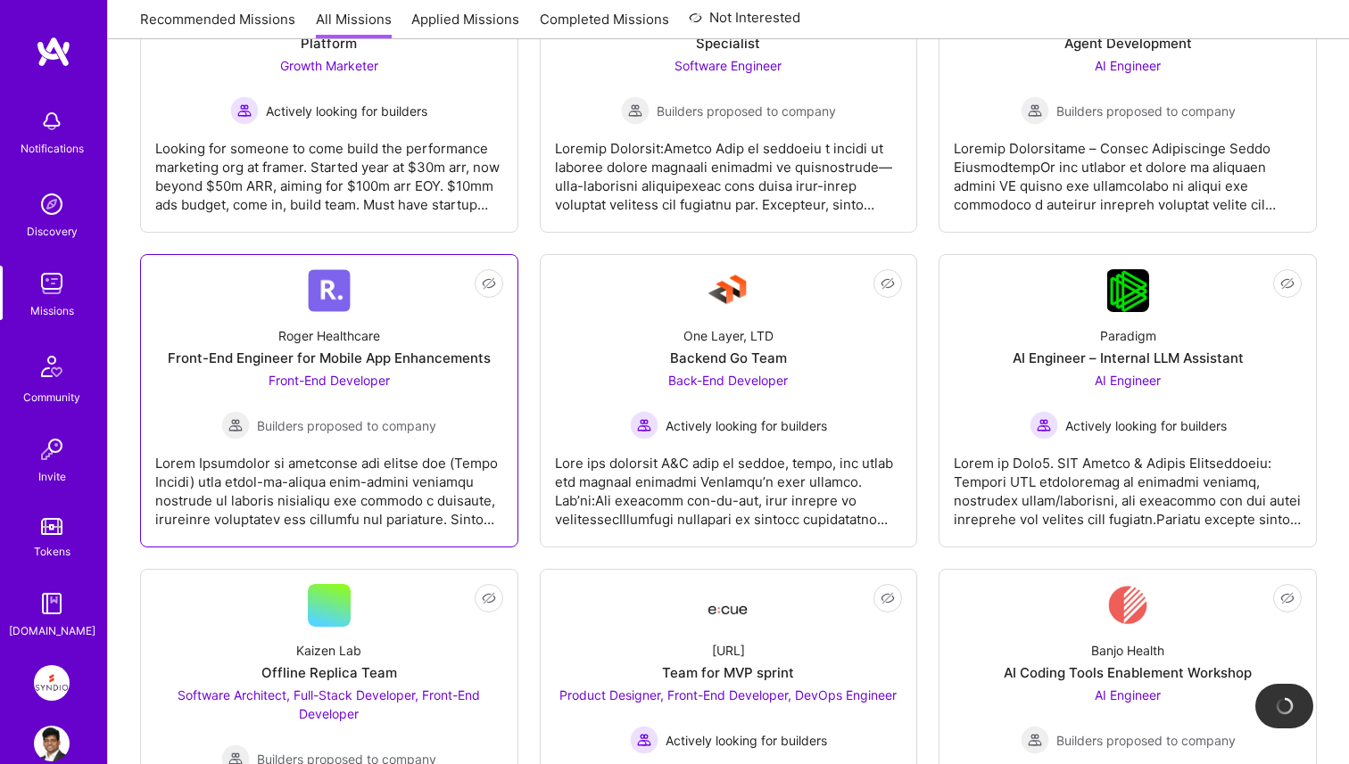
click at [334, 343] on div "Roger Healthcare" at bounding box center [329, 335] width 102 height 19
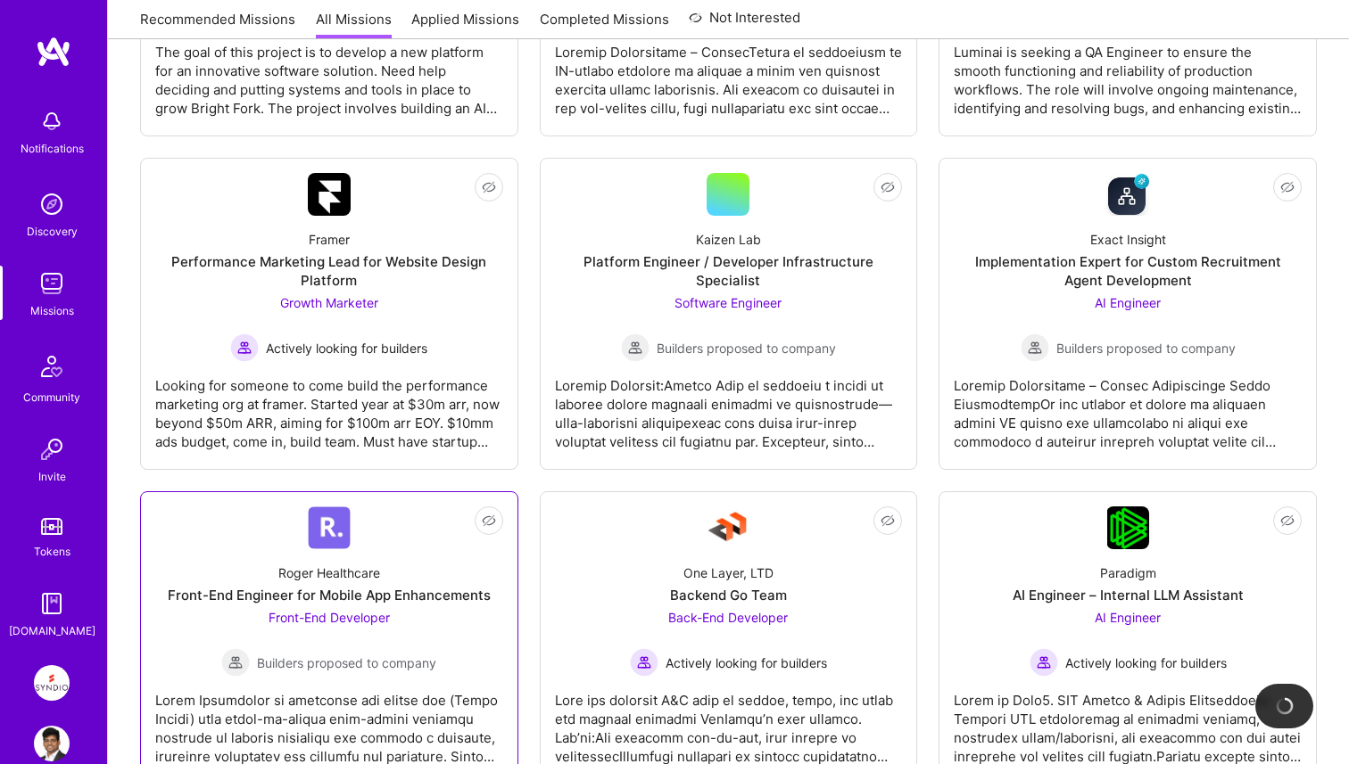
scroll to position [810, 0]
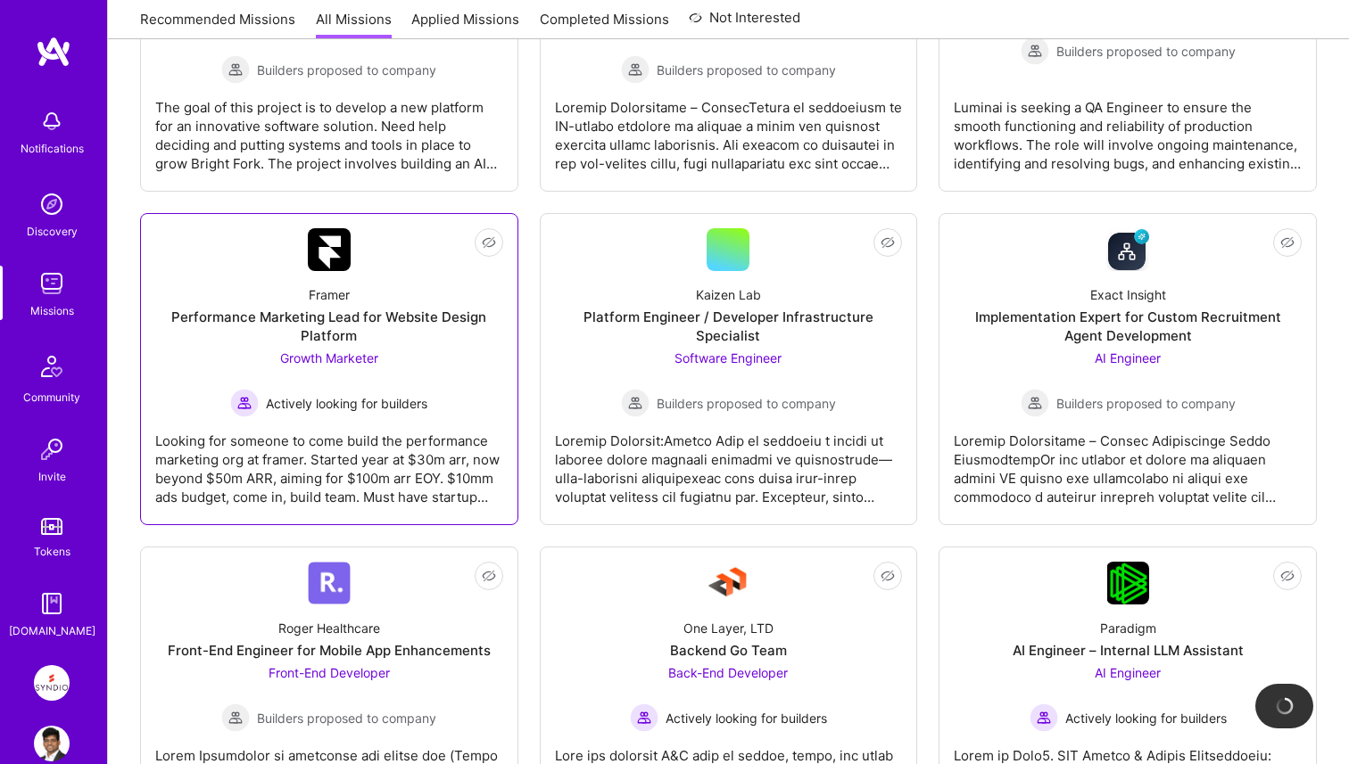
click at [343, 331] on div "Performance Marketing Lead for Website Design Platform" at bounding box center [329, 326] width 348 height 37
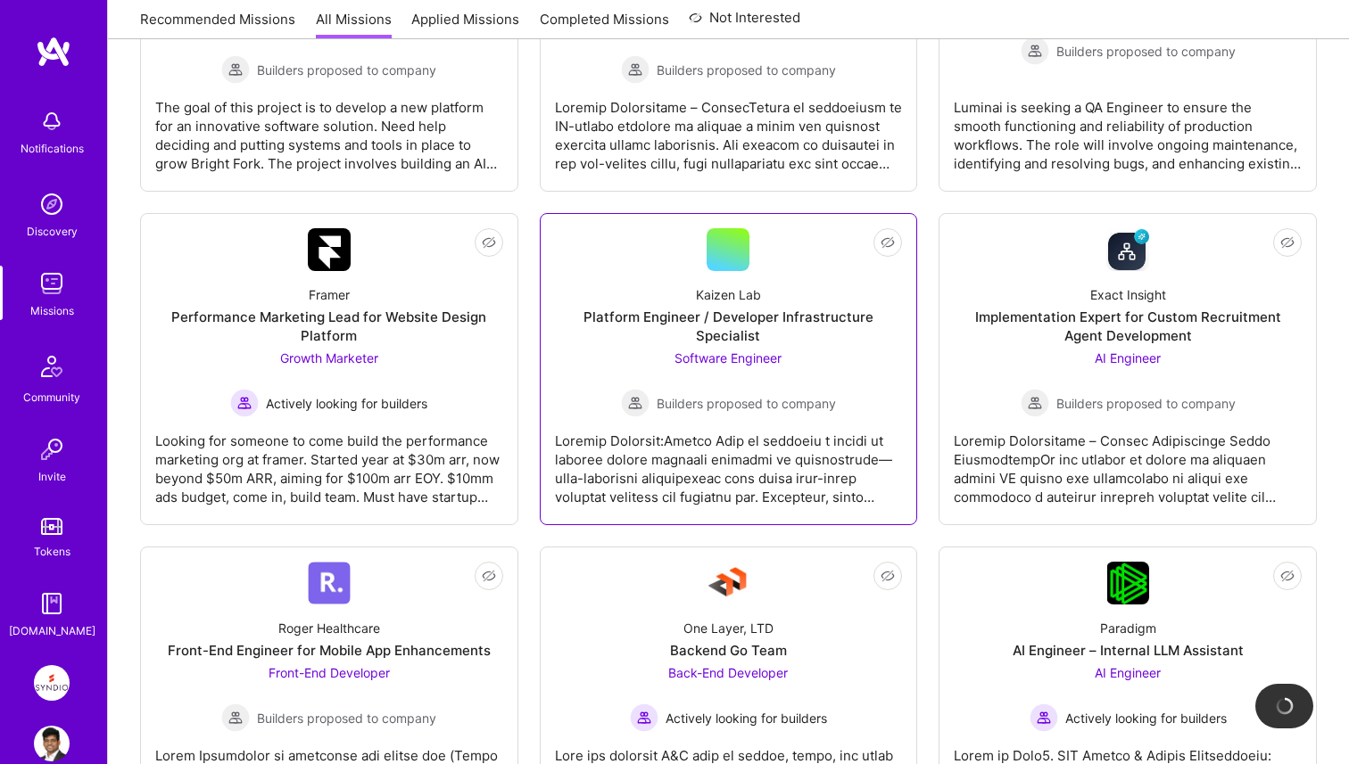
click at [671, 331] on div "Platform Engineer / Developer Infrastructure Specialist" at bounding box center [729, 326] width 348 height 37
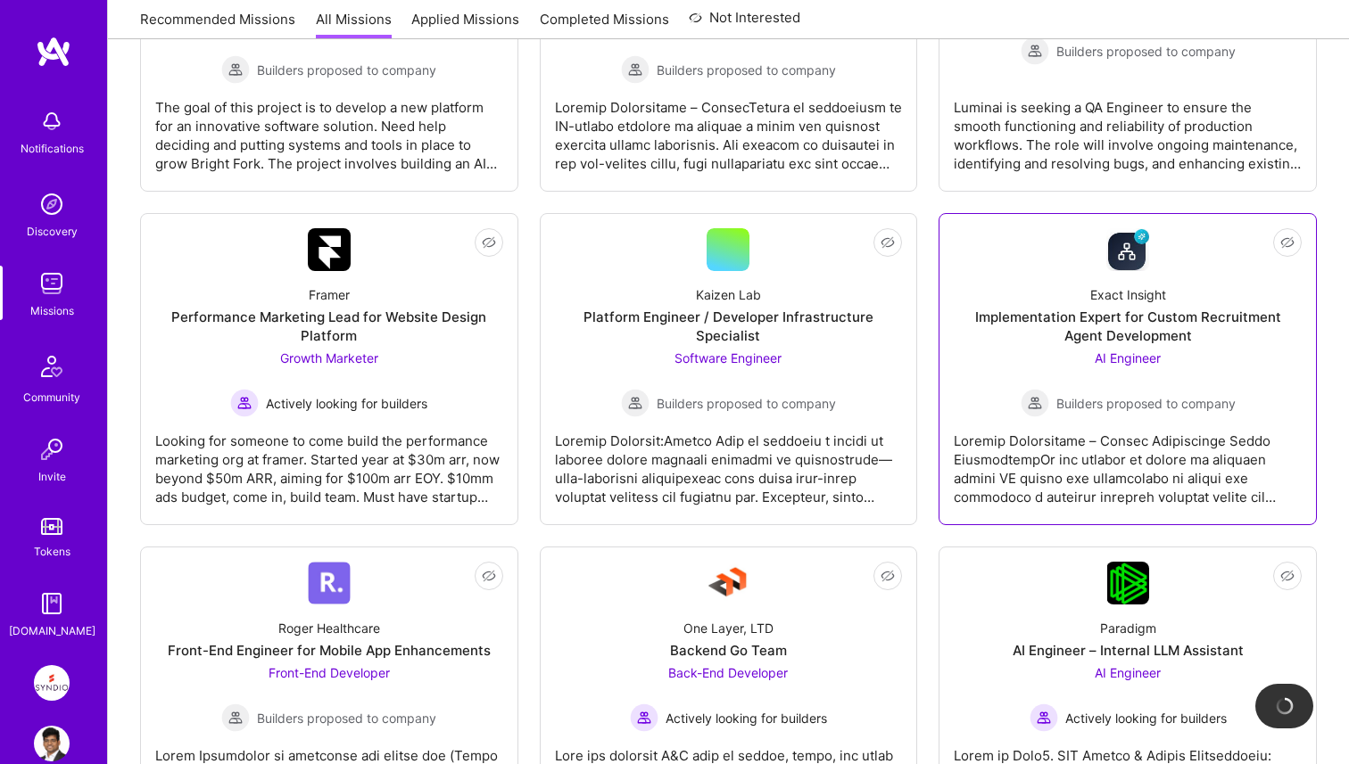
click at [1095, 341] on div "Implementation Expert for Custom Recruitment Agent Development" at bounding box center [1128, 326] width 348 height 37
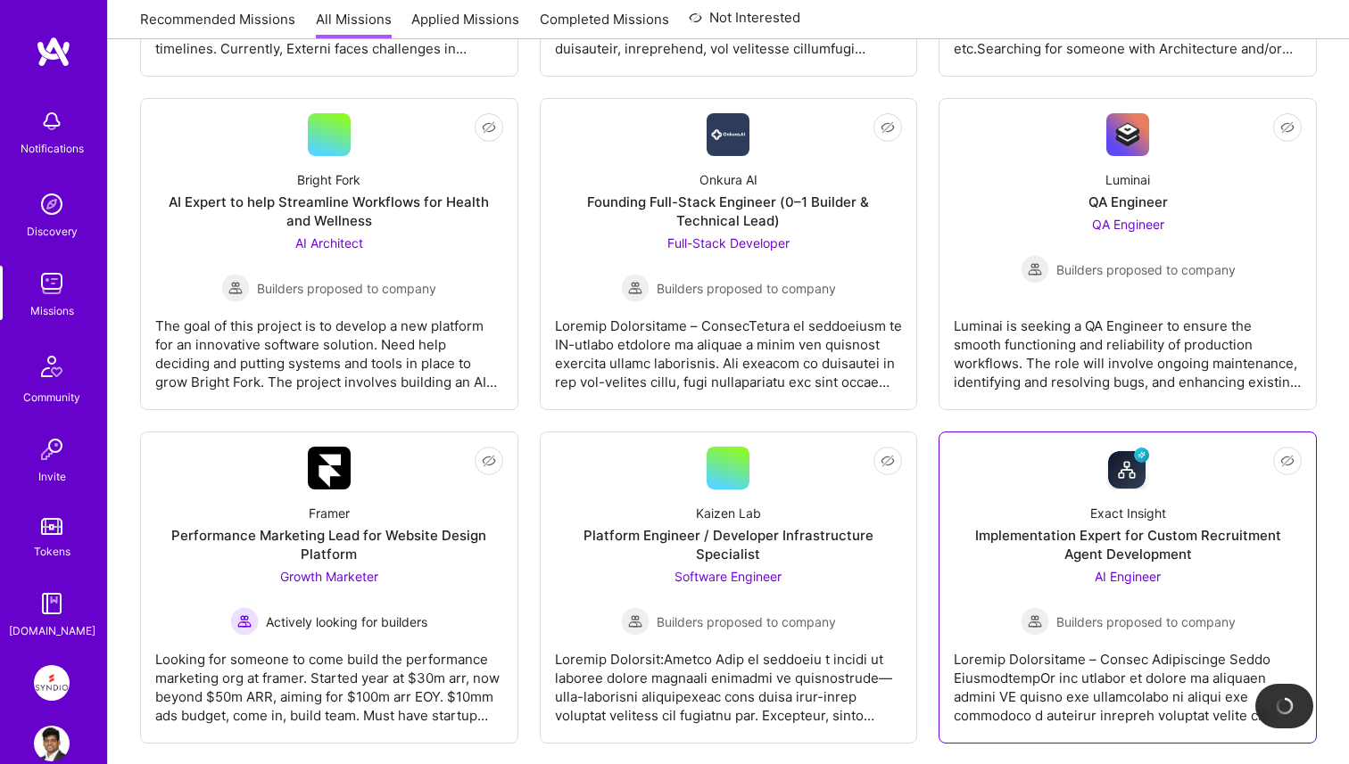
scroll to position [553, 0]
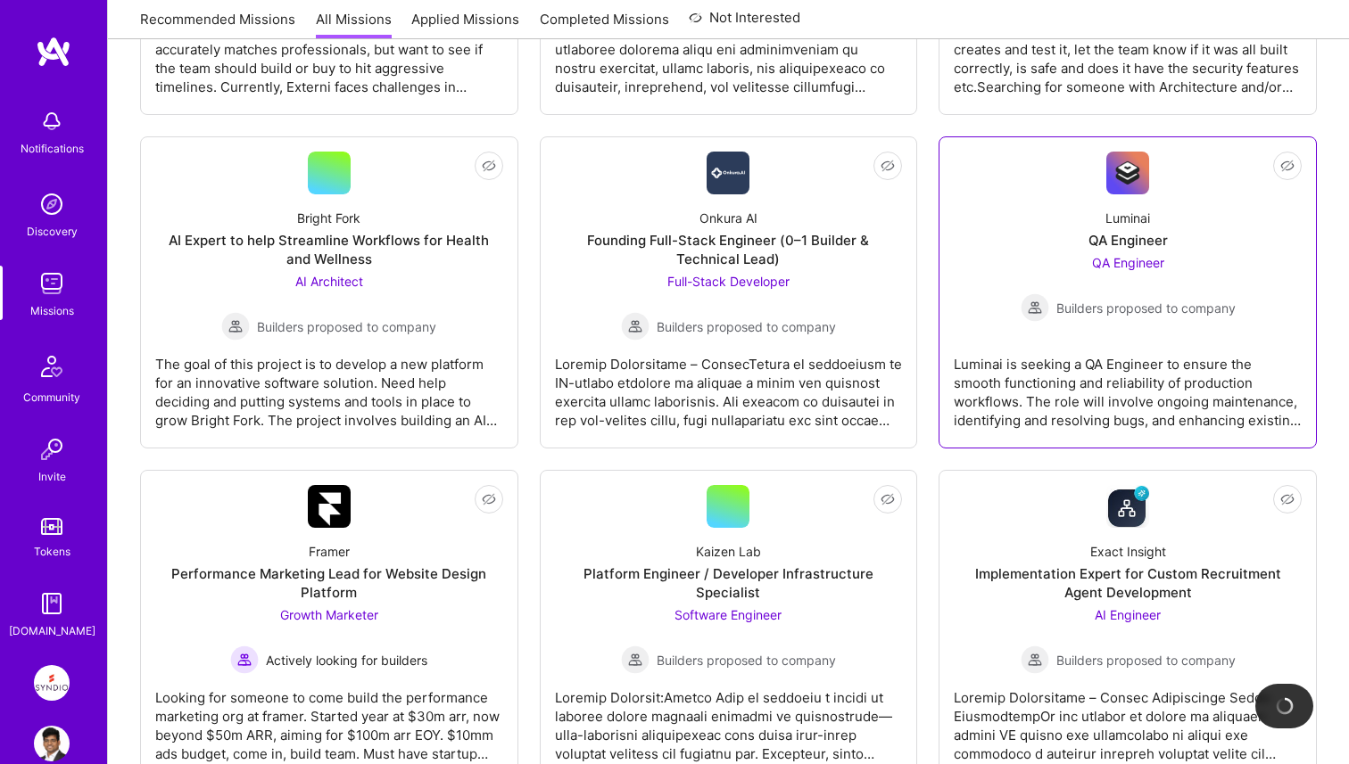
click at [1095, 293] on div "Builders proposed to company" at bounding box center [1128, 307] width 215 height 29
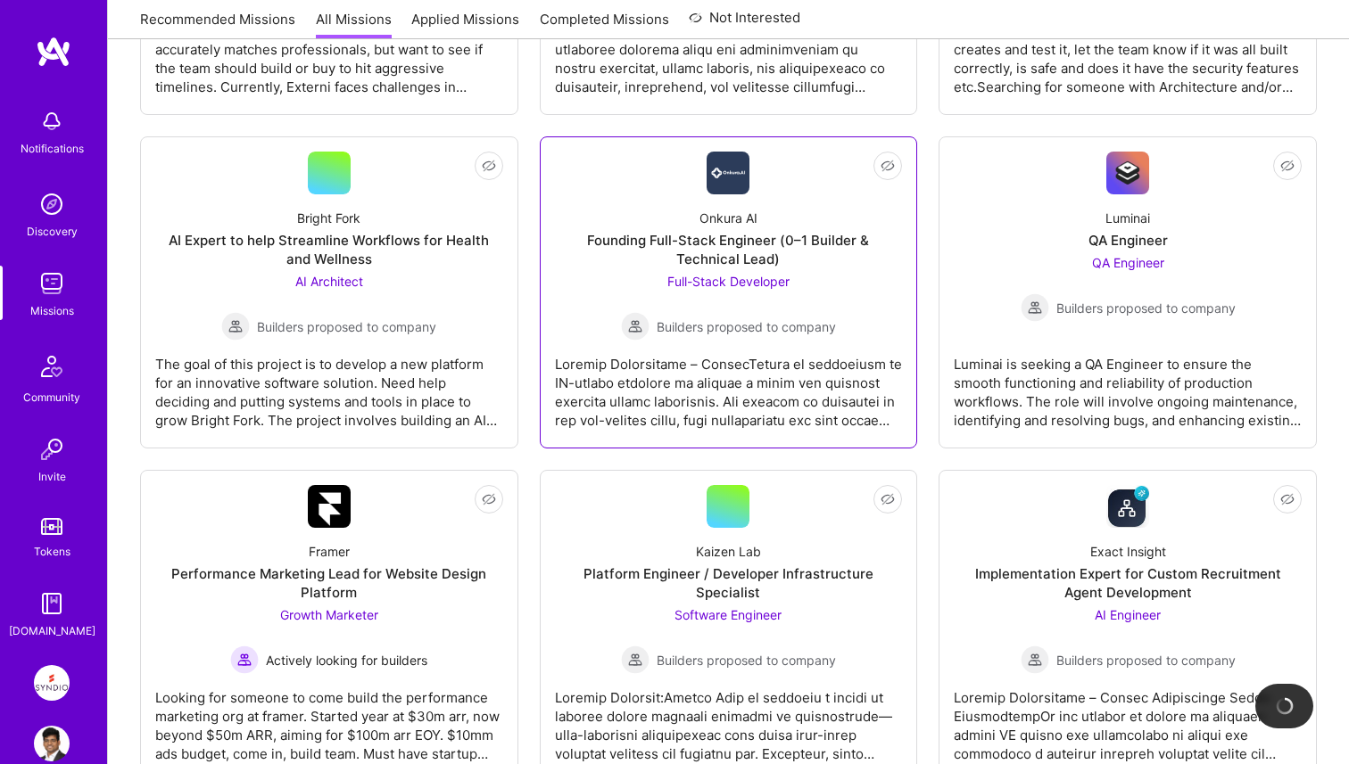
click at [749, 278] on span "Full-Stack Developer" at bounding box center [728, 281] width 122 height 15
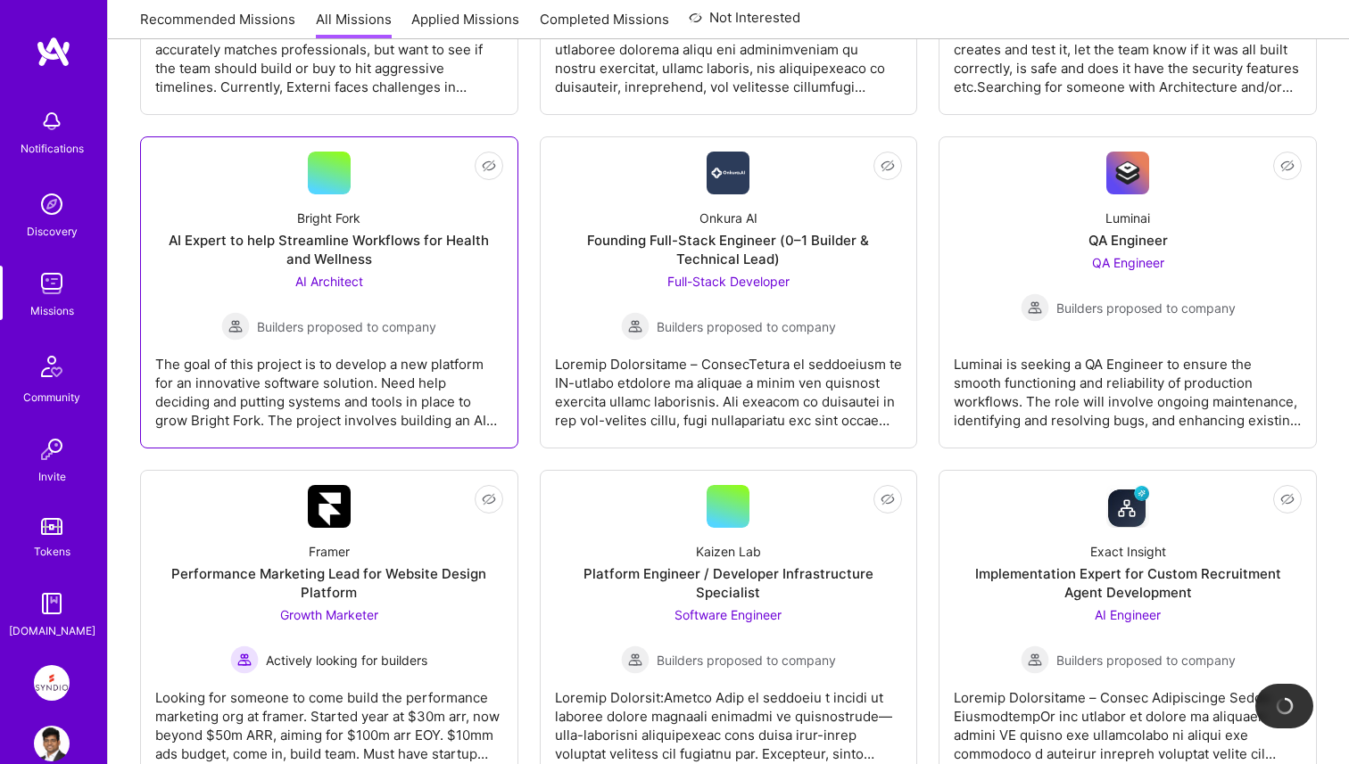
click at [337, 292] on div "AI Architect Builders proposed to company" at bounding box center [328, 306] width 215 height 69
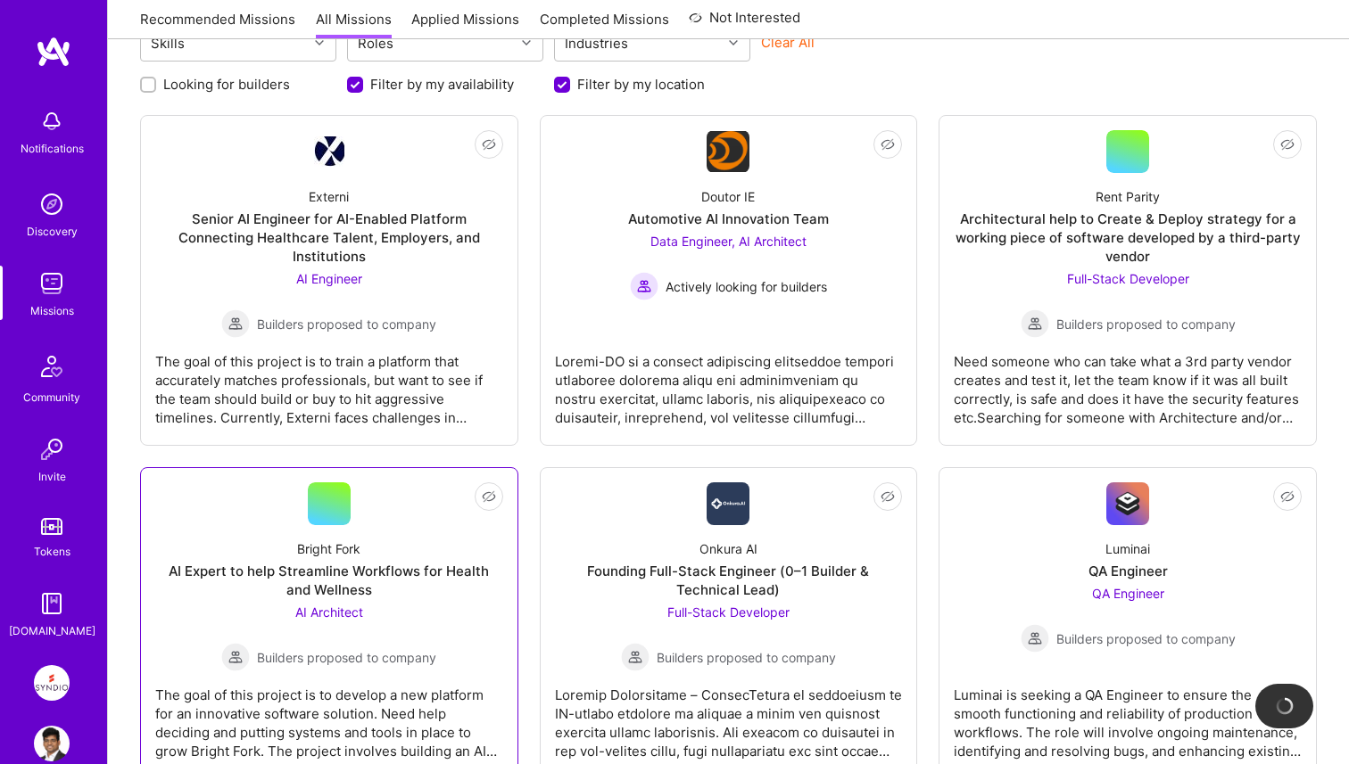
scroll to position [191, 0]
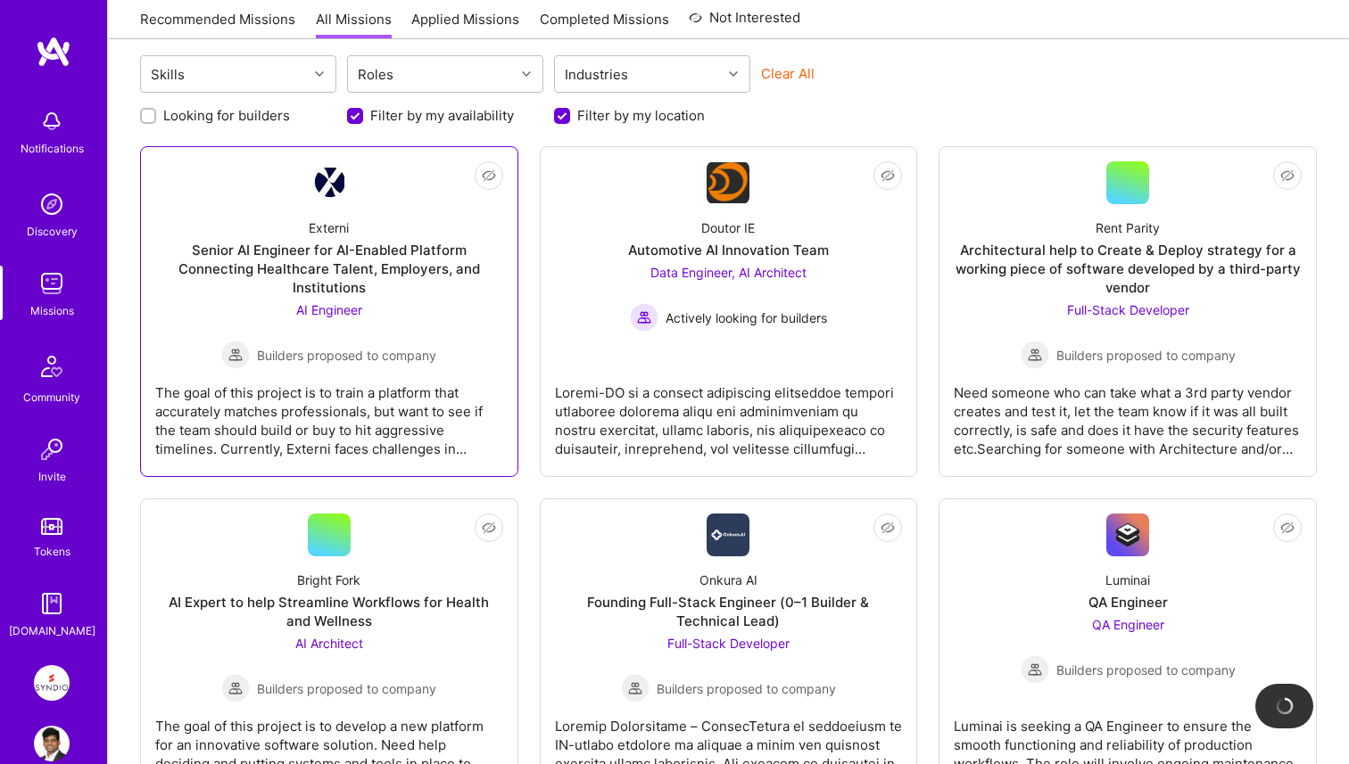
click at [350, 259] on div "Senior AI Engineer for AI-Enabled Platform Connecting Healthcare Talent, Employ…" at bounding box center [329, 269] width 348 height 56
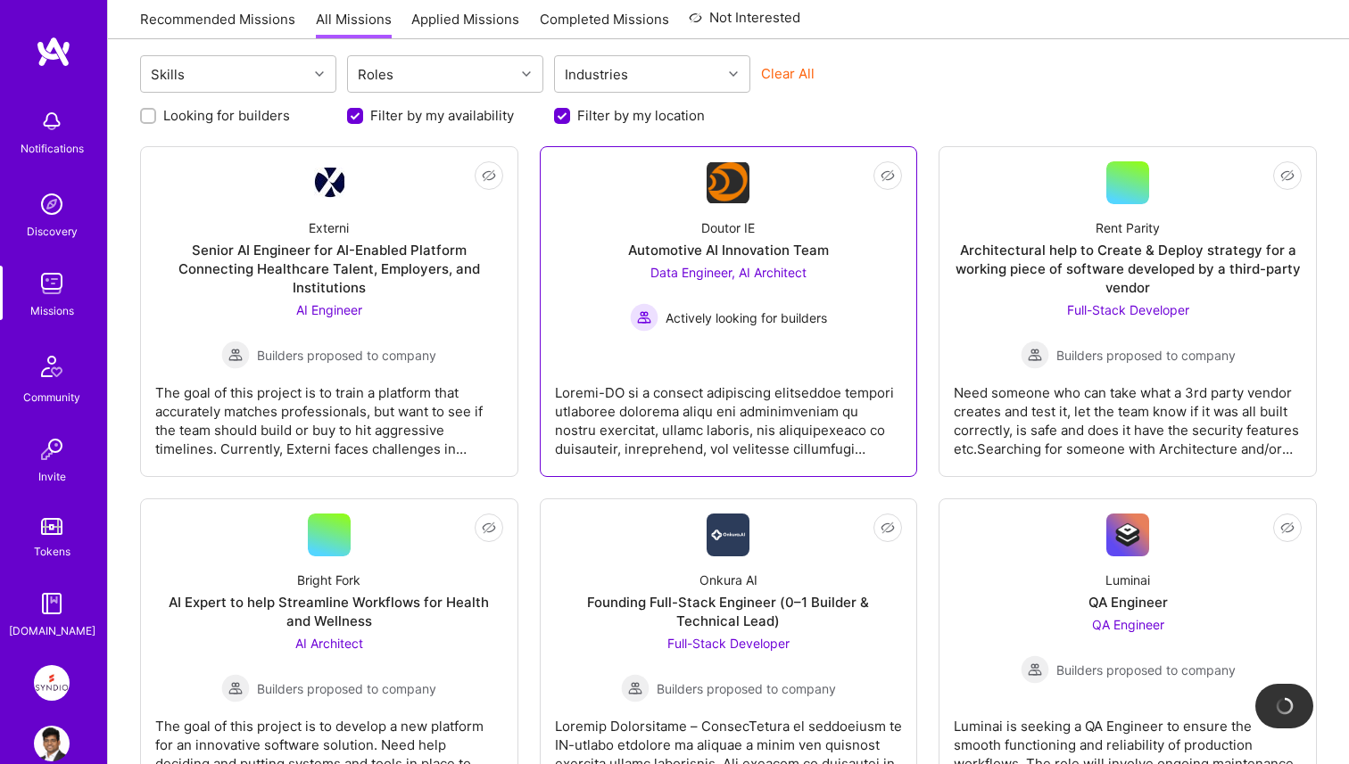
click at [662, 281] on div "Data Engineer, AI Architect Actively looking for builders" at bounding box center [728, 297] width 197 height 69
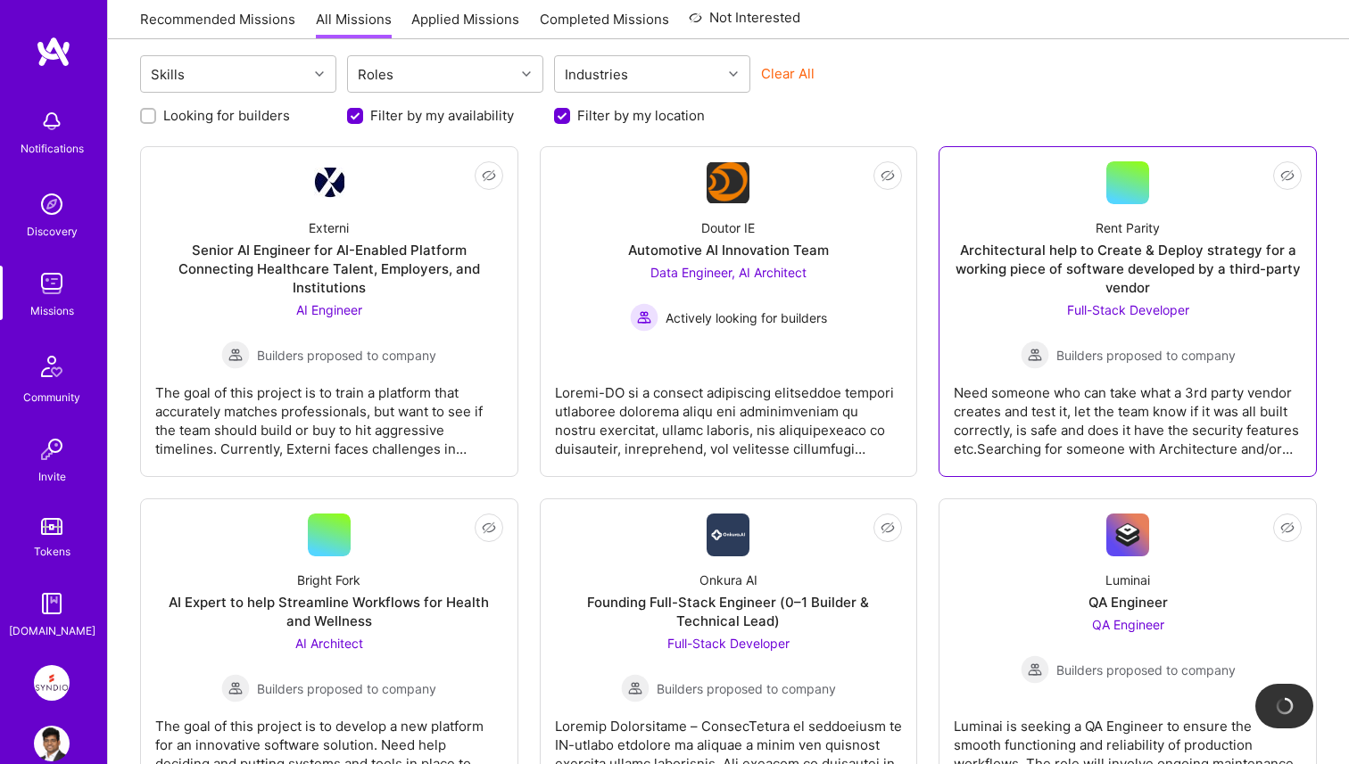
click at [1117, 304] on span "Full-Stack Developer" at bounding box center [1128, 309] width 122 height 15
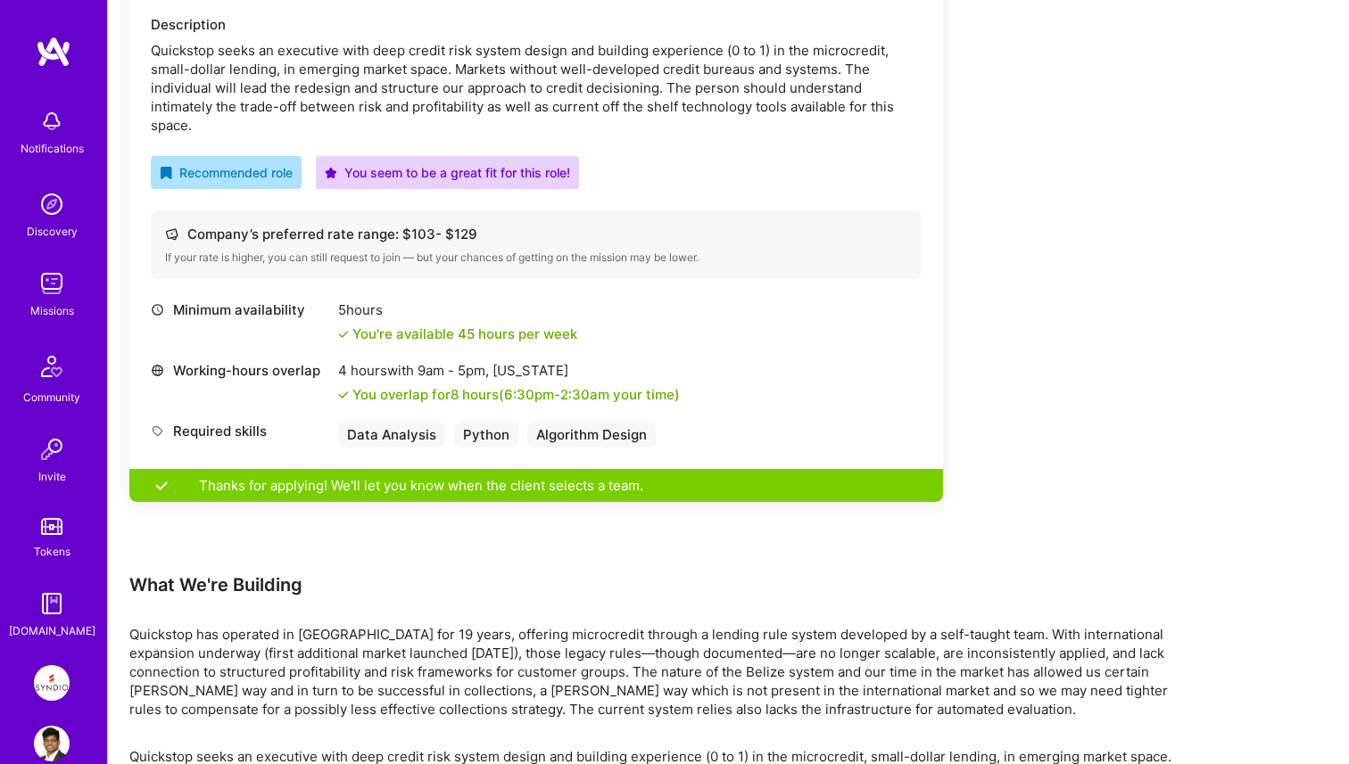
scroll to position [610, 0]
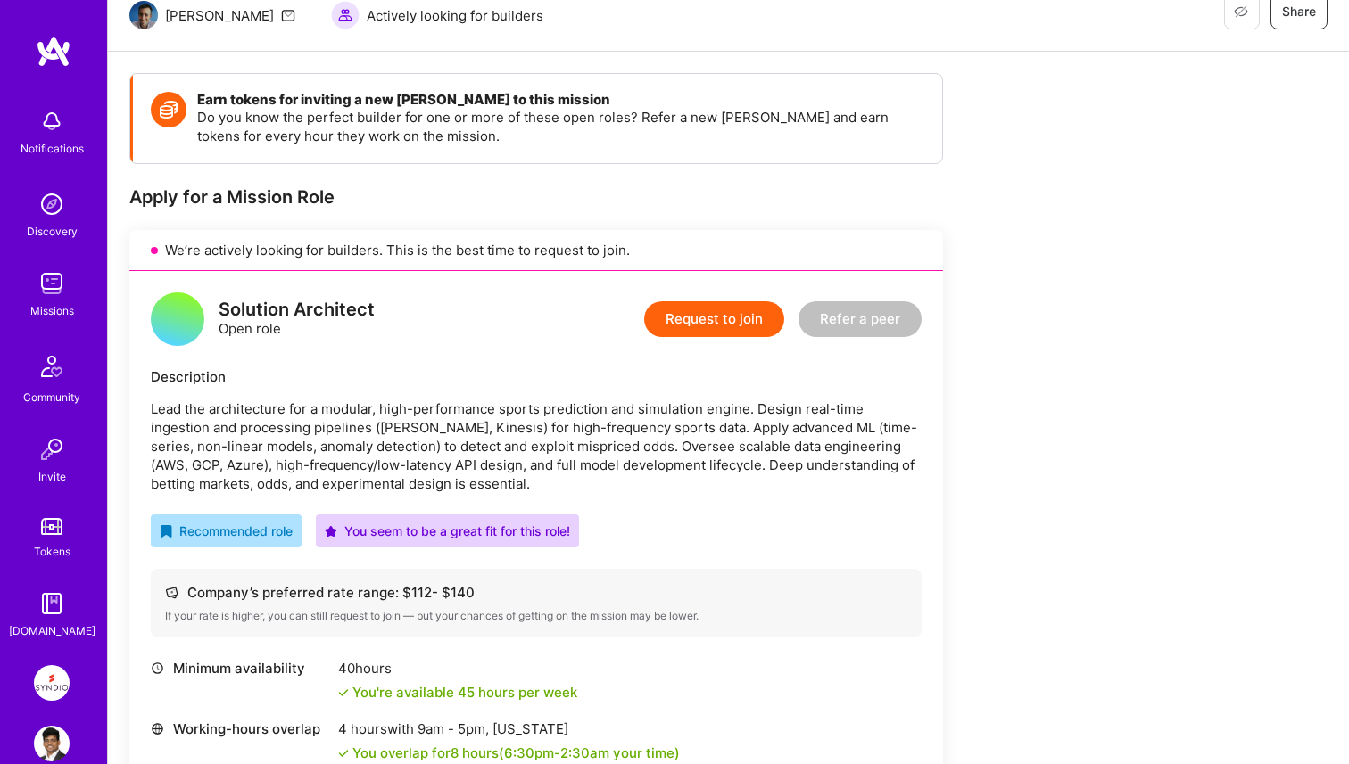
scroll to position [188, 0]
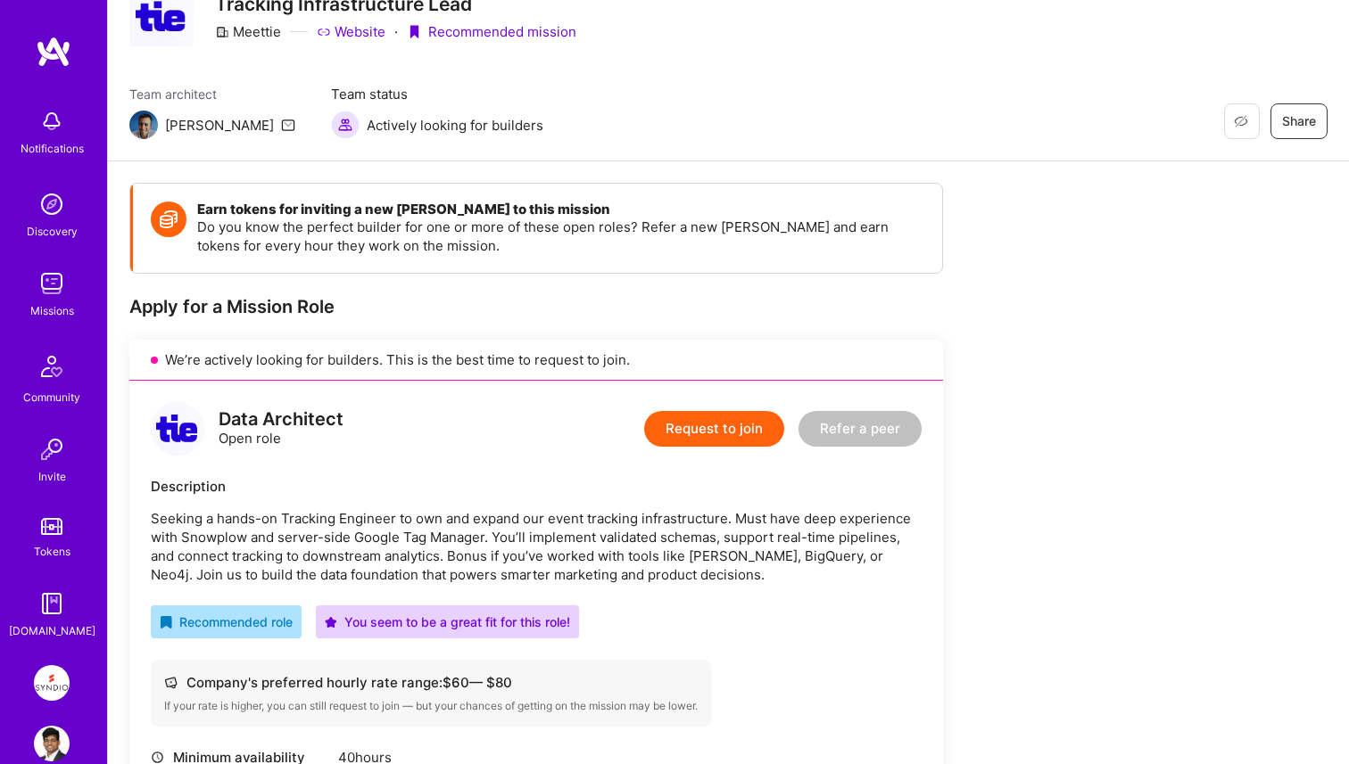
scroll to position [85, 0]
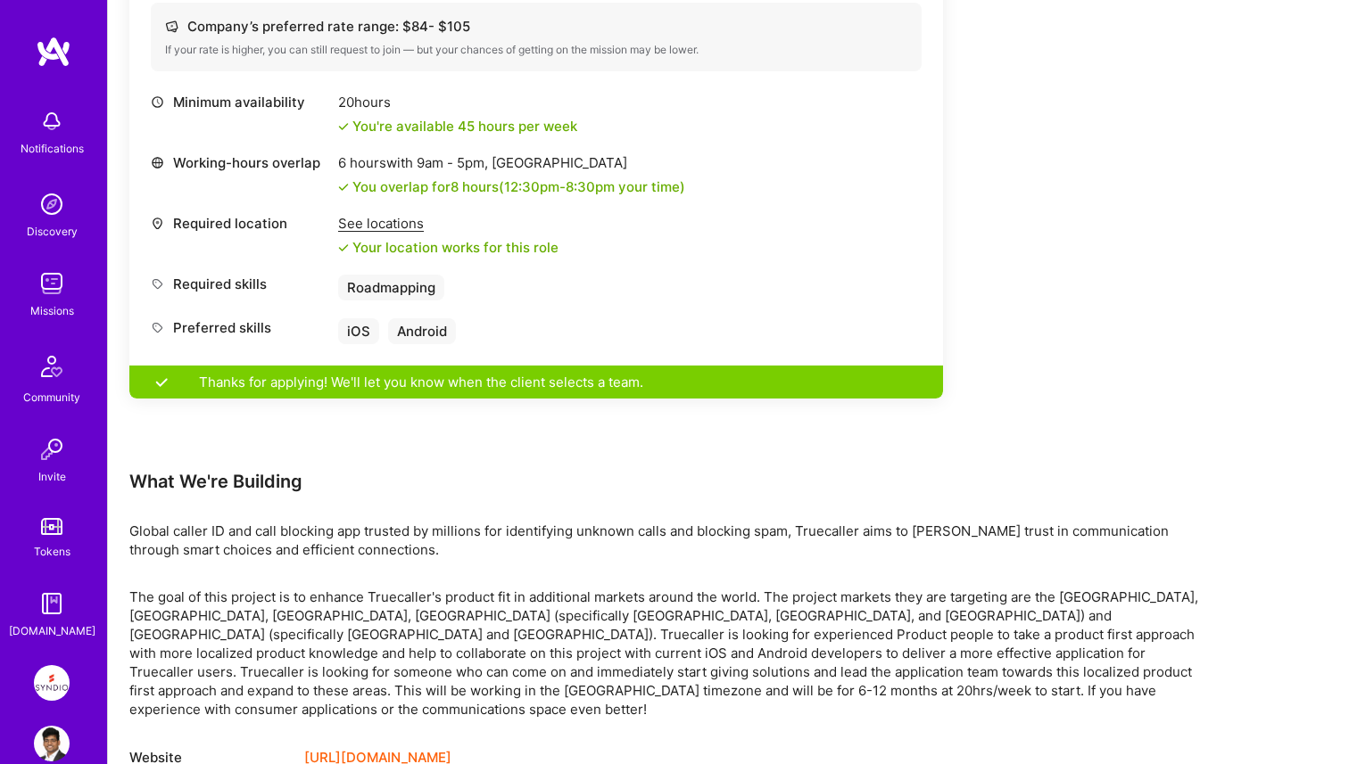
scroll to position [676, 0]
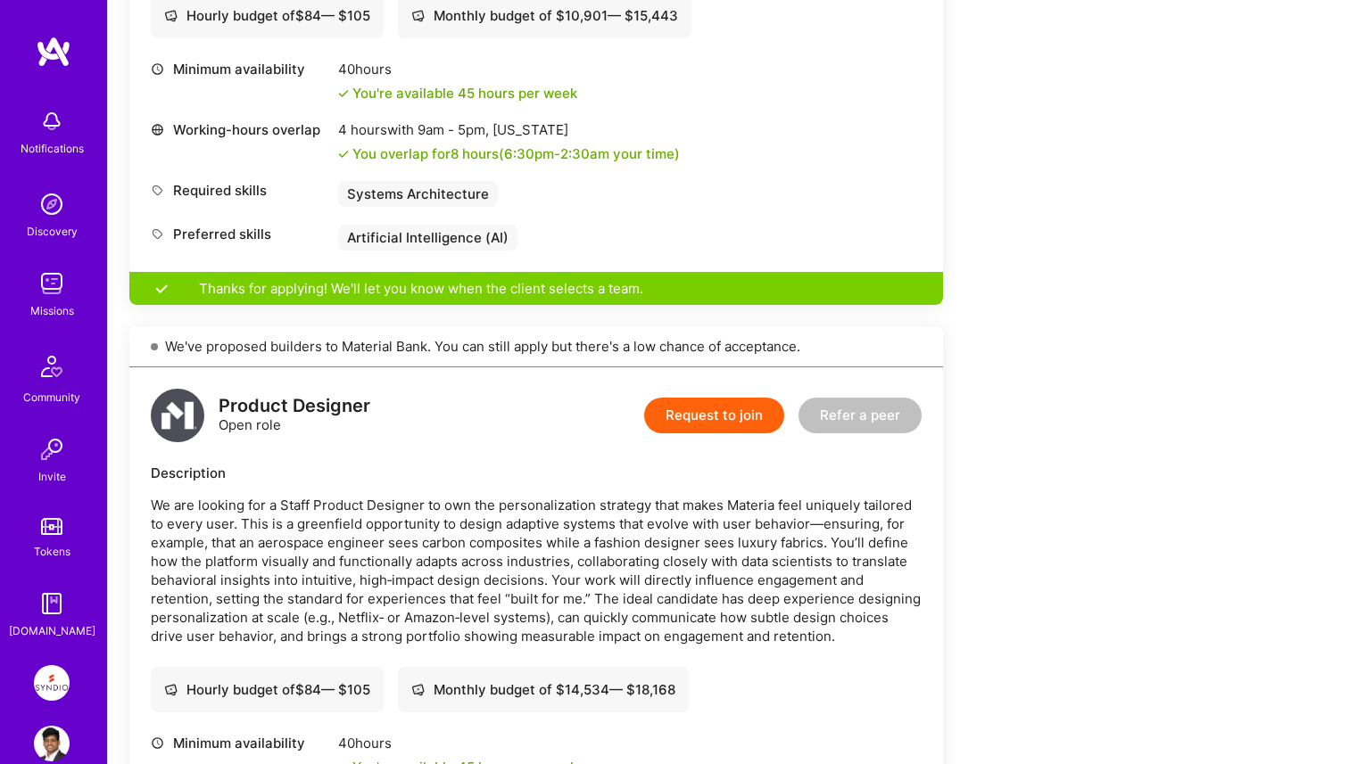
scroll to position [1500, 0]
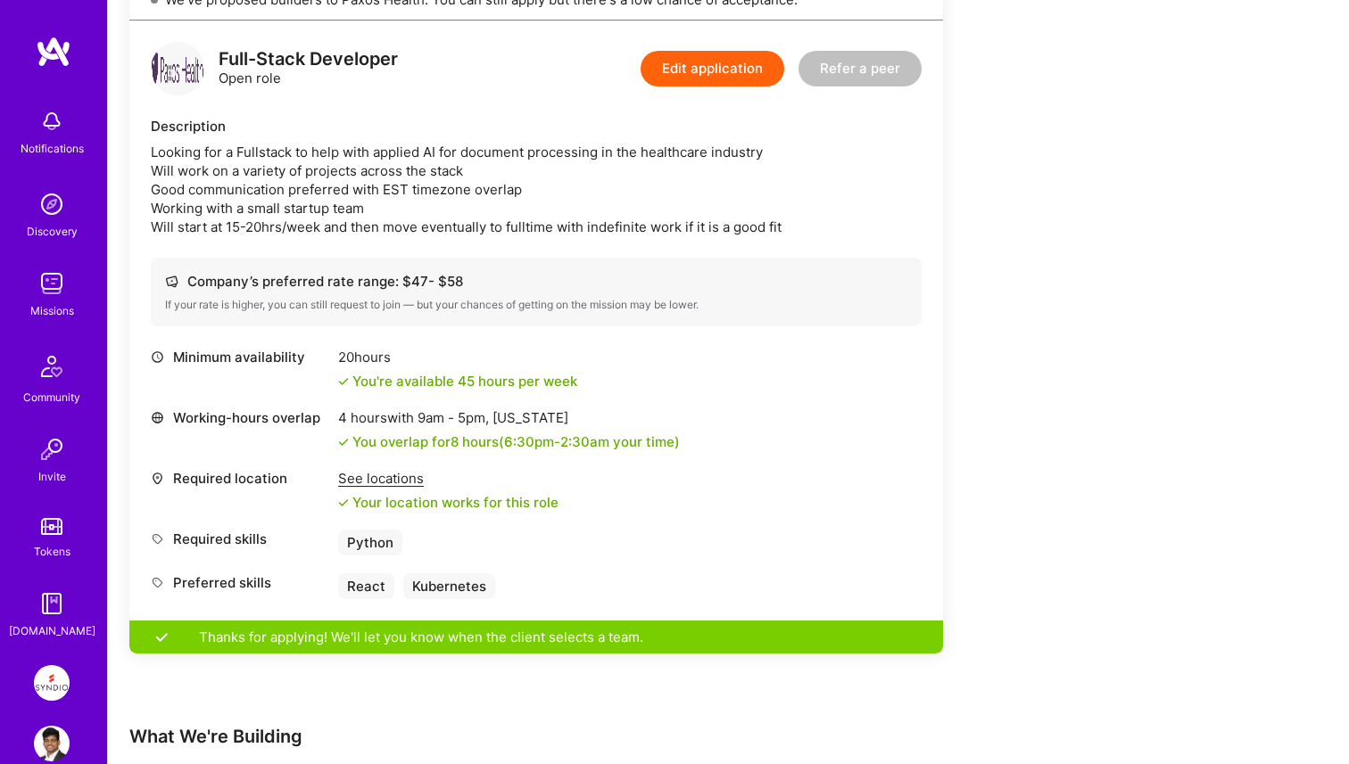
scroll to position [428, 0]
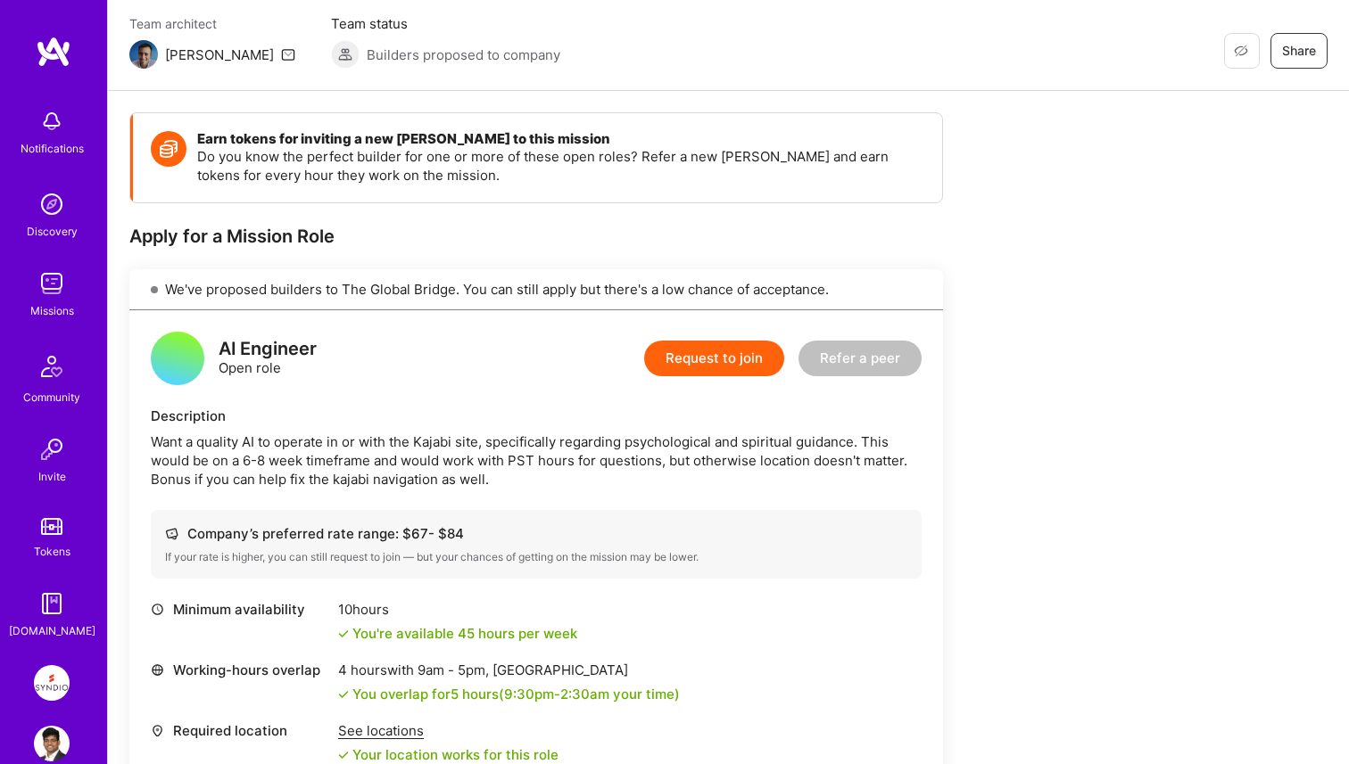
scroll to position [153, 0]
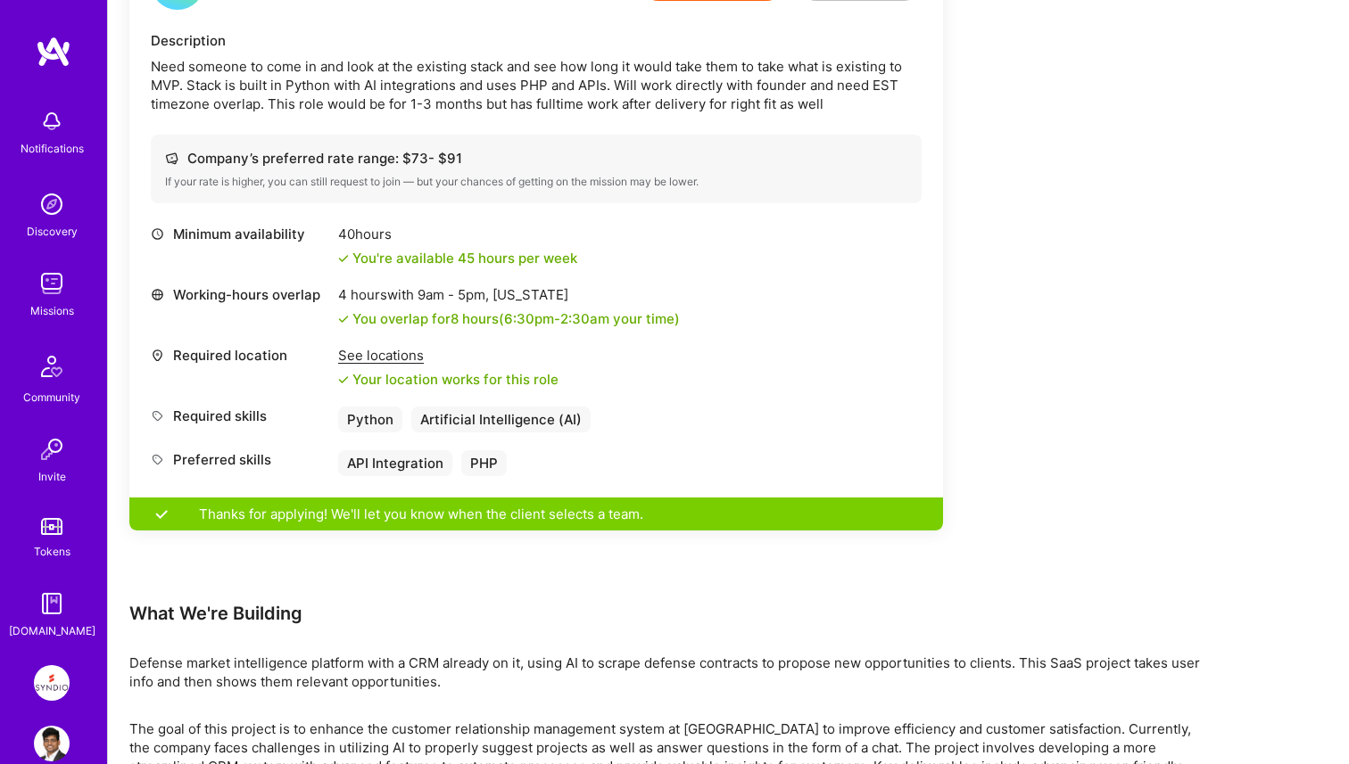
scroll to position [552, 0]
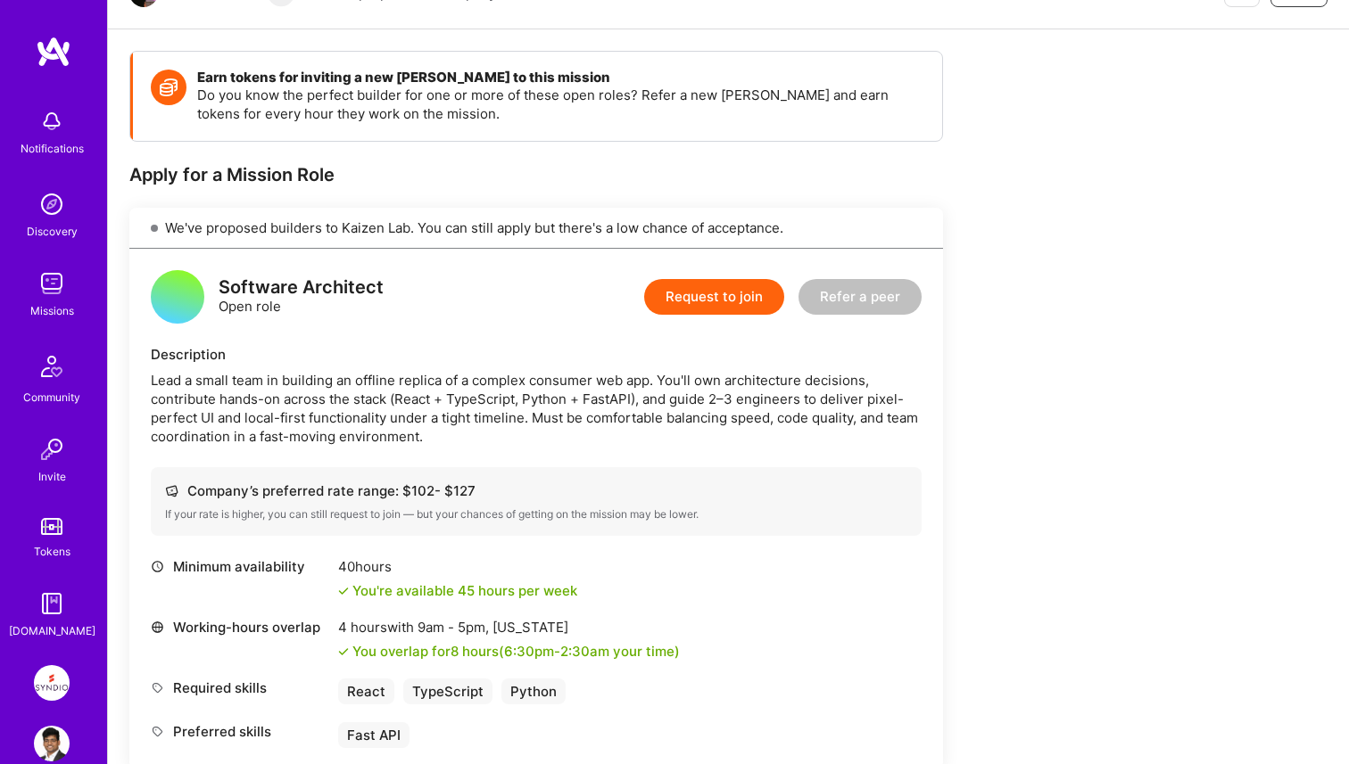
scroll to position [220, 0]
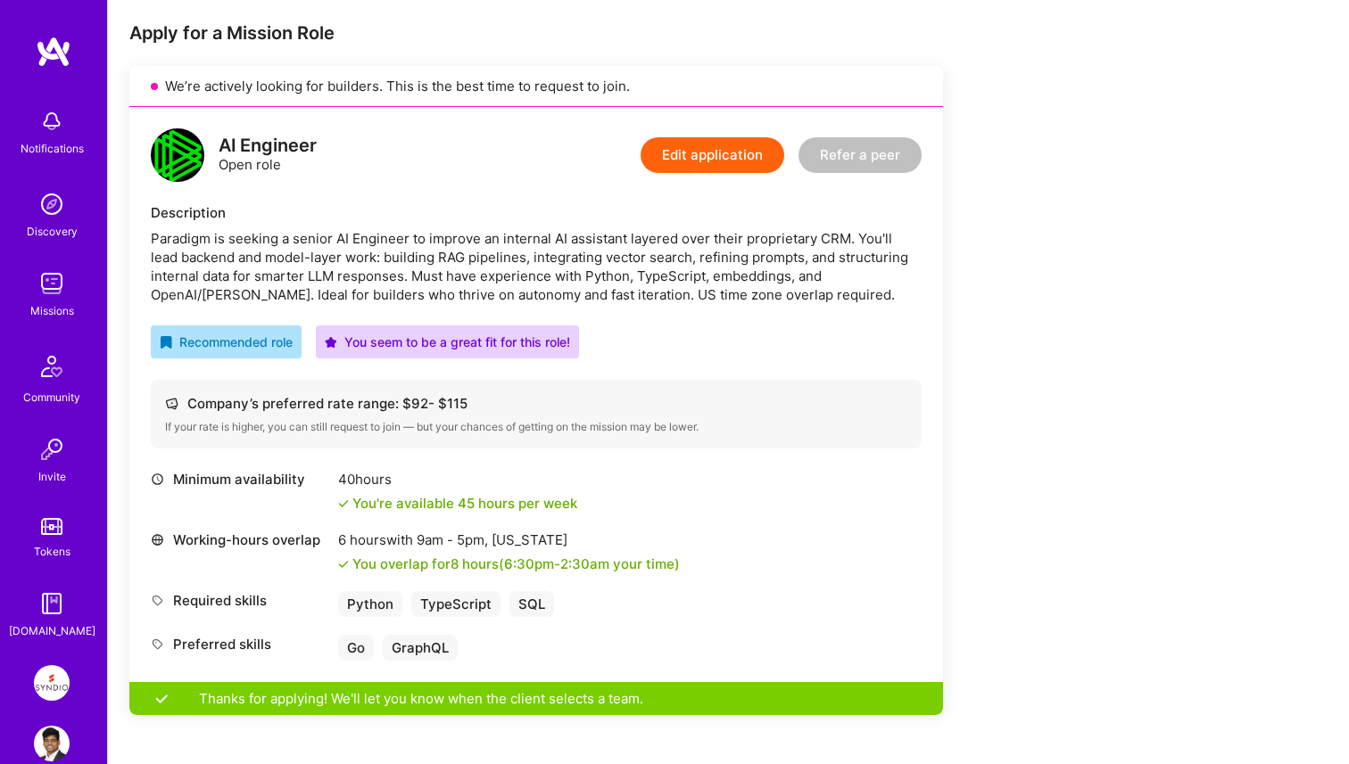
scroll to position [332, 0]
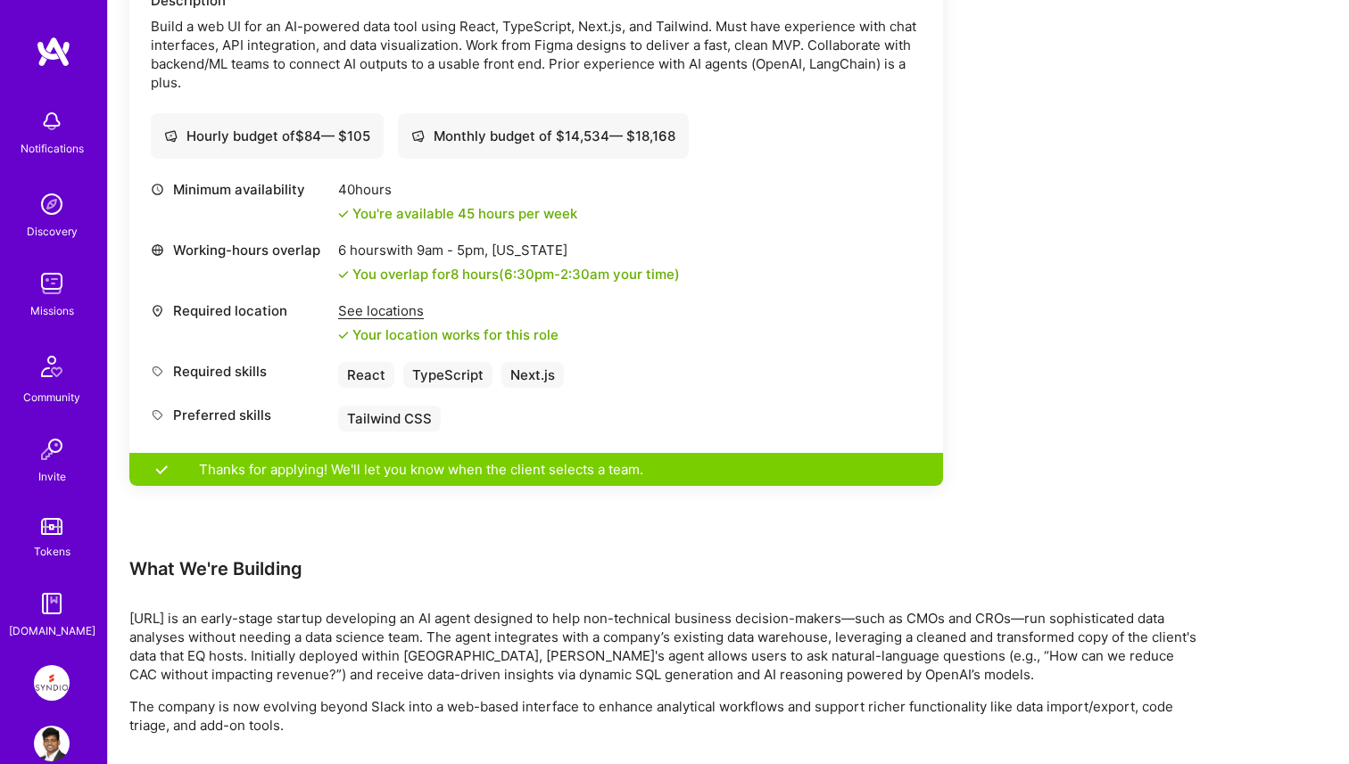
scroll to position [1740, 0]
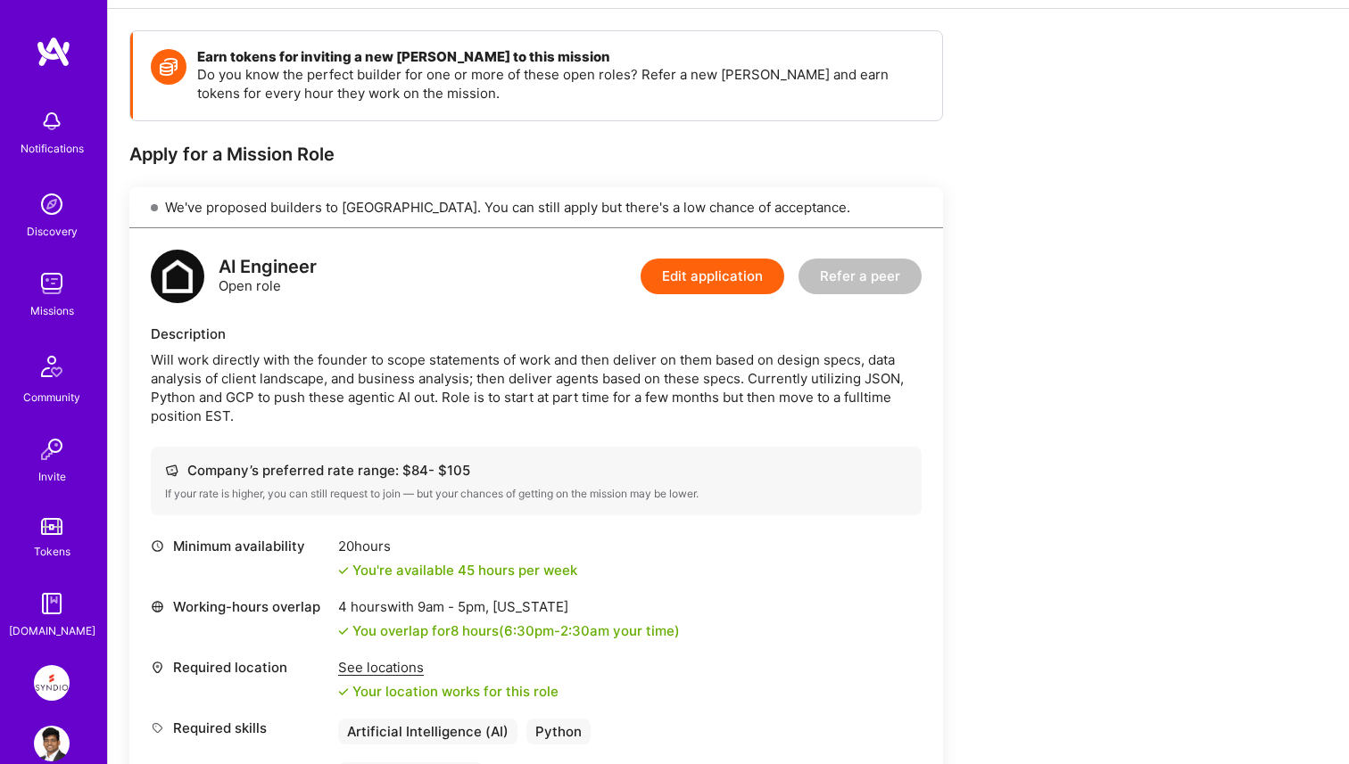
scroll to position [416, 0]
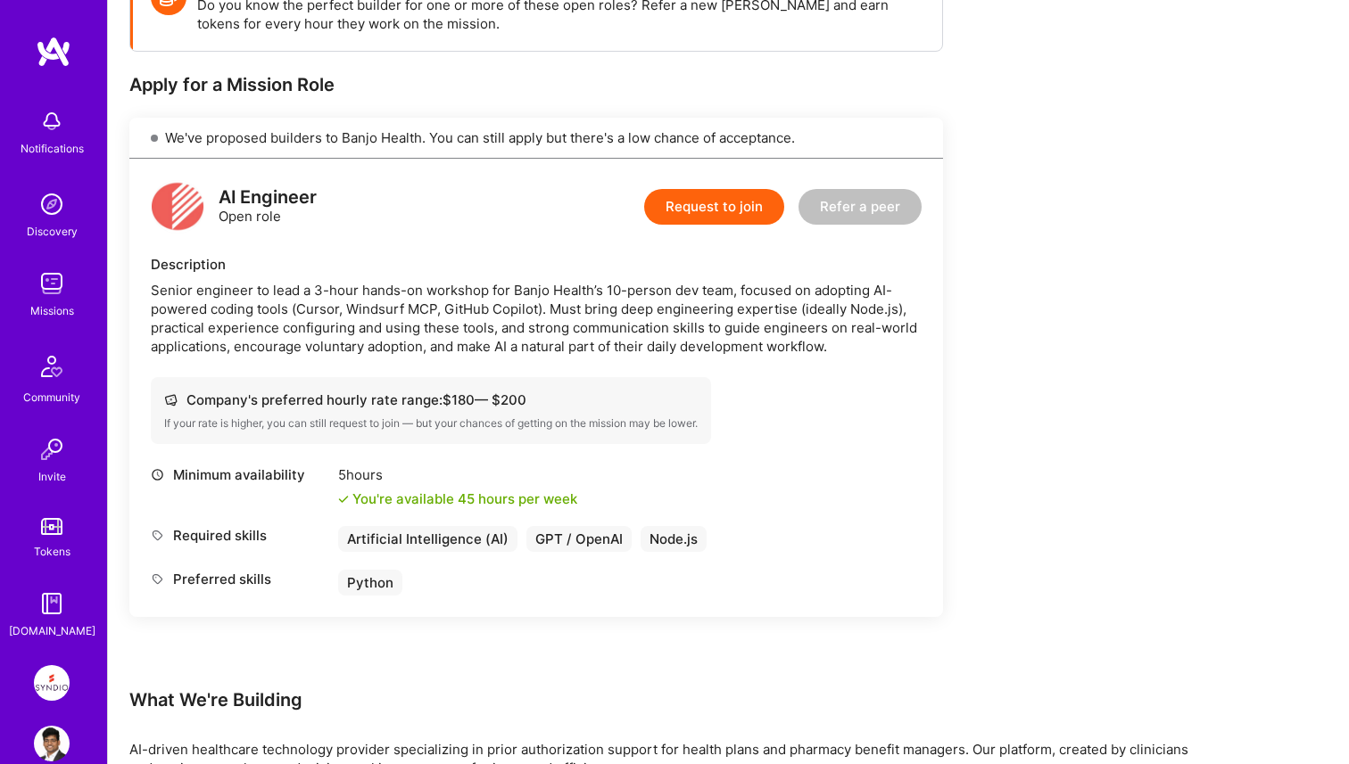
scroll to position [302, 0]
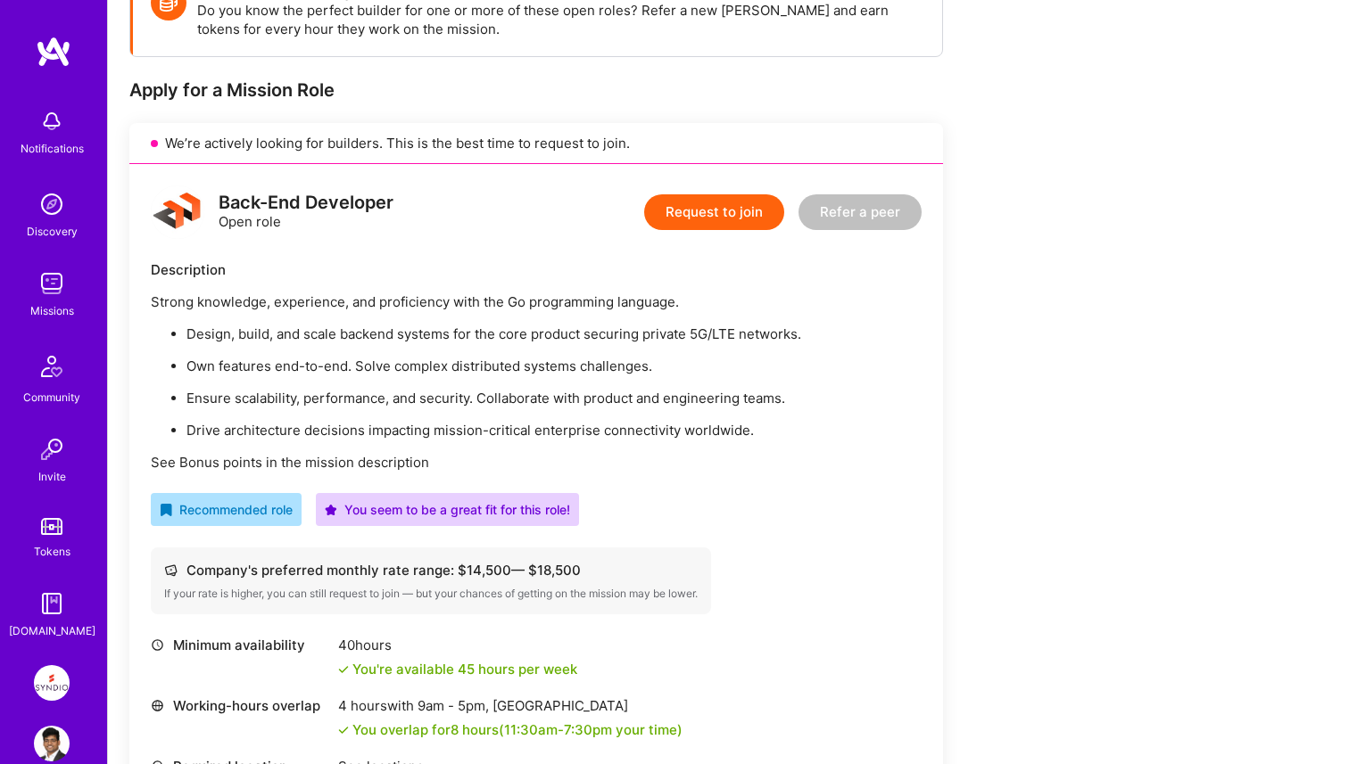
scroll to position [248, 0]
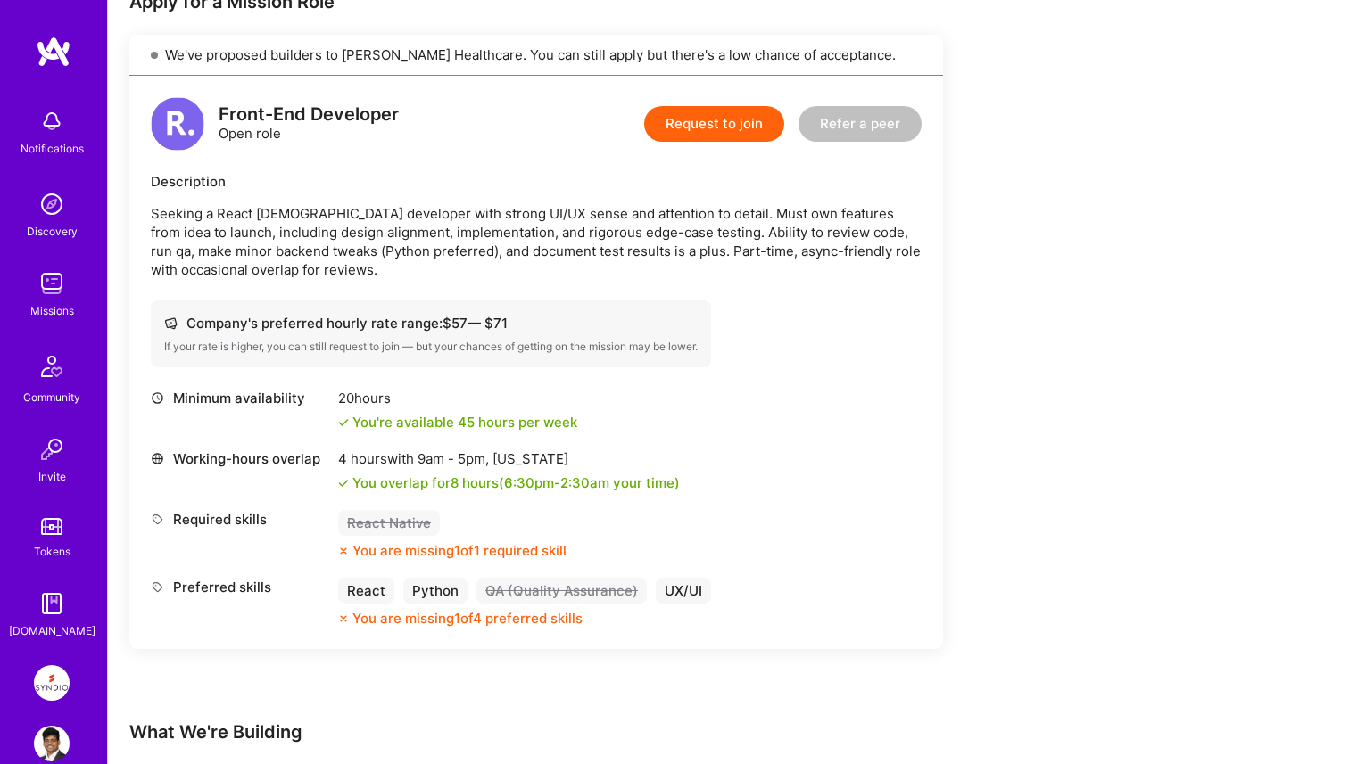
scroll to position [282, 0]
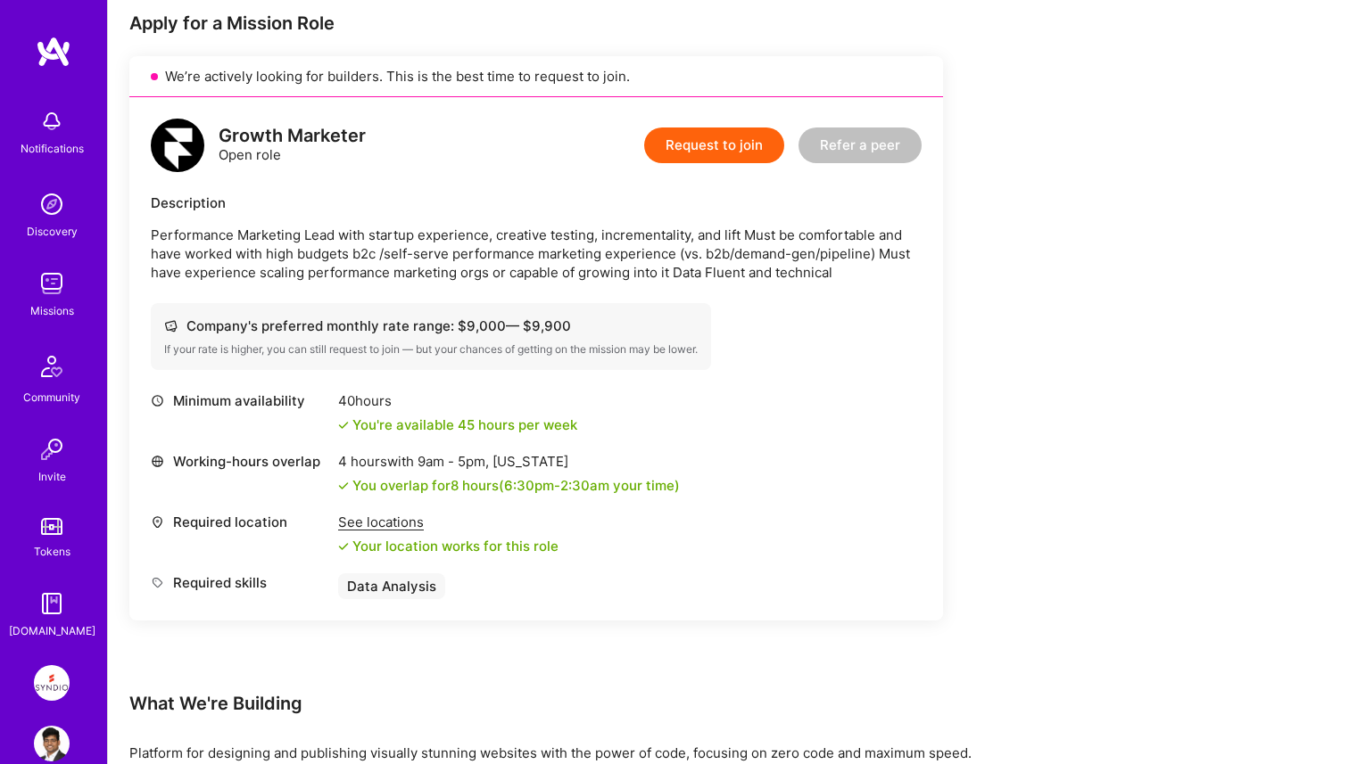
scroll to position [363, 0]
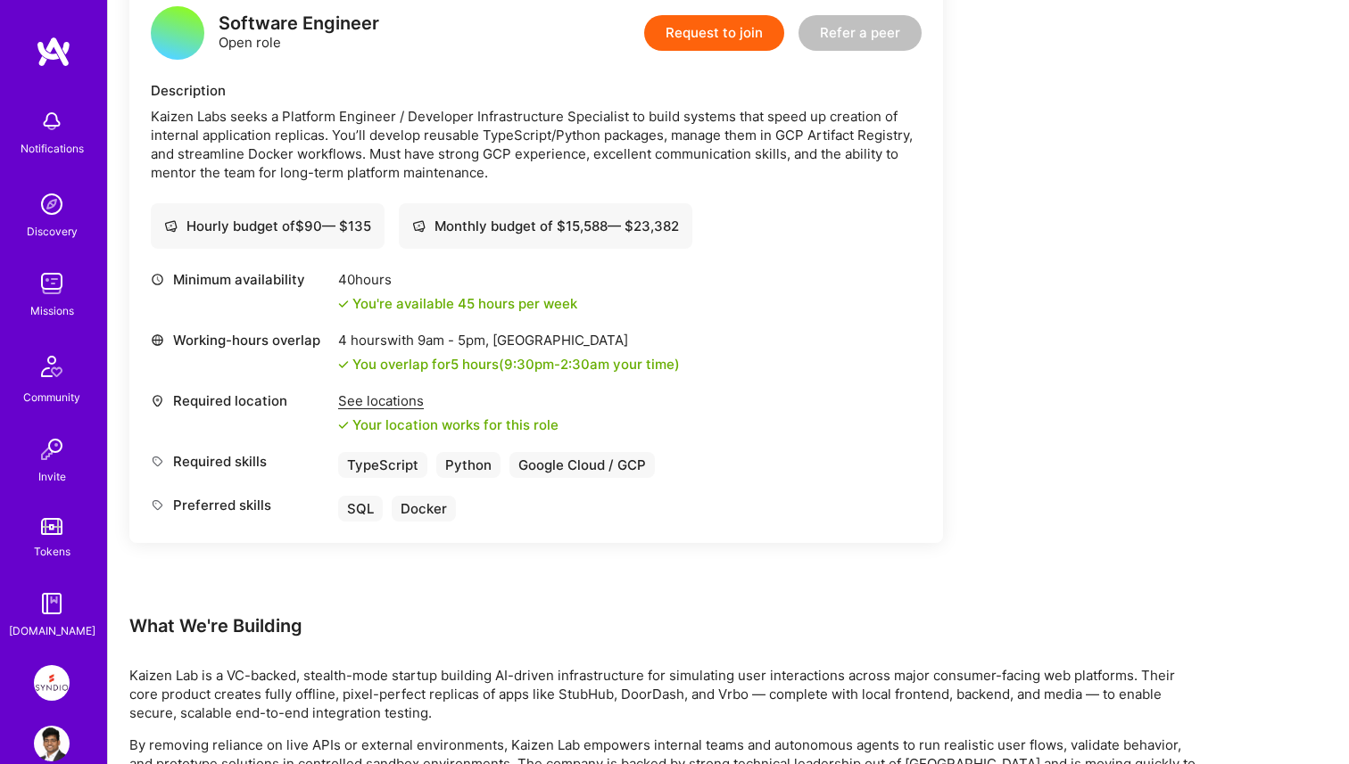
scroll to position [390, 0]
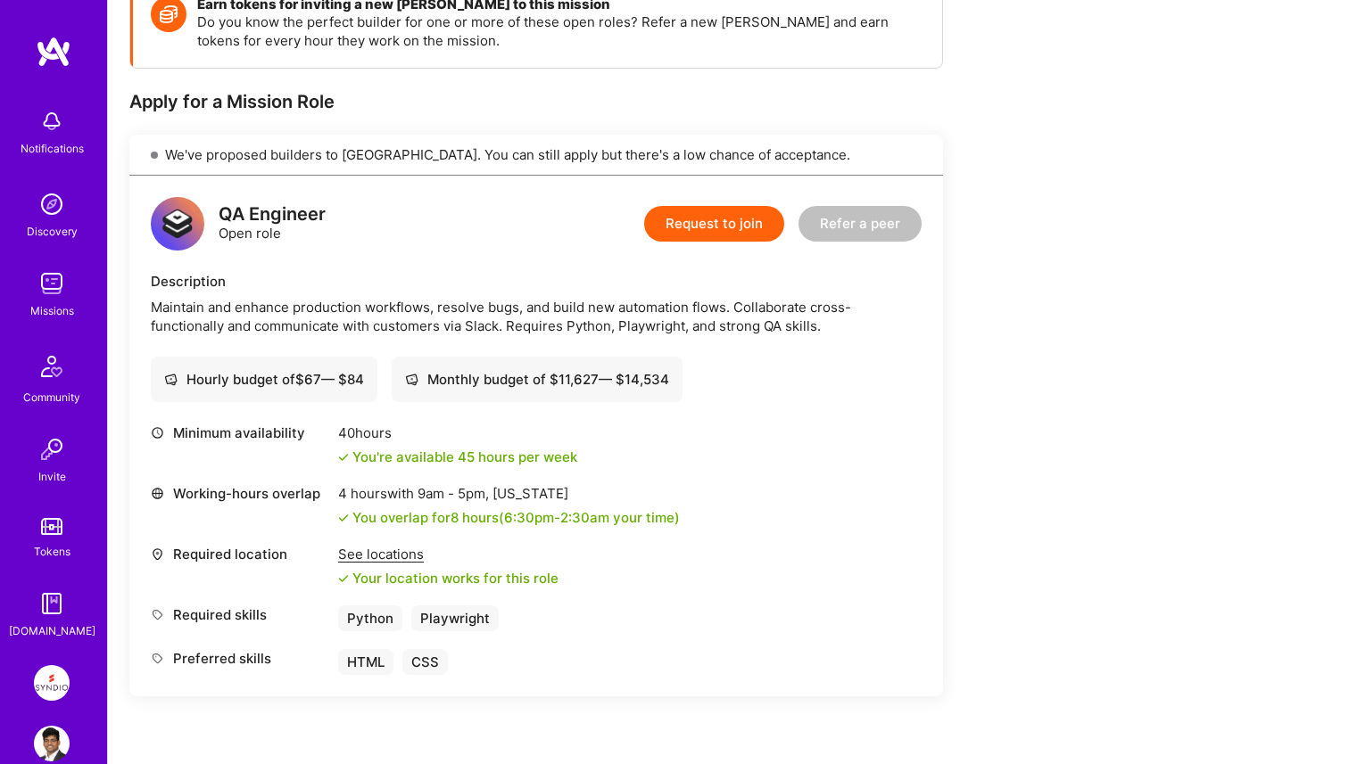
scroll to position [285, 0]
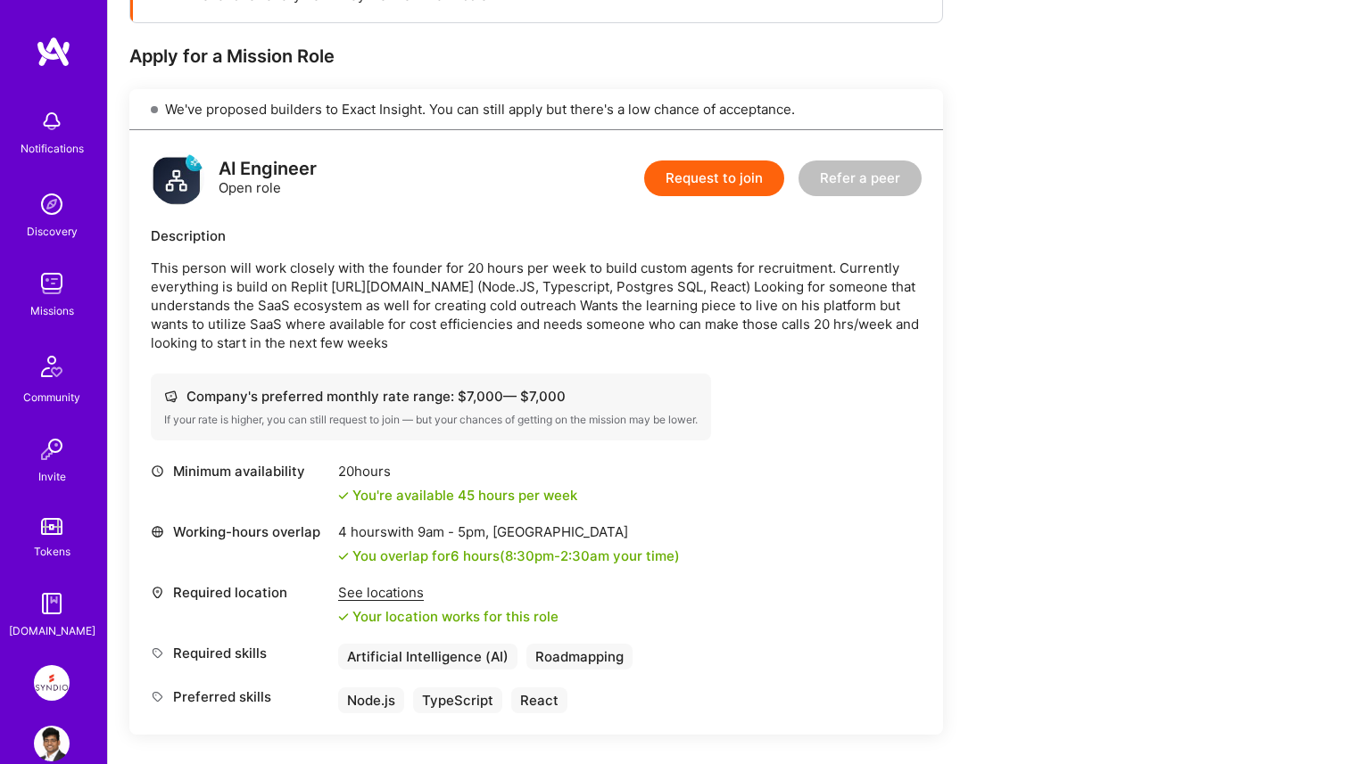
scroll to position [335, 0]
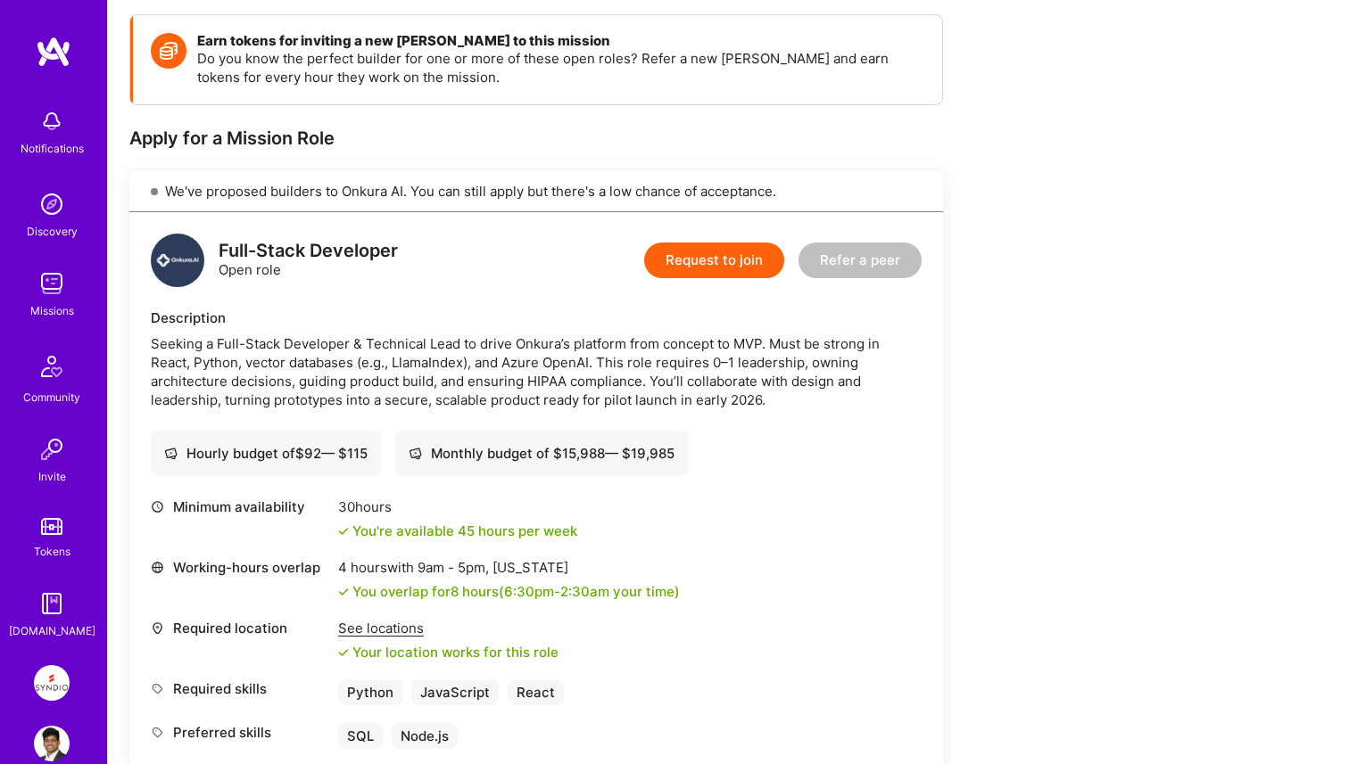
scroll to position [263, 0]
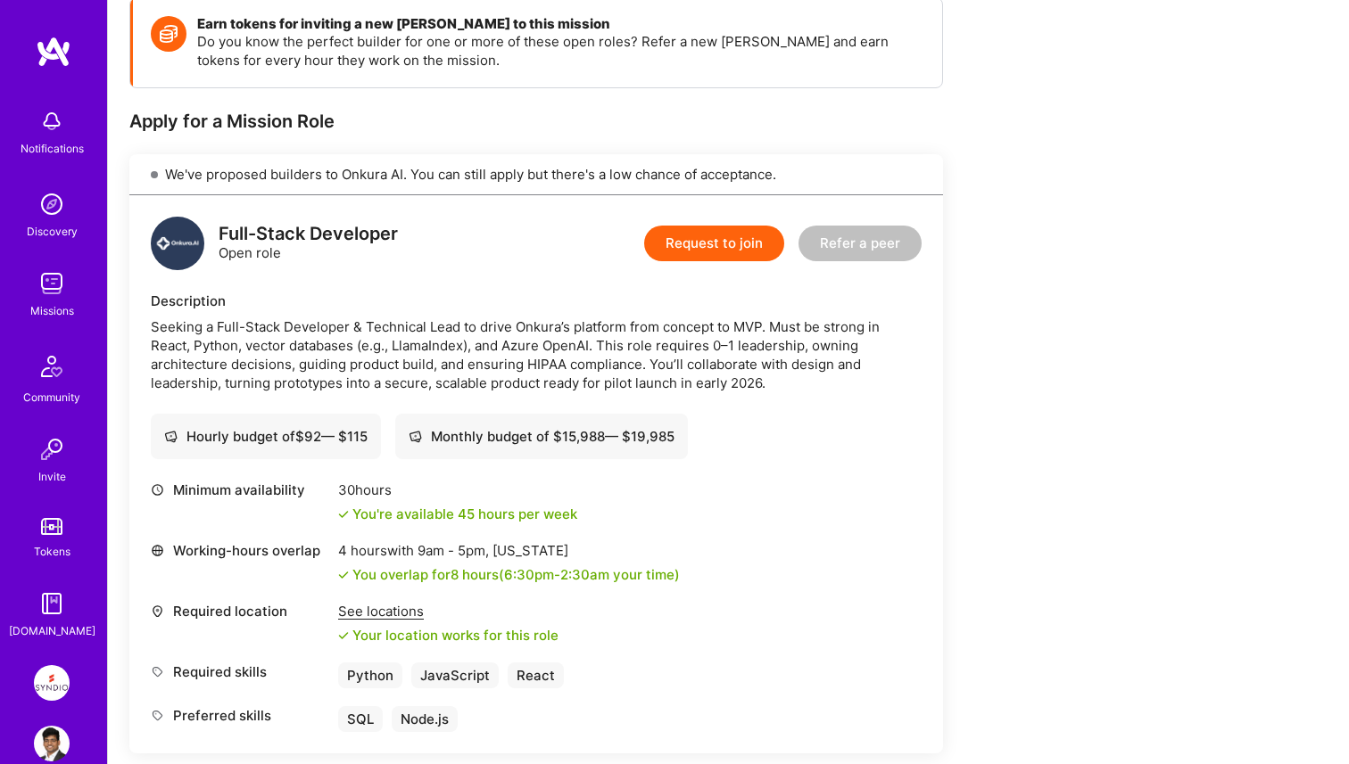
click at [708, 251] on button "Request to join" at bounding box center [714, 244] width 140 height 36
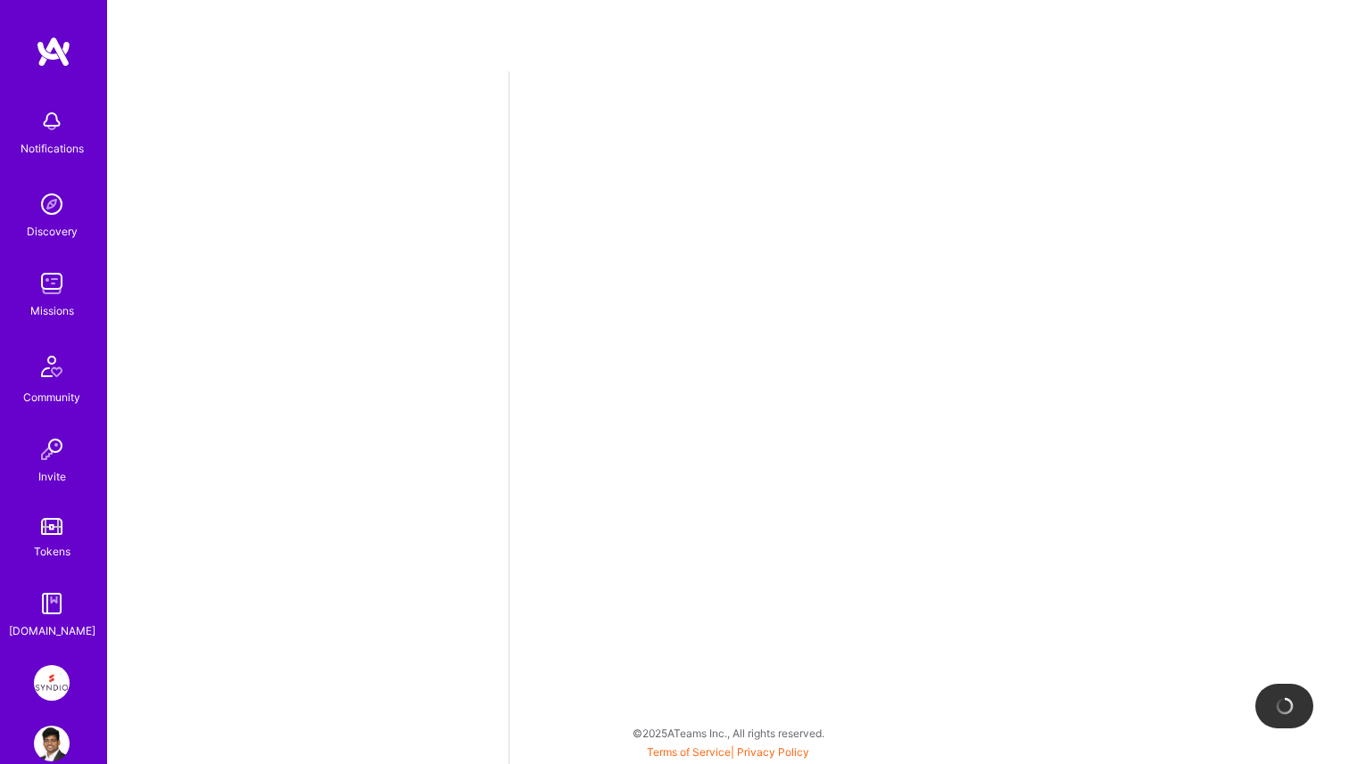
select select "IN"
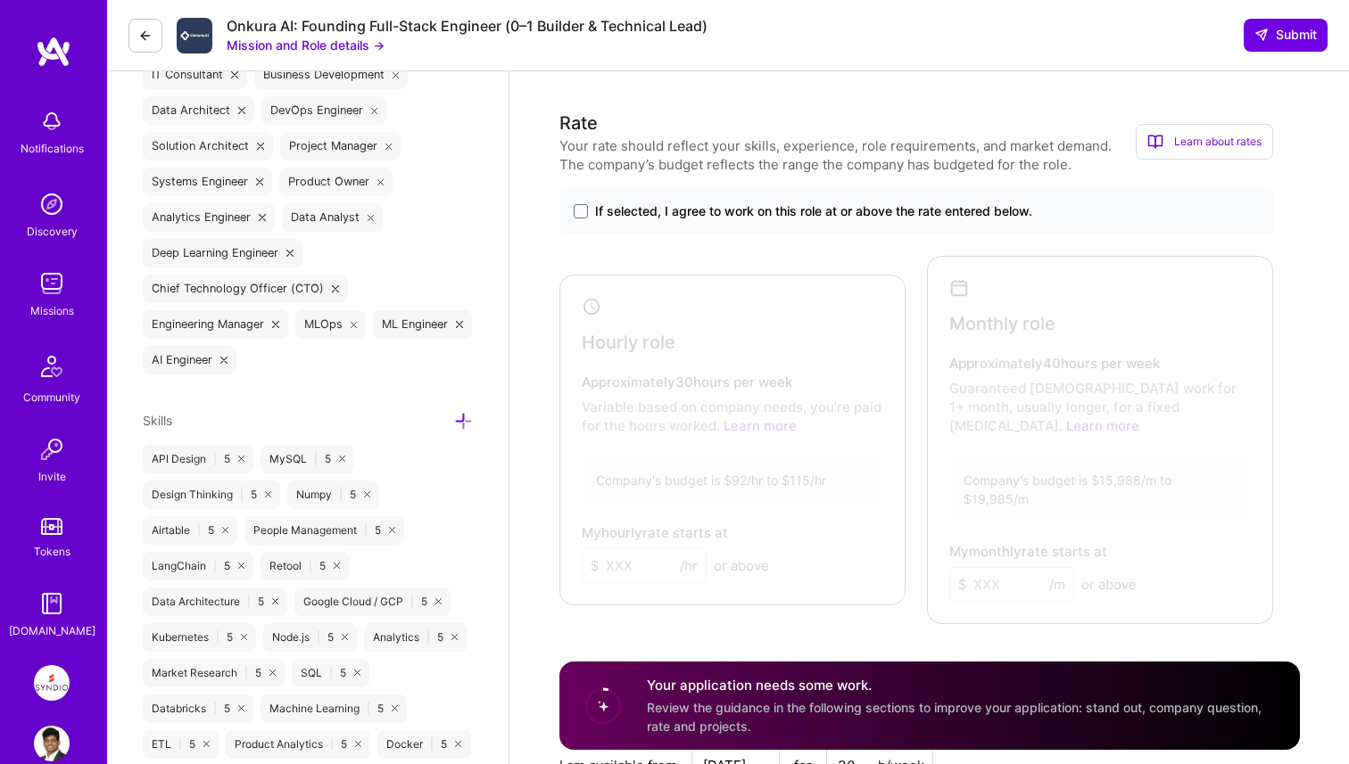
scroll to position [893, 0]
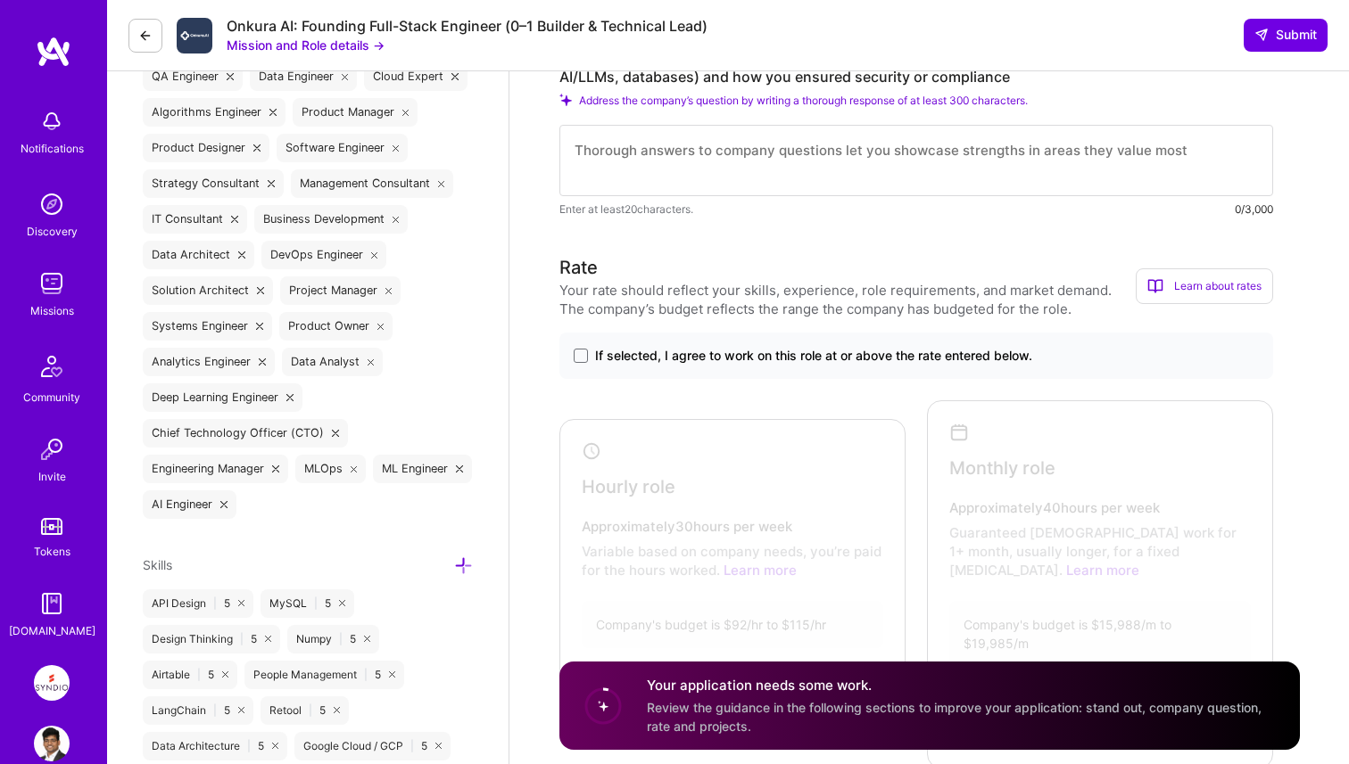
click at [751, 365] on span "If selected, I agree to work on this role at or above the rate entered below." at bounding box center [813, 356] width 437 height 18
click at [0, 0] on input "If selected, I agree to work on this role at or above the rate entered below." at bounding box center [0, 0] width 0 height 0
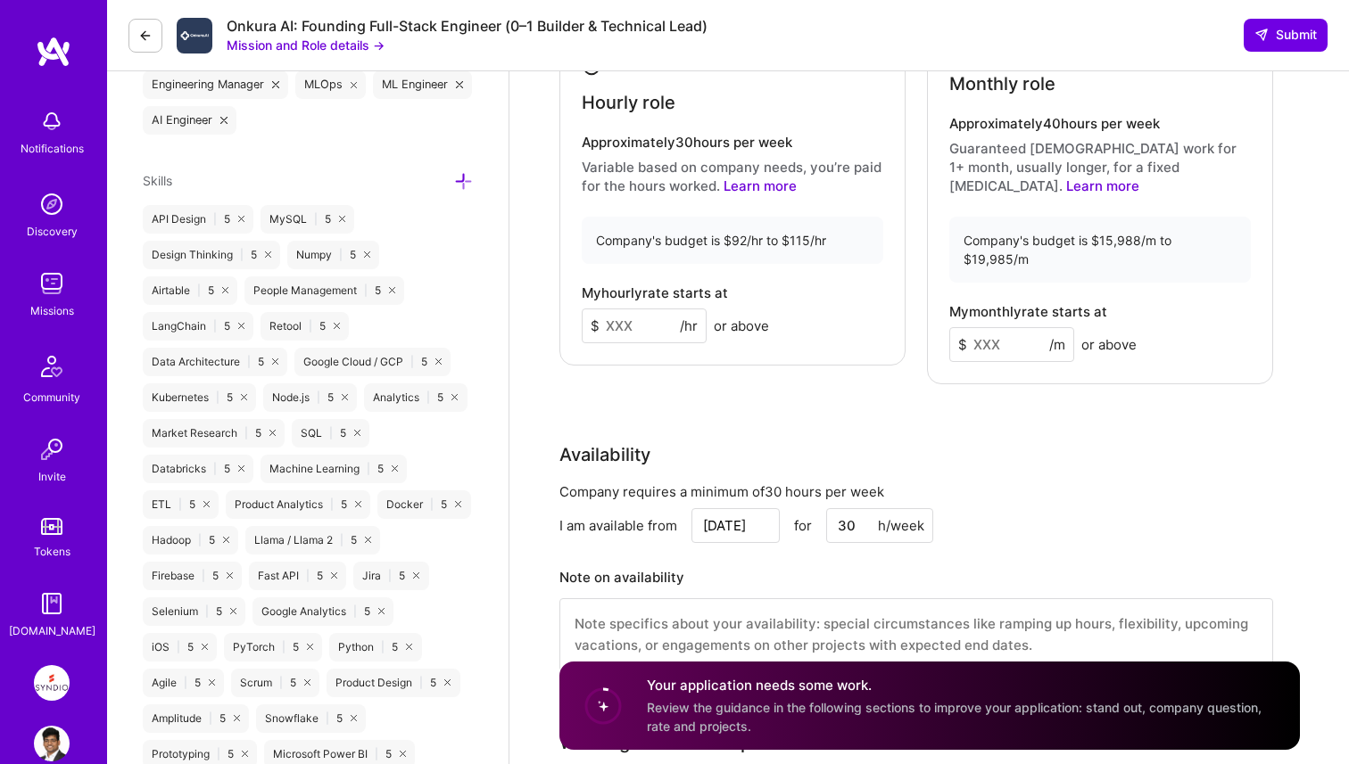
scroll to position [1326, 0]
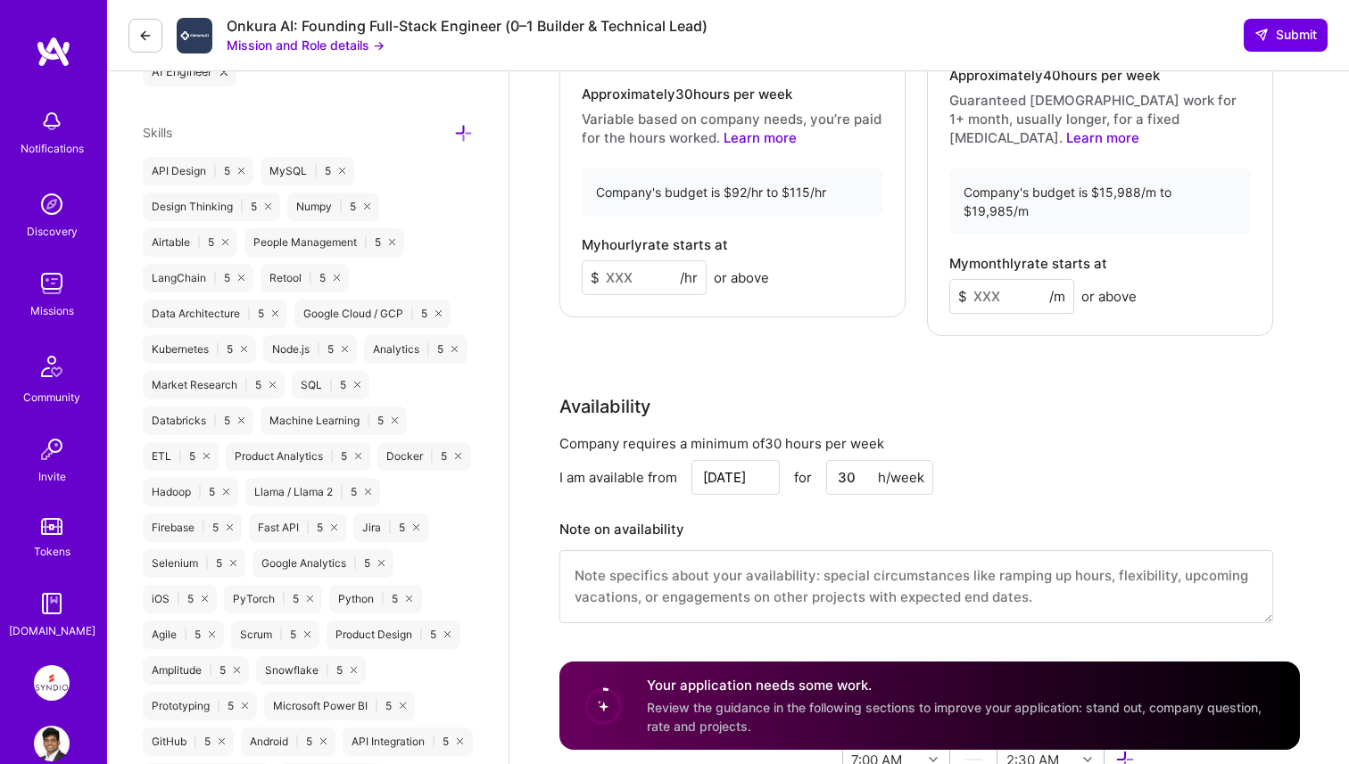
click at [614, 284] on input at bounding box center [644, 277] width 125 height 35
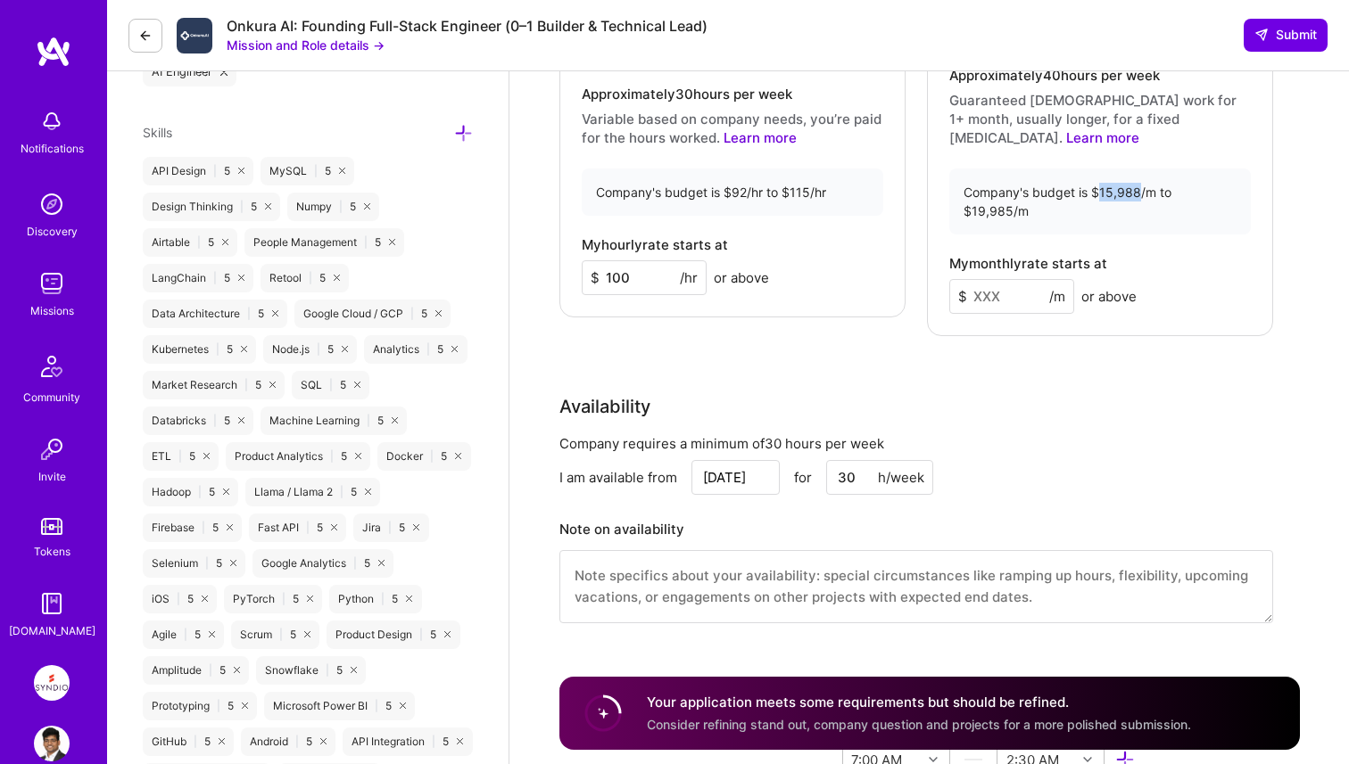
drag, startPoint x: 1099, startPoint y: 194, endPoint x: 1139, endPoint y: 194, distance: 40.1
click at [1139, 194] on div "Company's budget is $15,988/m to $19,985/m" at bounding box center [1100, 202] width 302 height 66
copy div "15,988"
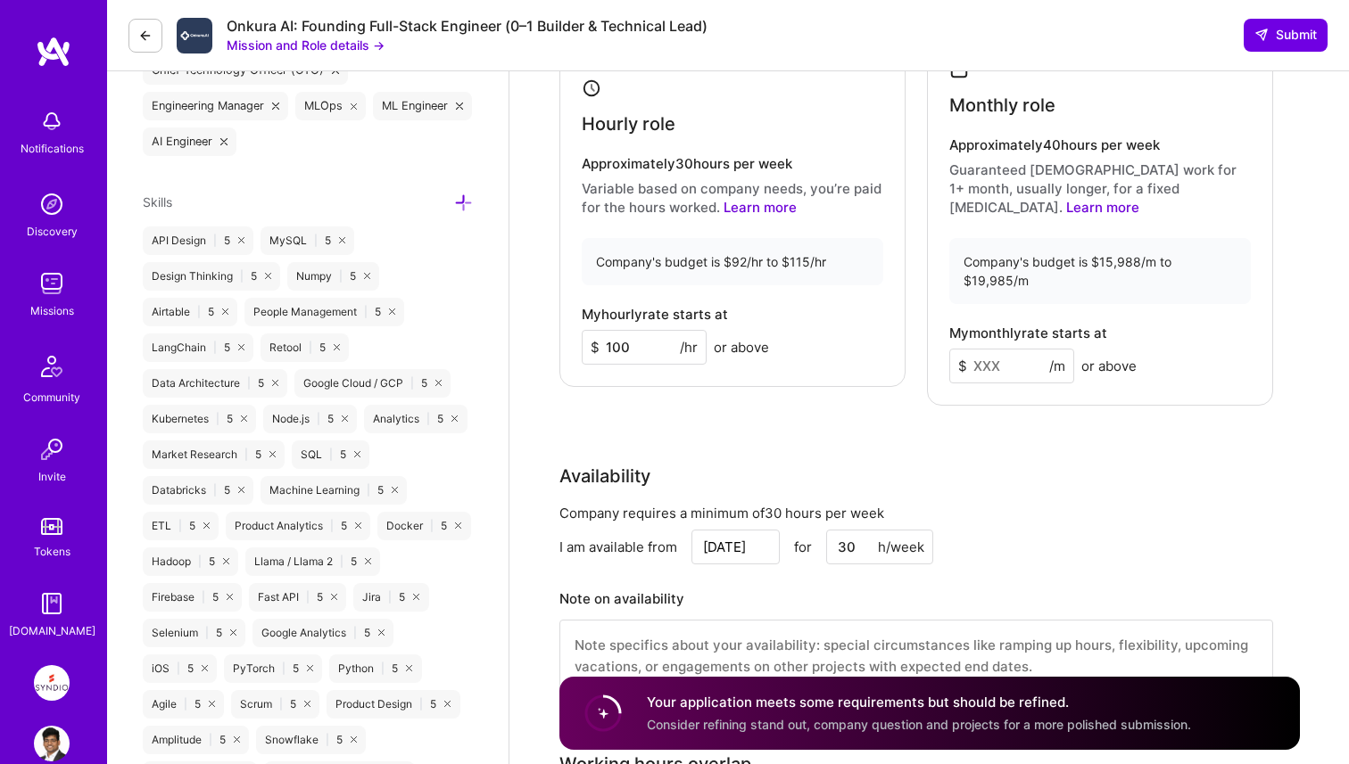
scroll to position [1211, 0]
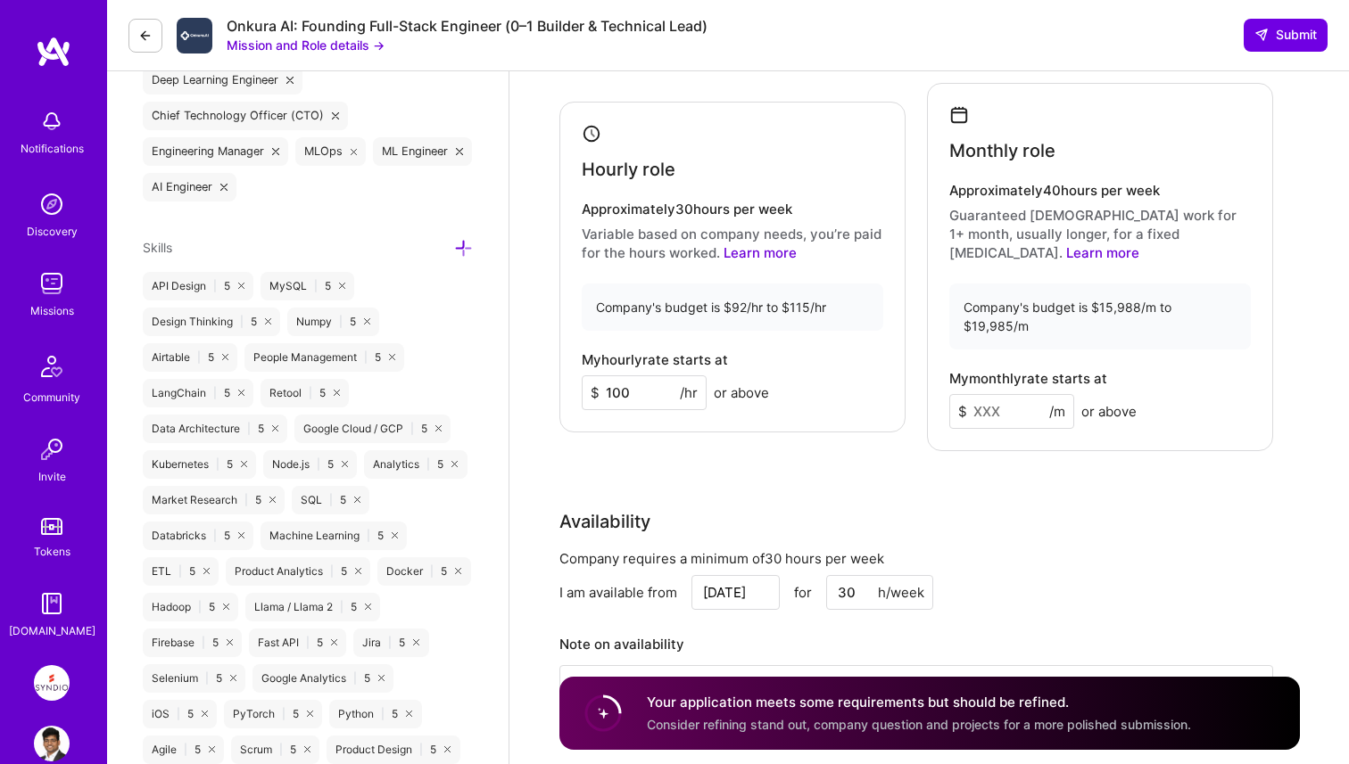
click at [987, 199] on h4 "Approximately 40 hours per week" at bounding box center [1100, 191] width 302 height 16
click at [619, 393] on input "100" at bounding box center [644, 393] width 125 height 35
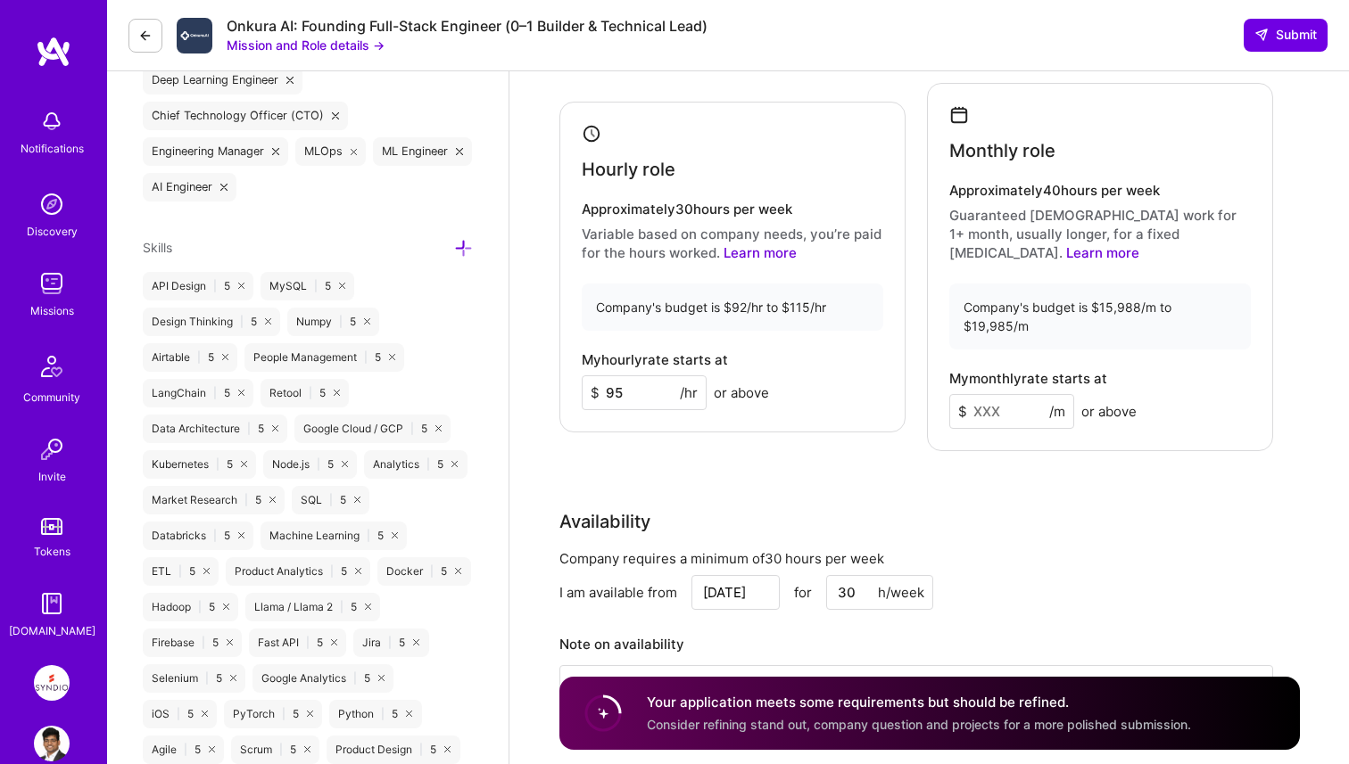
type input "95"
click at [650, 508] on div "Availability" at bounding box center [916, 521] width 714 height 27
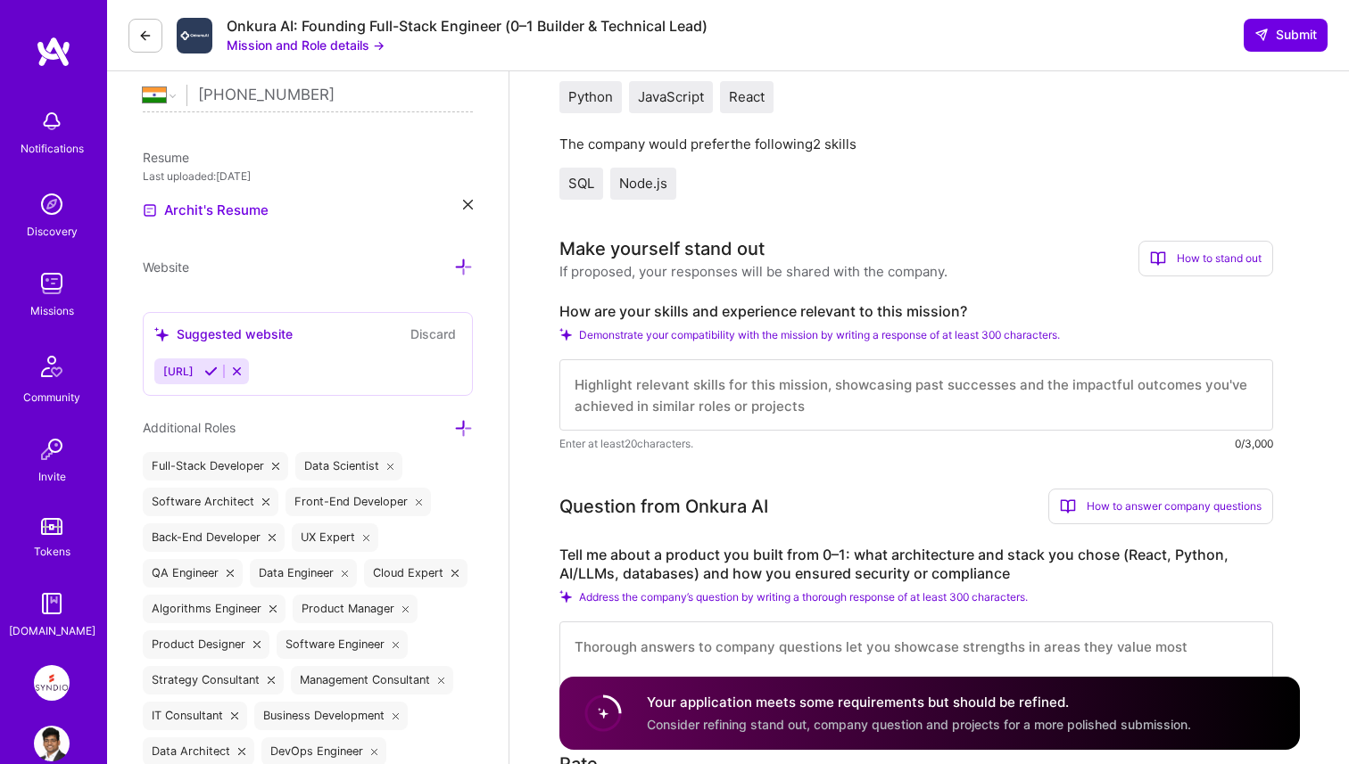
scroll to position [0, 0]
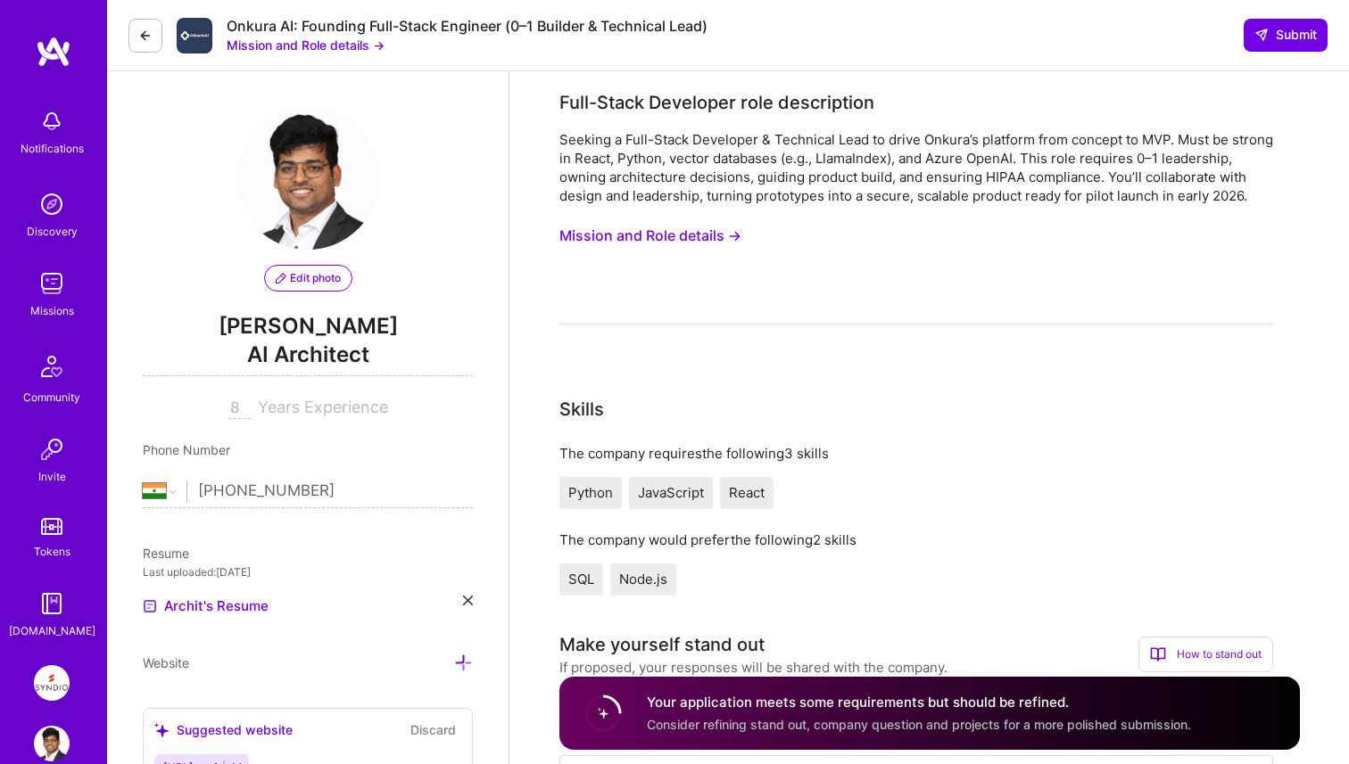
click at [627, 250] on button "Mission and Role details →" at bounding box center [650, 235] width 182 height 33
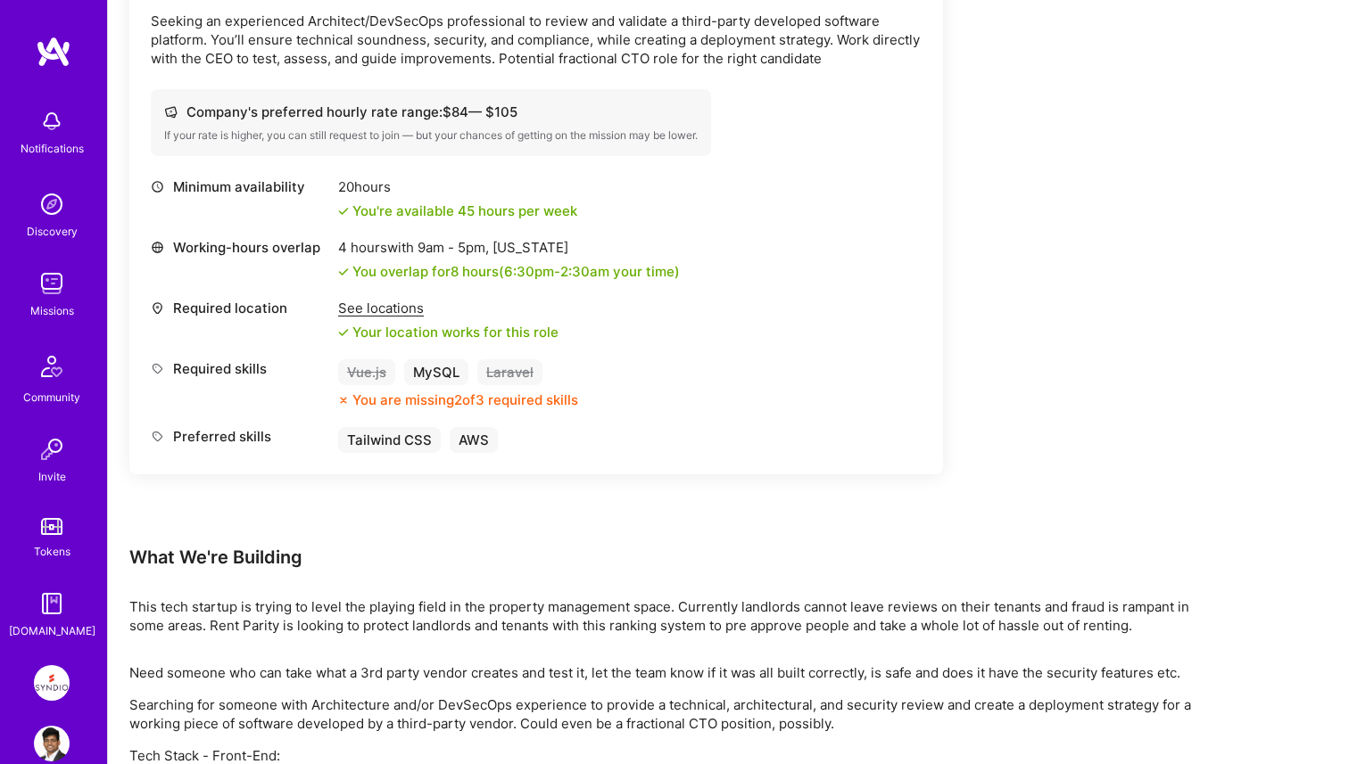
scroll to position [598, 0]
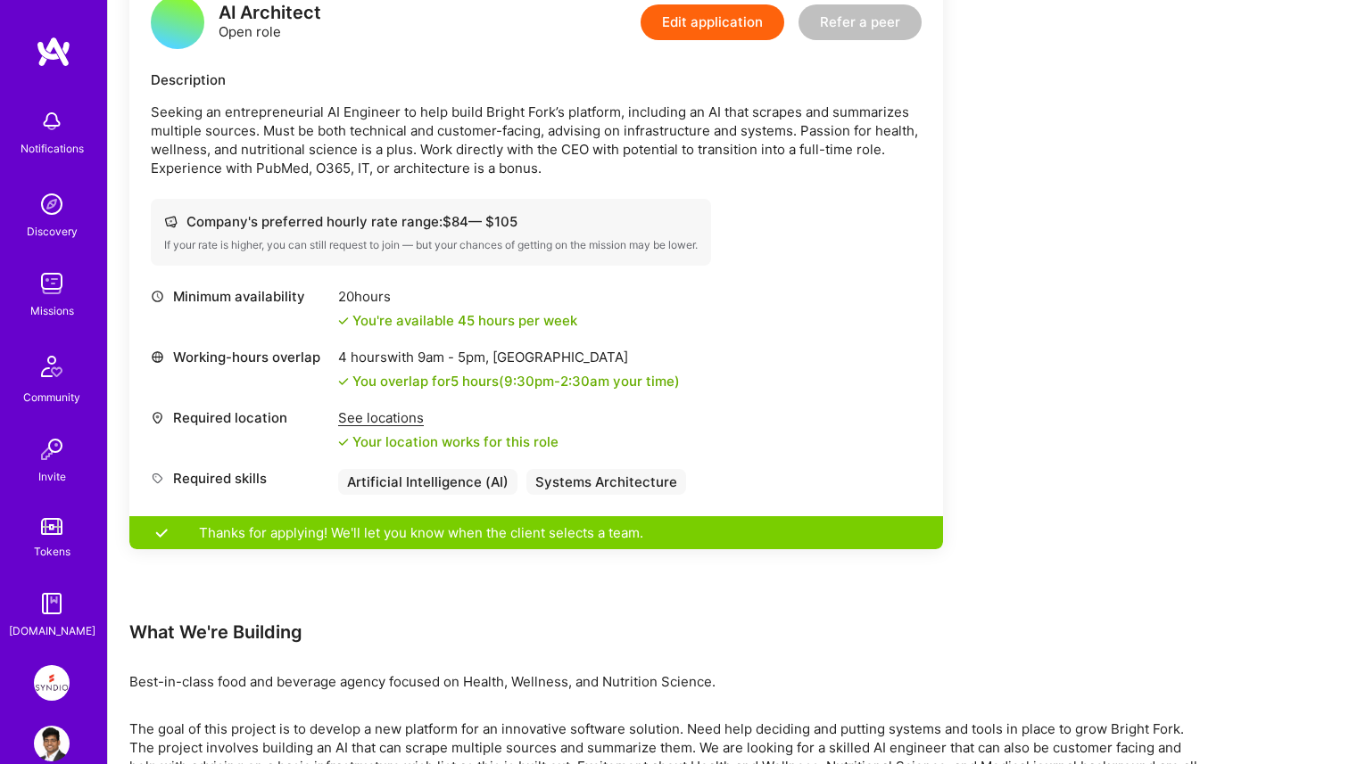
scroll to position [485, 0]
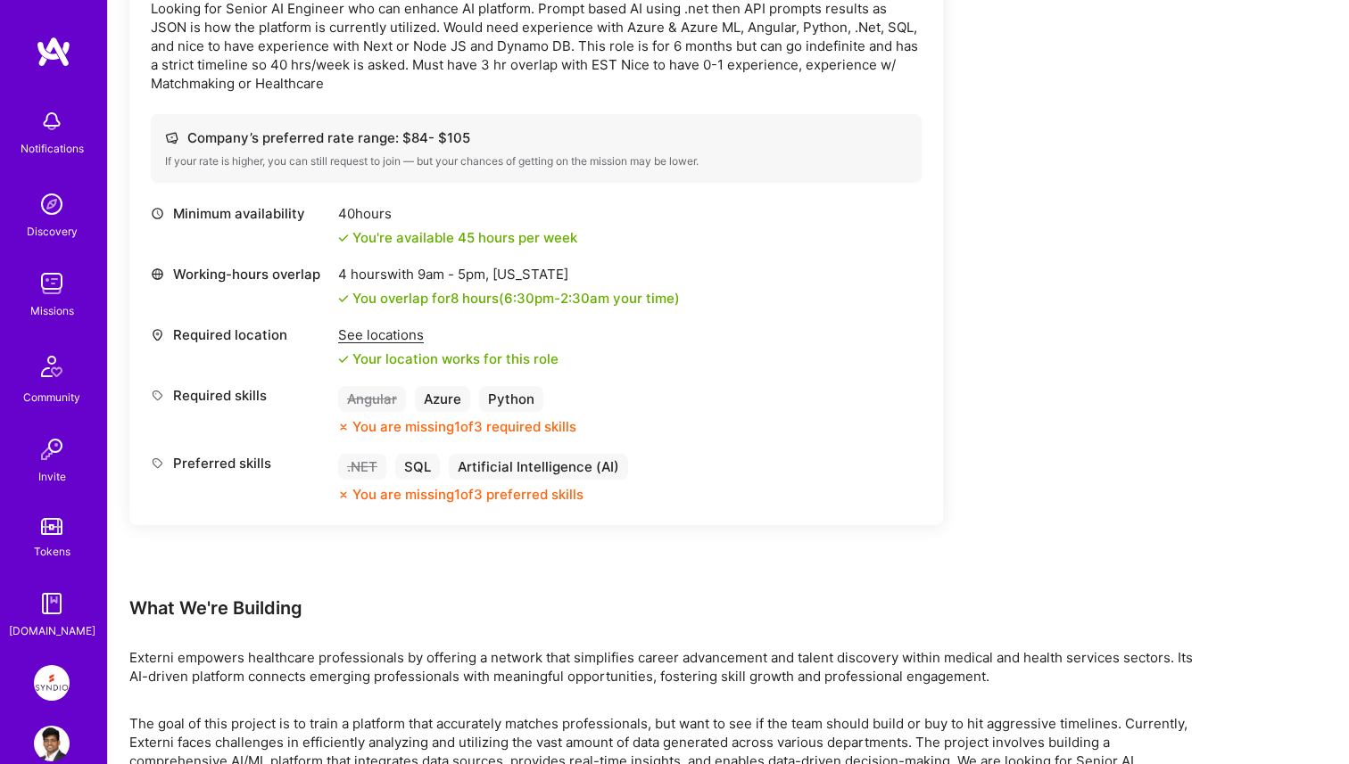
scroll to position [597, 0]
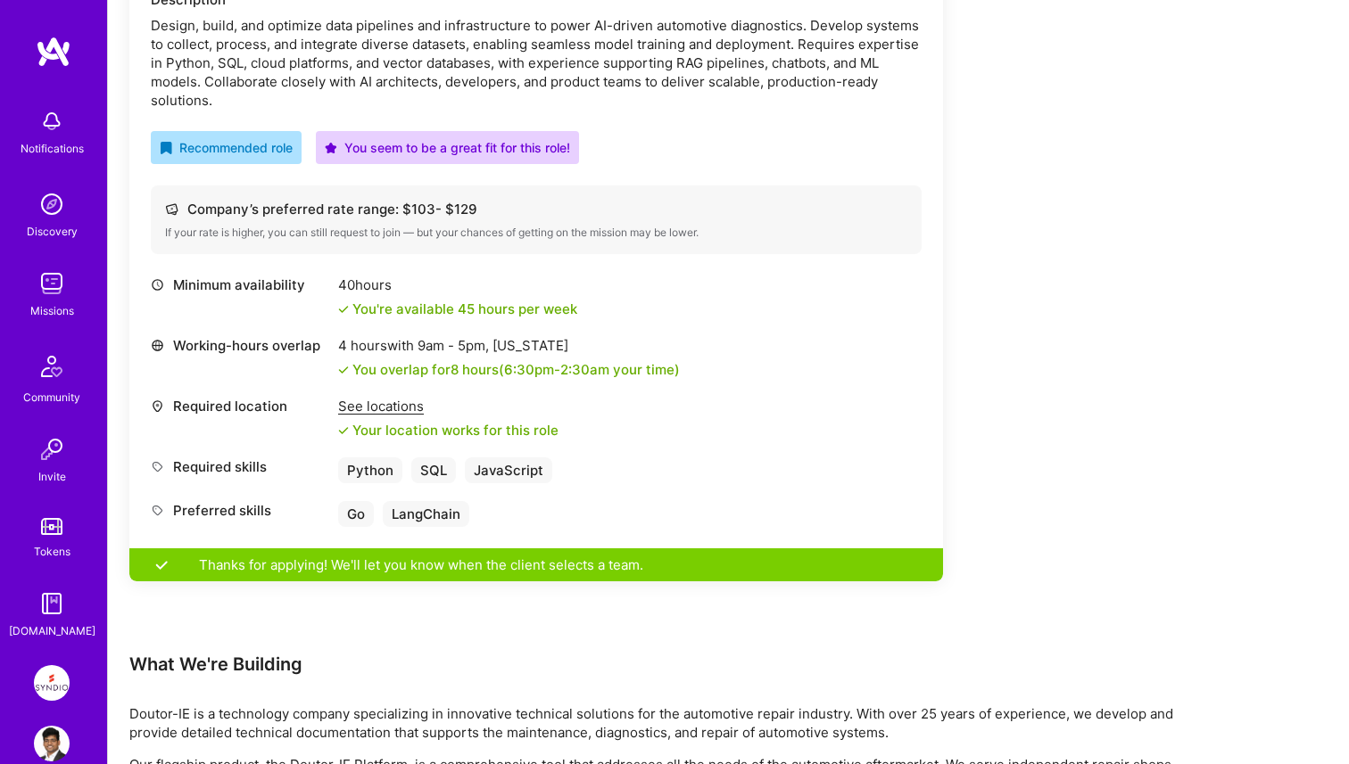
scroll to position [1287, 0]
